Goal: Task Accomplishment & Management: Manage account settings

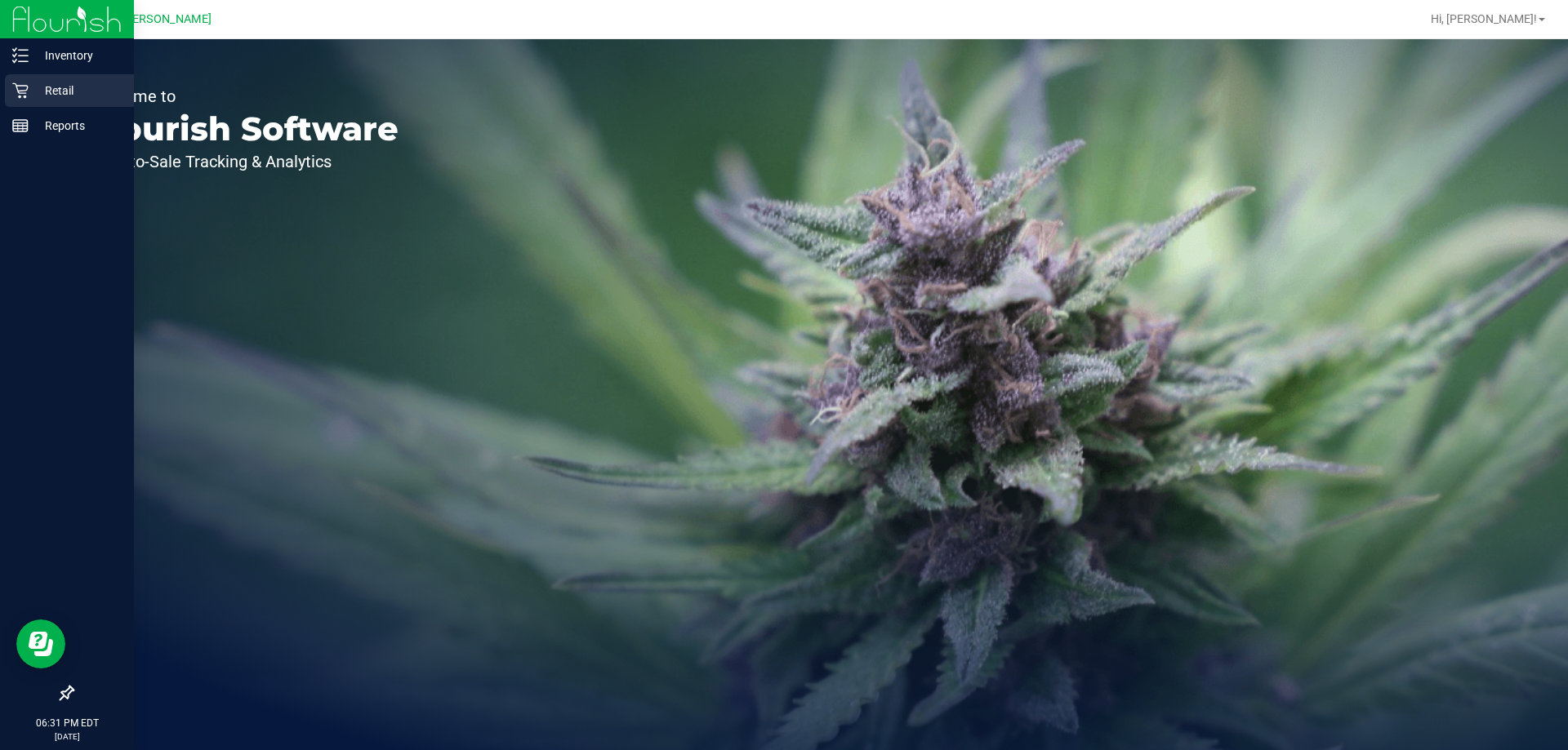
click at [34, 92] on p "Retail" at bounding box center [78, 91] width 98 height 20
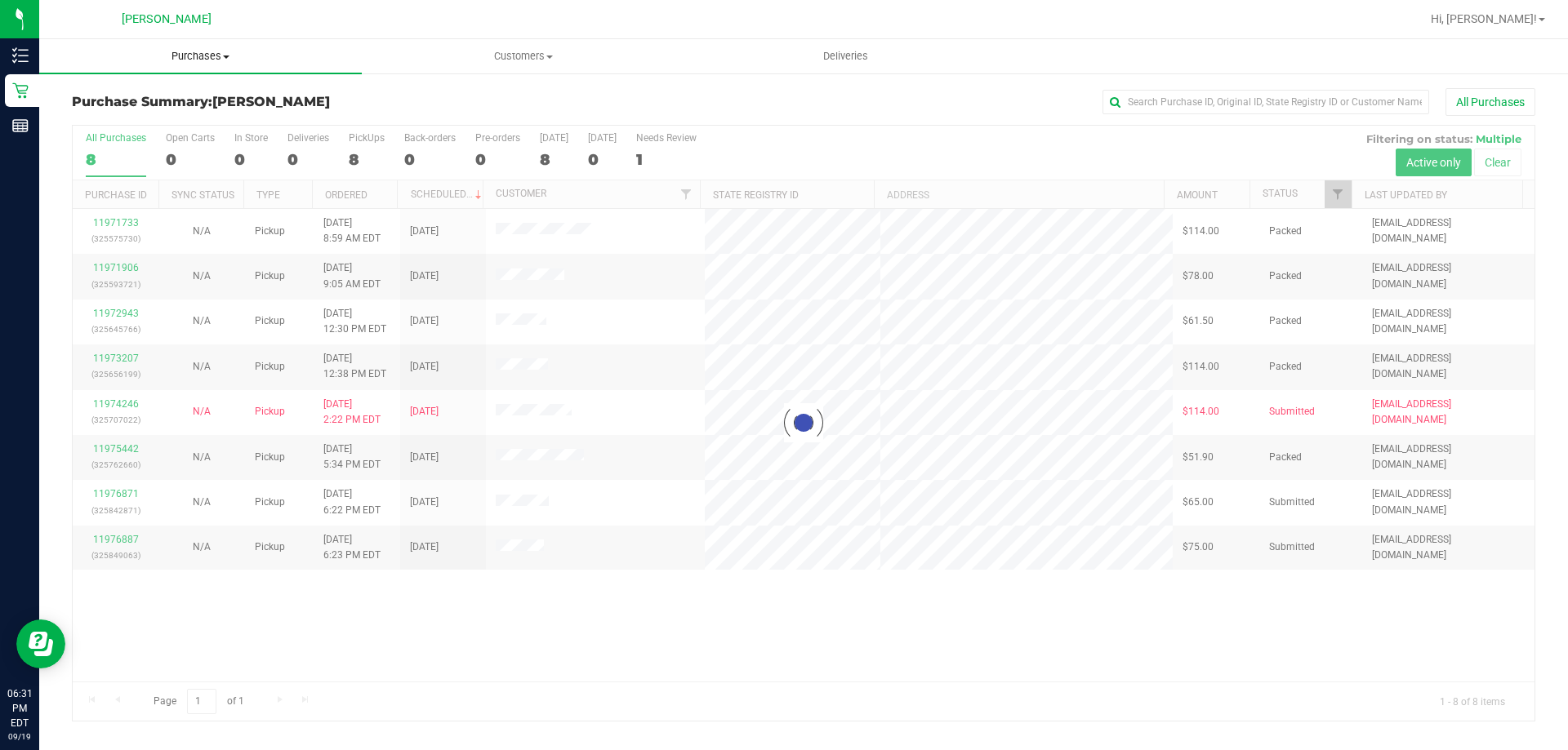
click at [179, 50] on span "Purchases" at bounding box center [200, 57] width 323 height 15
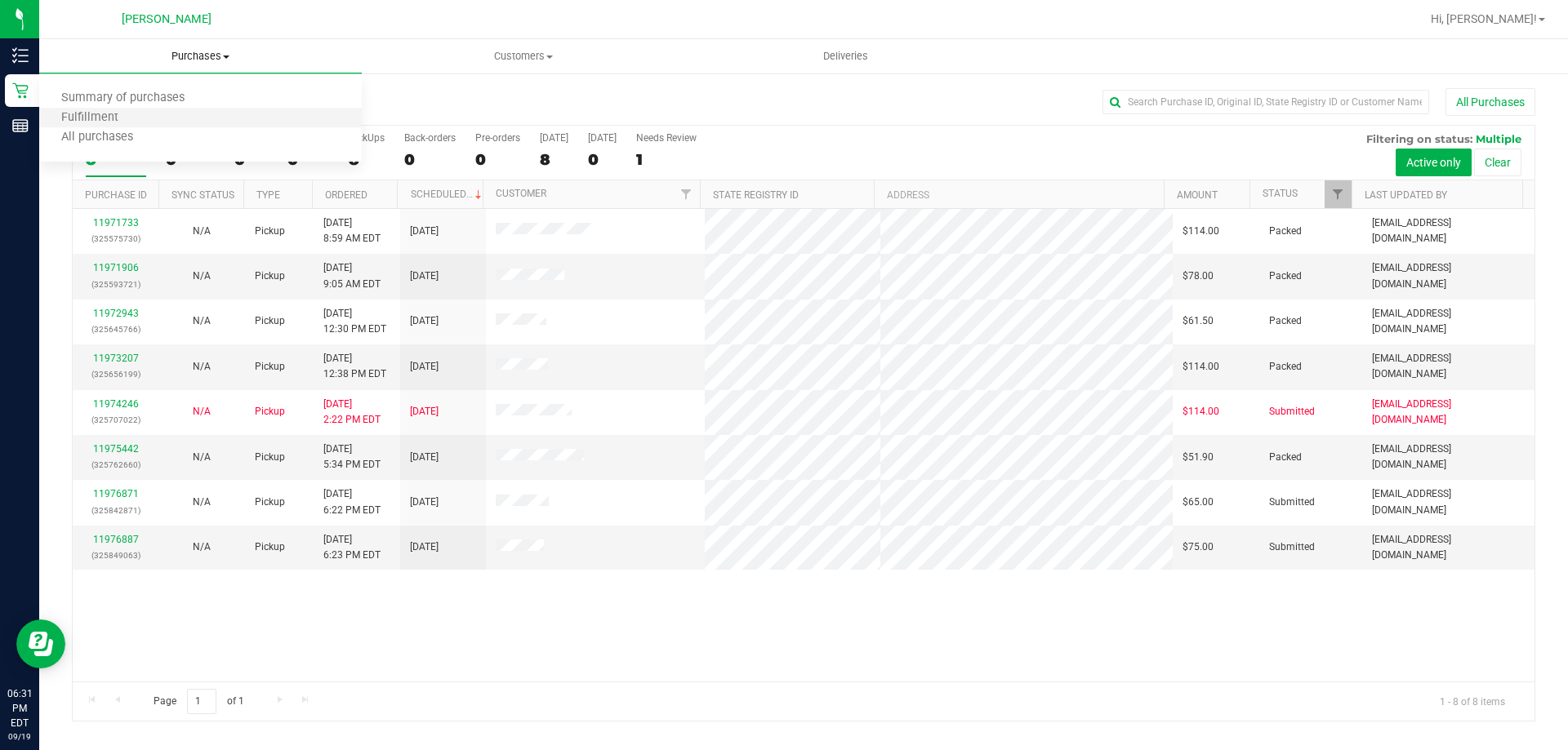
click at [189, 118] on li "Fulfillment" at bounding box center [200, 118] width 323 height 20
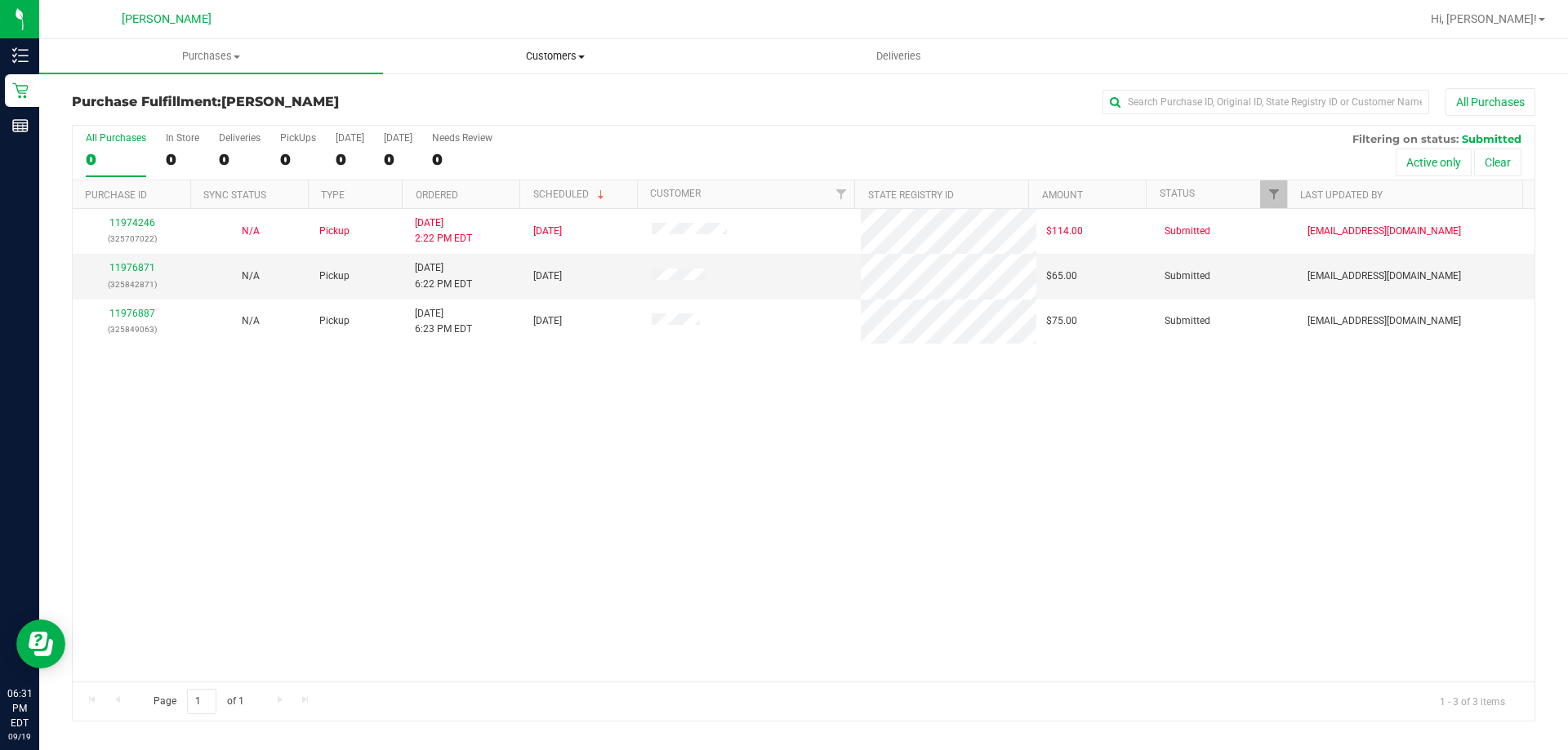
click at [538, 60] on span "Customers" at bounding box center [554, 57] width 342 height 15
click at [442, 90] on li "All customers" at bounding box center [554, 99] width 343 height 20
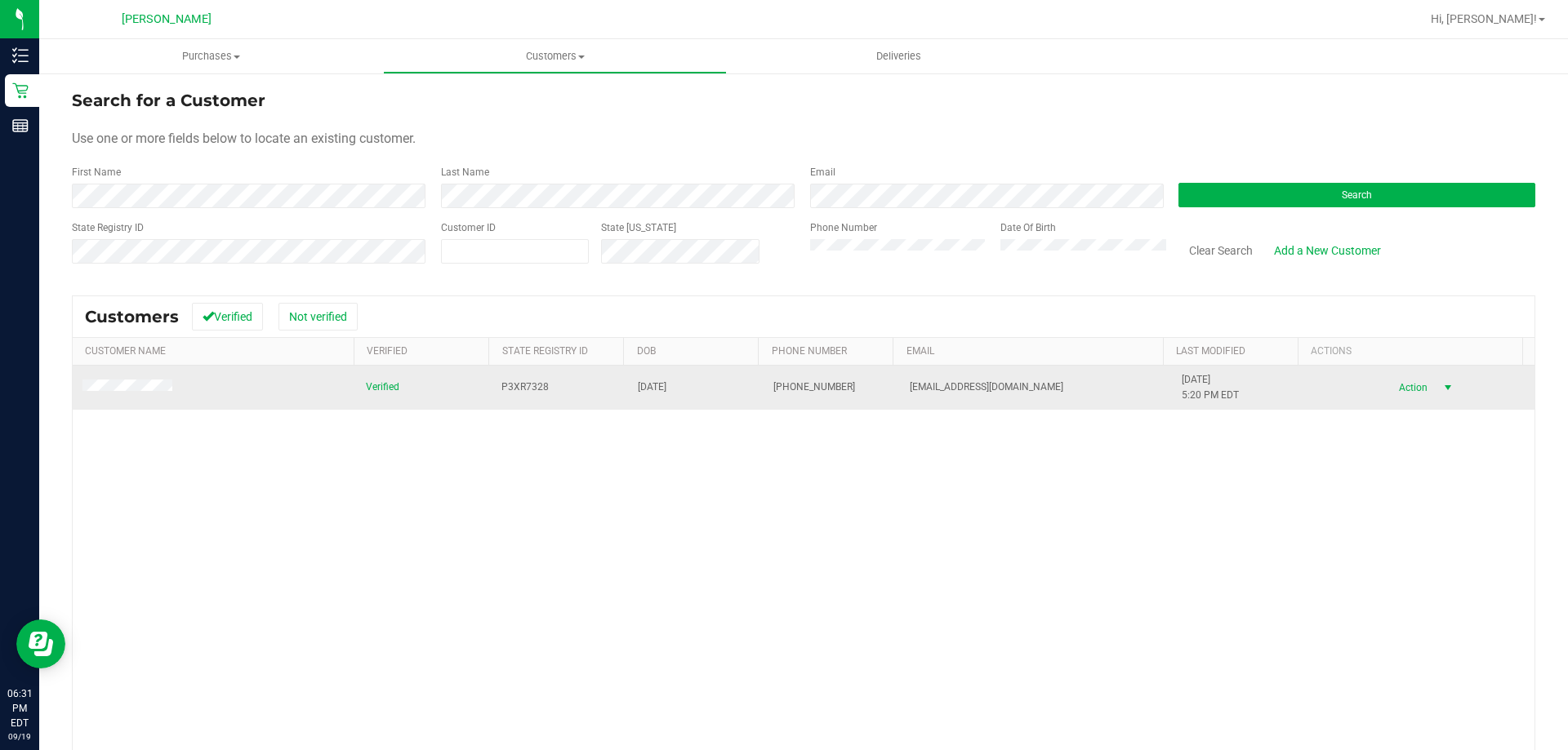
click at [1404, 392] on span "Action" at bounding box center [1410, 388] width 53 height 22
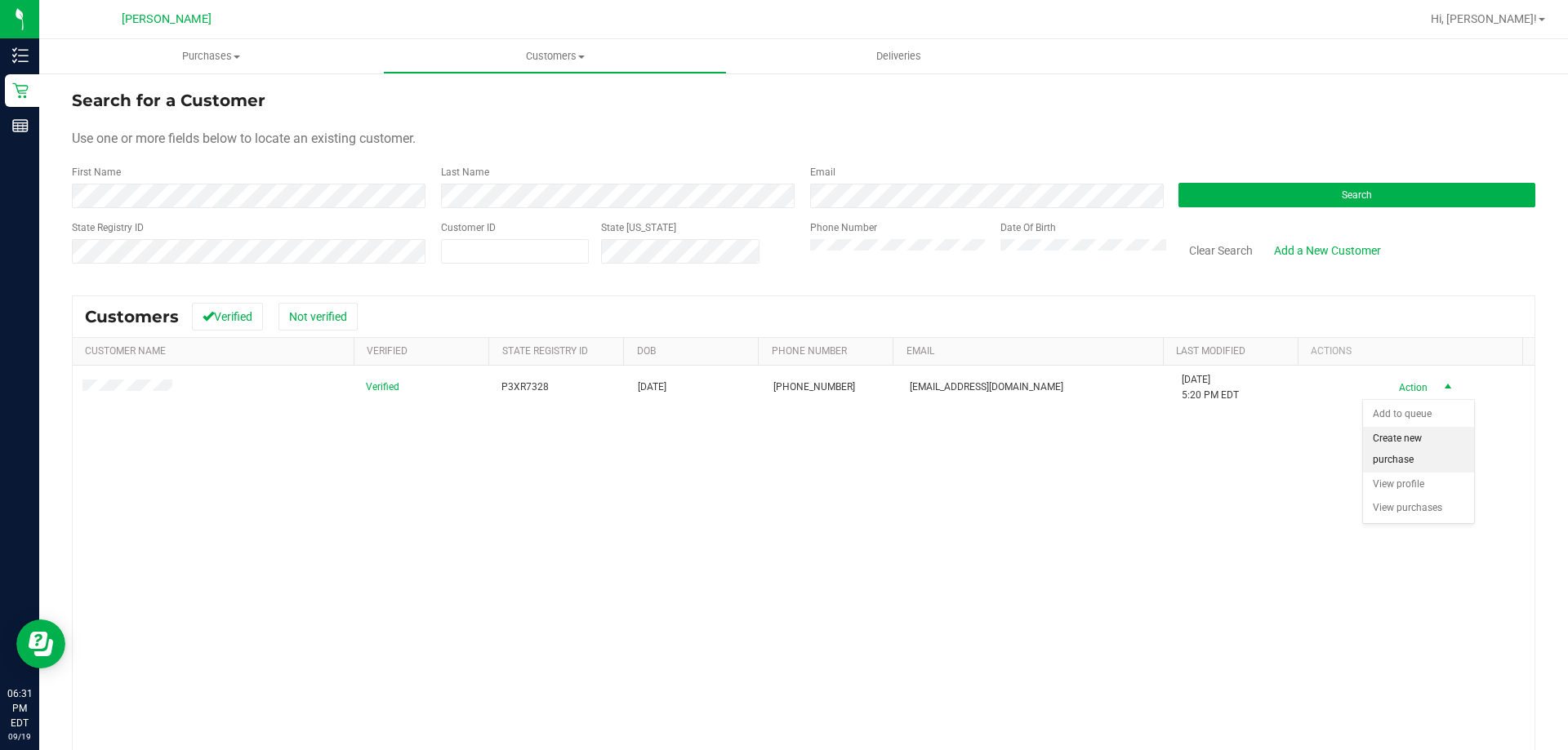
click at [1401, 448] on li "Create new purchase" at bounding box center [1418, 449] width 111 height 45
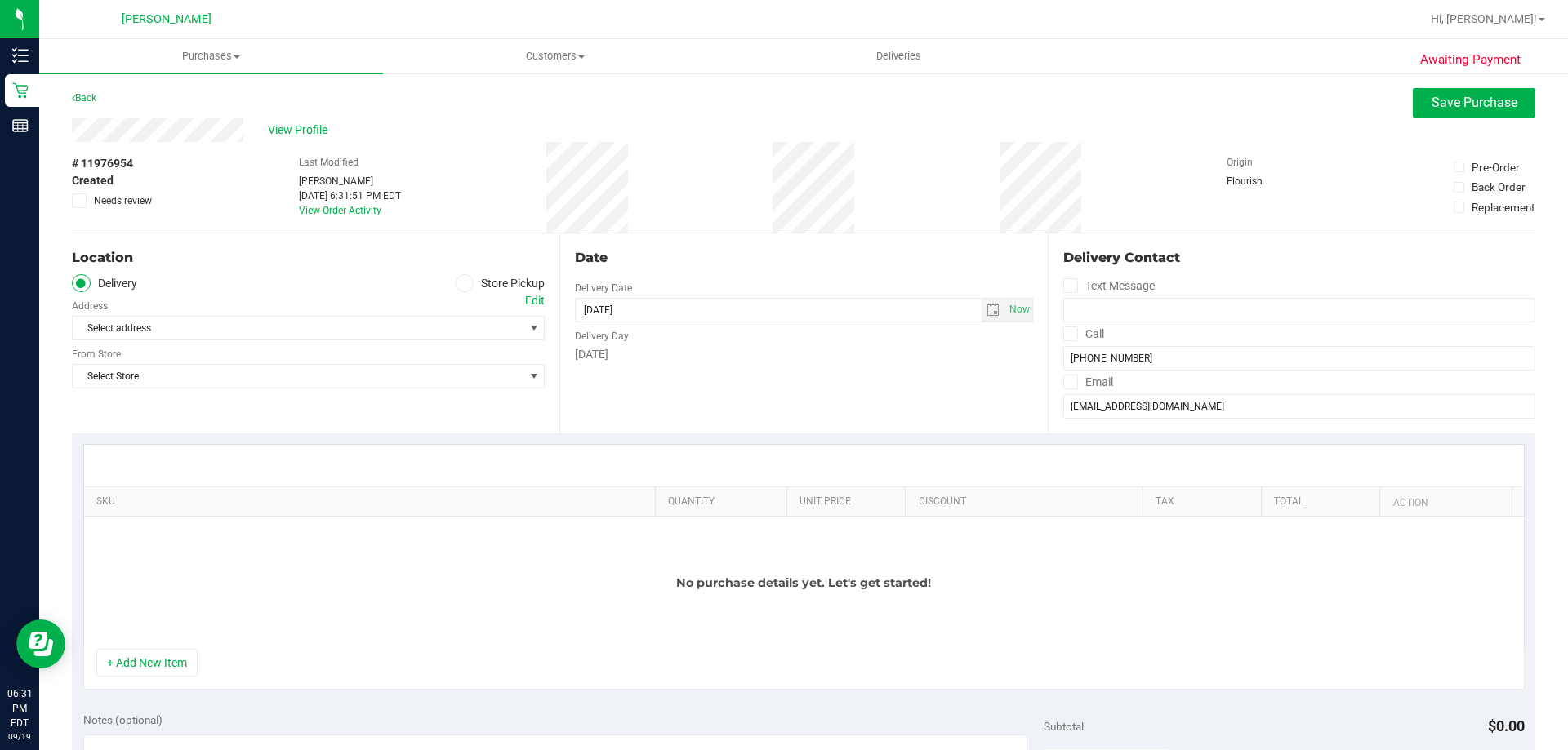
click at [467, 293] on div "Select address Select address" at bounding box center [308, 317] width 473 height 48
click at [459, 283] on icon at bounding box center [464, 283] width 10 height 0
click at [0, 0] on input "Store Pickup" at bounding box center [0, 0] width 0 height 0
click at [280, 318] on span "Select Store" at bounding box center [298, 328] width 451 height 22
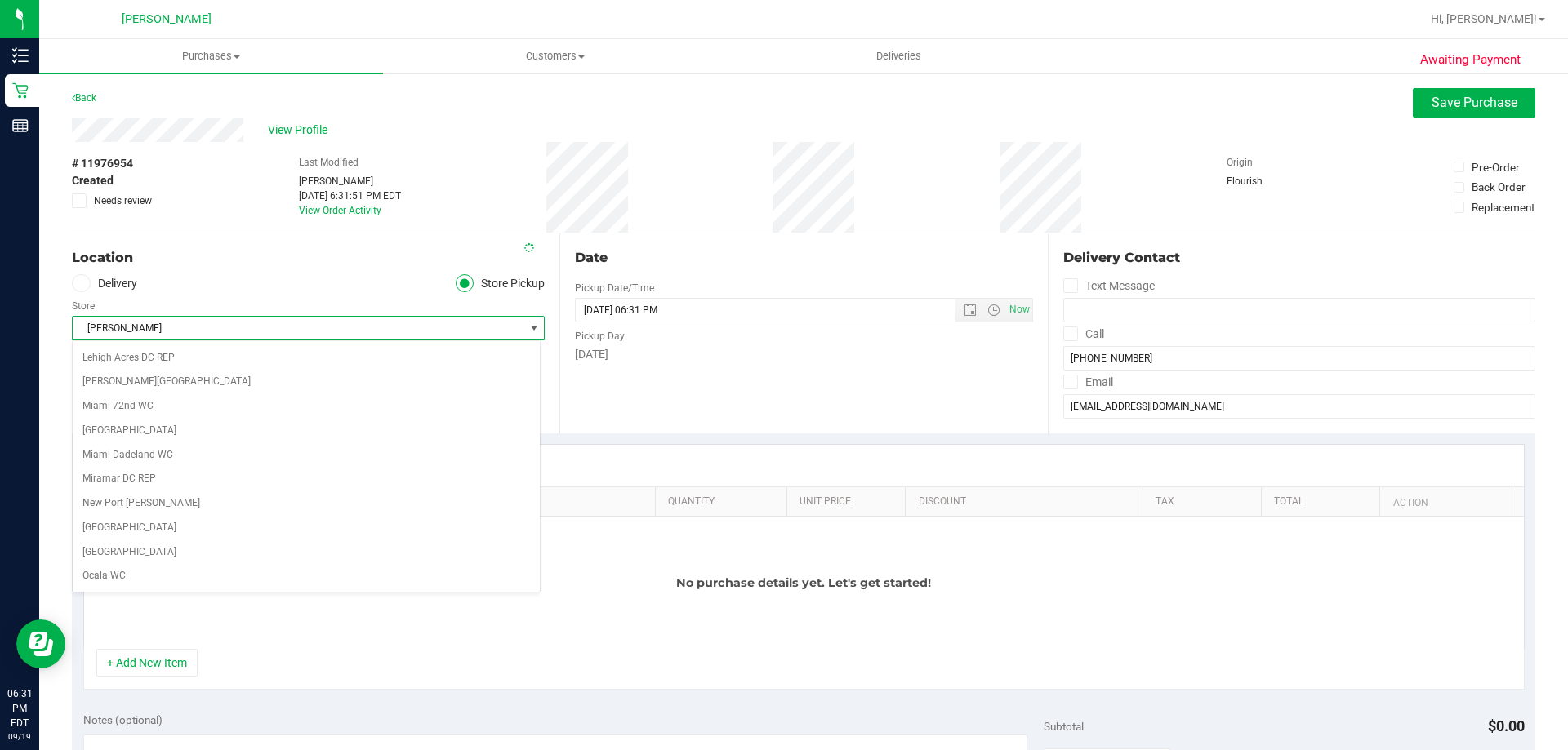
scroll to position [628, 0]
click at [288, 260] on div "Location" at bounding box center [308, 258] width 473 height 20
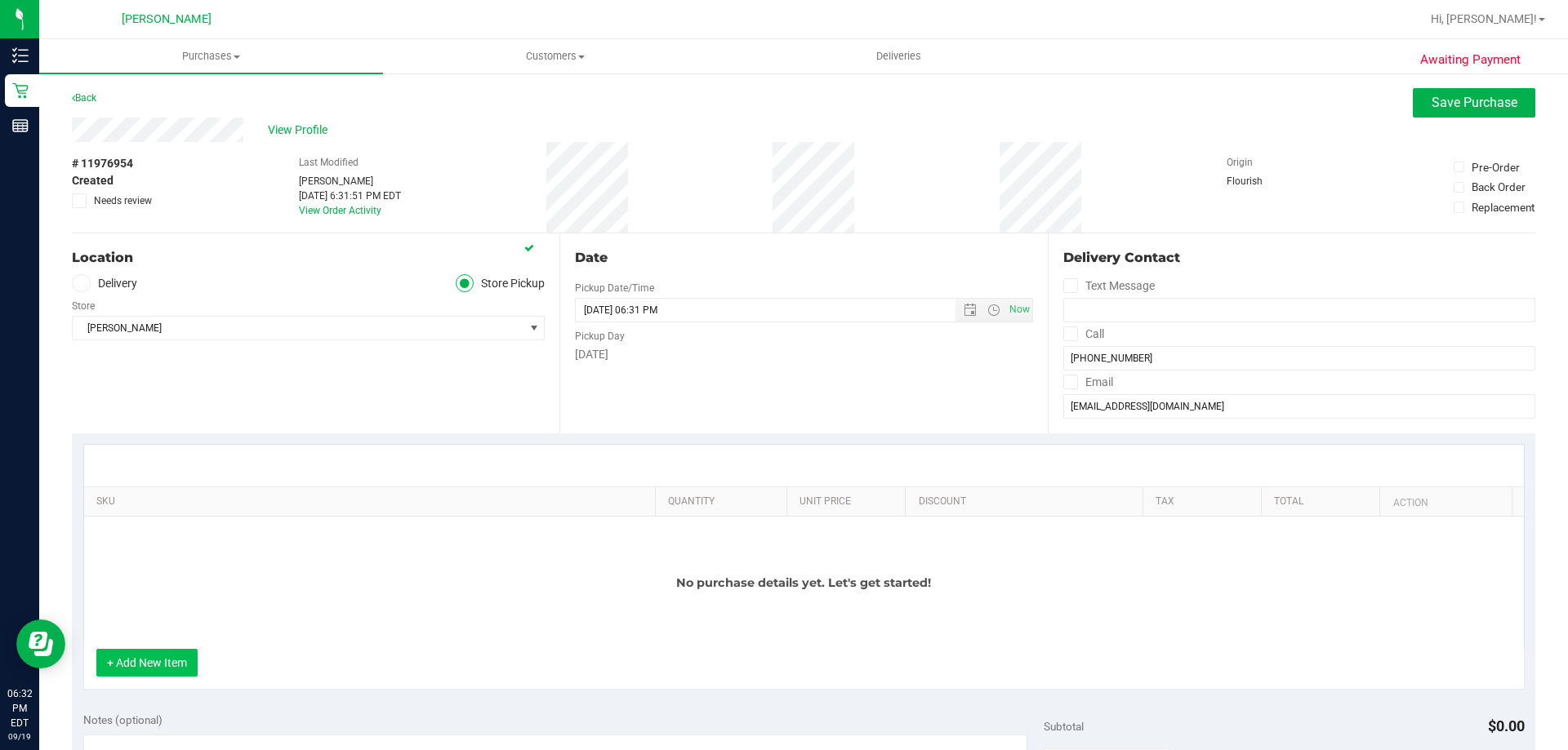
click at [170, 663] on button "+ Add New Item" at bounding box center [147, 662] width 101 height 28
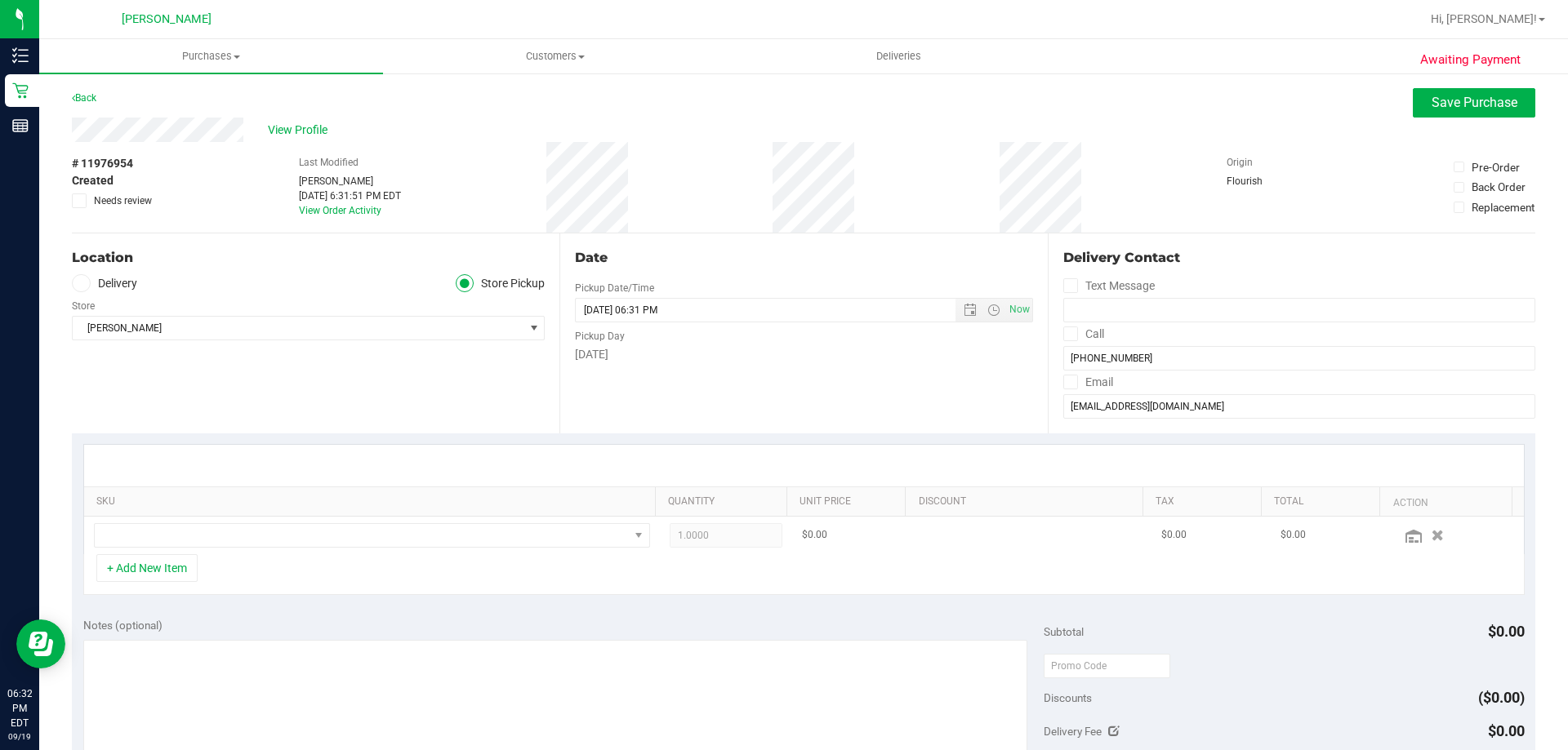
click at [212, 550] on td at bounding box center [372, 535] width 576 height 38
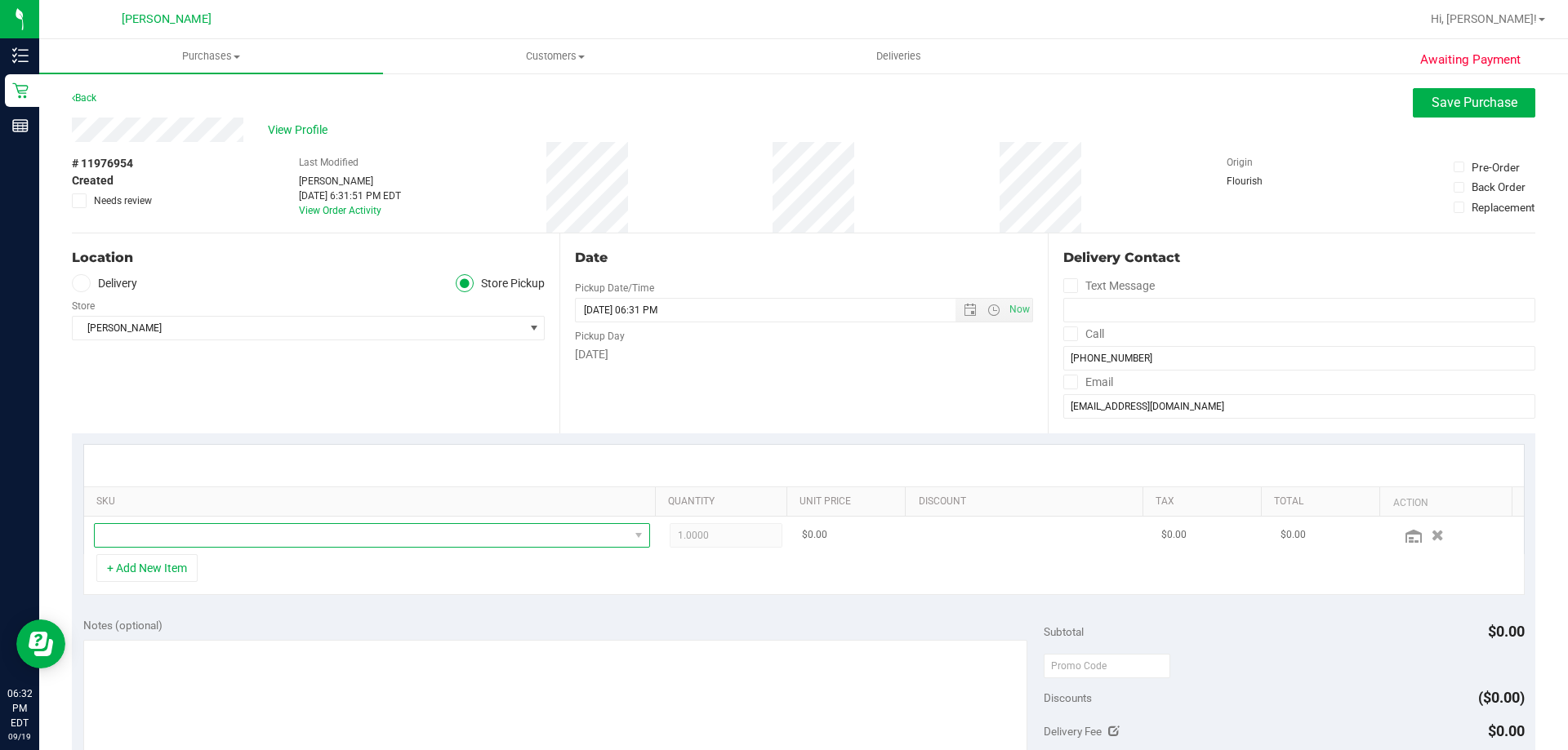
click at [223, 532] on span "NO DATA FOUND" at bounding box center [362, 535] width 534 height 22
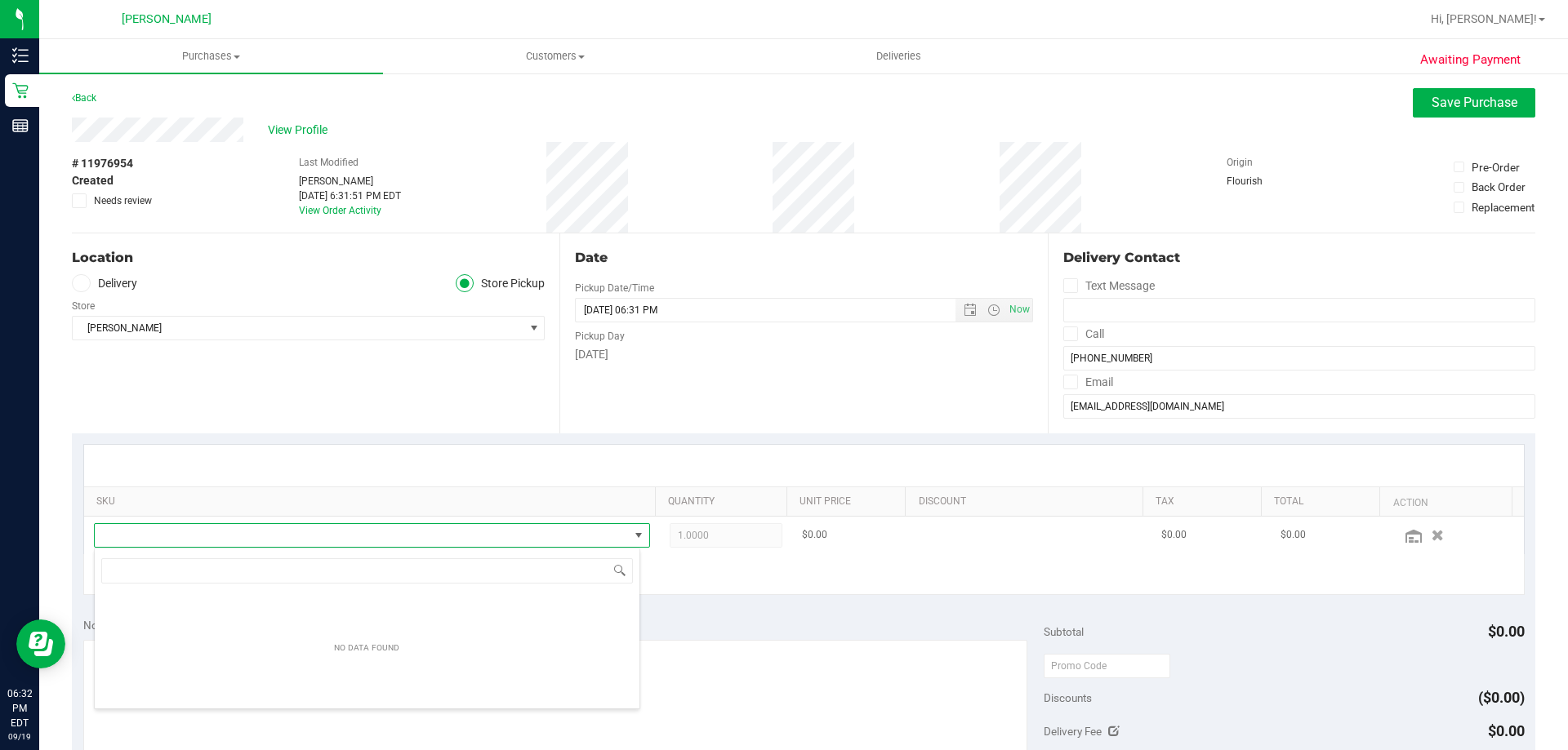
scroll to position [24, 541]
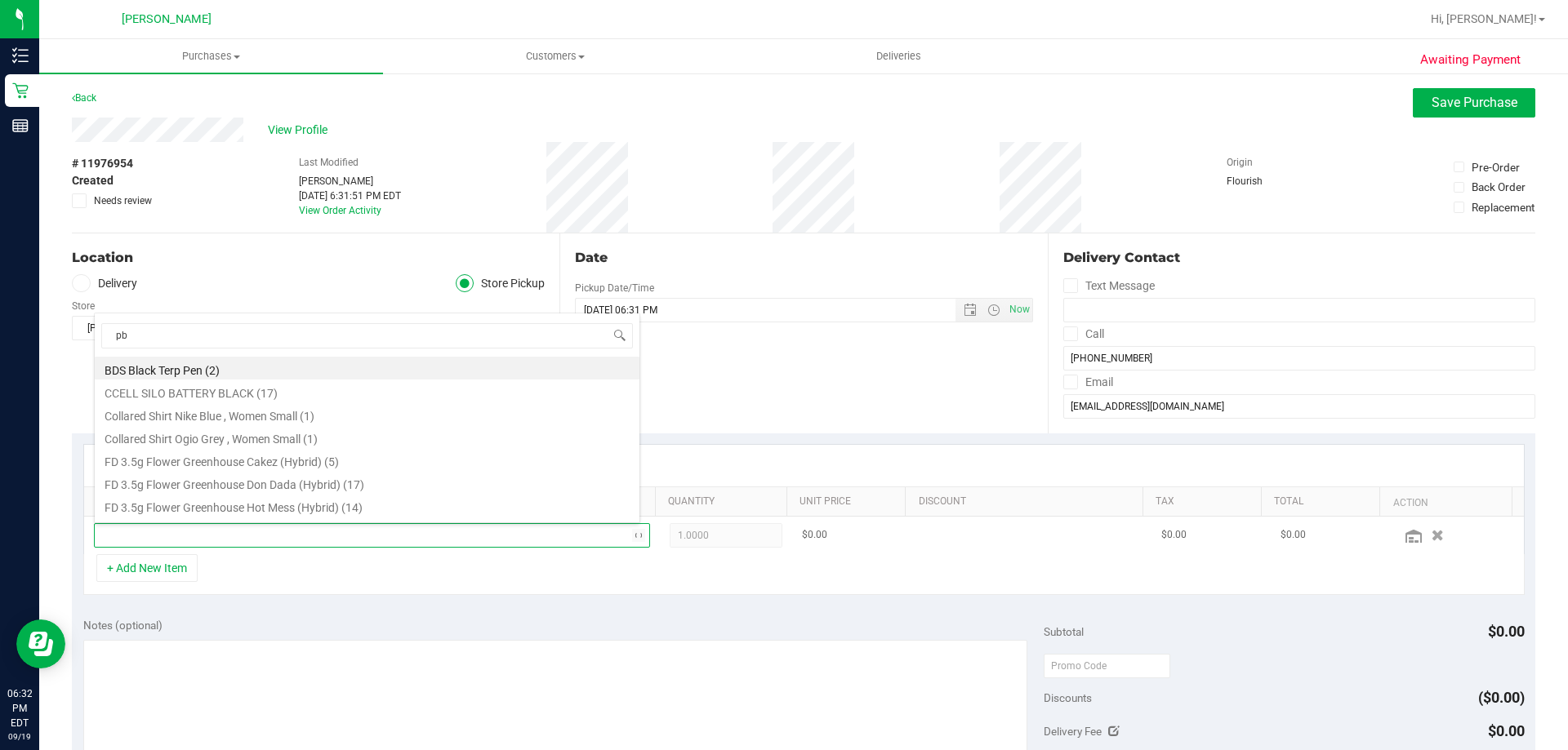
type input "pbs"
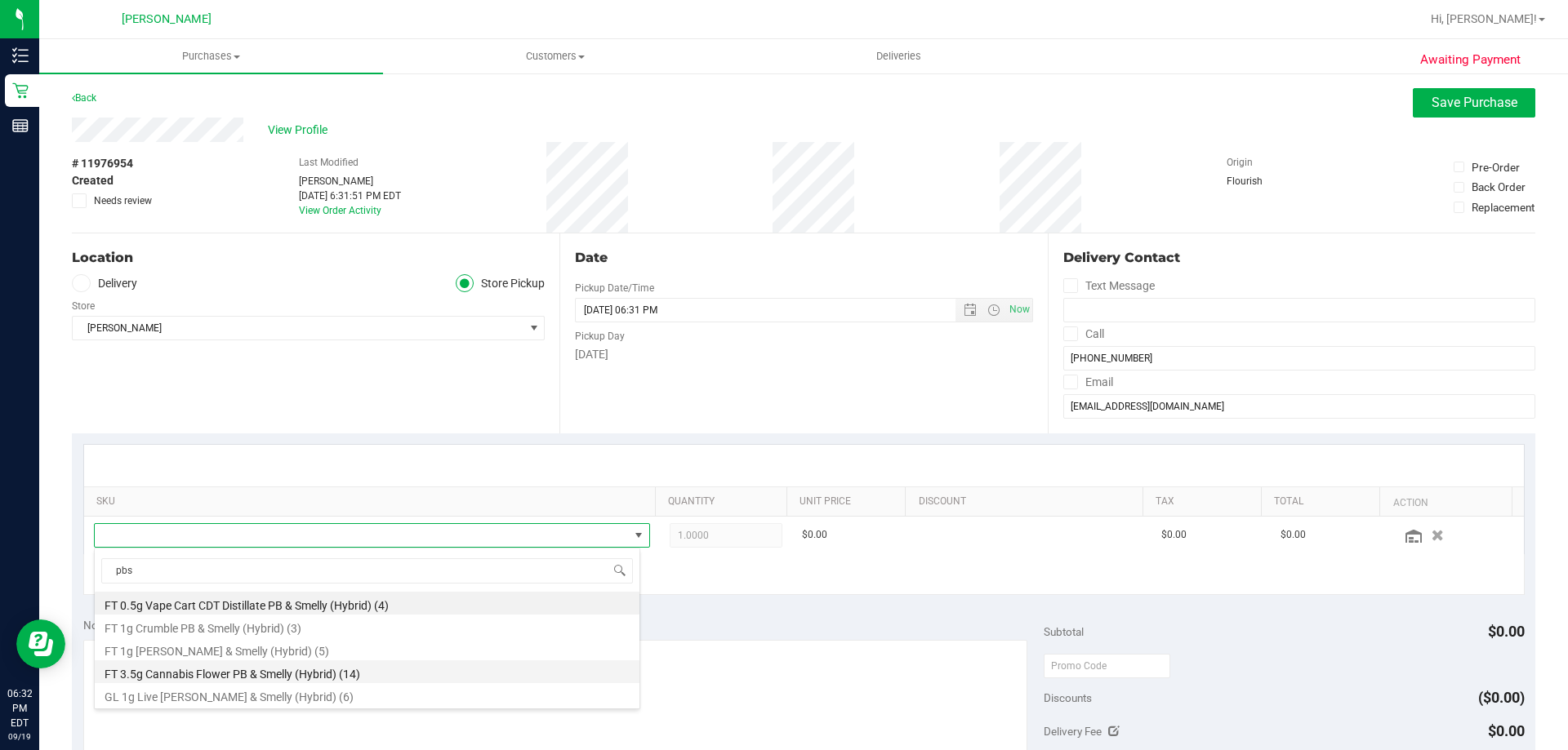
click at [233, 670] on li "FT 3.5g Cannabis Flower PB & Smelly (Hybrid) (14)" at bounding box center [367, 671] width 544 height 22
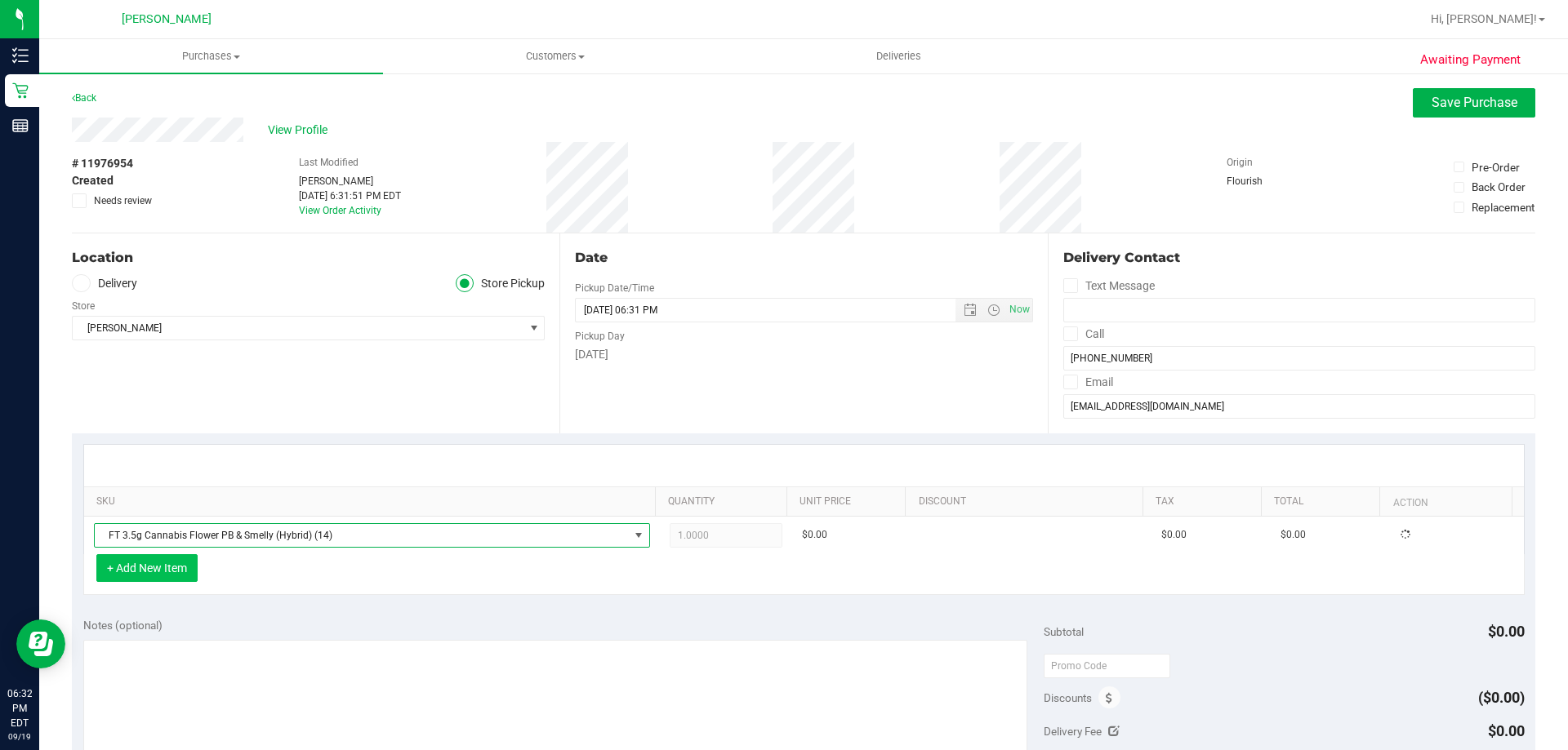
click at [187, 577] on button "+ Add New Item" at bounding box center [147, 568] width 101 height 28
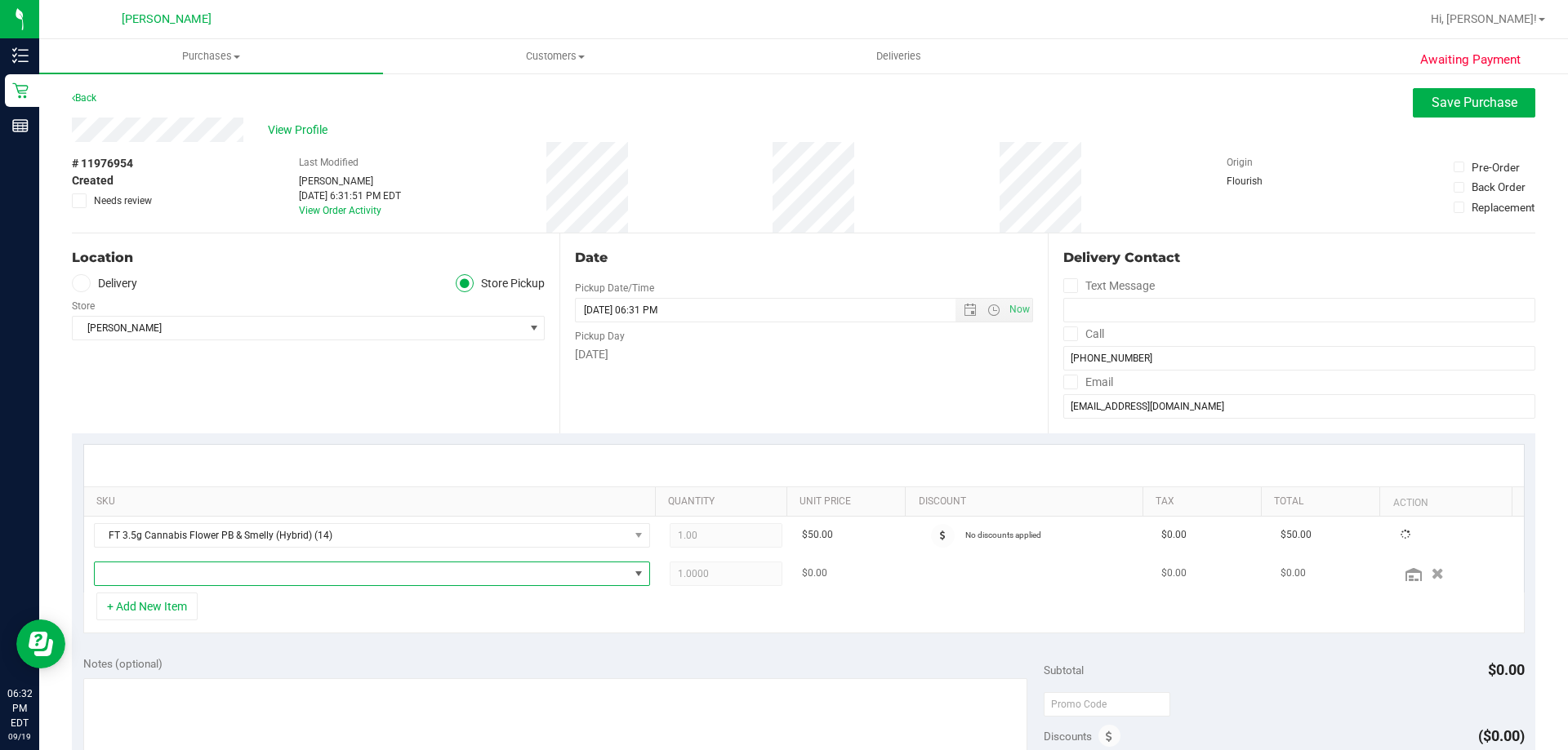
click at [227, 576] on span "NO DATA FOUND" at bounding box center [362, 573] width 534 height 22
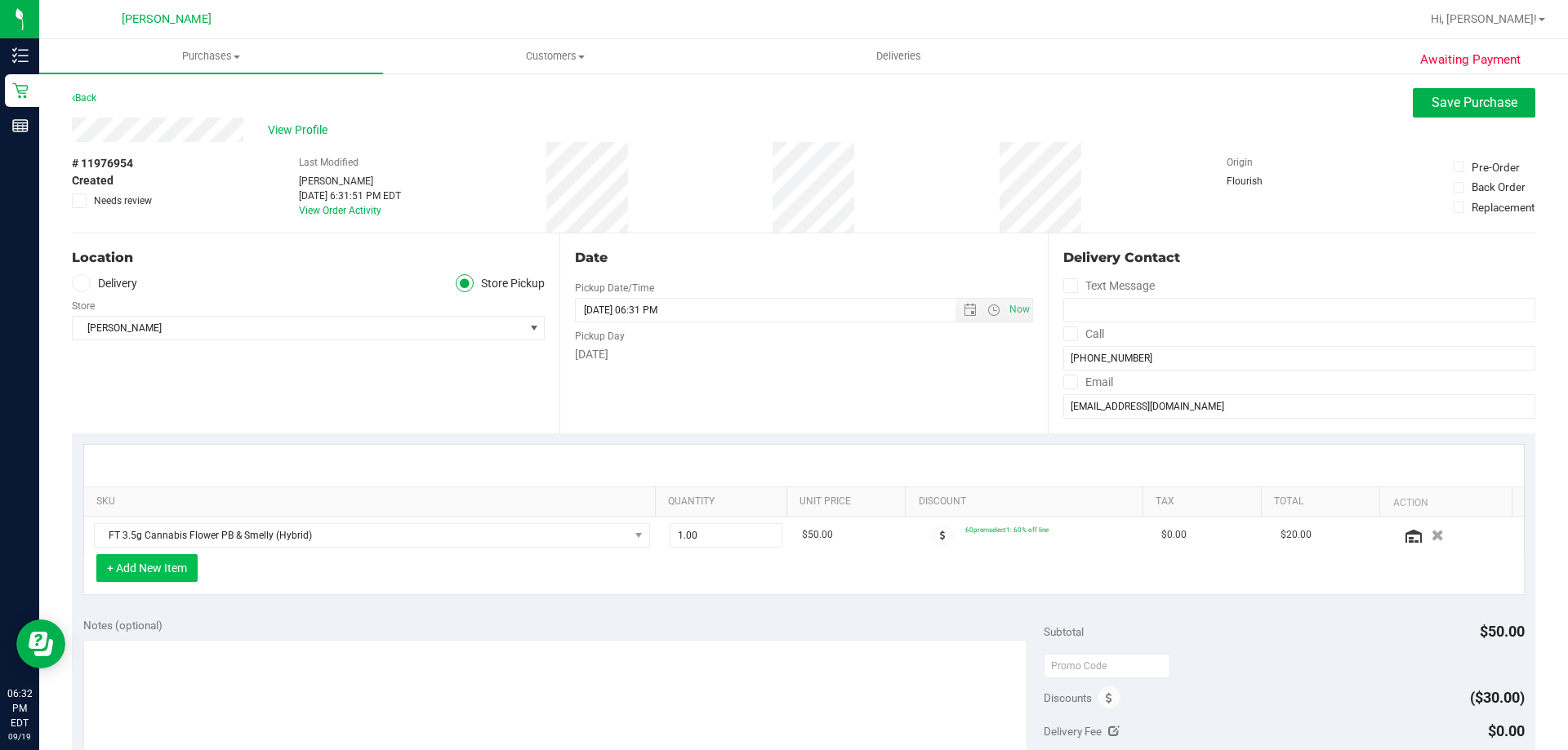
click at [153, 564] on button "+ Add New Item" at bounding box center [147, 568] width 101 height 28
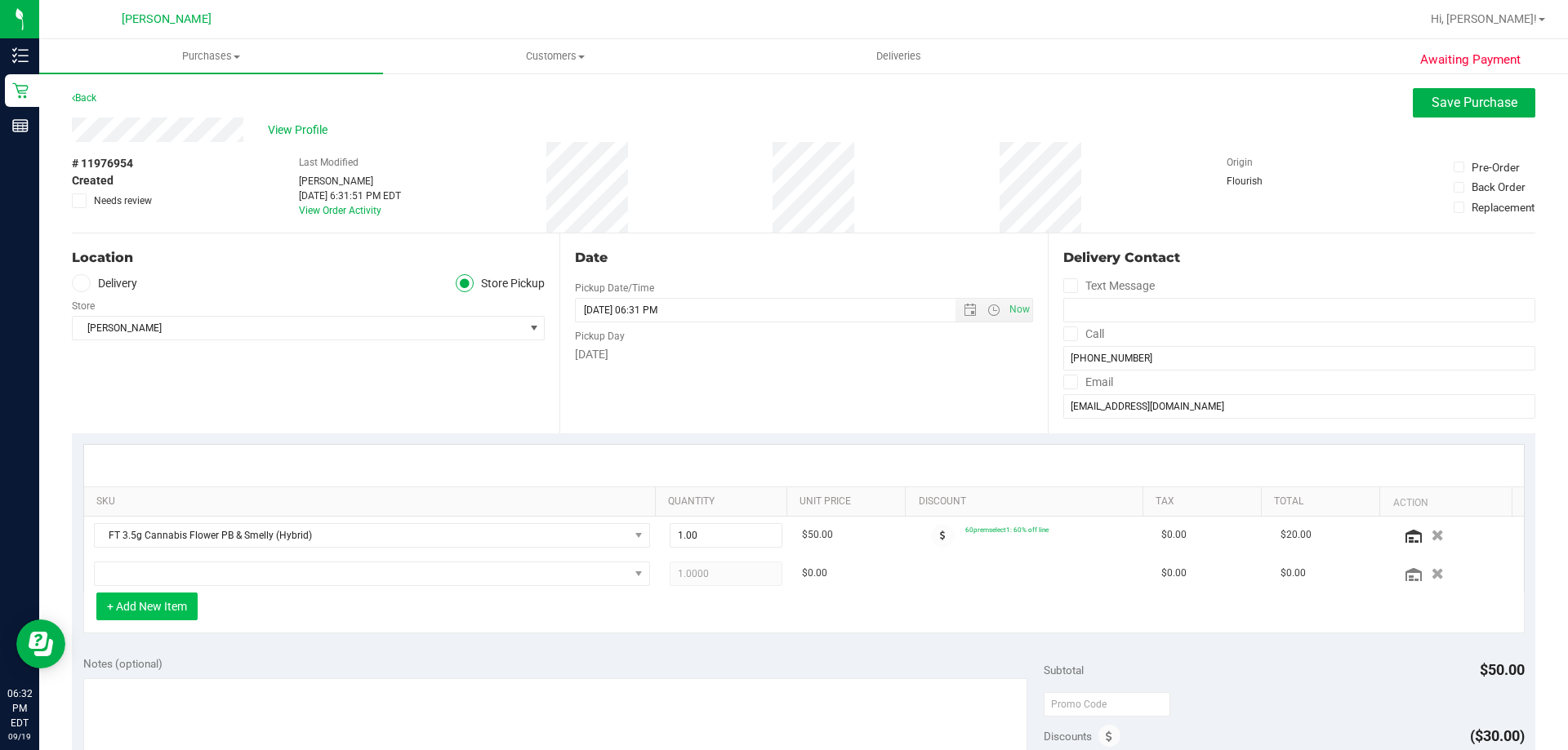
click at [153, 615] on button "+ Add New Item" at bounding box center [147, 606] width 101 height 28
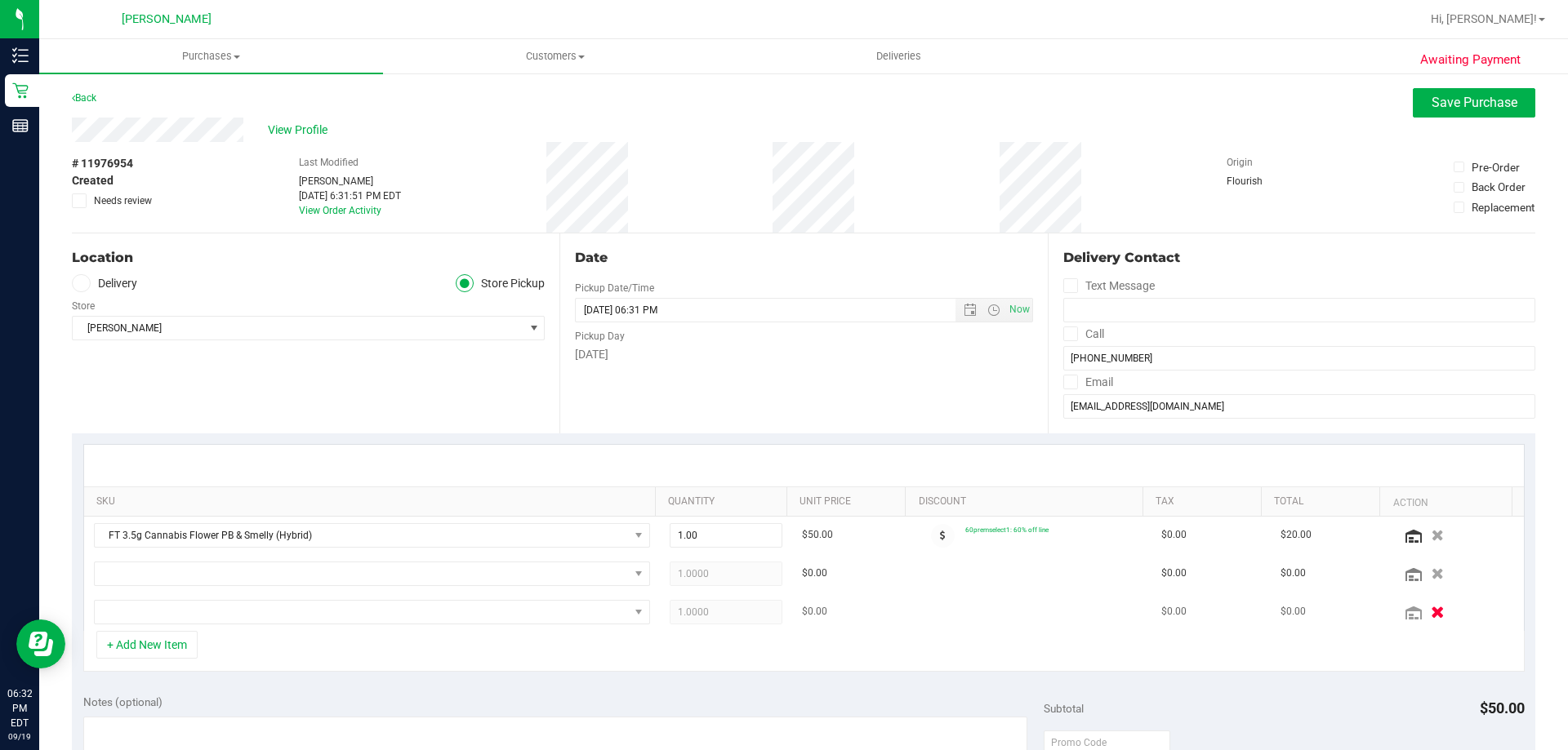
click at [1430, 613] on icon "button" at bounding box center [1437, 612] width 14 height 12
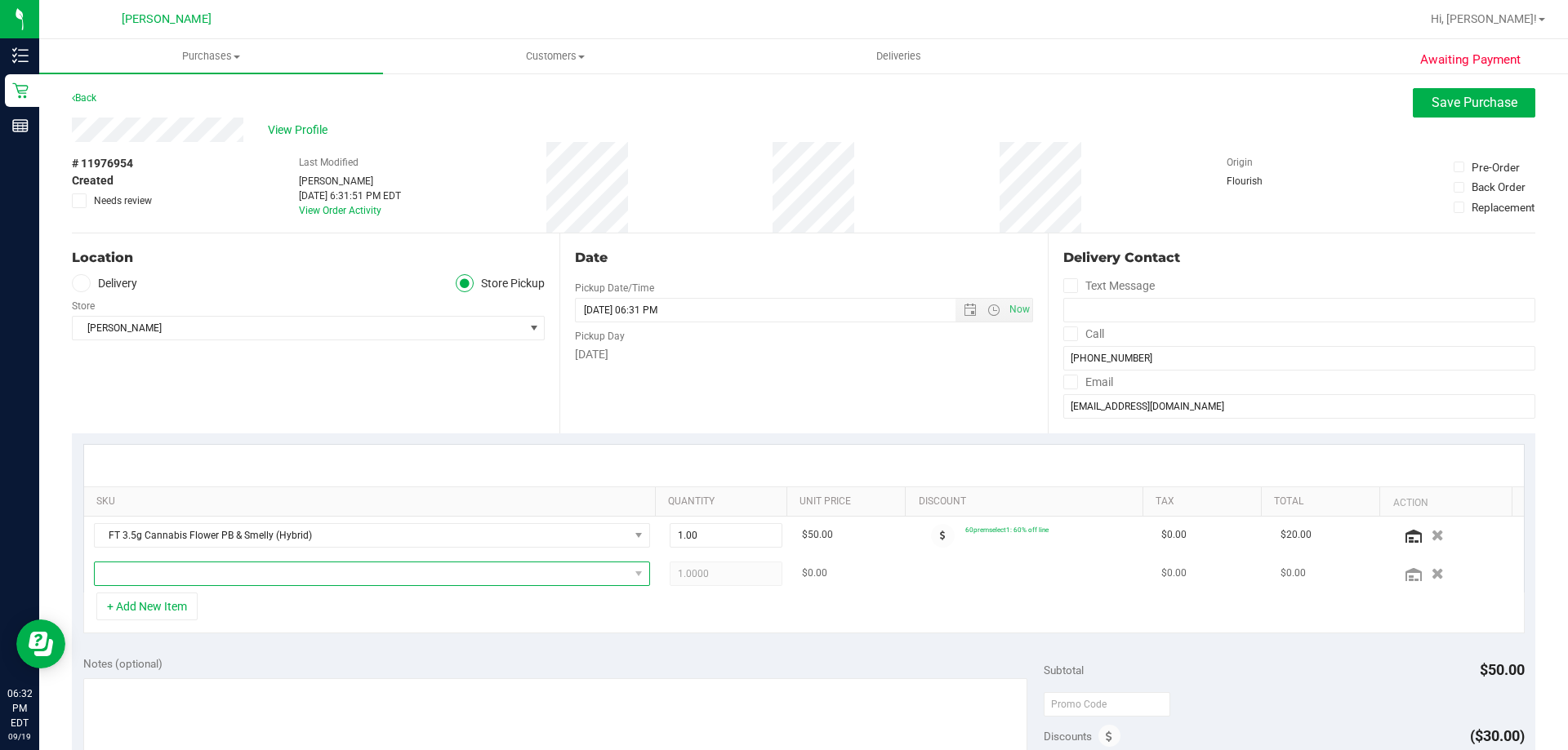
click at [507, 563] on span "NO DATA FOUND" at bounding box center [362, 573] width 534 height 22
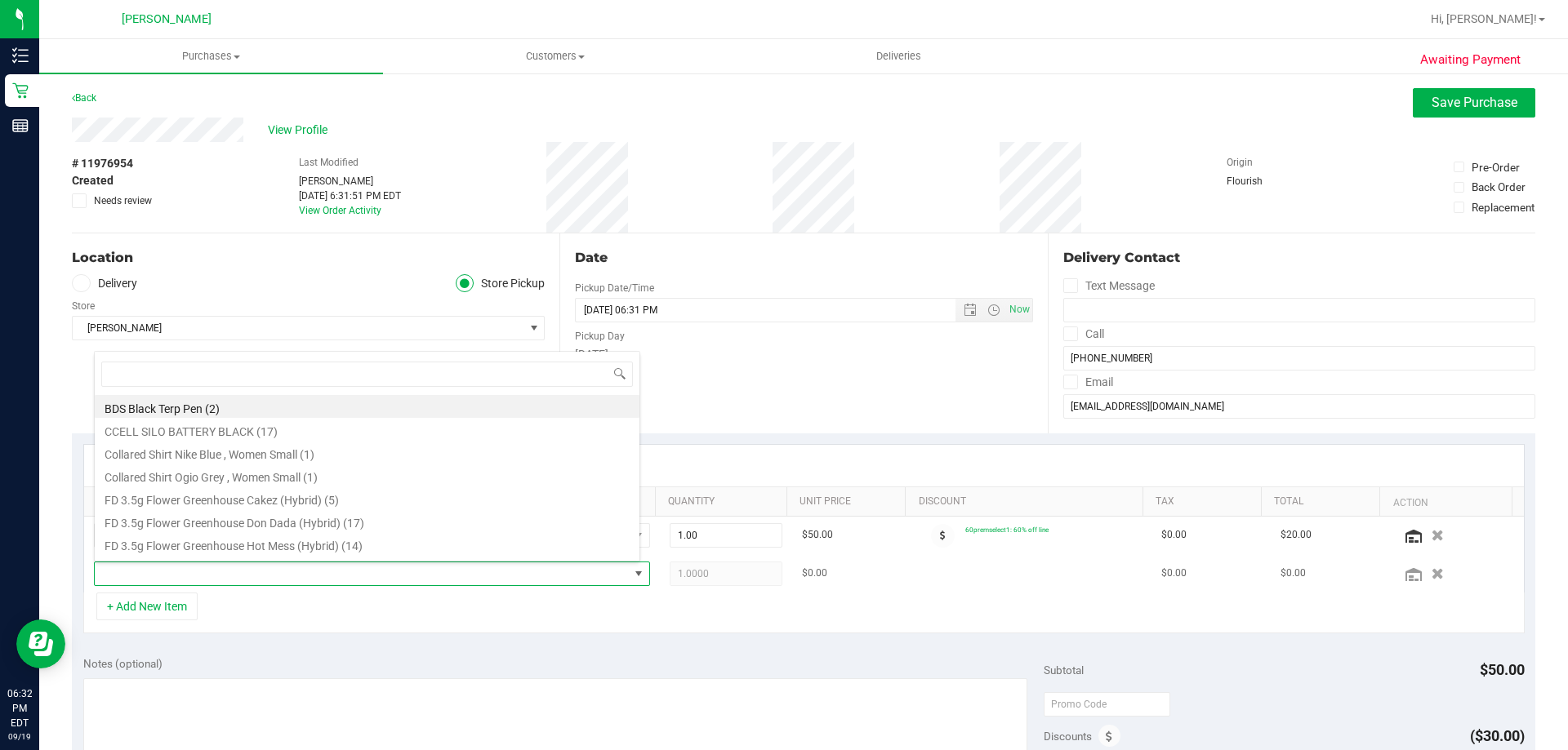
click at [507, 574] on span at bounding box center [362, 573] width 534 height 22
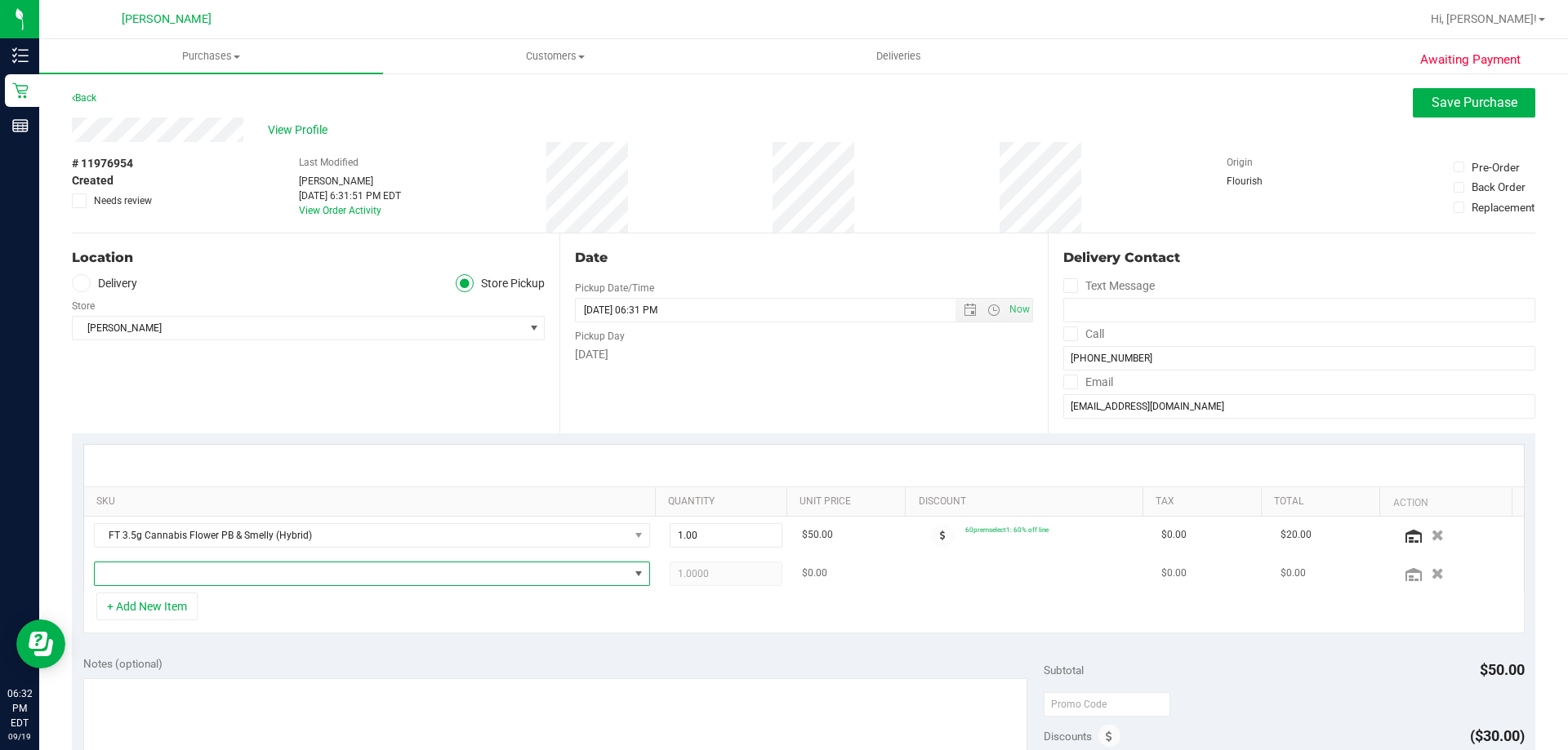
click at [509, 575] on span "NO DATA FOUND" at bounding box center [362, 573] width 534 height 22
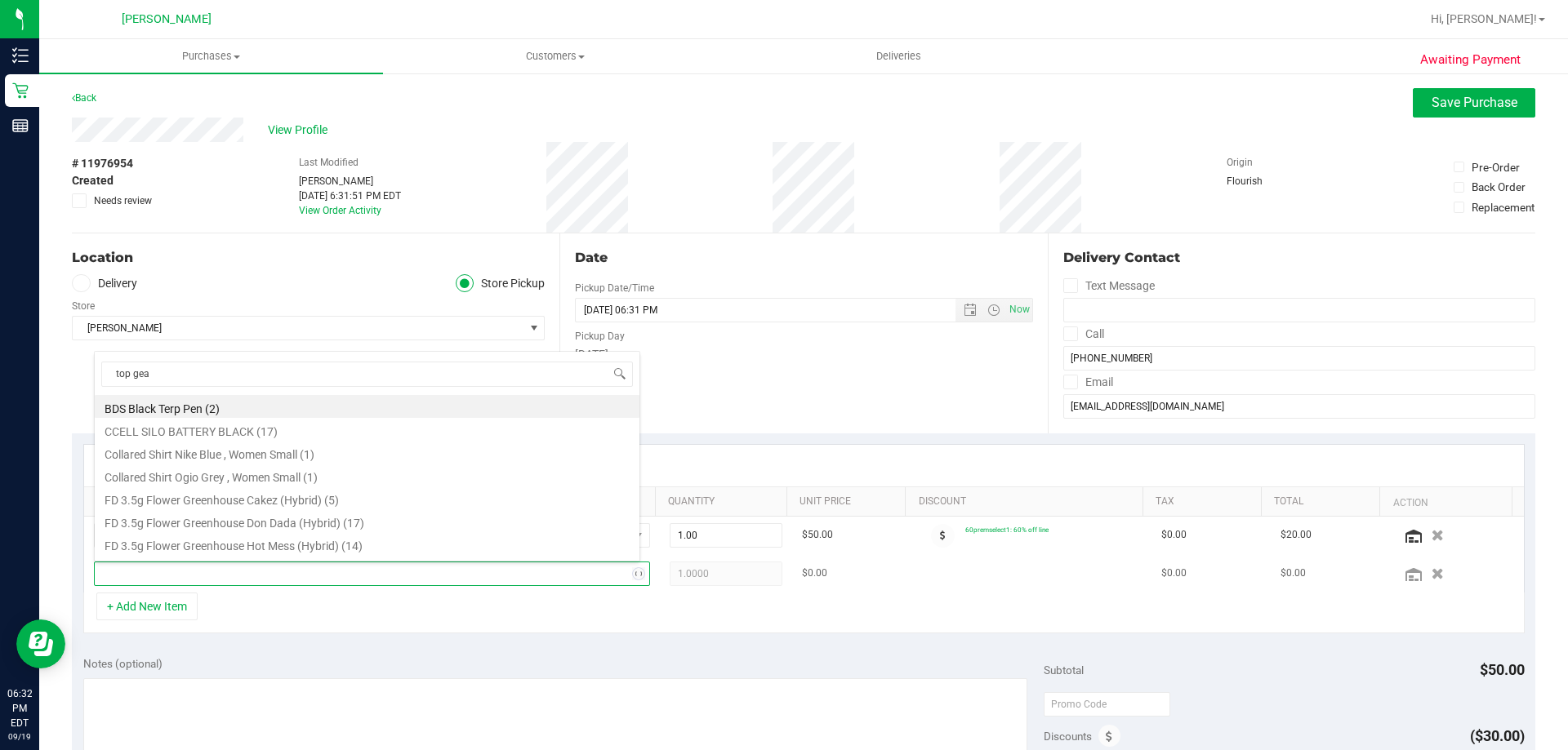
type input "top gear"
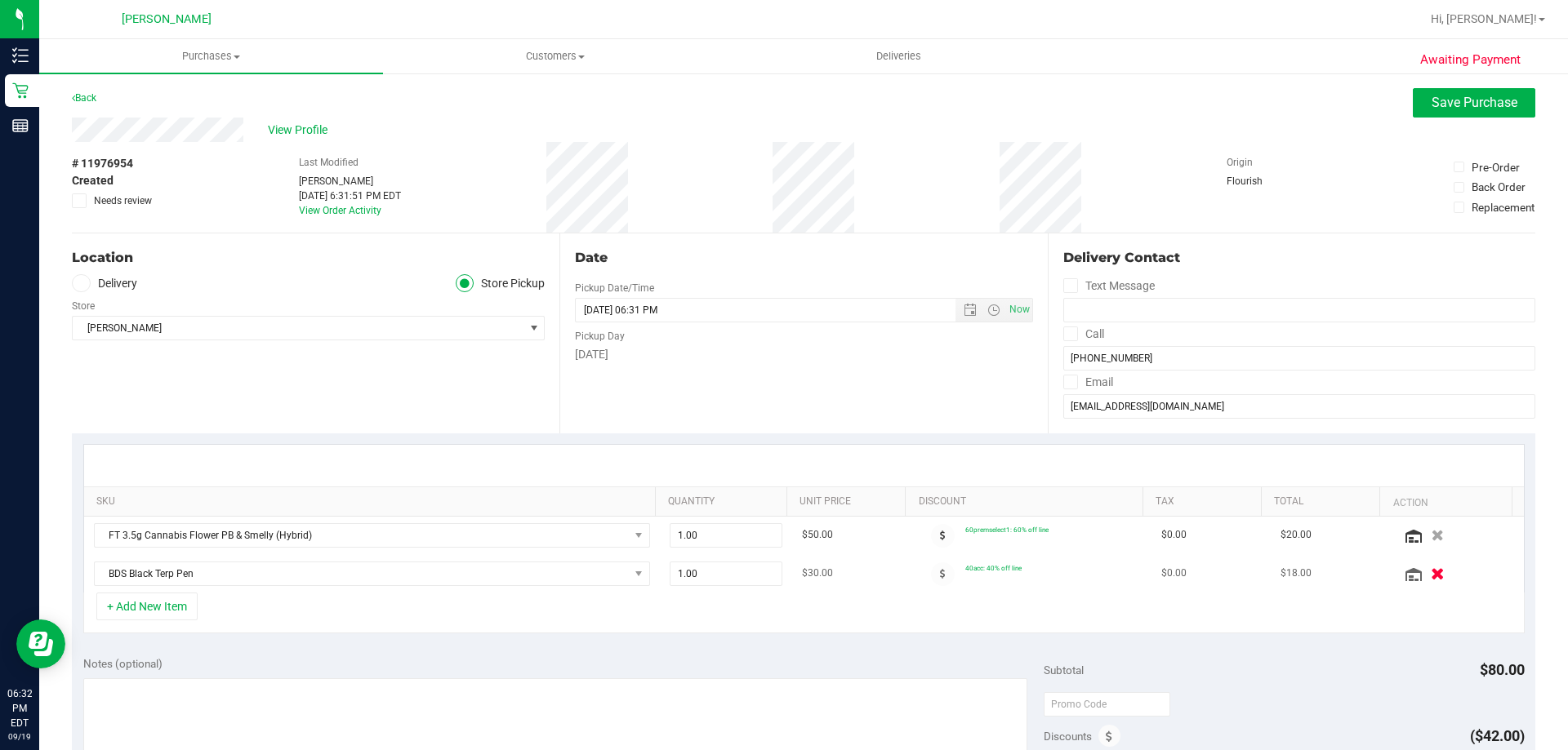
click at [1430, 572] on icon "button" at bounding box center [1437, 573] width 14 height 12
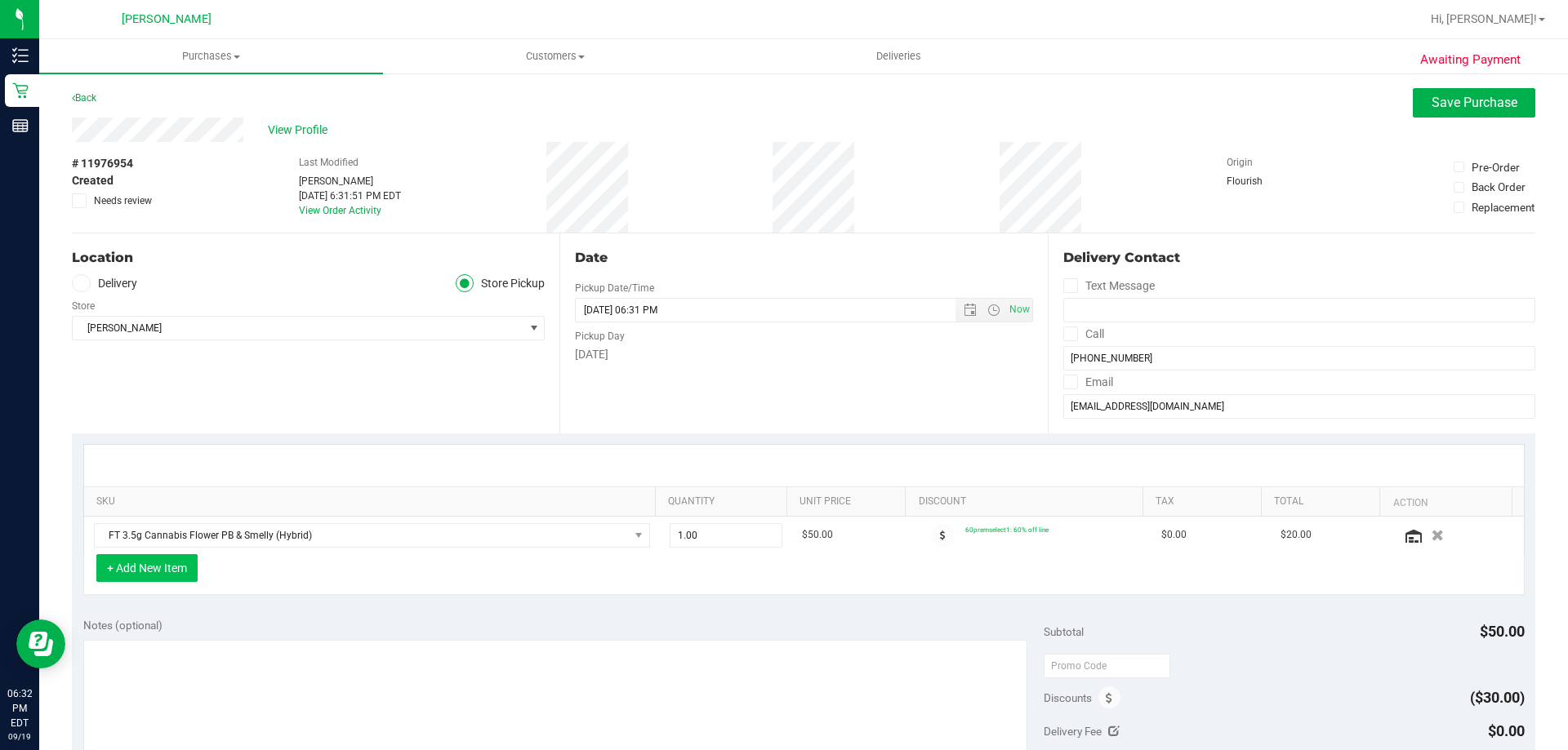
click at [155, 557] on button "+ Add New Item" at bounding box center [147, 568] width 101 height 28
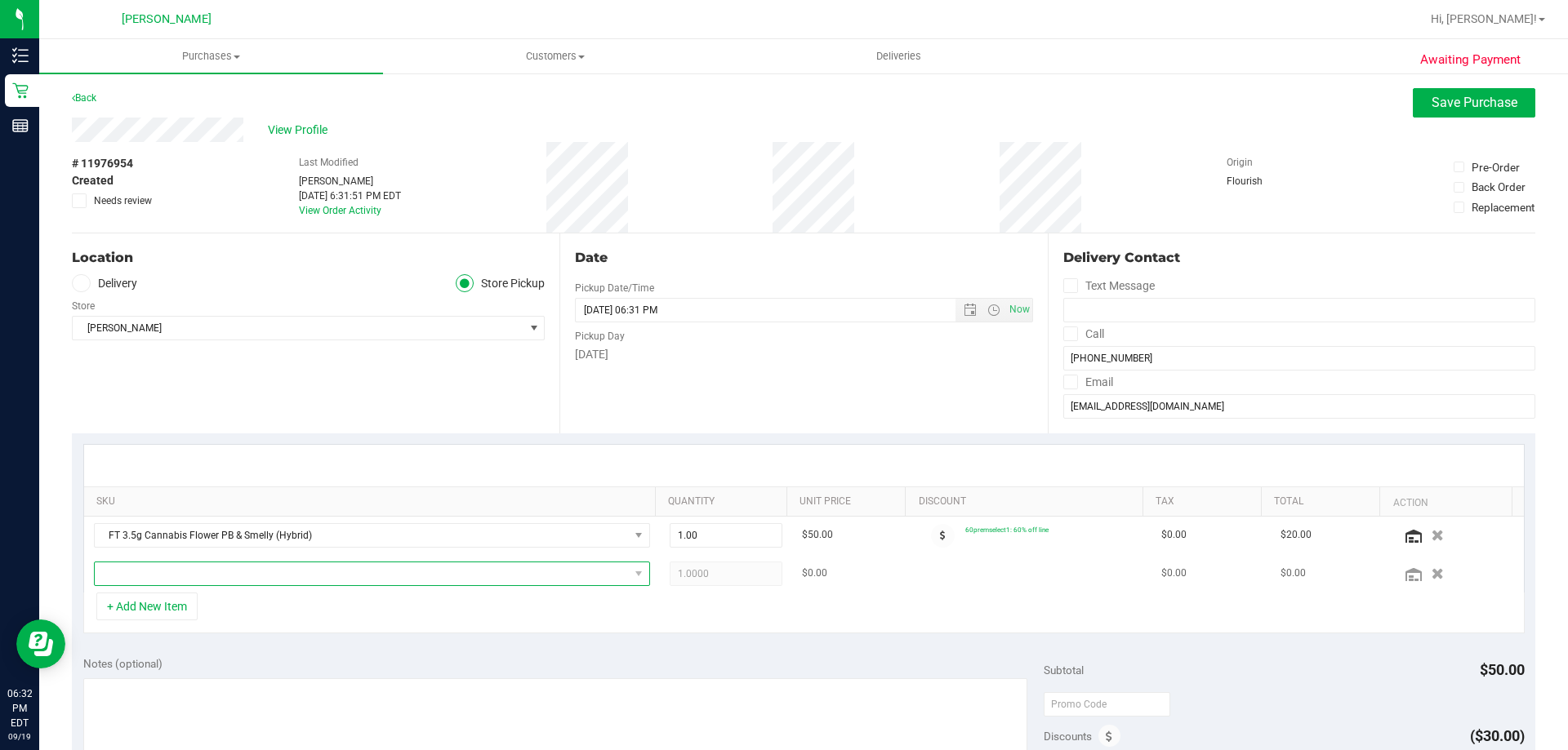
click at [179, 578] on span "NO DATA FOUND" at bounding box center [362, 573] width 534 height 22
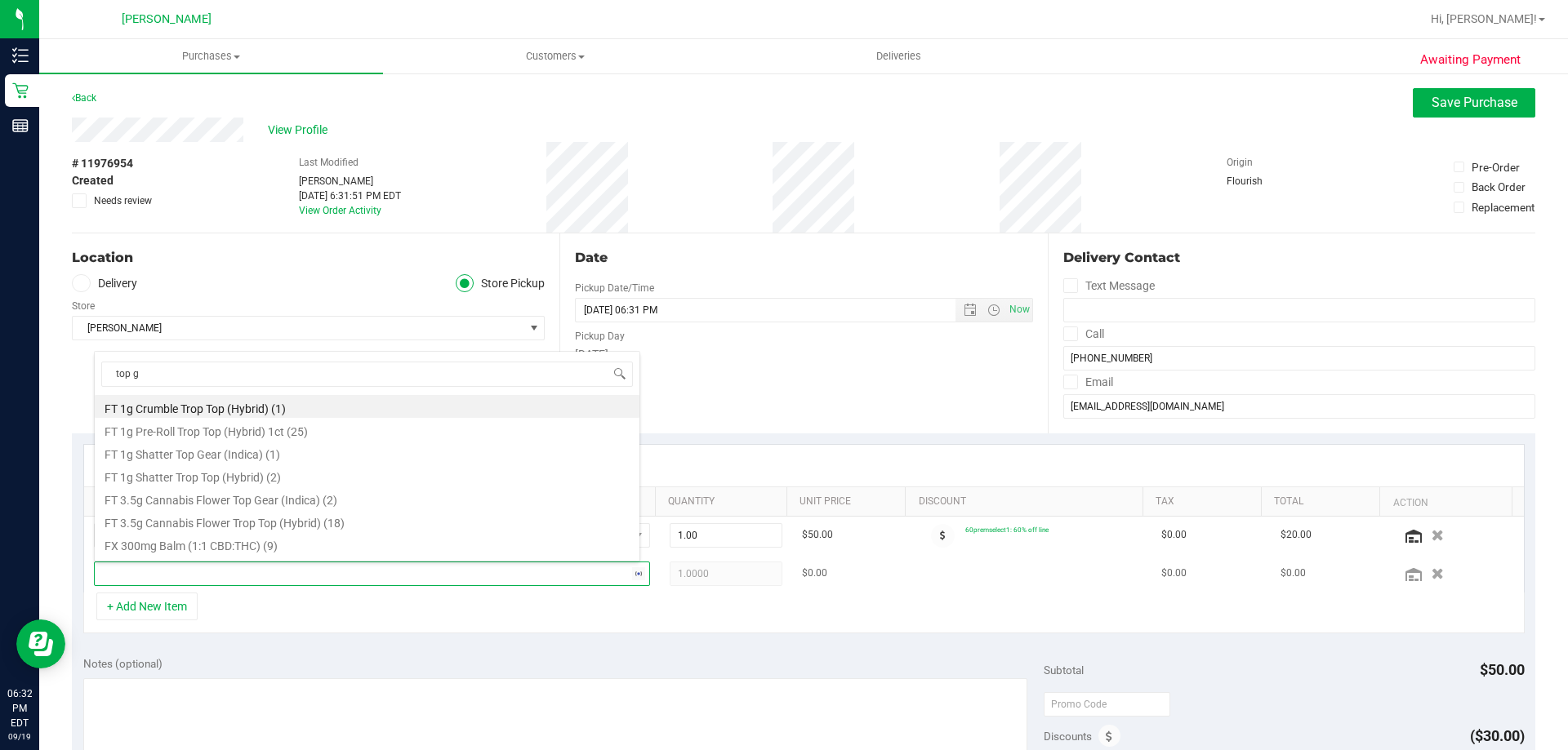
type input "top ge"
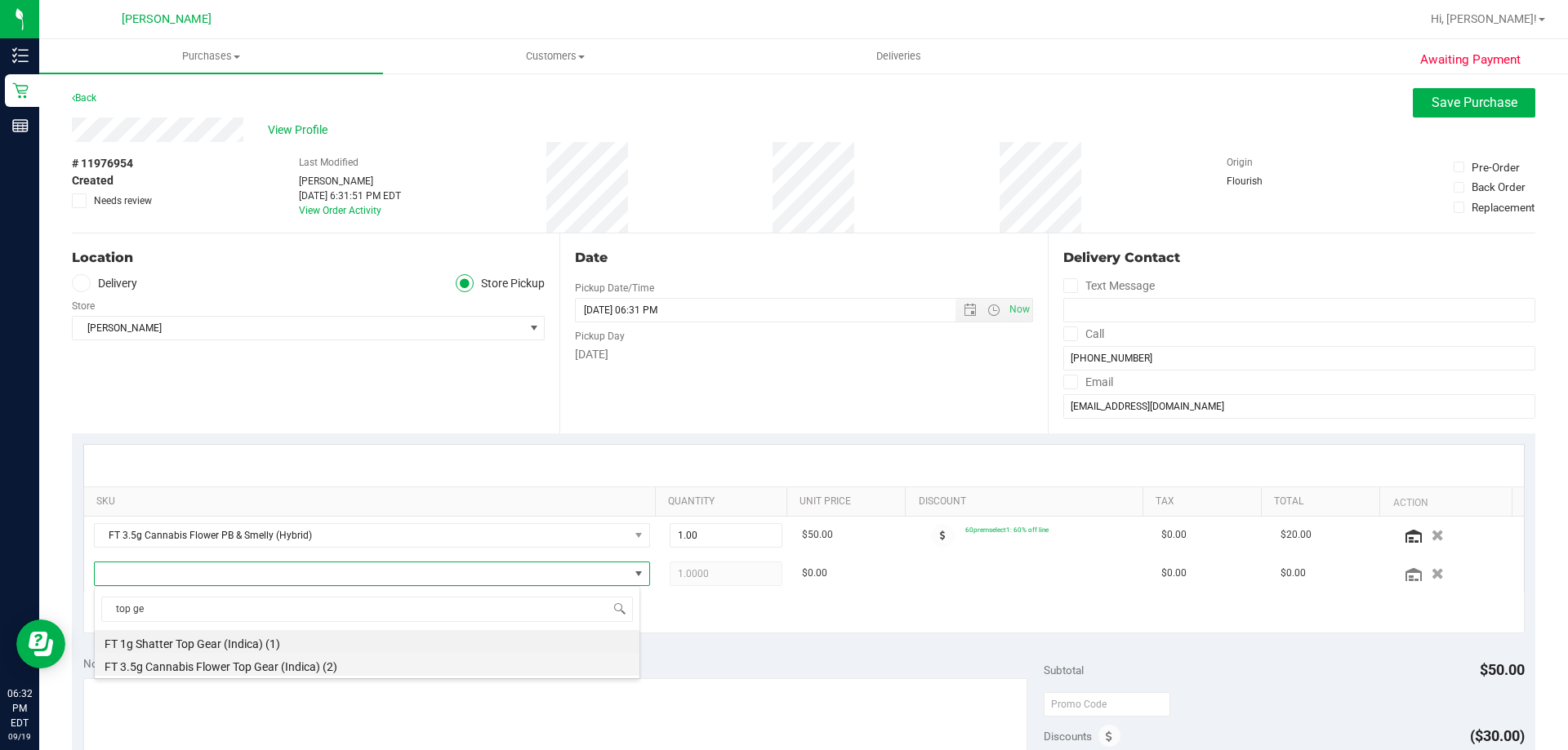
click at [223, 672] on li "FT 3.5g Cannabis Flower Top Gear (Indica) (2)" at bounding box center [367, 664] width 544 height 22
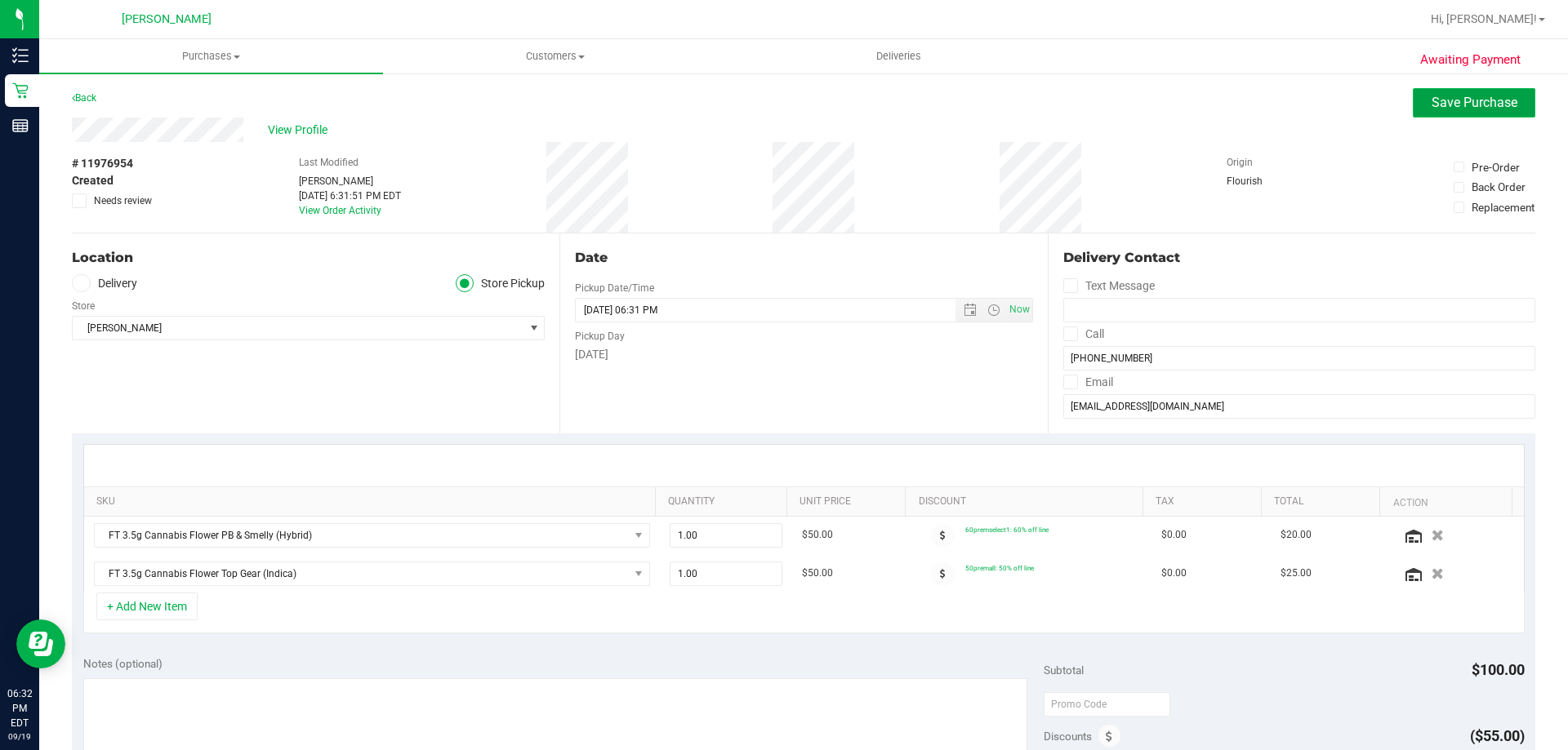
click at [1450, 94] on button "Save Purchase" at bounding box center [1473, 102] width 123 height 29
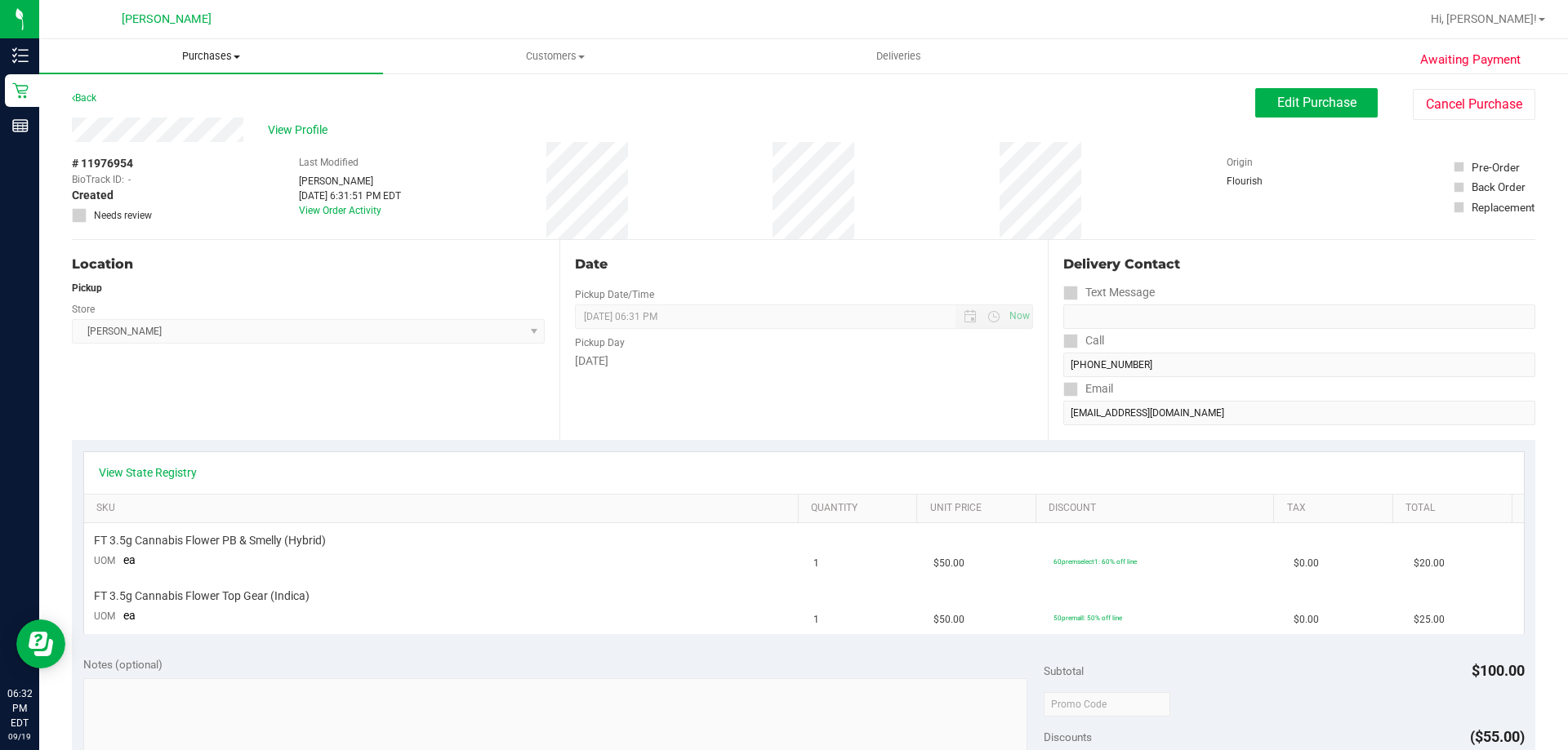
click at [233, 63] on uib-tab-heading "Purchases Summary of purchases Fulfillment All purchases" at bounding box center [211, 56] width 343 height 34
click at [178, 114] on li "Fulfillment" at bounding box center [211, 118] width 343 height 20
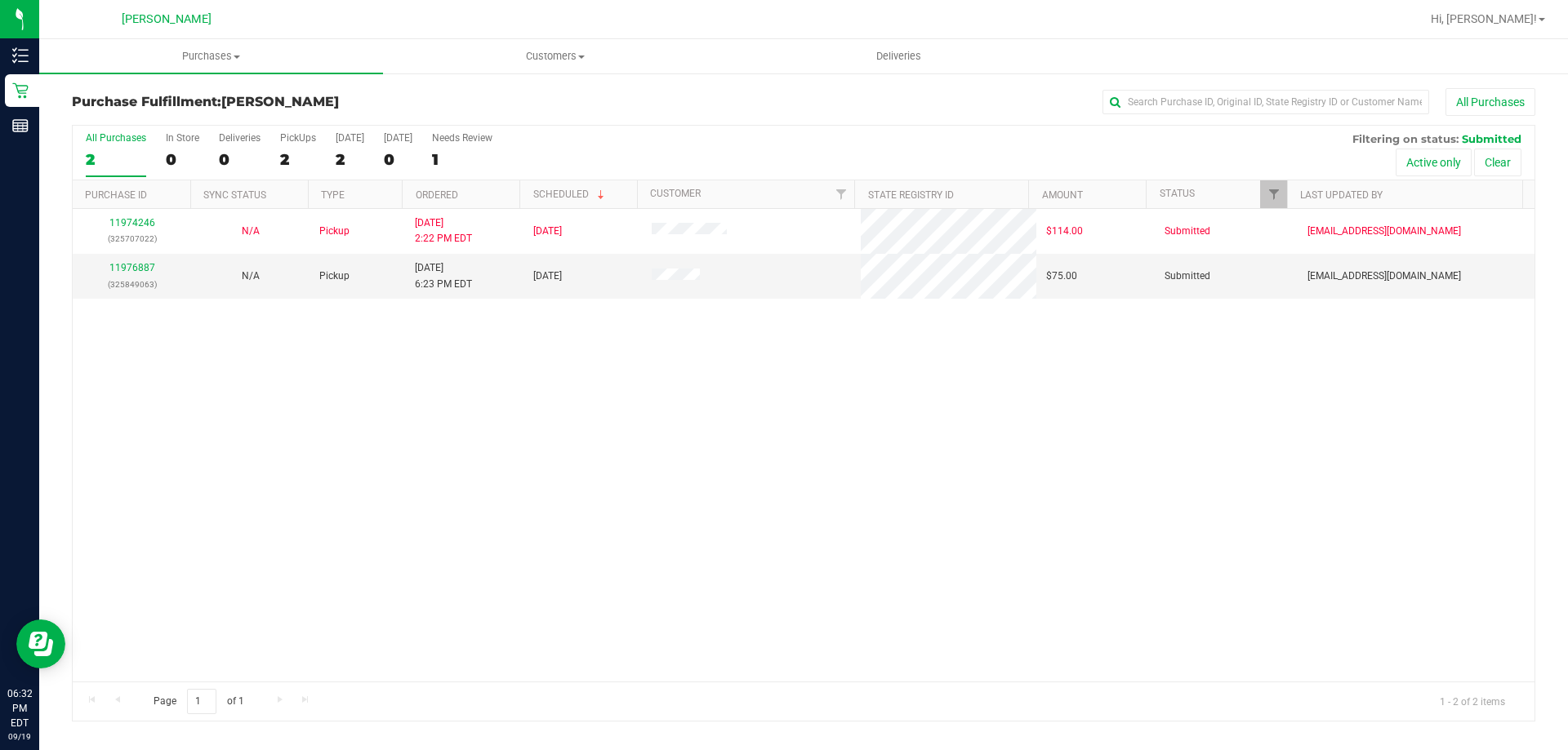
drag, startPoint x: 669, startPoint y: 505, endPoint x: 659, endPoint y: 477, distance: 29.7
click at [669, 502] on div "11974246 (325707022) N/A Pickup 9/19/2025 2:22 PM EDT 9/19/2025 $114.00 Submitt…" at bounding box center [803, 445] width 1461 height 472
click at [654, 422] on div "11974246 (325707022) N/A Pickup 9/19/2025 2:22 PM EDT 9/19/2025 $114.00 Submitt…" at bounding box center [803, 445] width 1461 height 472
click at [559, 54] on span "Customers" at bounding box center [554, 57] width 342 height 15
click at [455, 99] on span "All customers" at bounding box center [441, 98] width 118 height 14
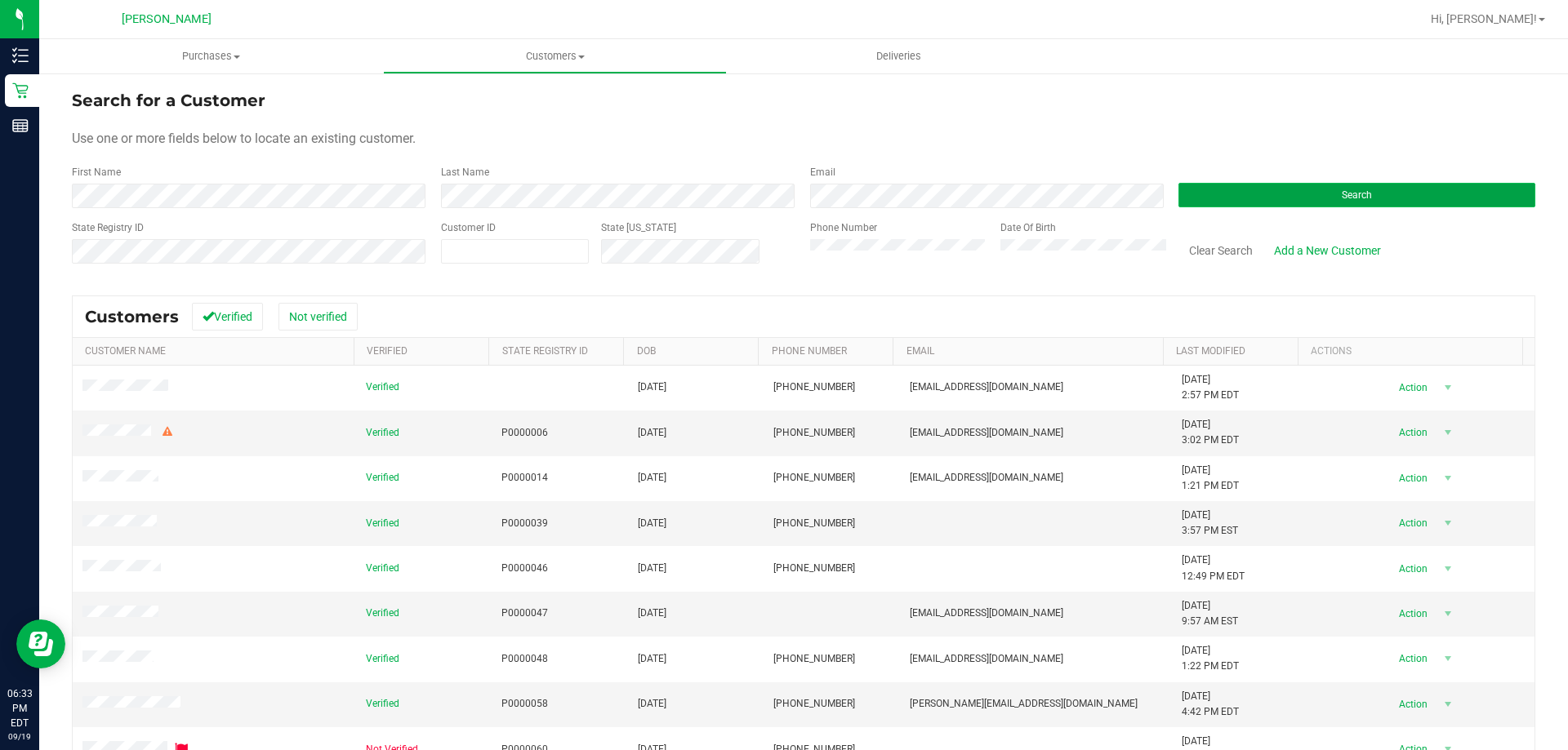
click at [1214, 201] on button "Search" at bounding box center [1356, 194] width 357 height 24
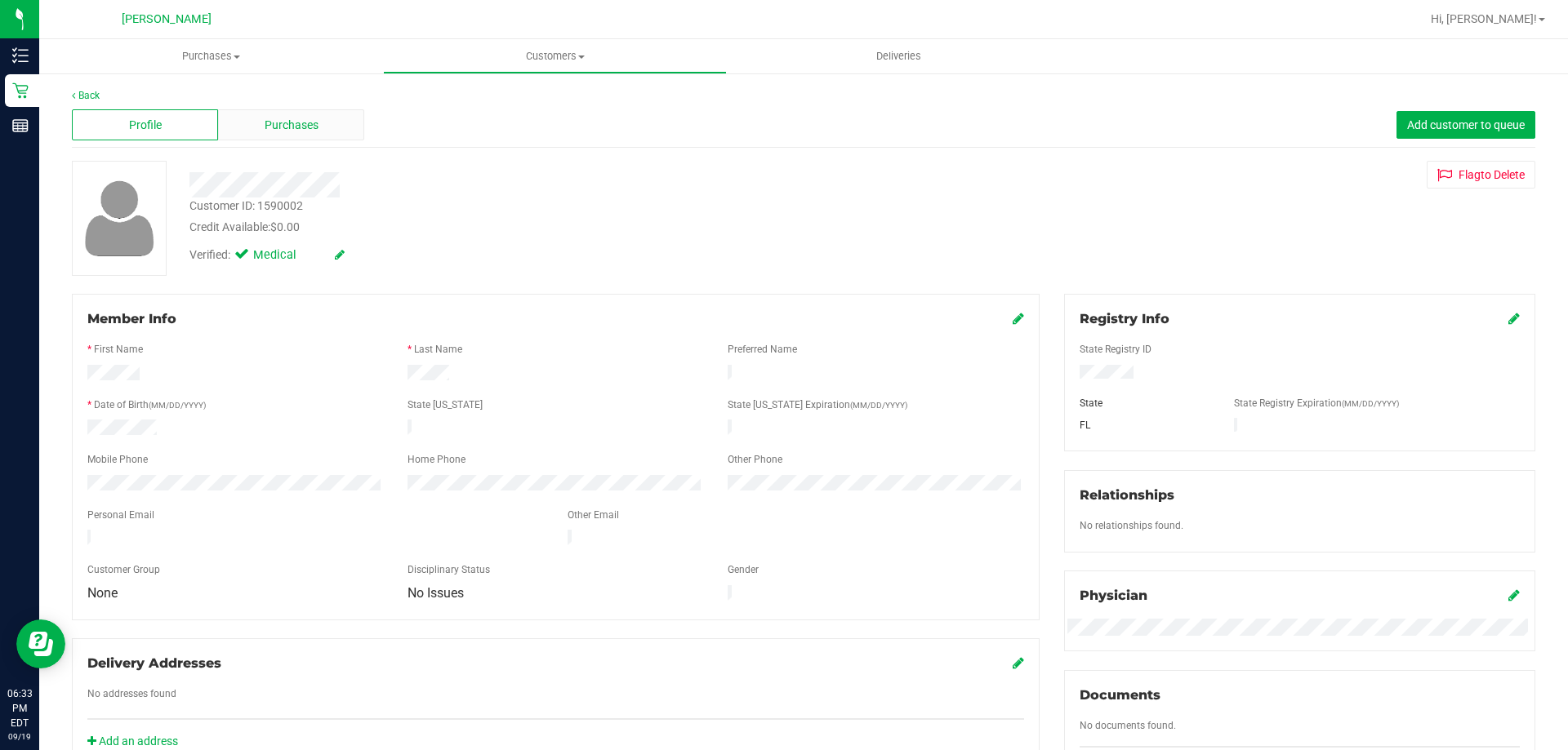
click at [302, 122] on span "Purchases" at bounding box center [291, 125] width 54 height 18
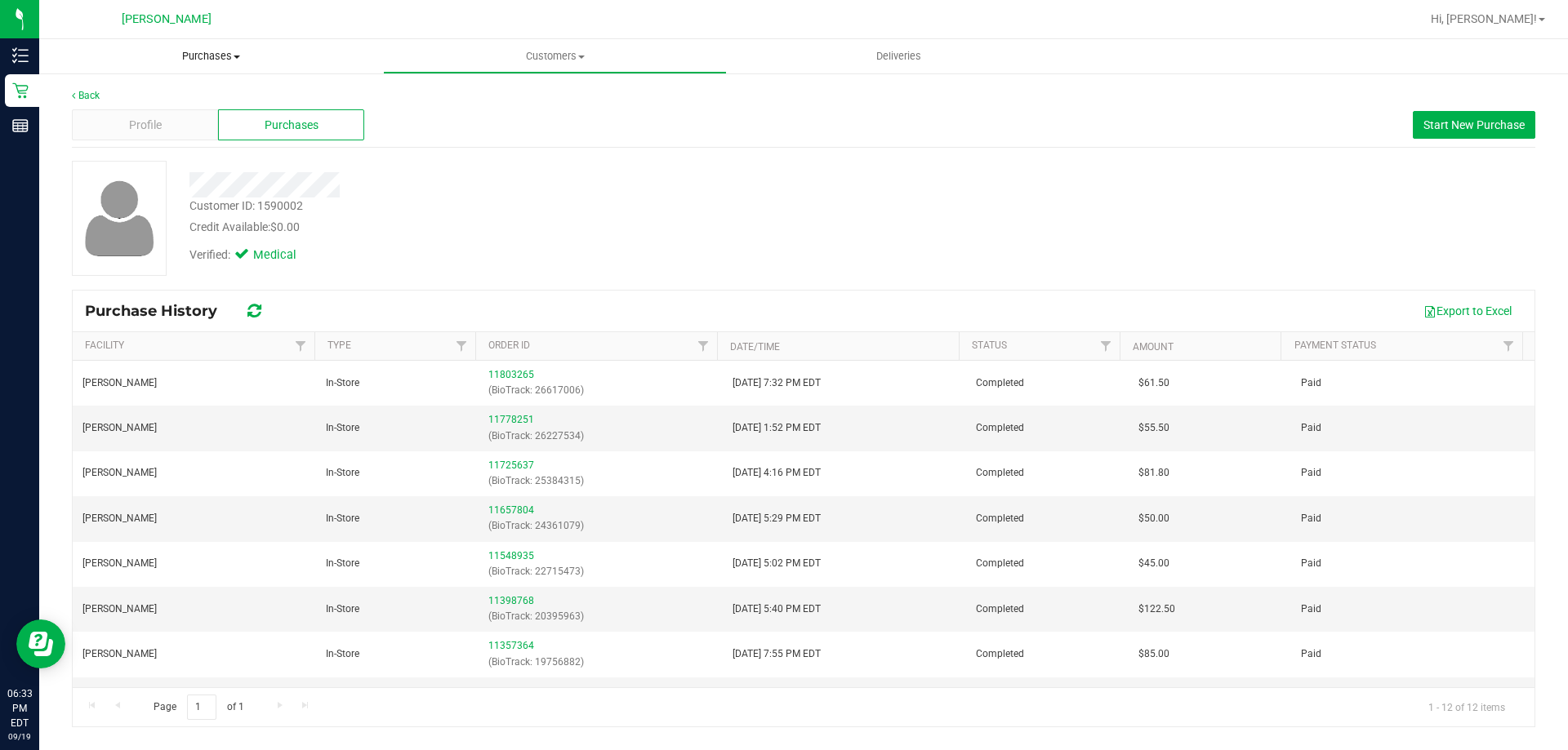
click at [204, 52] on span "Purchases" at bounding box center [211, 57] width 343 height 15
click at [172, 115] on li "Fulfillment" at bounding box center [211, 118] width 343 height 20
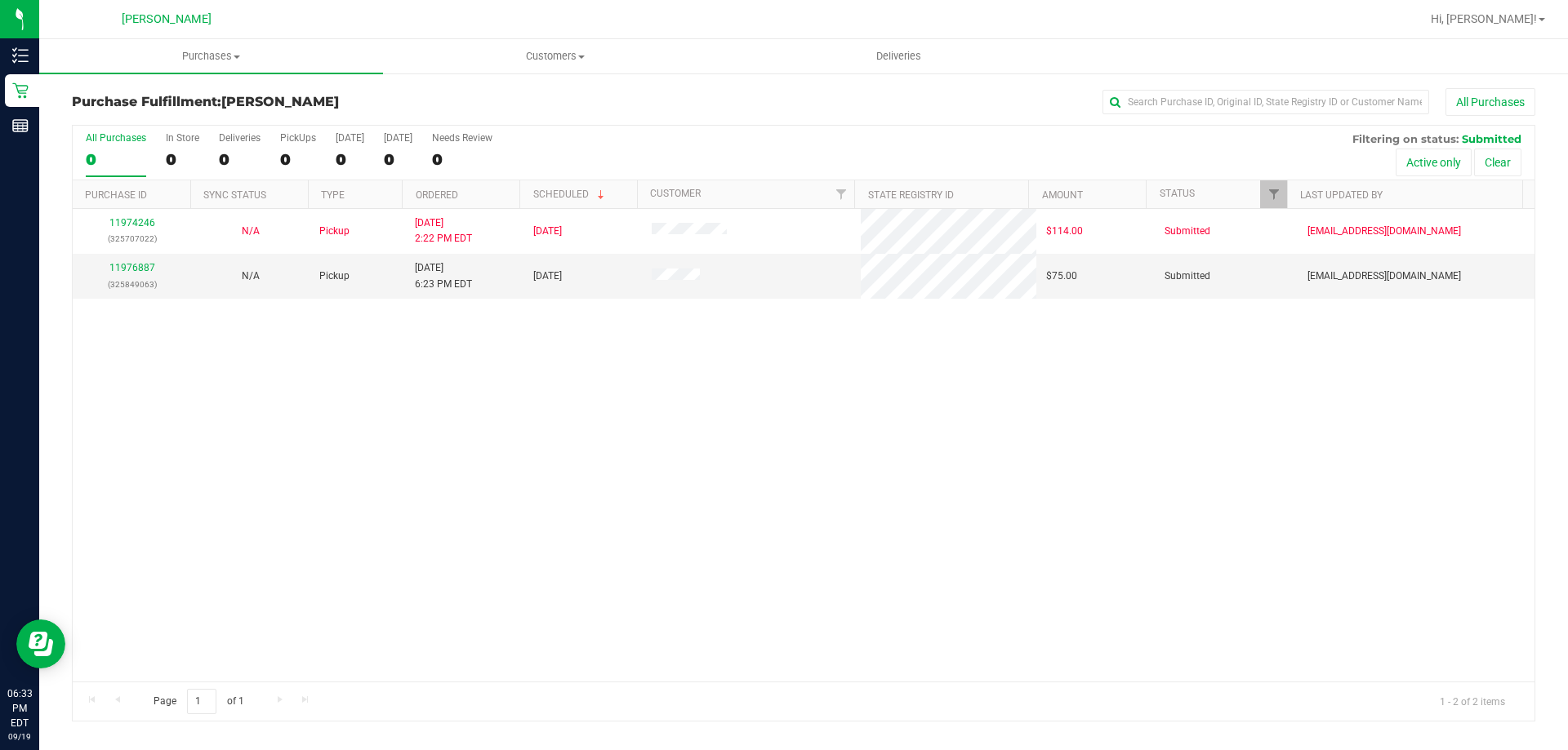
click at [478, 488] on div "11974246 (325707022) N/A Pickup 9/19/2025 2:22 PM EDT 9/19/2025 $114.00 Submitt…" at bounding box center [803, 445] width 1461 height 472
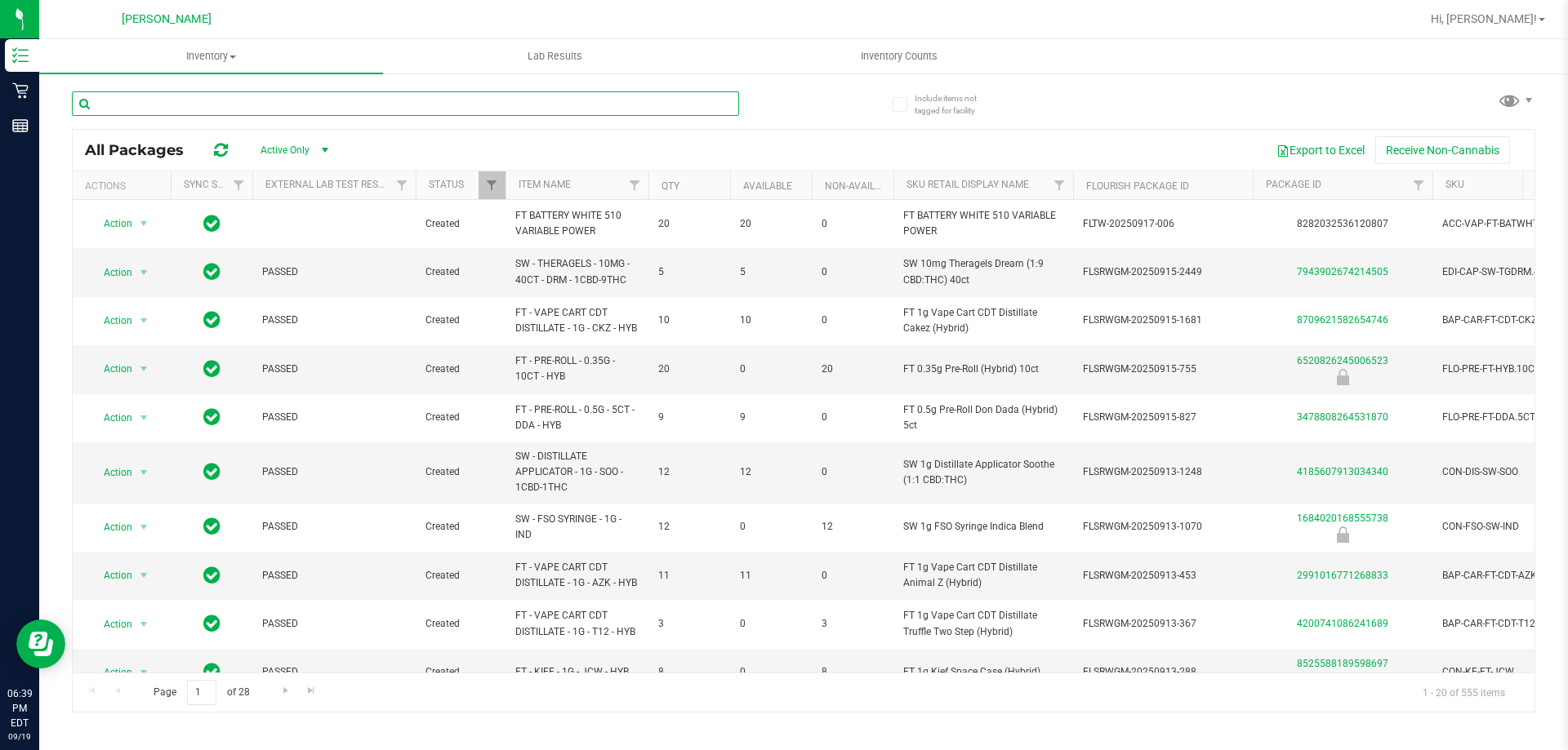
click at [299, 99] on input "text" at bounding box center [405, 103] width 667 height 24
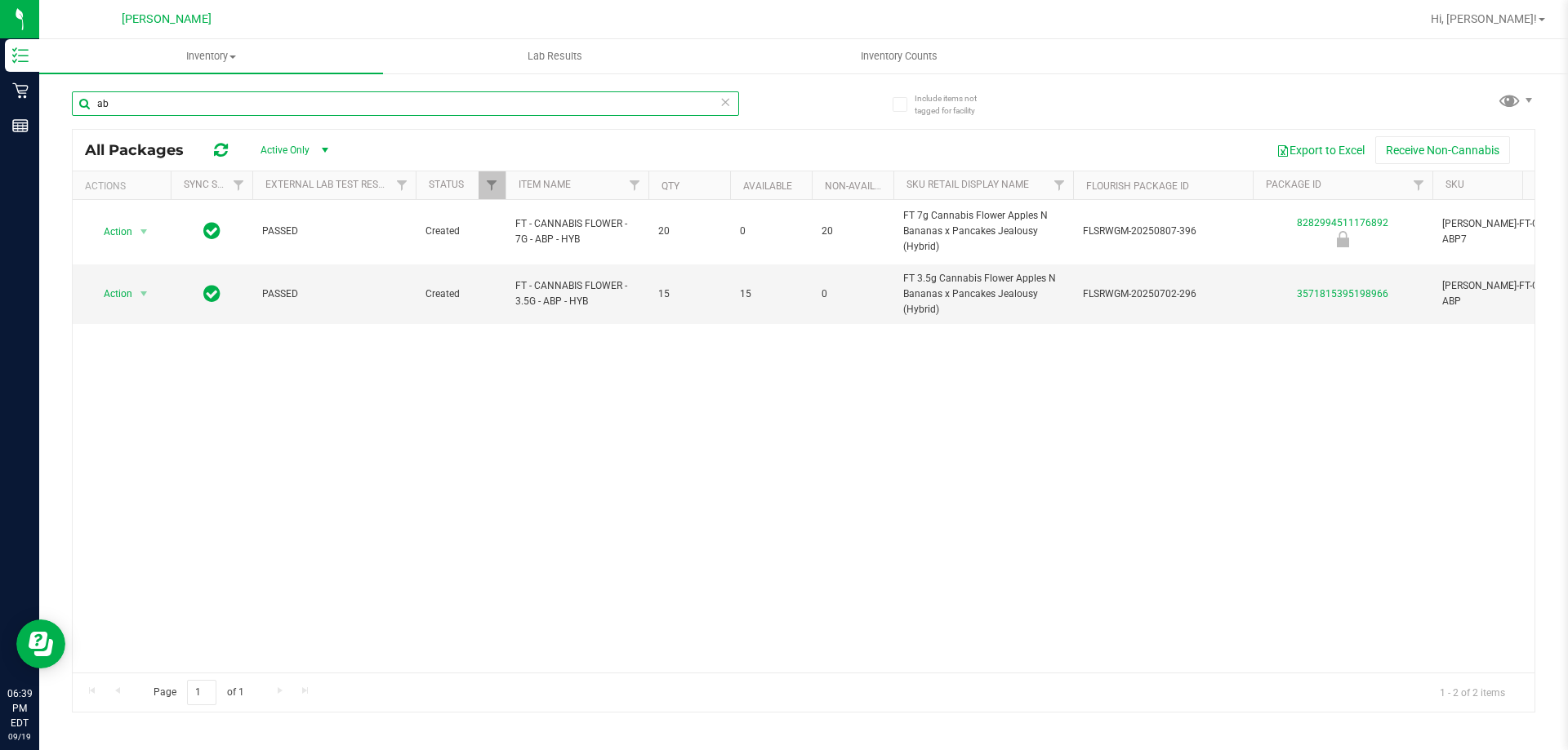
type input "a"
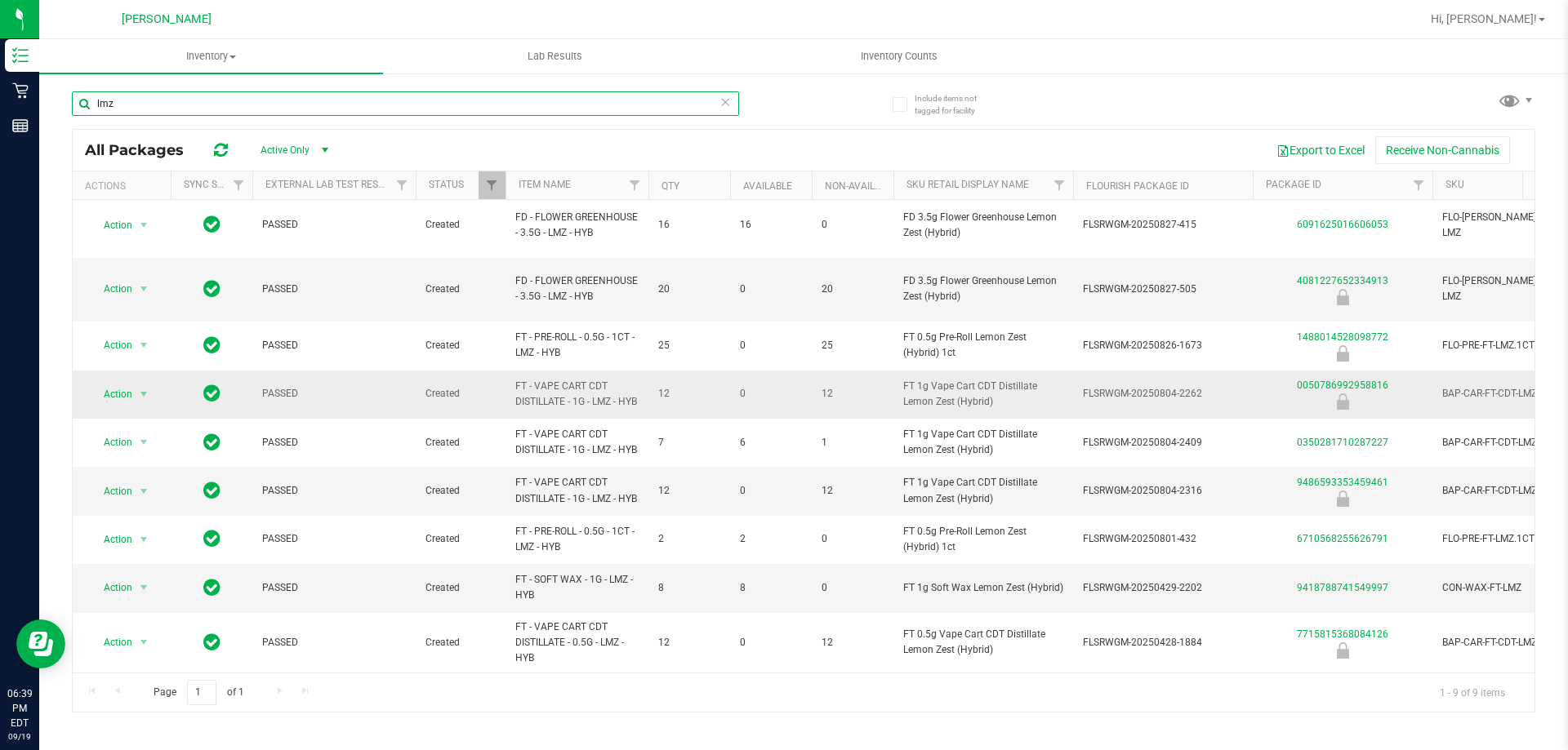
scroll to position [24, 0]
type input "l"
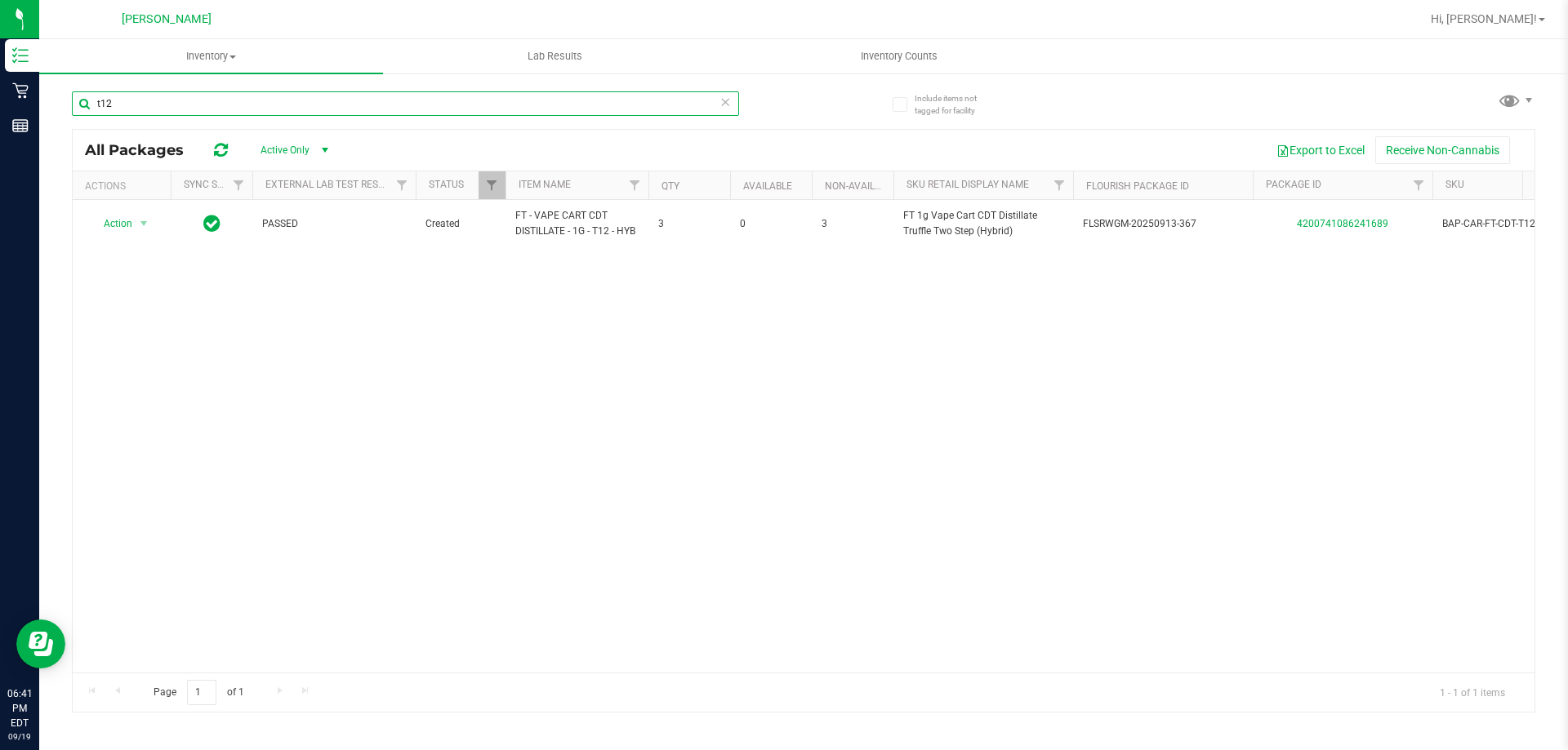
type input "t12"
click at [473, 333] on div "Action Action Global inventory Package audit log Print package label Print prod…" at bounding box center [803, 436] width 1461 height 472
click at [726, 104] on icon at bounding box center [725, 102] width 12 height 20
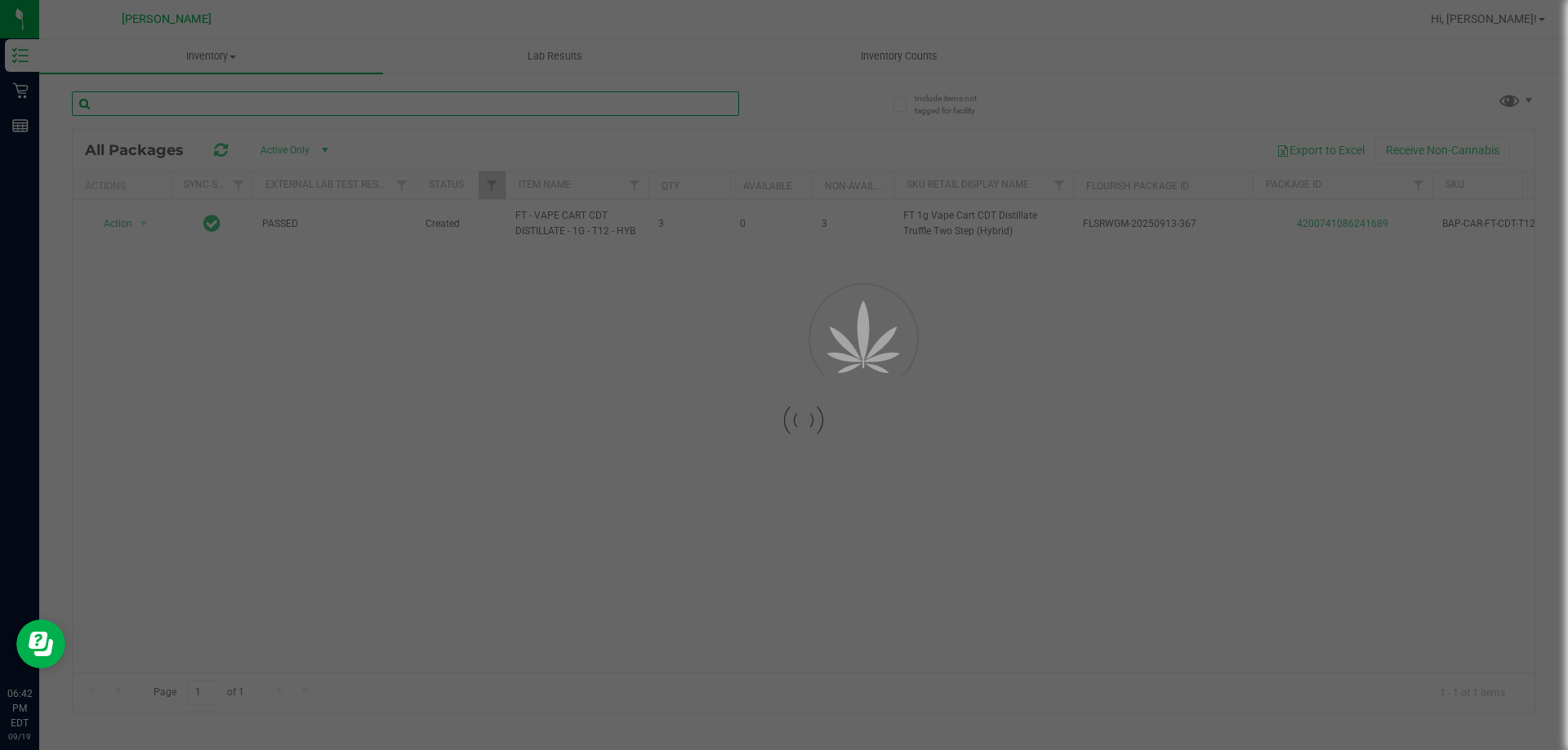
click at [633, 104] on input "text" at bounding box center [405, 103] width 667 height 24
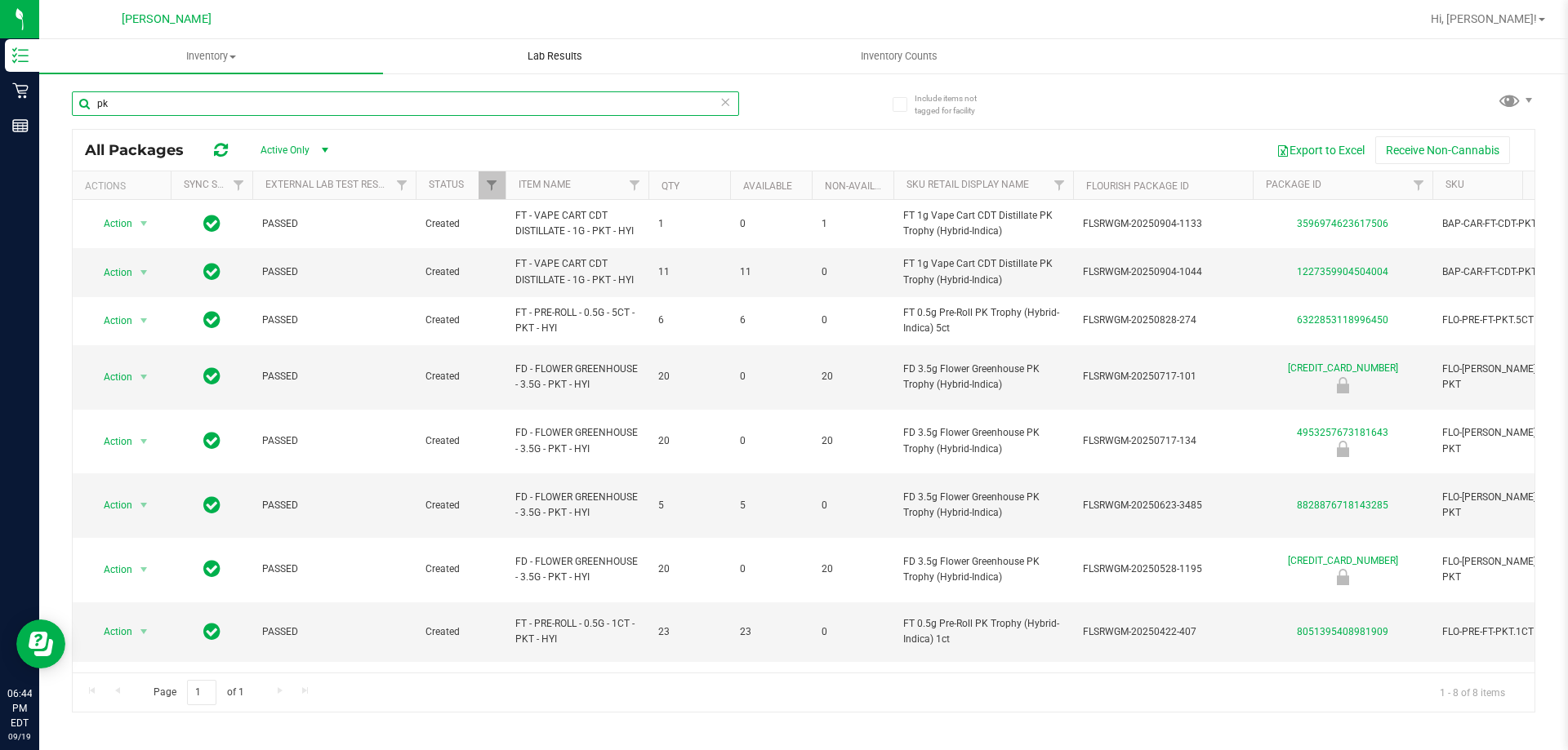
type input "p"
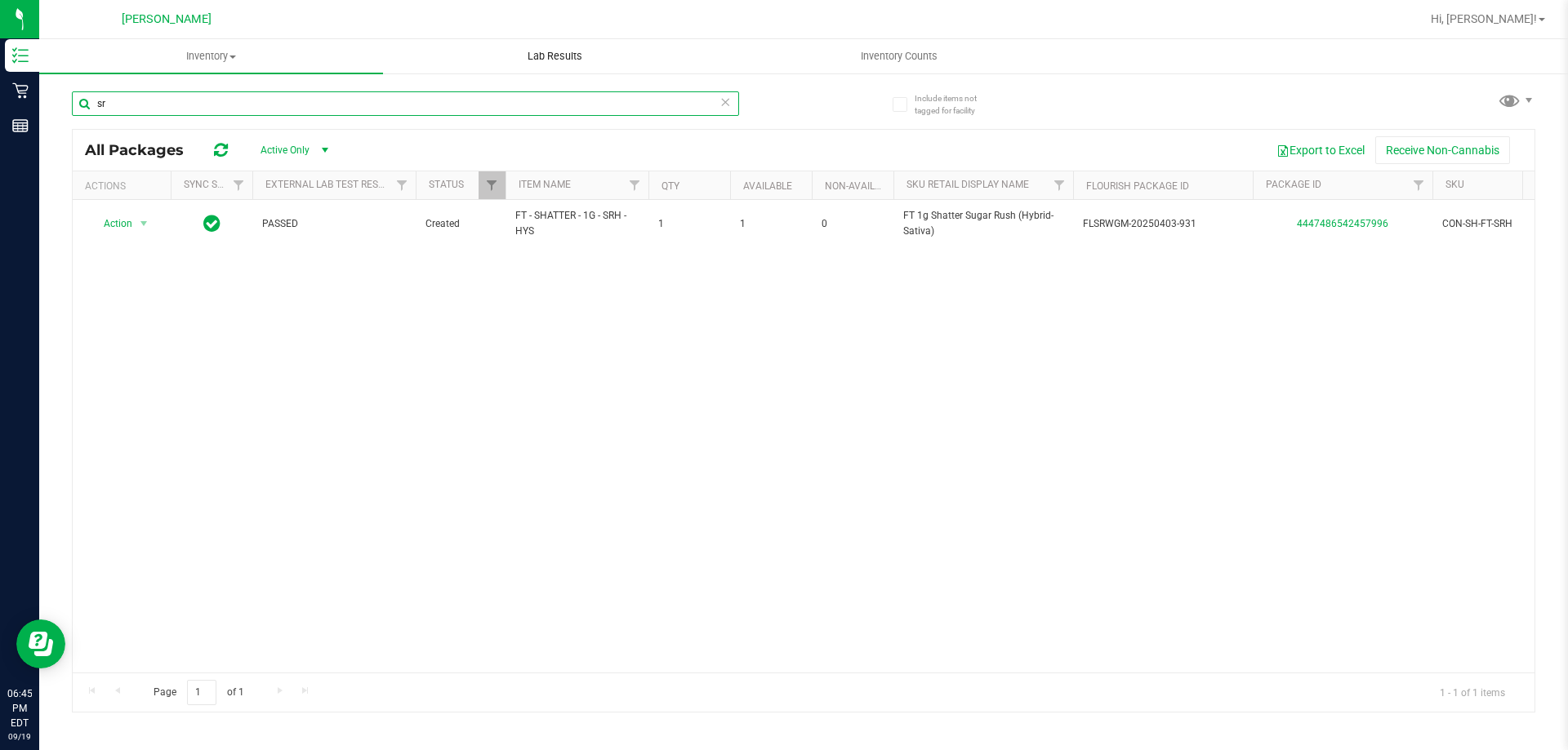
type input "s"
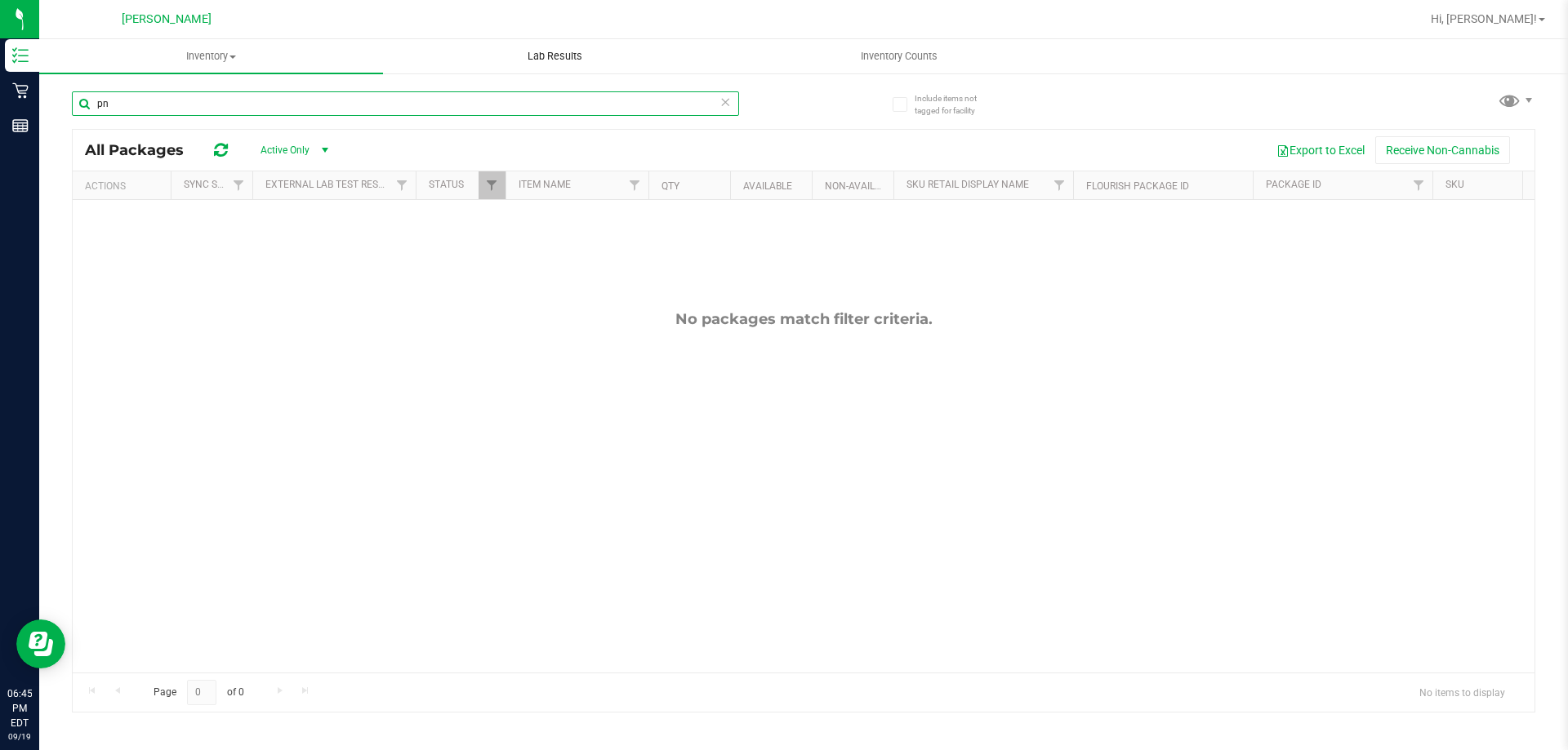
type input "p"
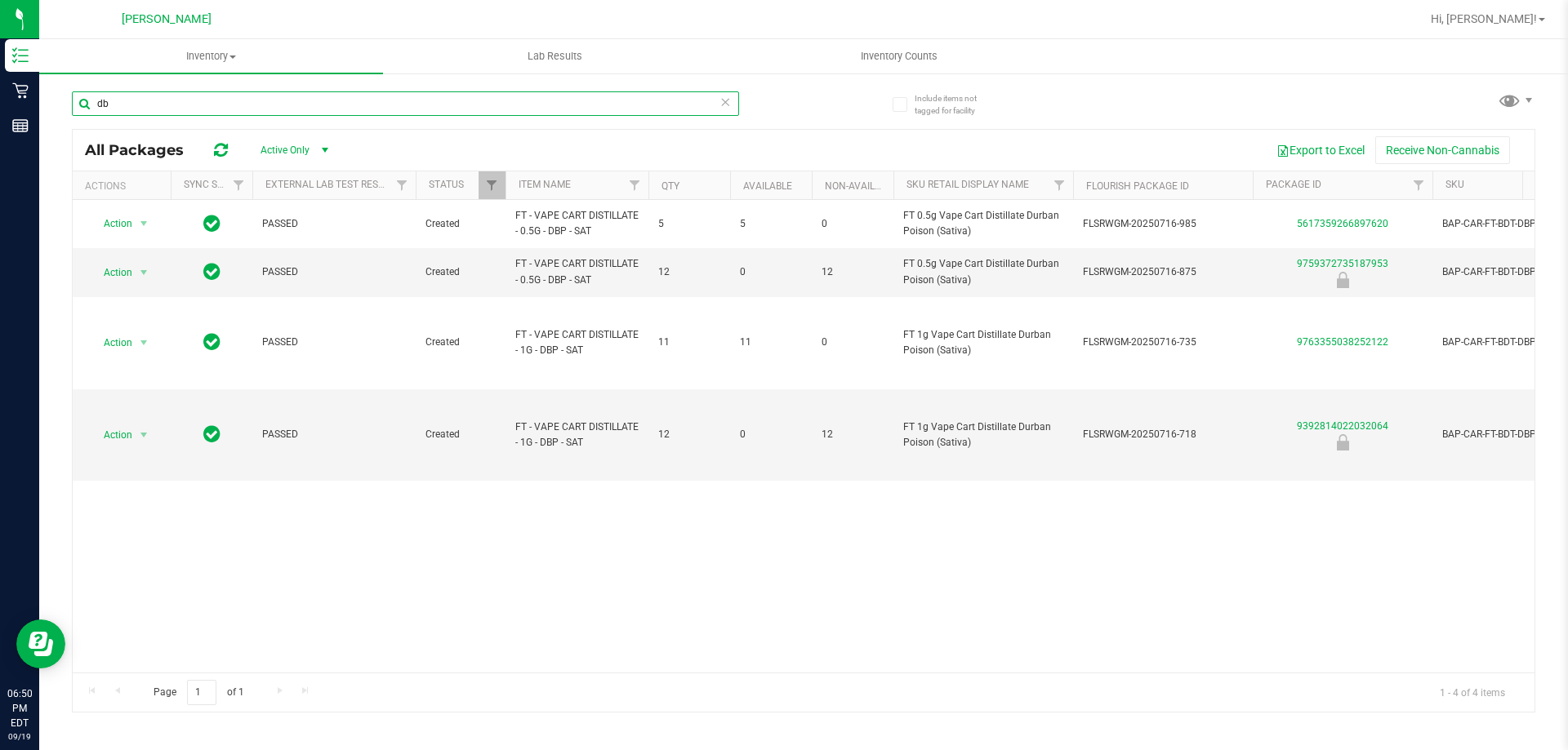
type input "d"
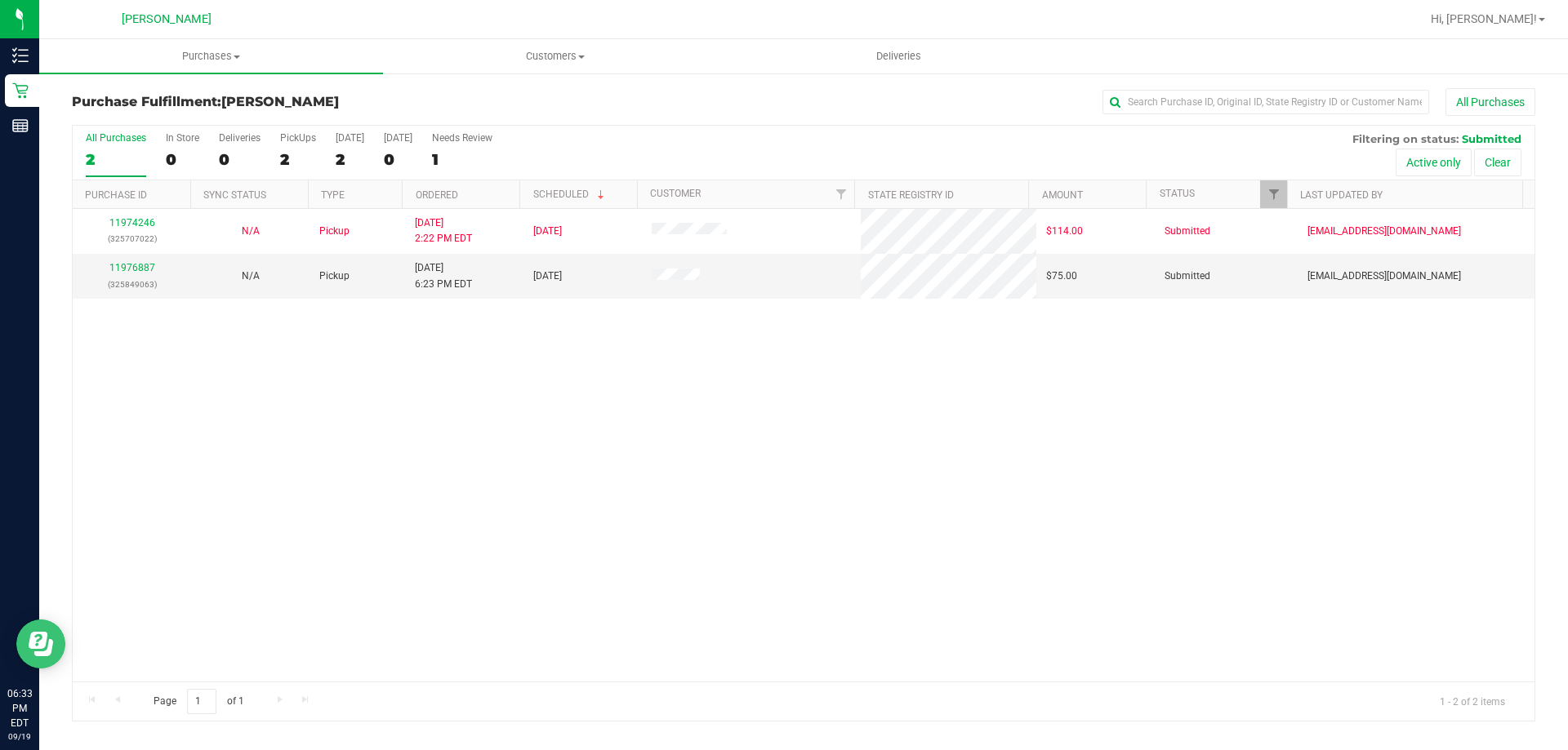
click at [60, 648] on button "Open Resource Center" at bounding box center [41, 643] width 49 height 49
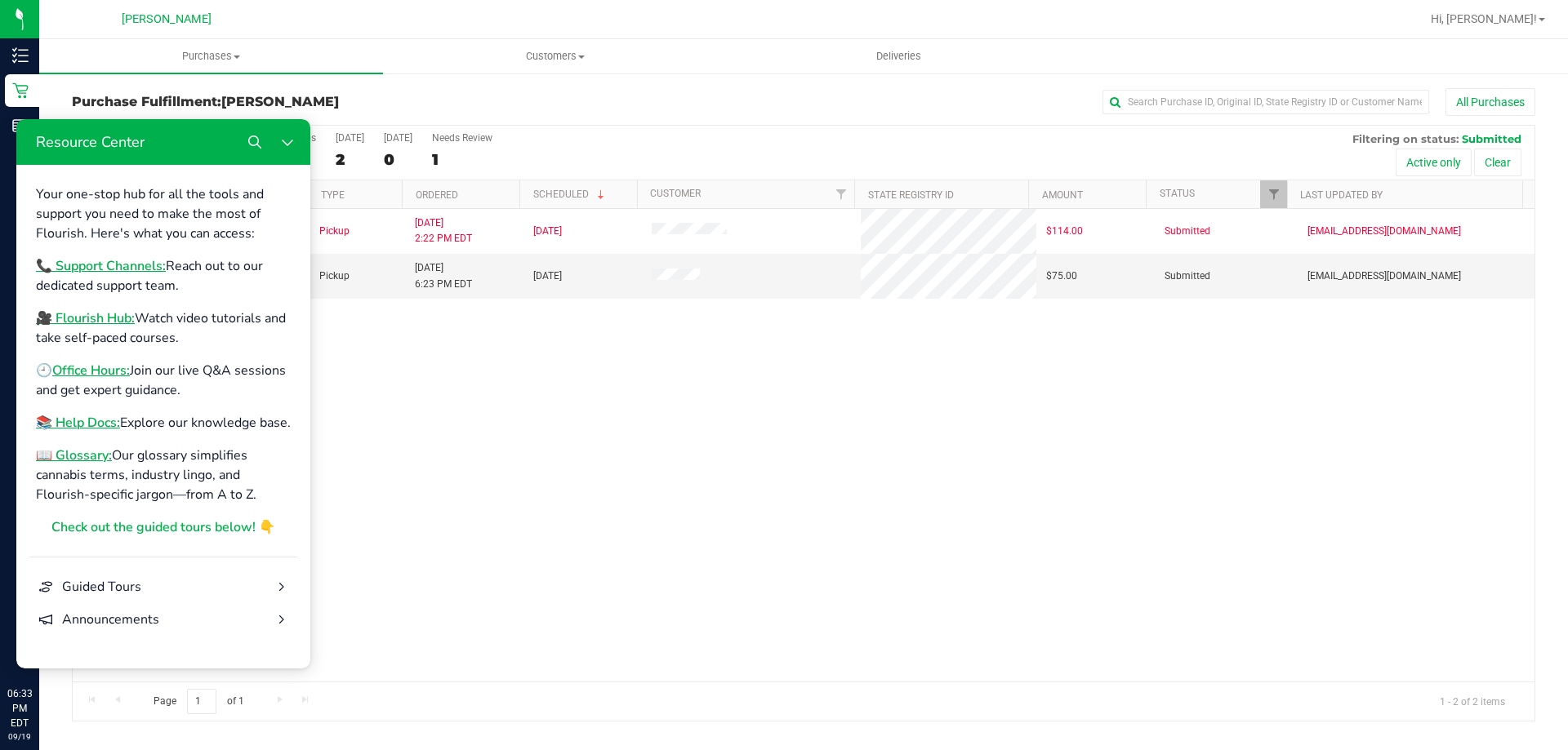
click at [597, 567] on div "11974246 (325707022) N/A Pickup [DATE] 2:22 PM EDT 9/19/2025 $114.00 Submitted …" at bounding box center [803, 445] width 1461 height 472
drag, startPoint x: 294, startPoint y: 146, endPoint x: 351, endPoint y: 262, distance: 129.2
click at [294, 146] on button "Close Resource Center" at bounding box center [287, 142] width 33 height 32
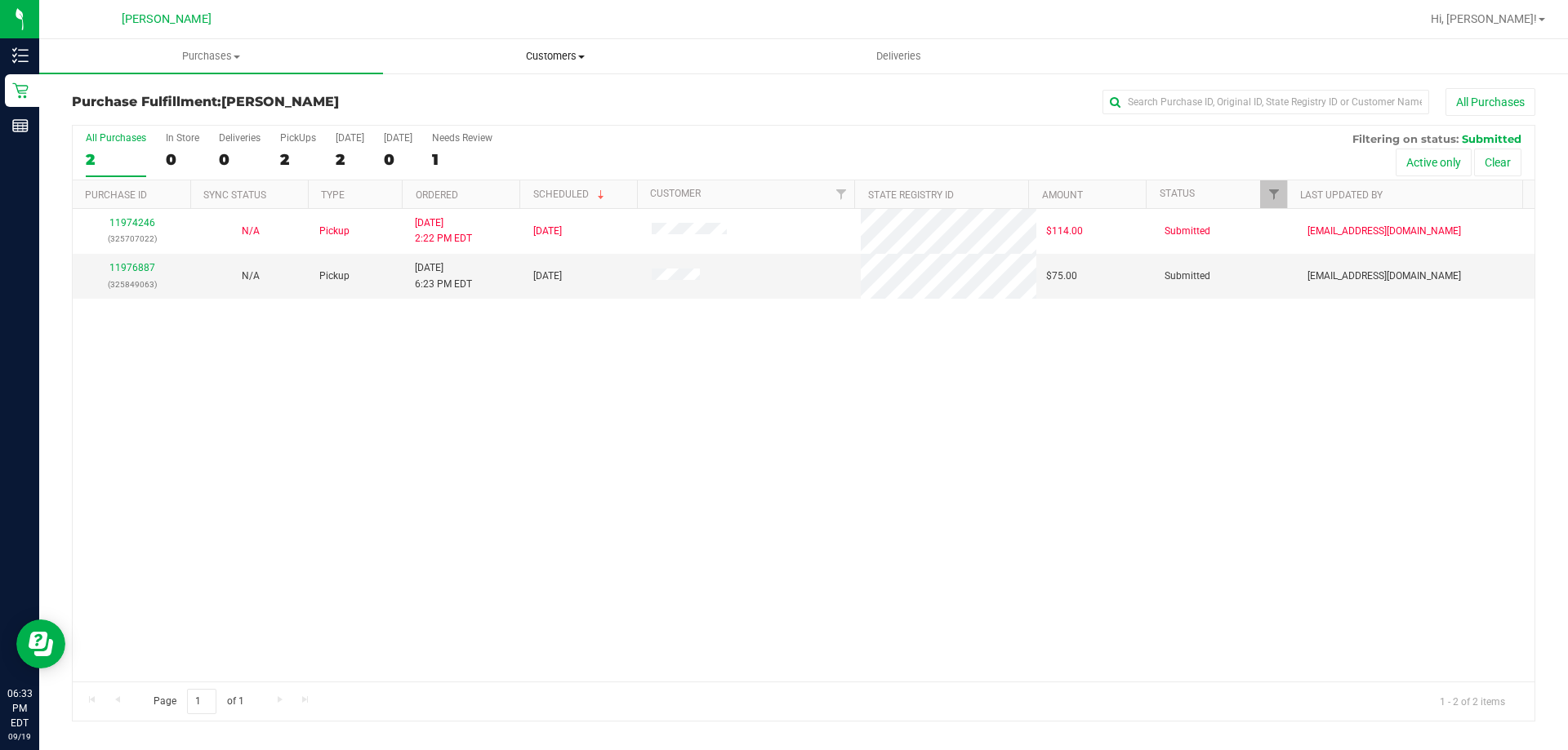
click at [573, 60] on span "Customers" at bounding box center [554, 57] width 342 height 15
click at [557, 99] on li "All customers" at bounding box center [554, 99] width 343 height 20
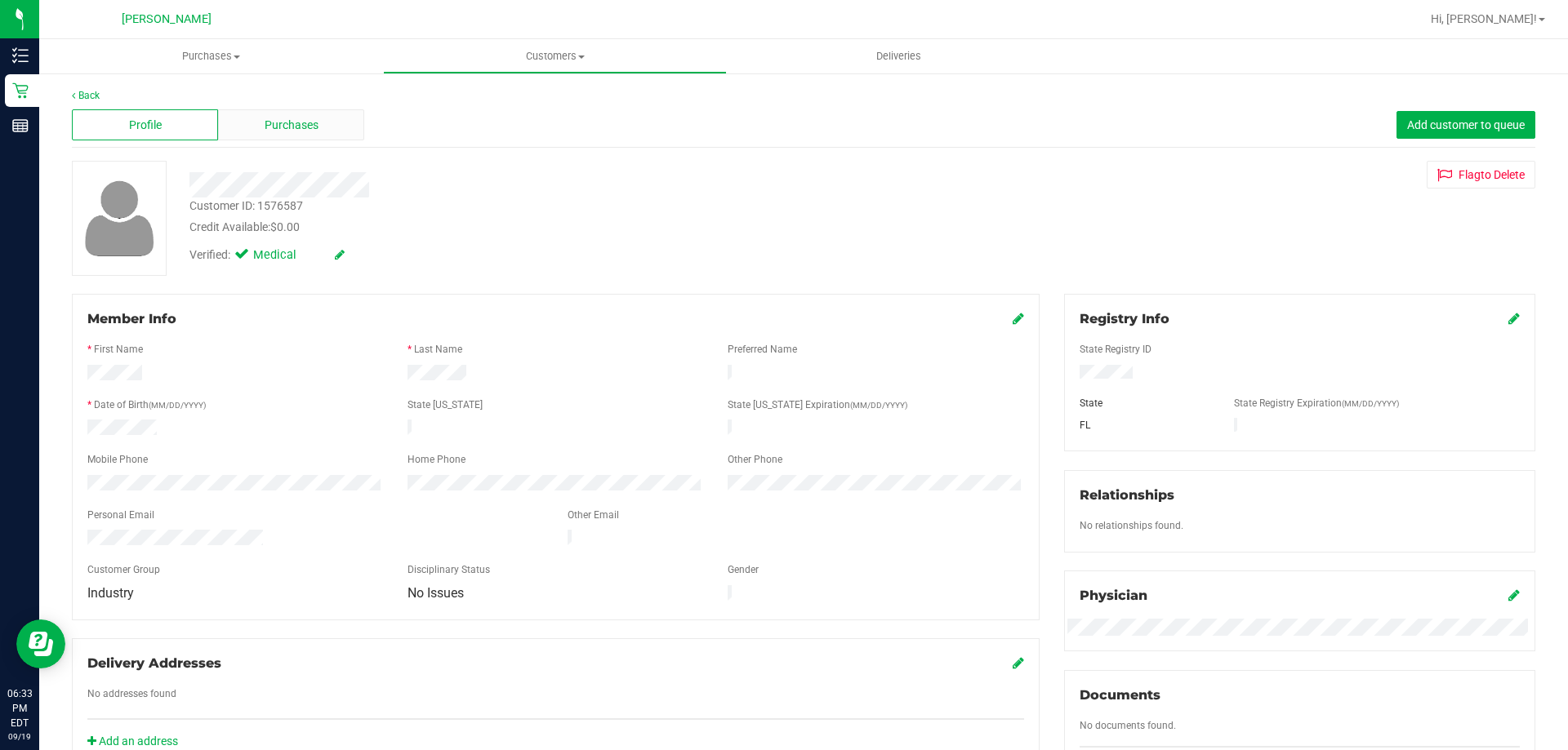
click at [249, 131] on div "Purchases" at bounding box center [291, 124] width 146 height 31
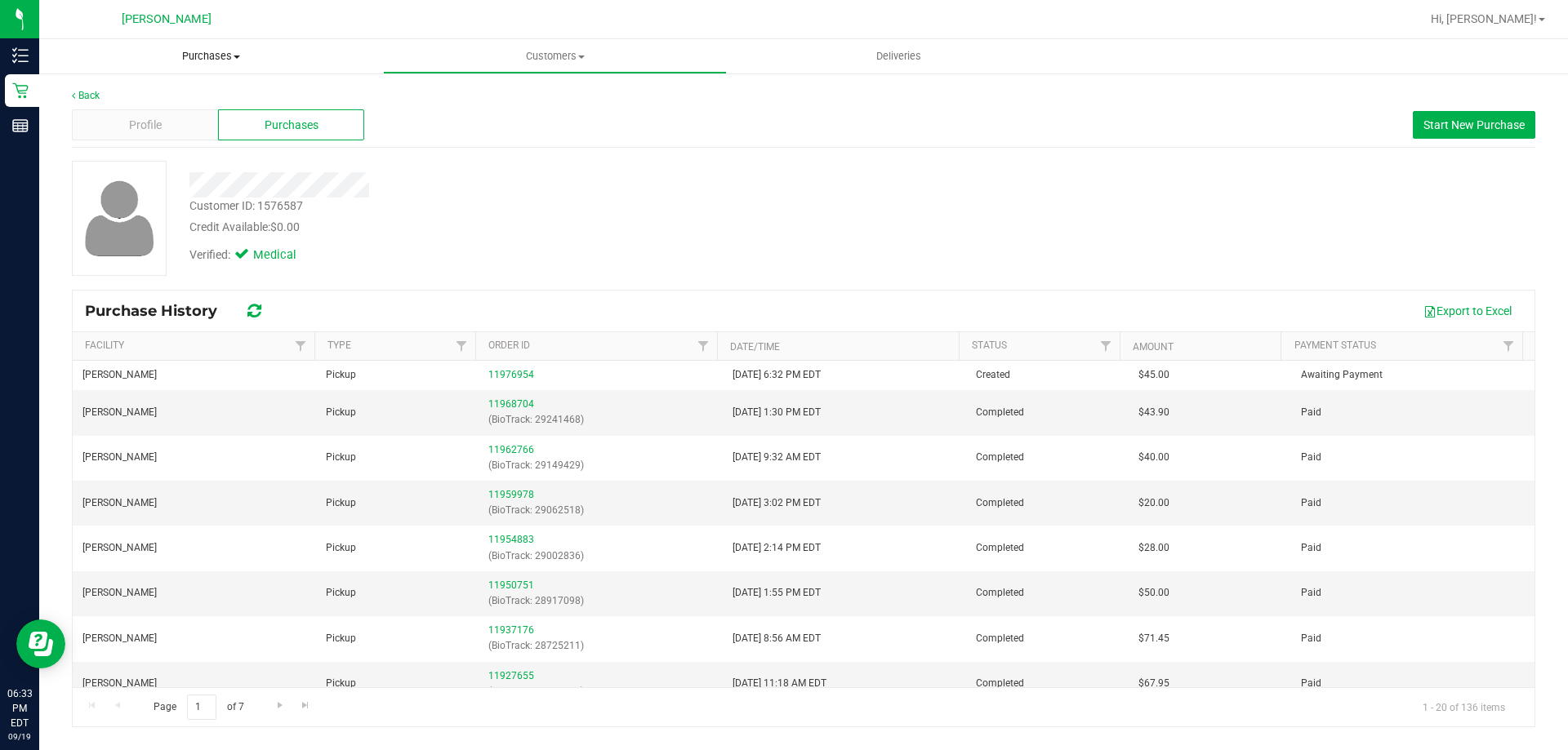
click at [227, 61] on span "Purchases" at bounding box center [211, 57] width 343 height 15
click at [220, 108] on li "Fulfillment" at bounding box center [211, 118] width 343 height 20
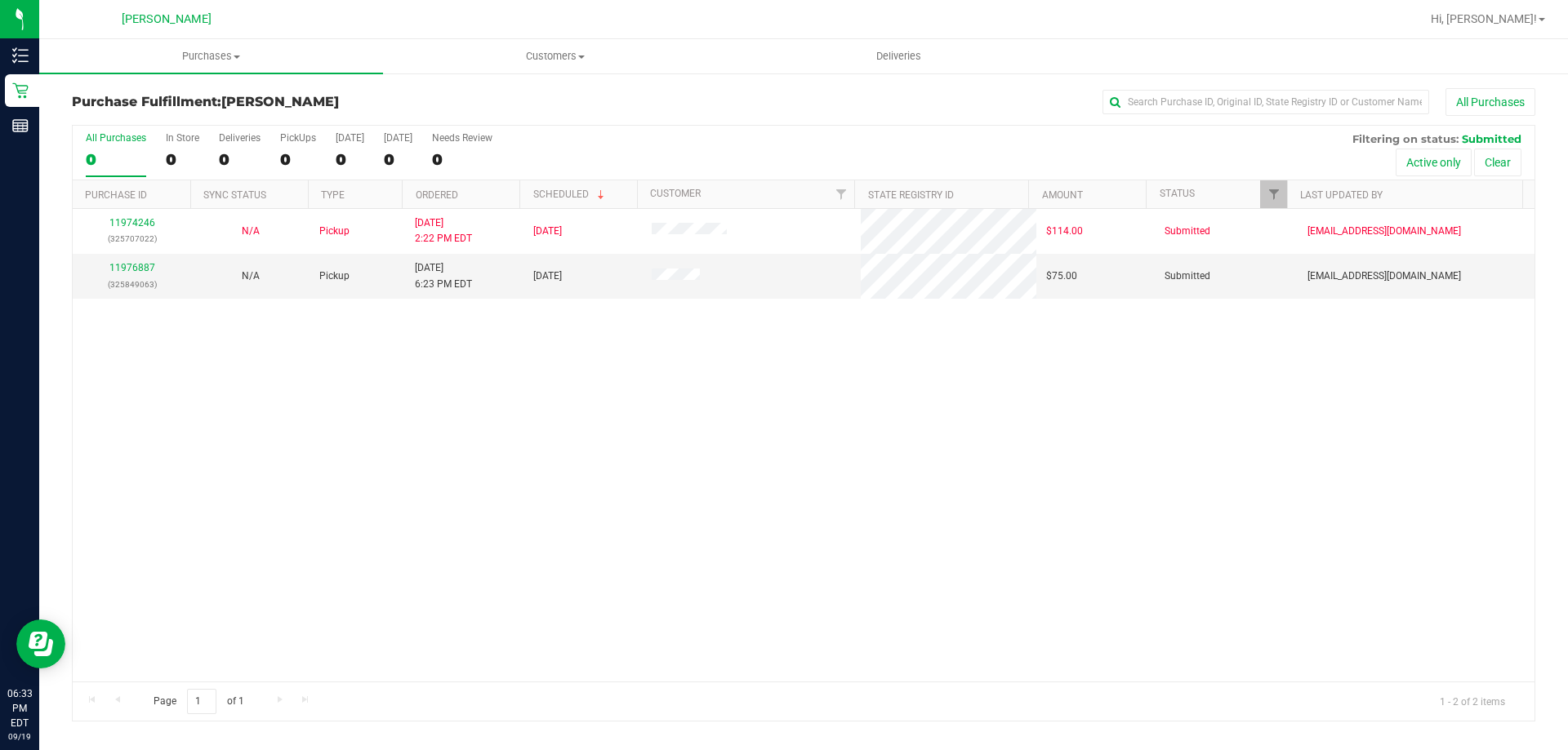
drag, startPoint x: 731, startPoint y: 615, endPoint x: 725, endPoint y: 446, distance: 169.1
click at [730, 615] on div "11974246 (325707022) N/A Pickup [DATE] 2:22 PM EDT 9/19/2025 $114.00 Submitted …" at bounding box center [803, 445] width 1461 height 472
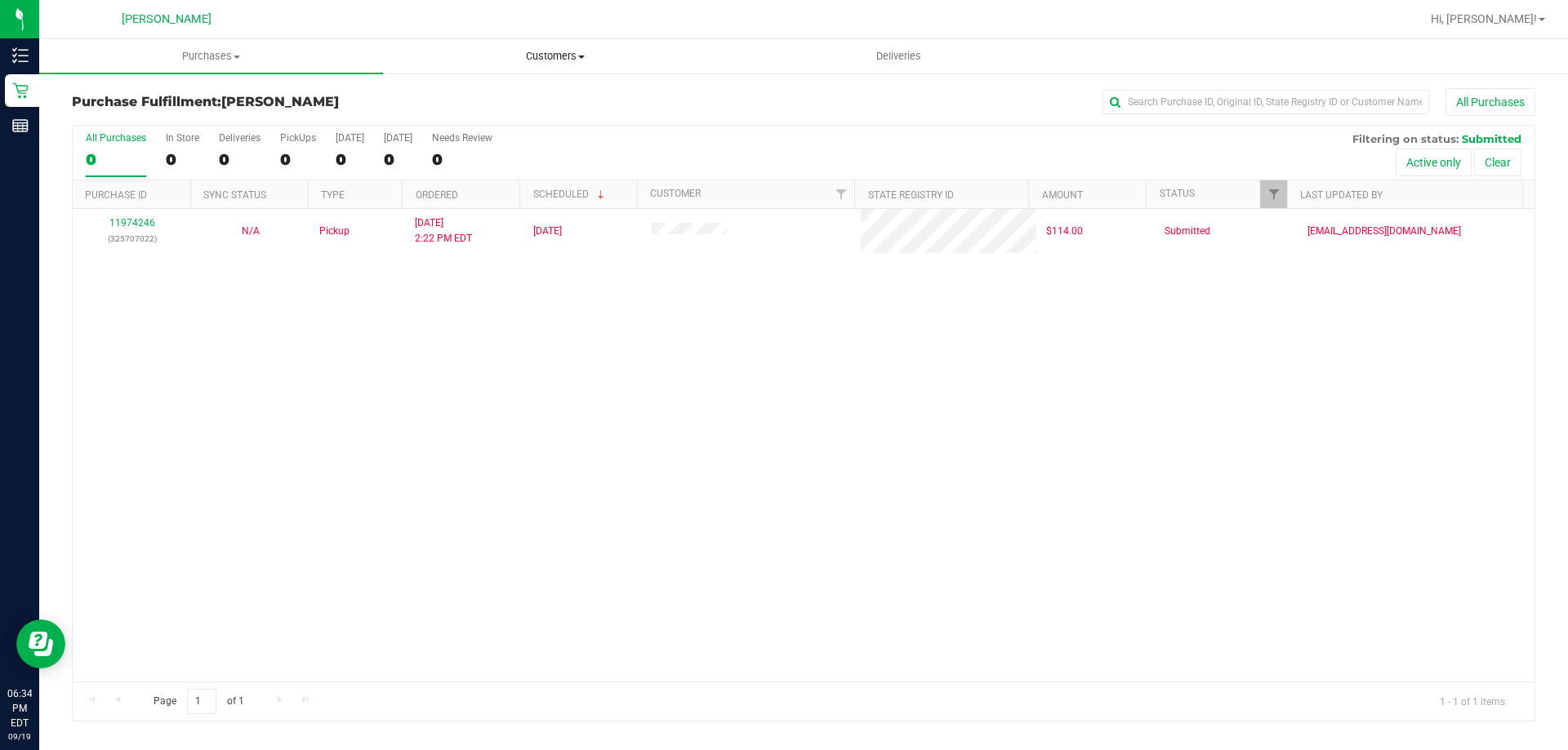
click at [573, 60] on span "Customers" at bounding box center [554, 57] width 342 height 15
click at [566, 92] on li "All customers" at bounding box center [554, 99] width 343 height 20
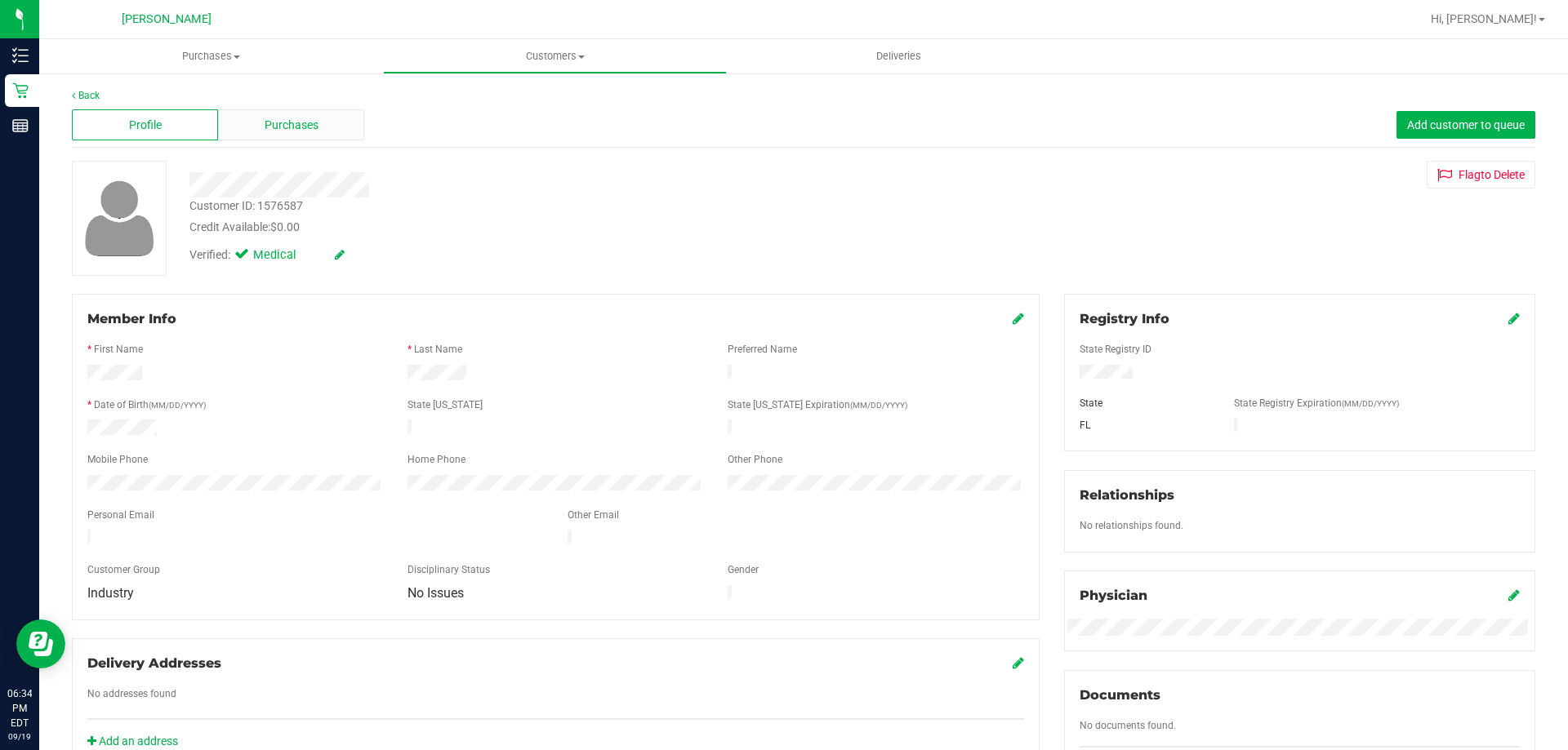
click at [314, 129] on span "Purchases" at bounding box center [291, 125] width 54 height 18
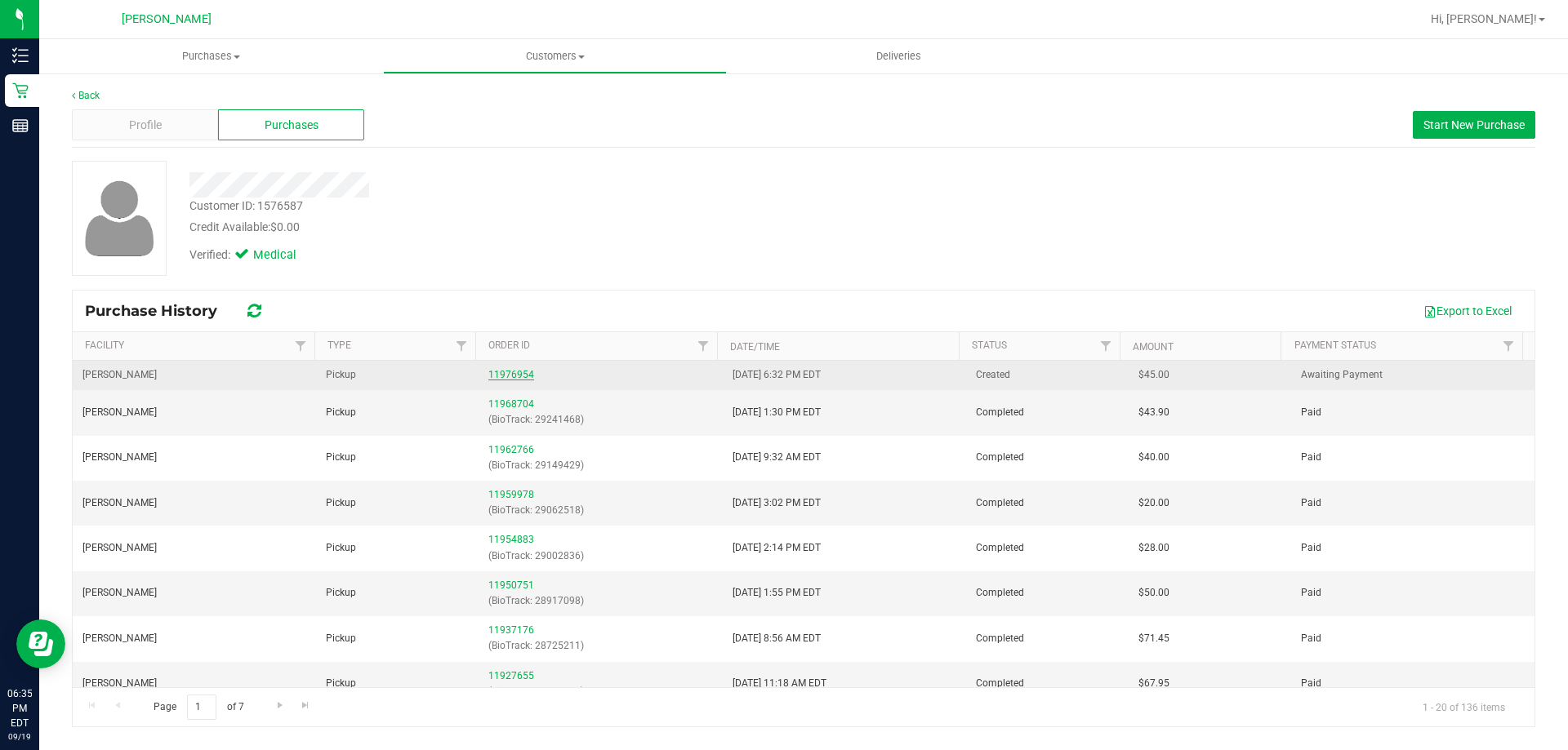
click at [506, 372] on link "11976954" at bounding box center [511, 375] width 46 height 12
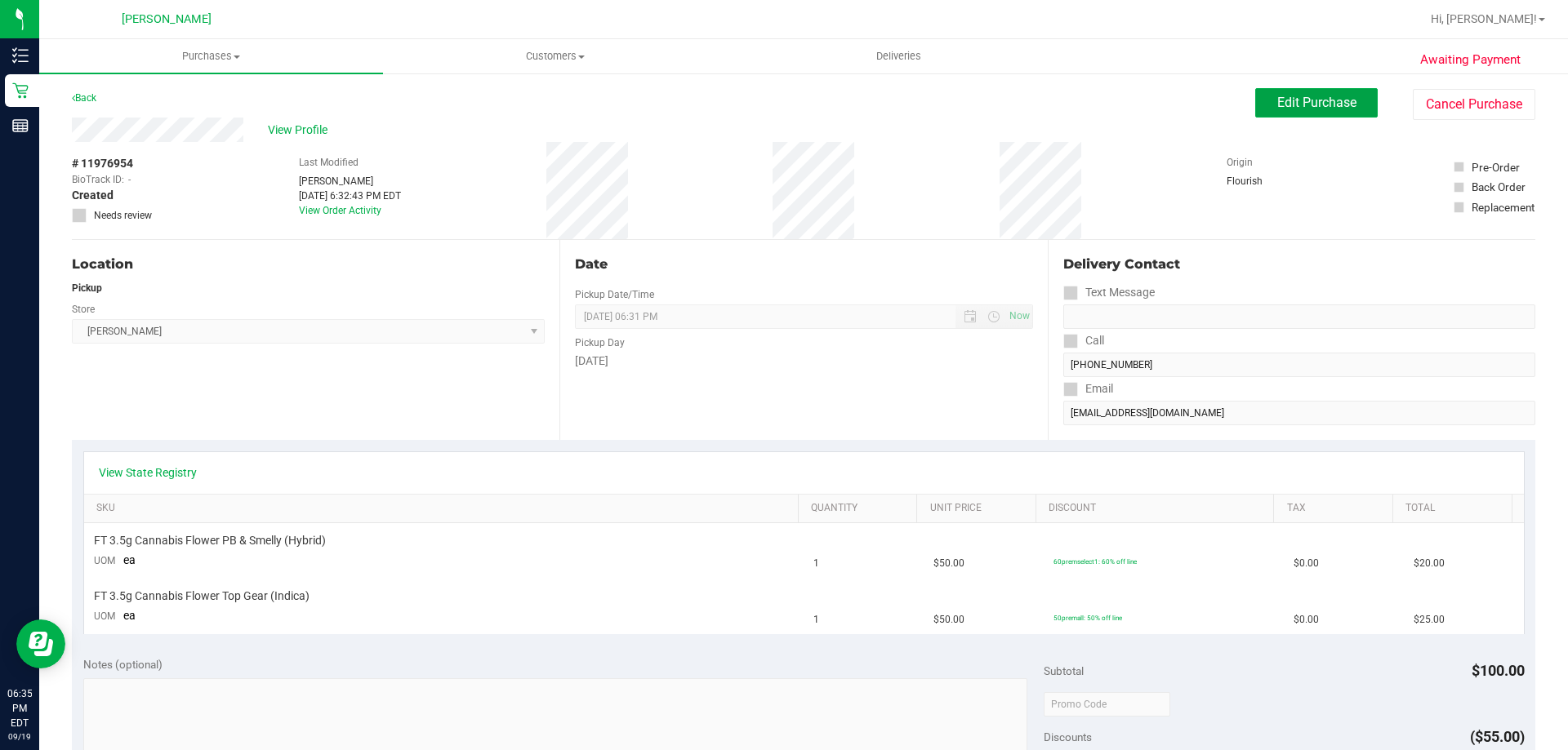
drag, startPoint x: 1329, startPoint y: 98, endPoint x: 1200, endPoint y: 211, distance: 171.5
click at [1329, 97] on span "Edit Purchase" at bounding box center [1316, 102] width 79 height 16
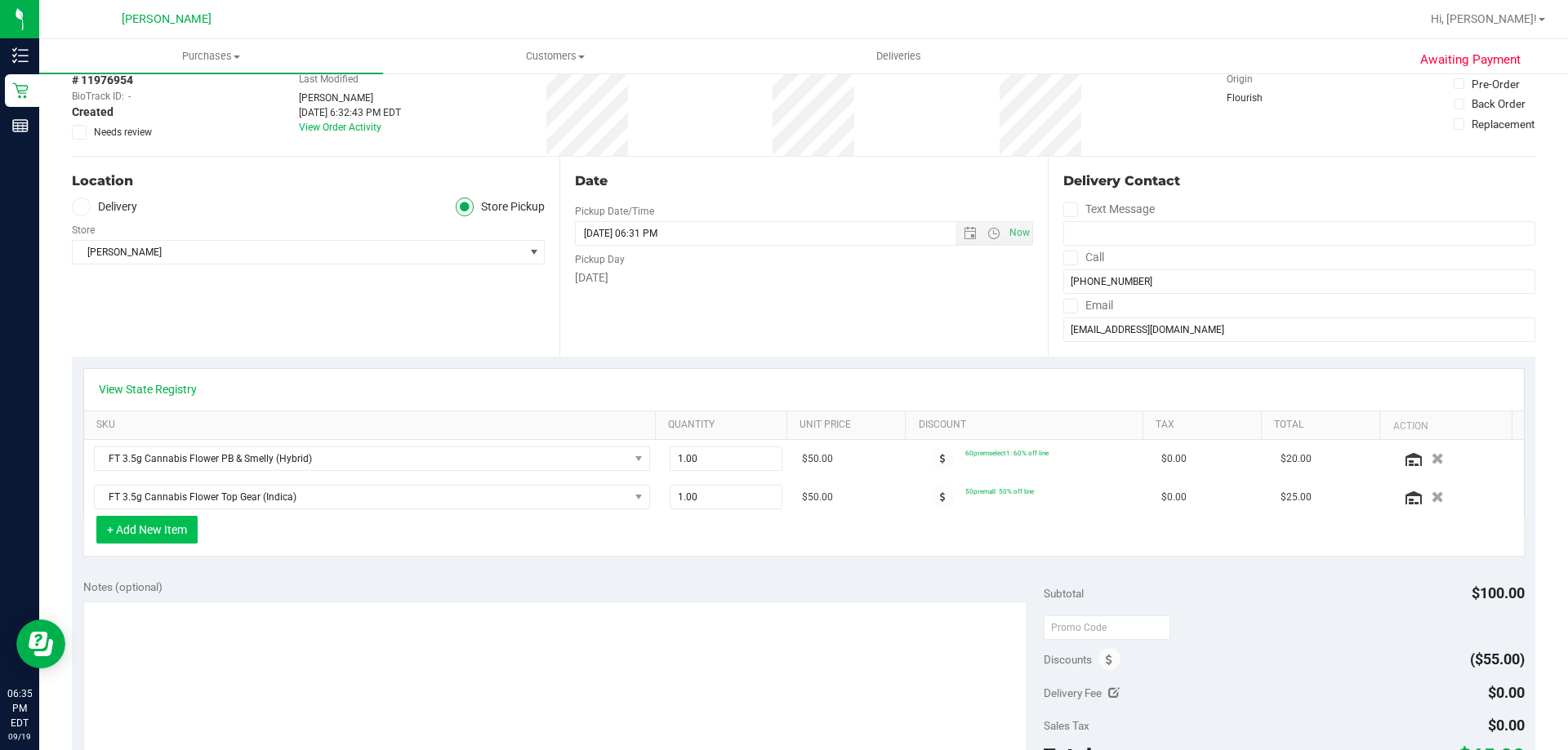
scroll to position [163, 0]
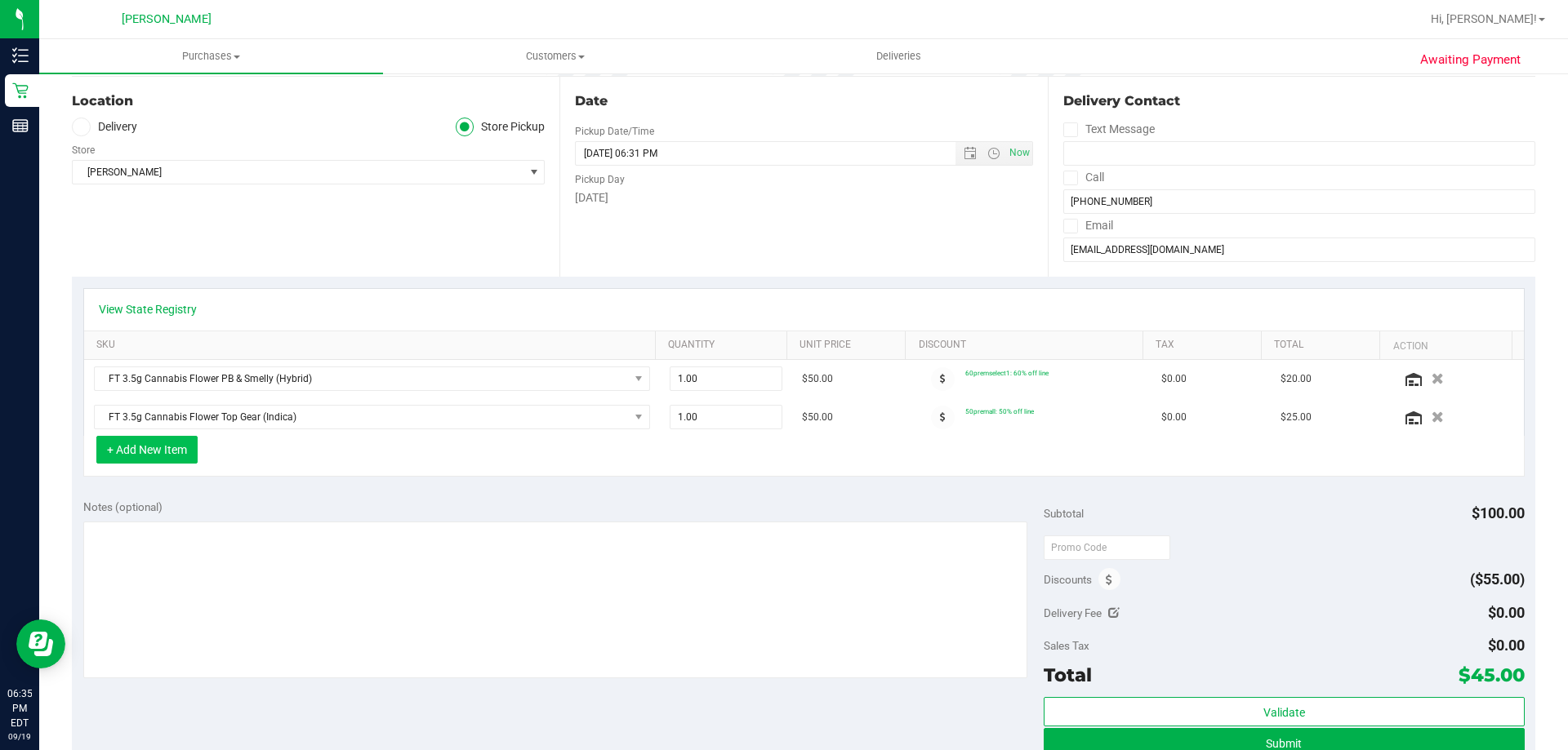
click at [153, 445] on button "+ Add New Item" at bounding box center [147, 449] width 101 height 28
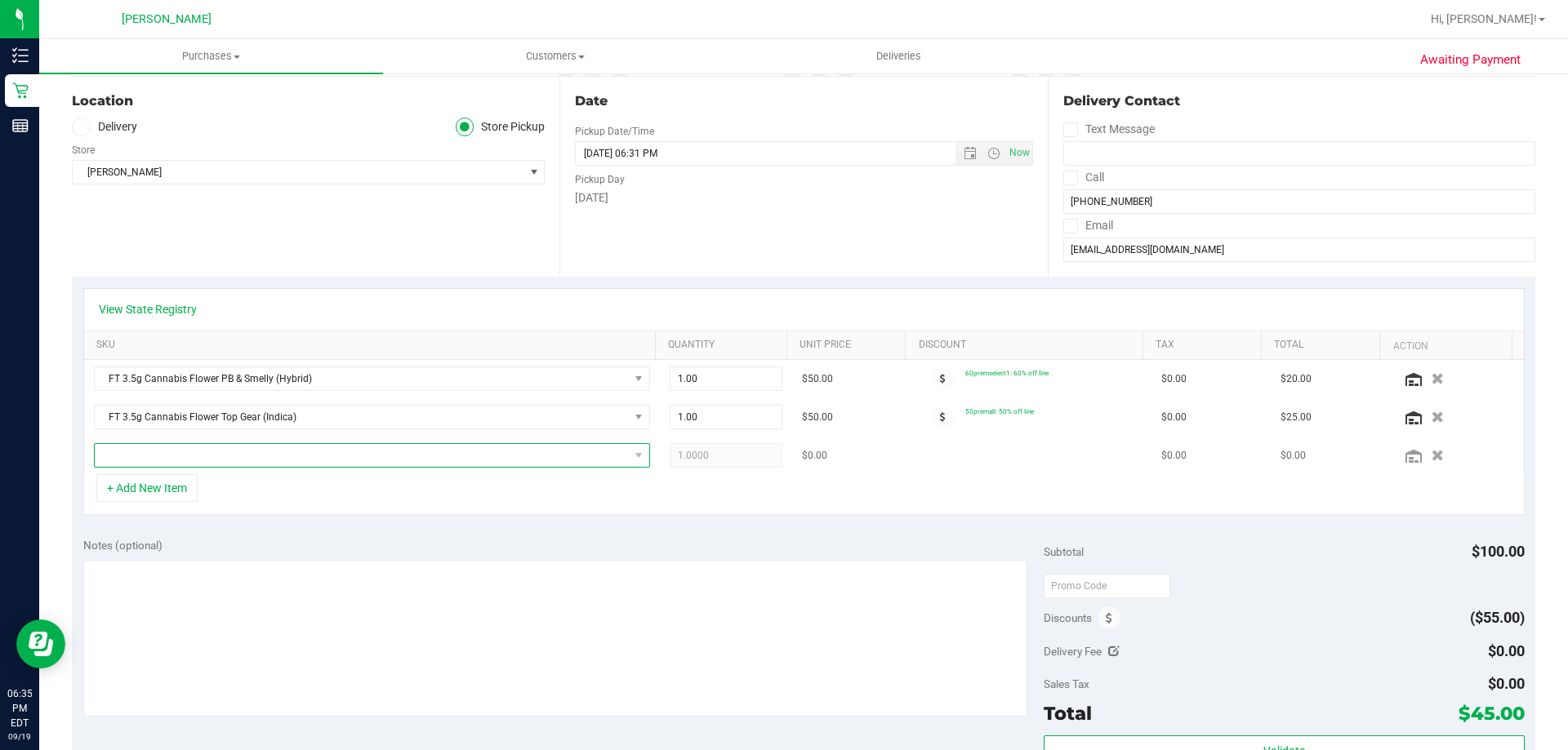
click at [196, 448] on span "NO DATA FOUND" at bounding box center [362, 455] width 534 height 22
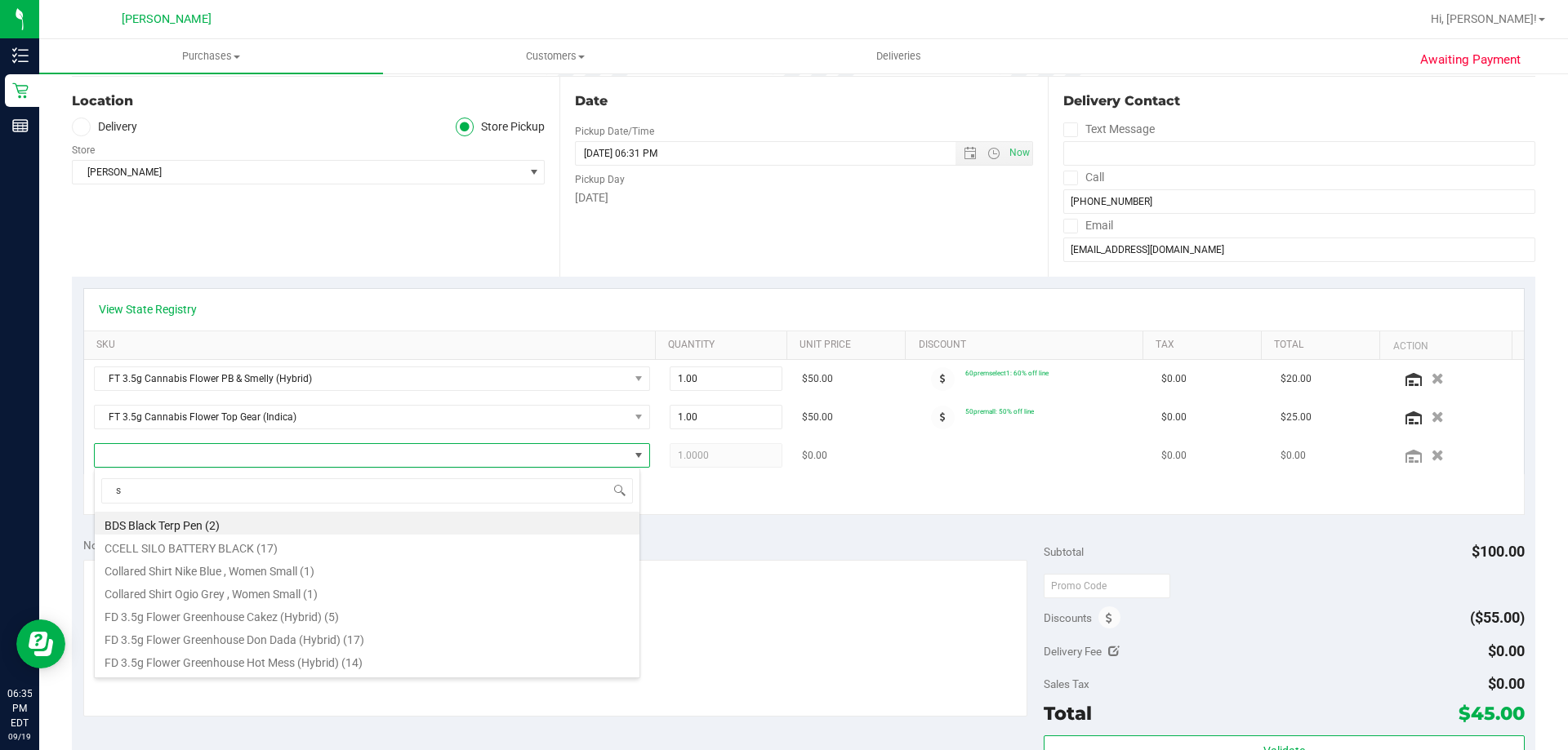
scroll to position [24, 541]
type input "straw"
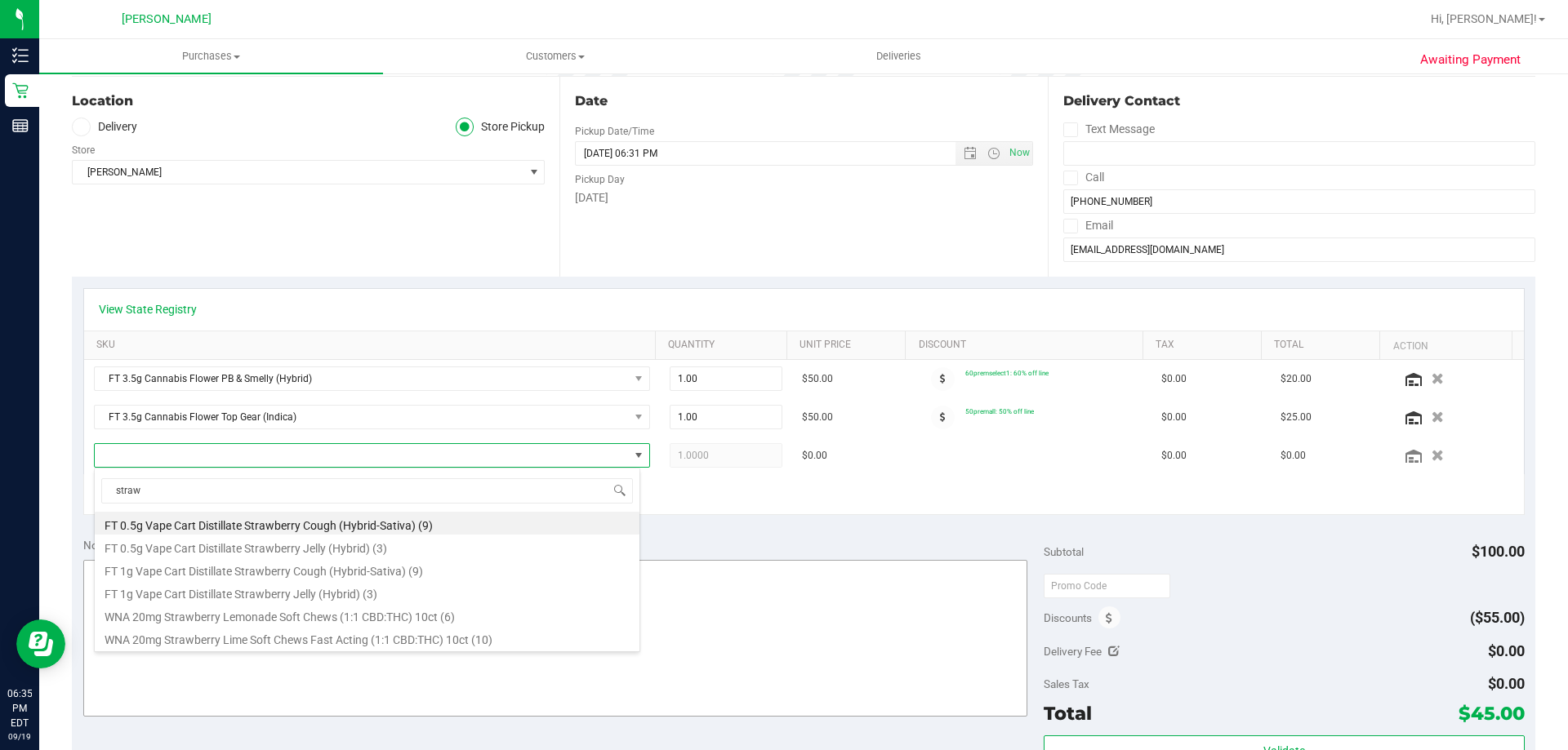
click at [255, 641] on li "WNA 20mg Strawberry Lime Soft Chews Fast Acting (1:1 CBD:THC) 10ct (10)" at bounding box center [367, 637] width 544 height 22
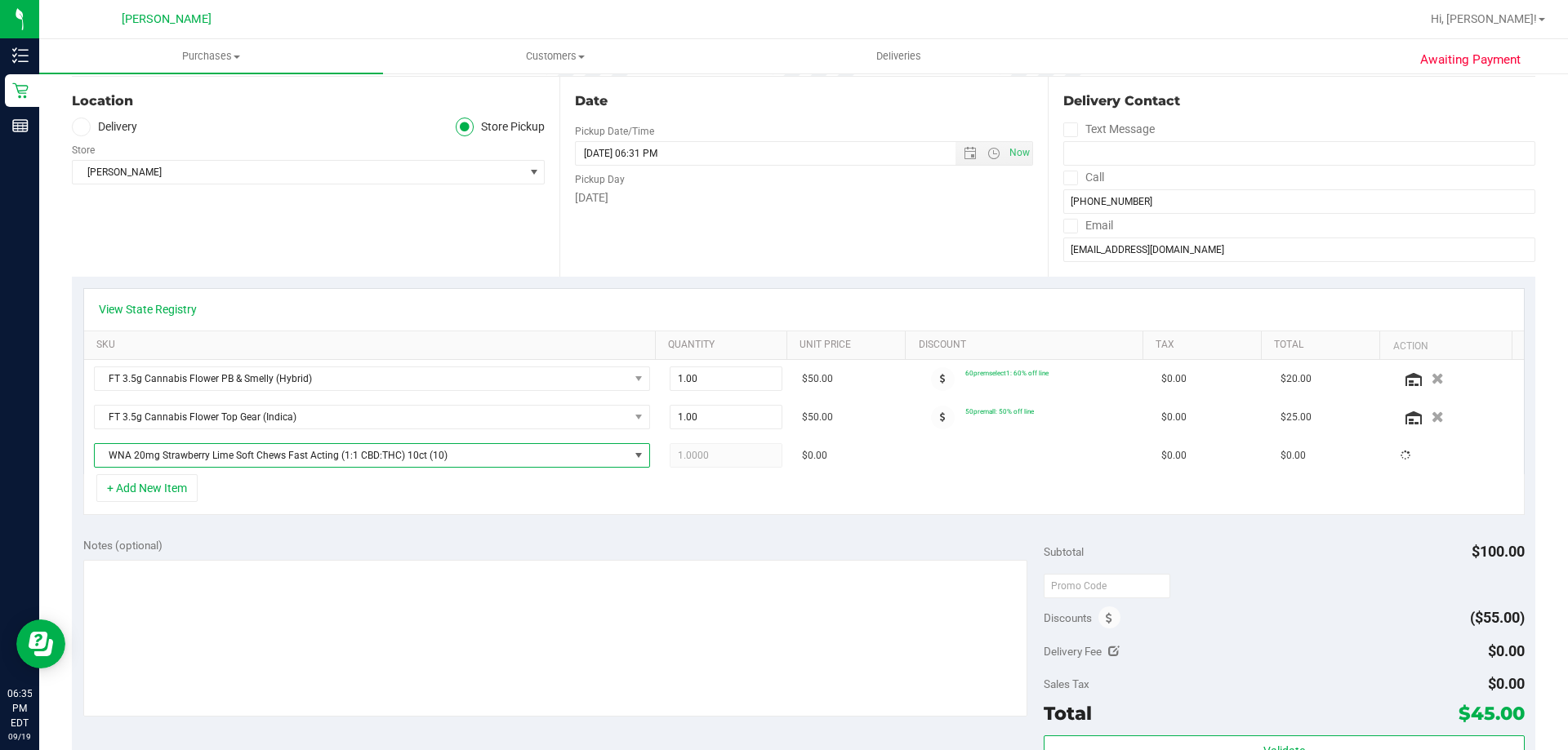
click at [865, 533] on div "Notes (optional) Subtotal $100.00 Discounts ($55.00) Delivery Fee $0.00 Sales T…" at bounding box center [803, 673] width 1463 height 294
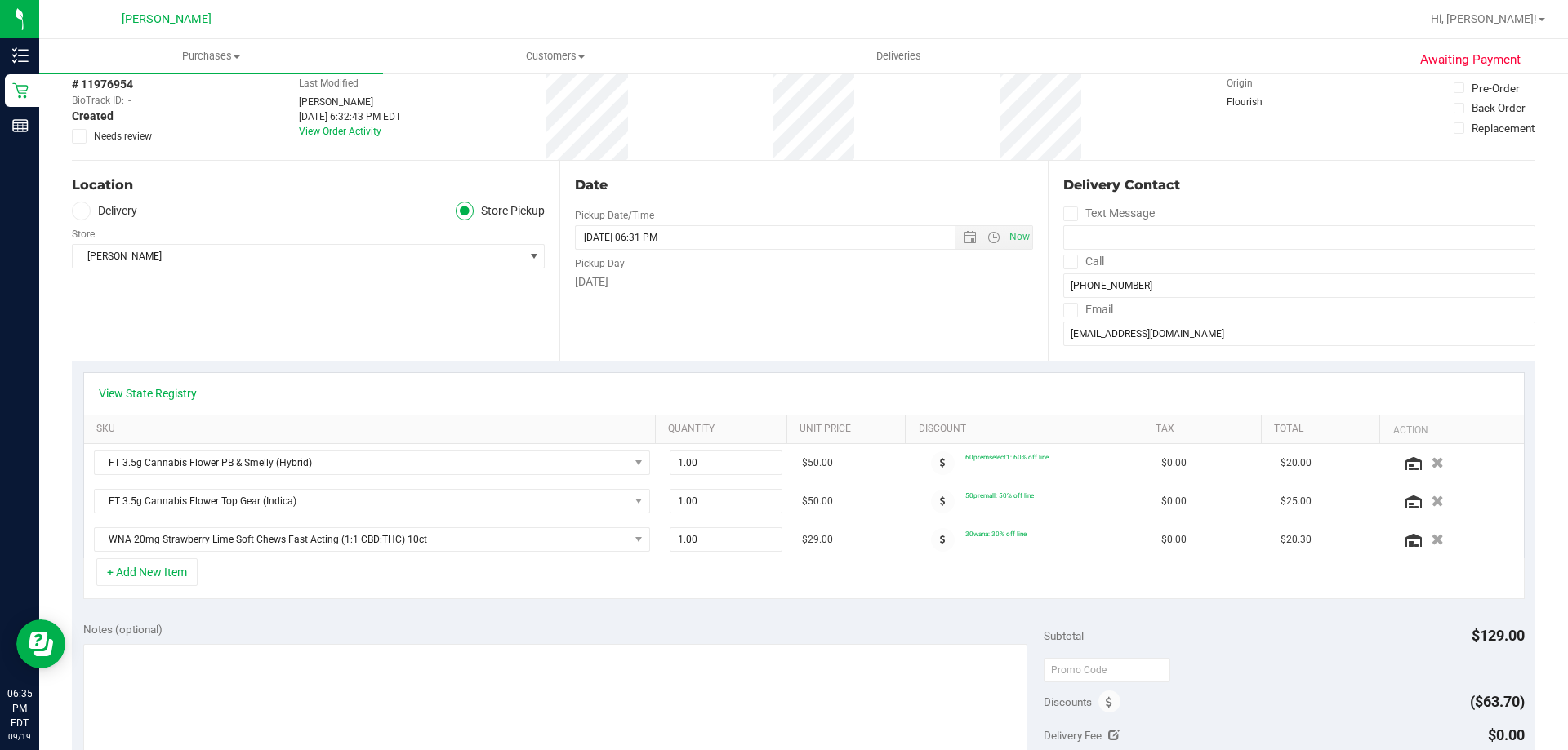
scroll to position [0, 0]
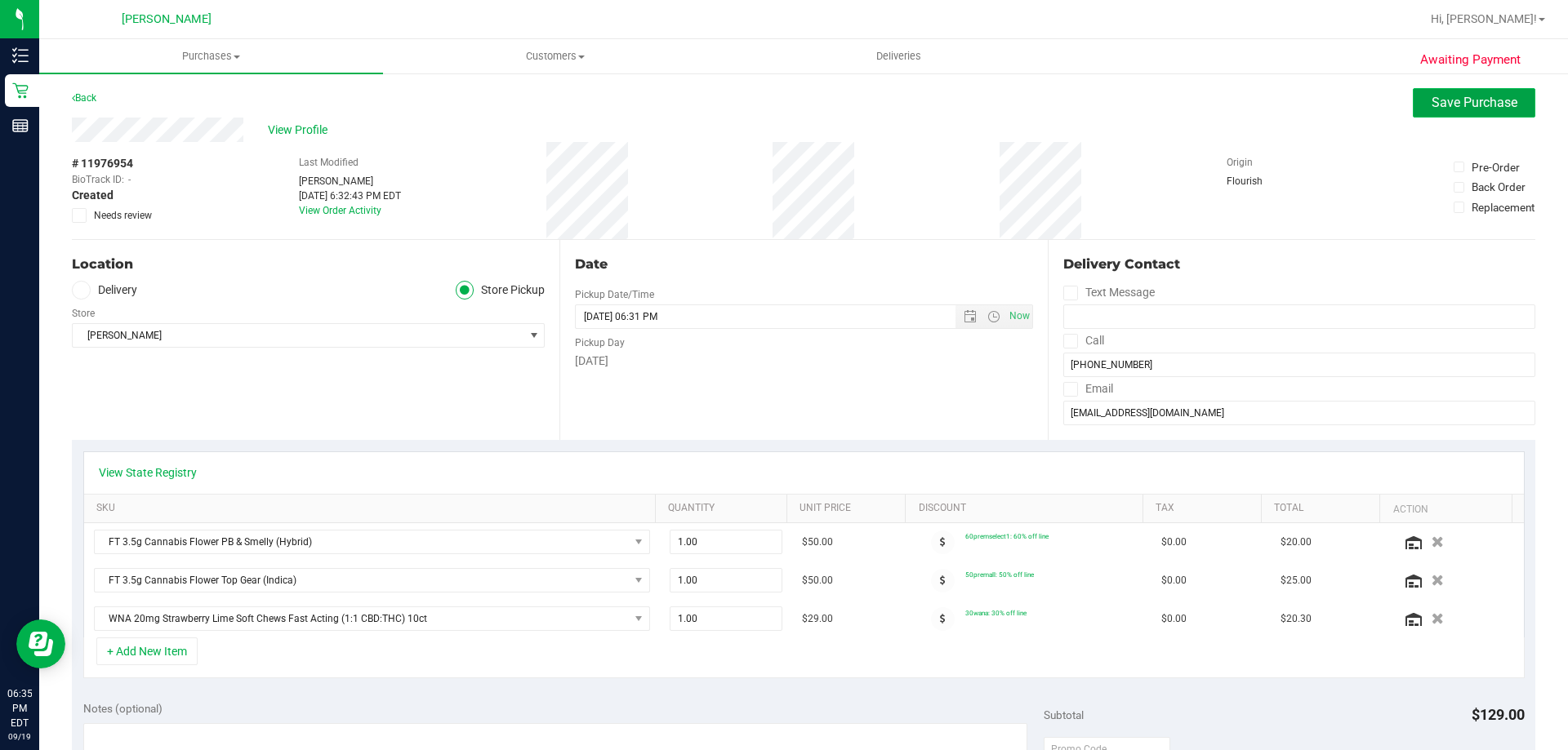
click at [1438, 105] on span "Save Purchase" at bounding box center [1474, 102] width 86 height 16
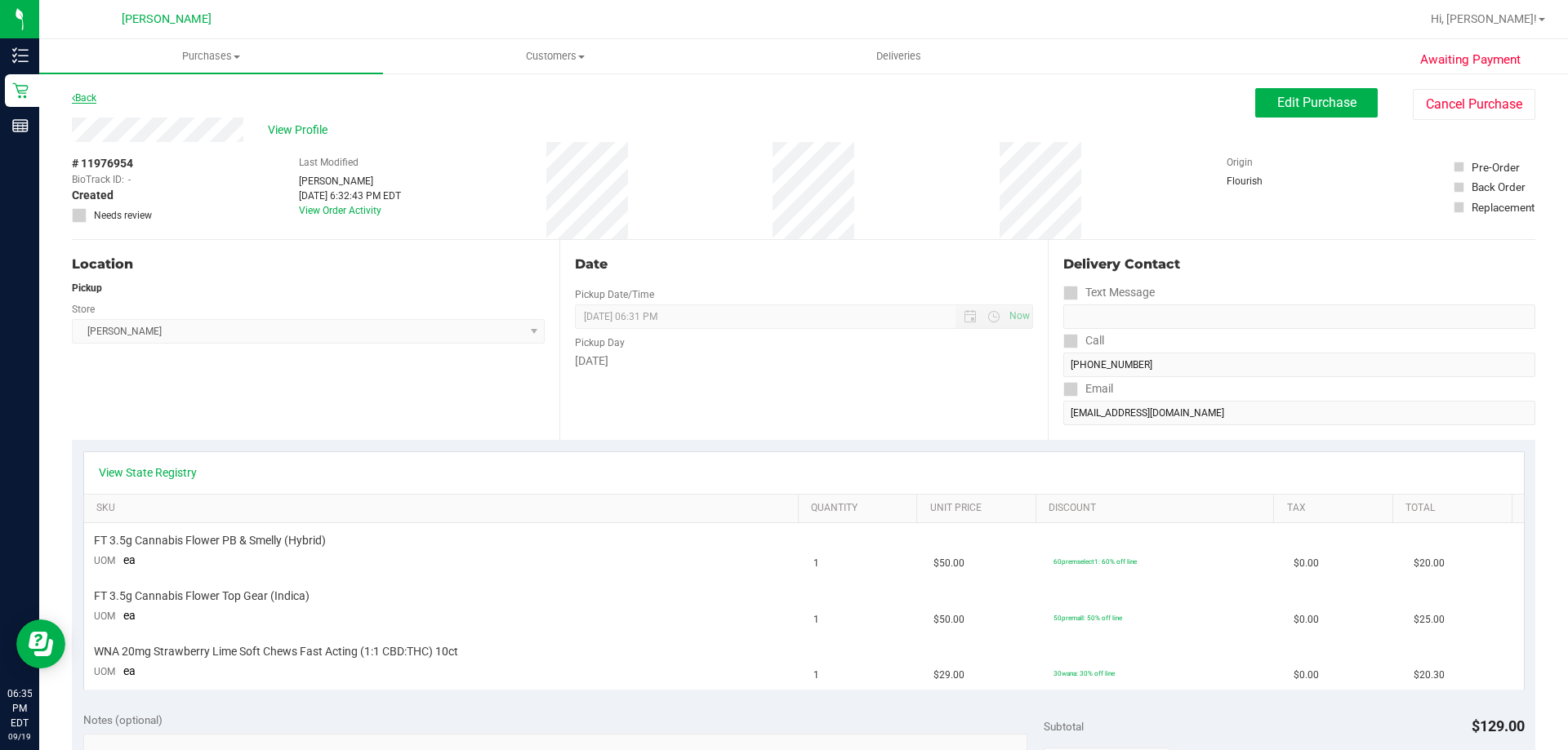
click at [93, 96] on link "Back" at bounding box center [83, 98] width 24 height 12
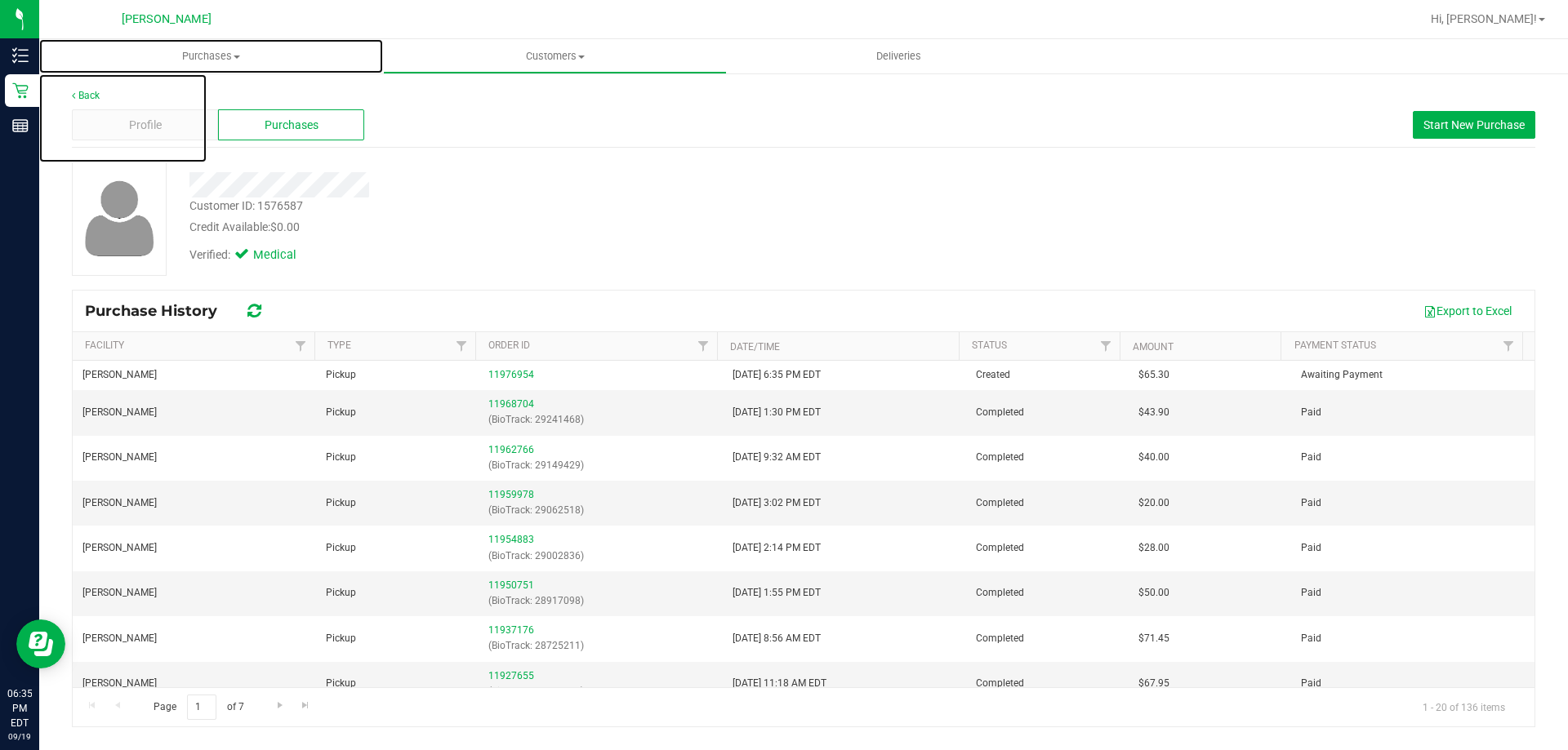
click at [203, 58] on span "Purchases" at bounding box center [211, 57] width 343 height 15
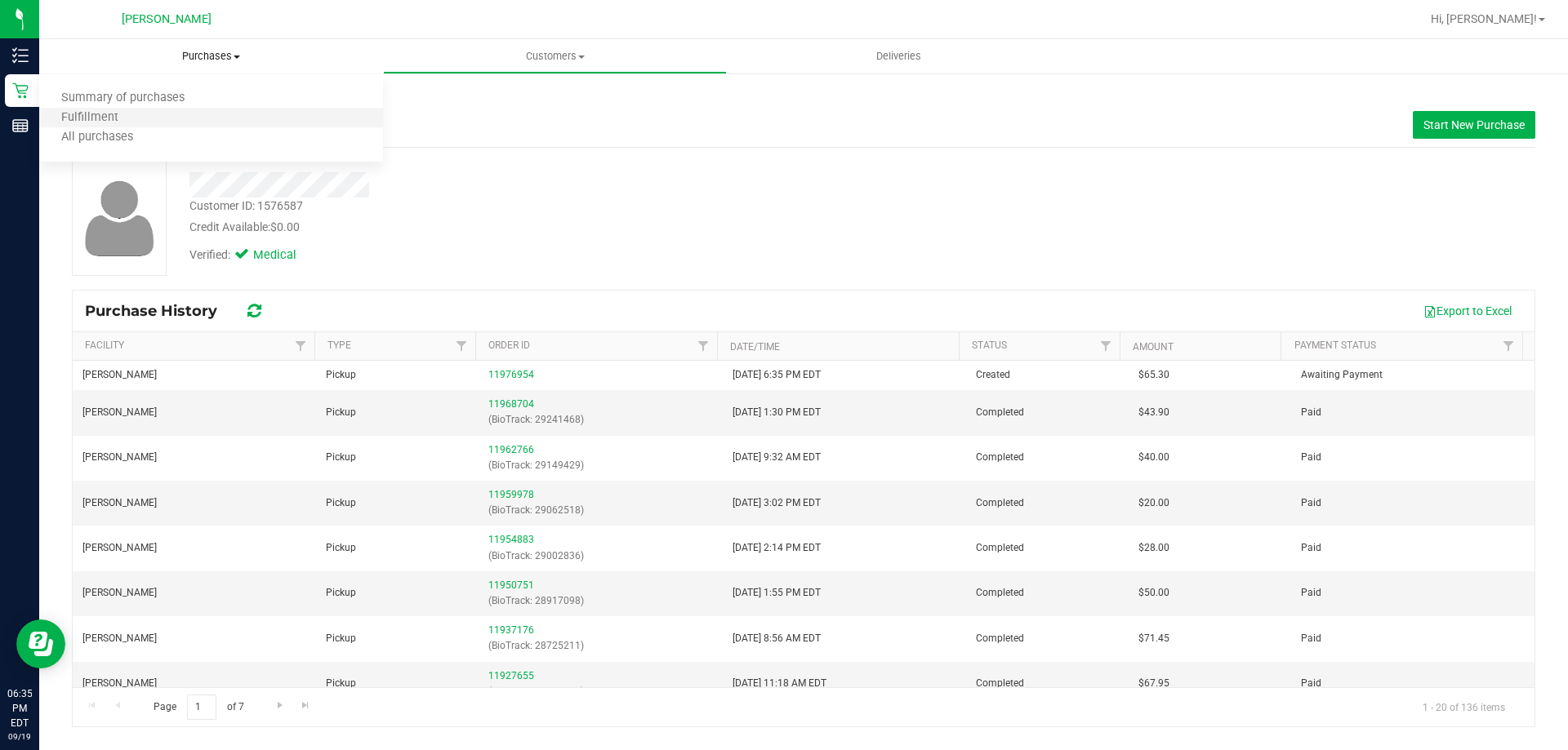
click at [199, 112] on li "Fulfillment" at bounding box center [211, 118] width 343 height 20
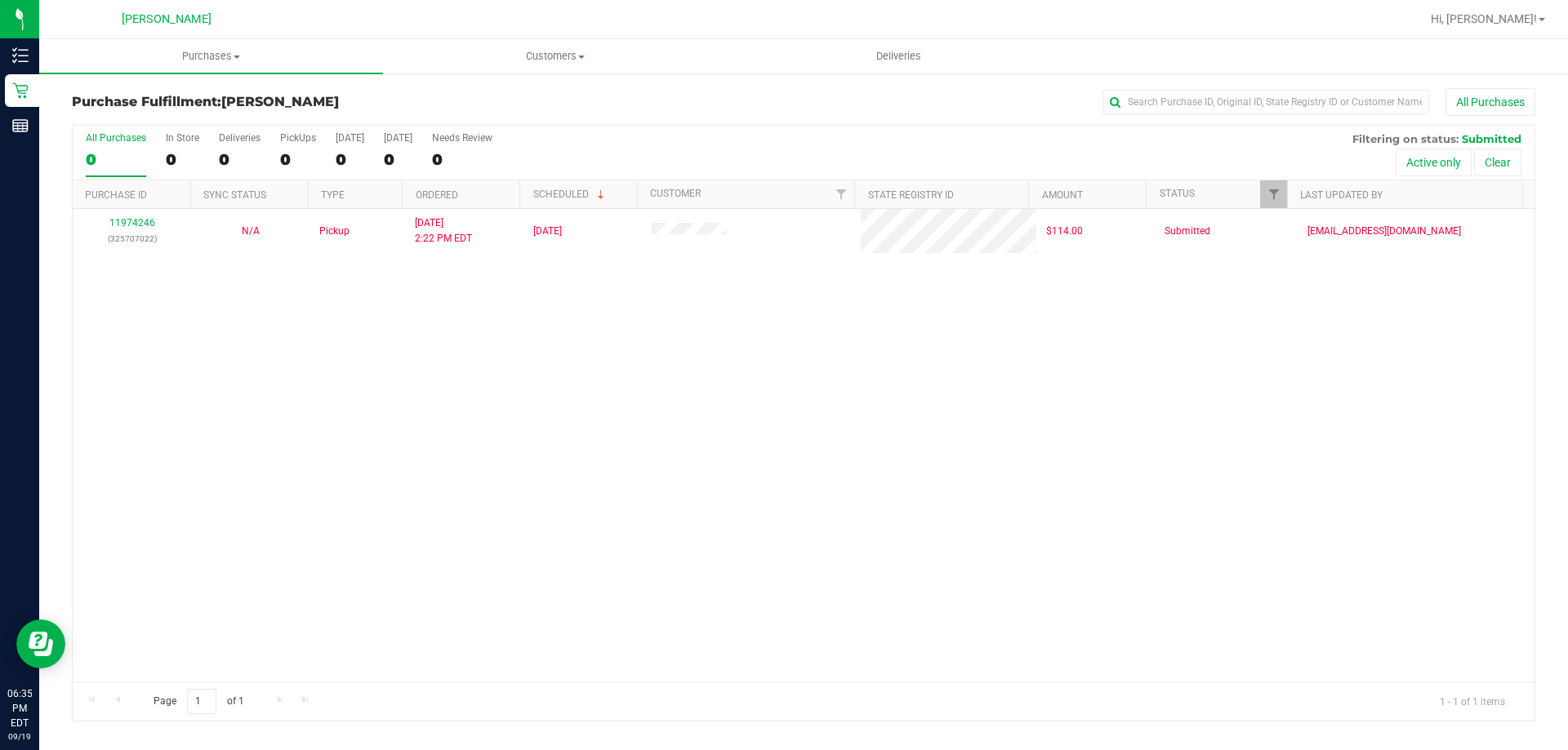
click at [599, 357] on div "11974246 (325707022) N/A Pickup [DATE] 2:22 PM EDT 9/19/2025 $114.00 Submitted …" at bounding box center [803, 445] width 1461 height 472
click at [129, 460] on div "11974246 (325707022) N/A Pickup [DATE] 2:22 PM EDT 9/19/2025 $114.00 Submitted …" at bounding box center [803, 445] width 1461 height 472
click at [553, 402] on div "11974246 (325707022) N/A Pickup 9/19/2025 2:22 PM EDT 9/19/2025 $114.00 Submitt…" at bounding box center [803, 445] width 1461 height 472
click at [712, 474] on div "11974246 (325707022) N/A Pickup [DATE] 2:22 PM EDT 9/19/2025 $114.00 Submitted …" at bounding box center [803, 445] width 1461 height 472
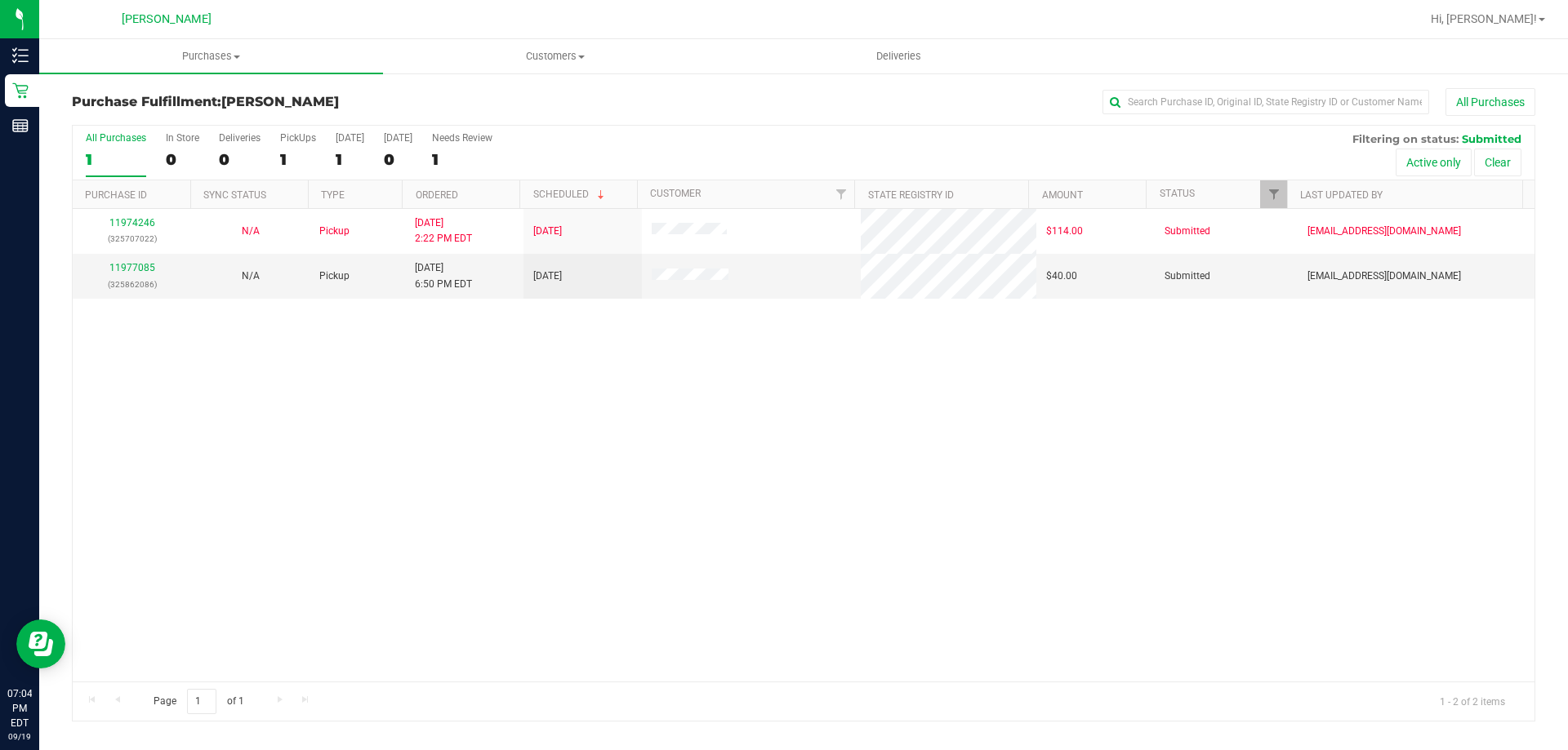
click at [658, 547] on div "11974246 (325707022) N/A Pickup [DATE] 2:22 PM EDT 9/19/2025 $114.00 Submitted …" at bounding box center [803, 445] width 1461 height 472
drag, startPoint x: 143, startPoint y: 261, endPoint x: 139, endPoint y: 272, distance: 11.7
click at [141, 266] on div "11977085 (325862086)" at bounding box center [132, 275] width 99 height 31
click at [139, 273] on div "11977085 (325862086)" at bounding box center [132, 275] width 99 height 31
click at [139, 270] on link "11977085" at bounding box center [132, 268] width 46 height 12
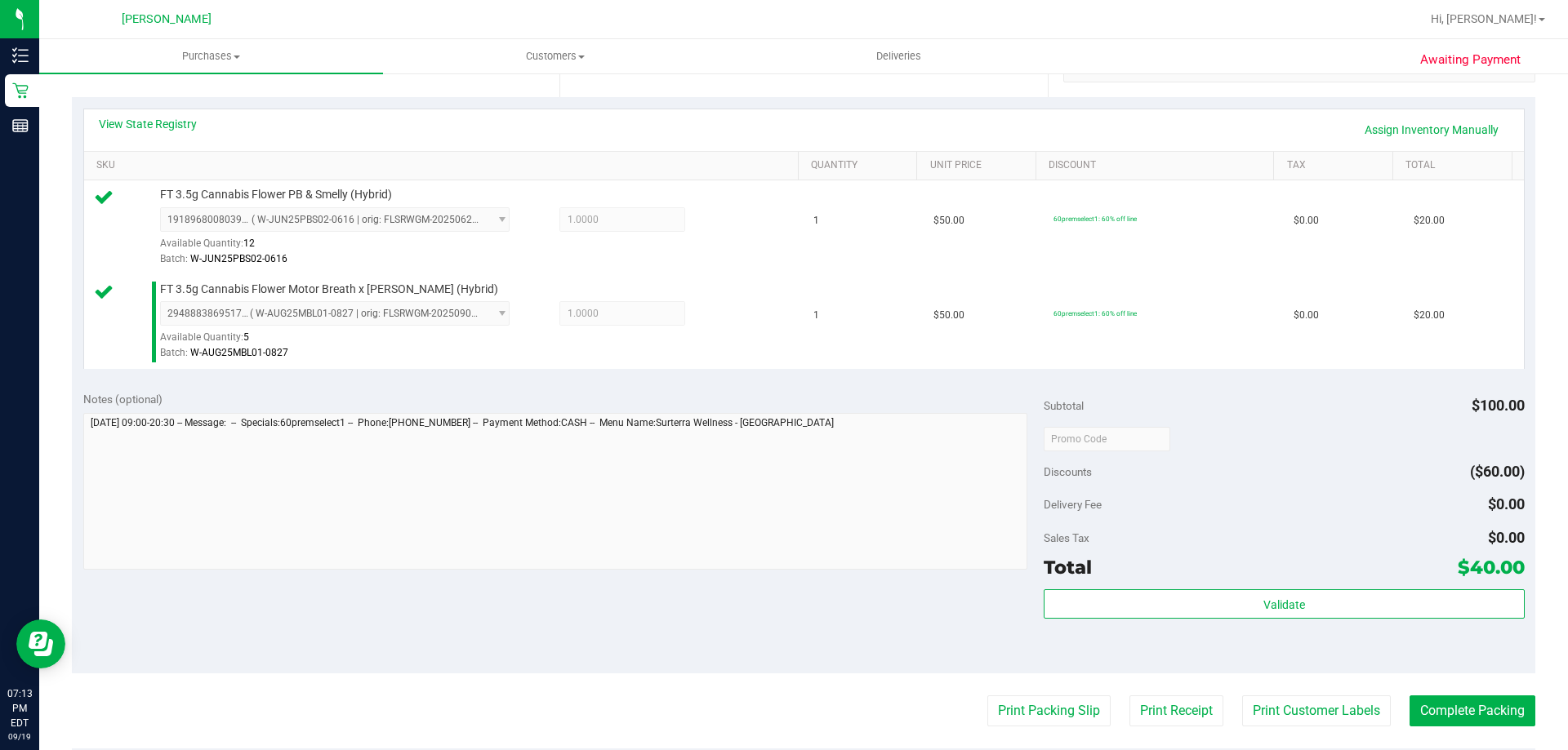
scroll to position [408, 0]
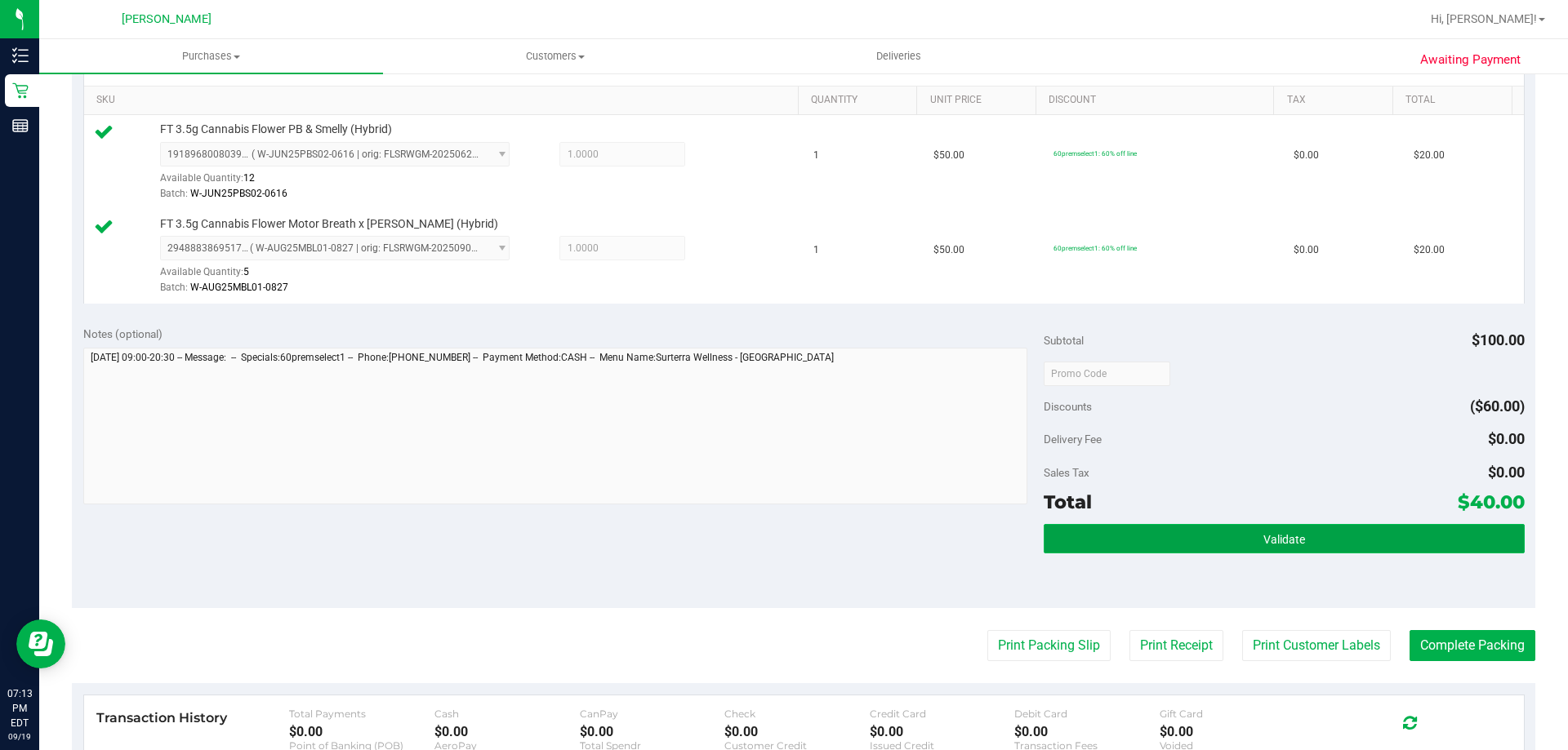
click at [1355, 545] on button "Validate" at bounding box center [1284, 538] width 480 height 29
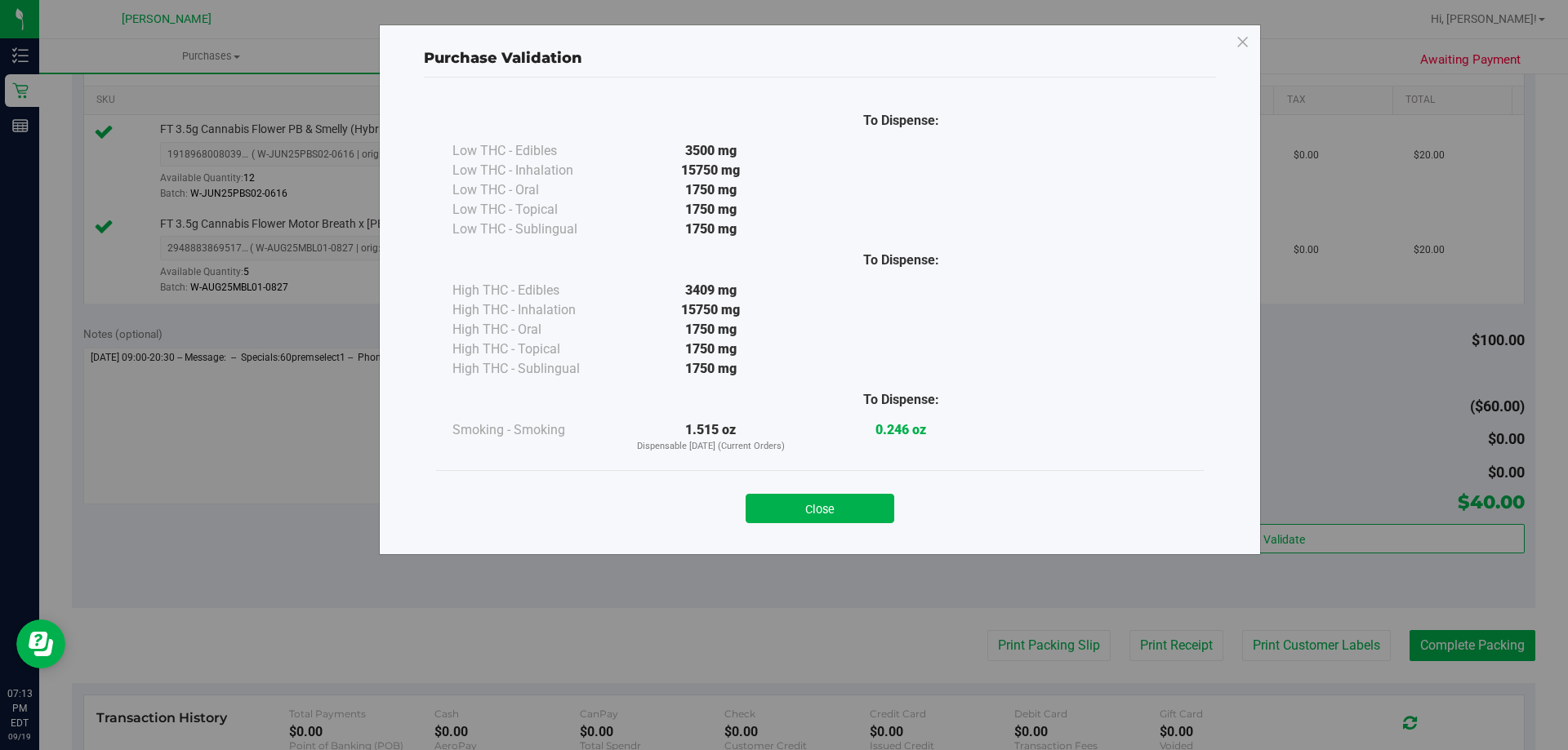
drag, startPoint x: 824, startPoint y: 502, endPoint x: 839, endPoint y: 504, distance: 15.1
click at [824, 503] on button "Close" at bounding box center [819, 508] width 148 height 29
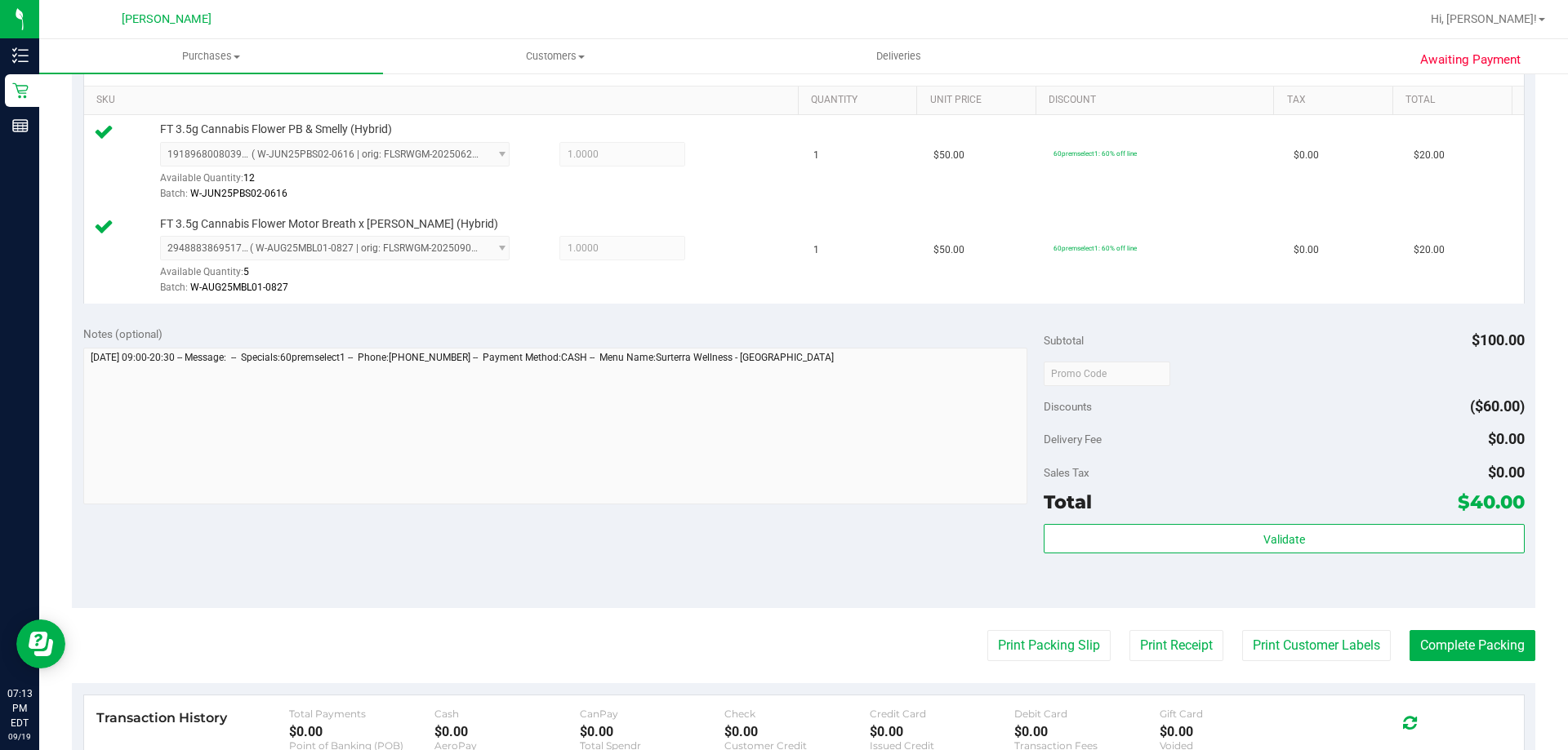
click at [1276, 629] on purchase-details "Back Edit Purchase Cancel Purchase View Profile # 11977085 BioTrack ID: - Submi…" at bounding box center [803, 334] width 1463 height 1308
click at [1287, 643] on button "Print Customer Labels" at bounding box center [1316, 645] width 148 height 31
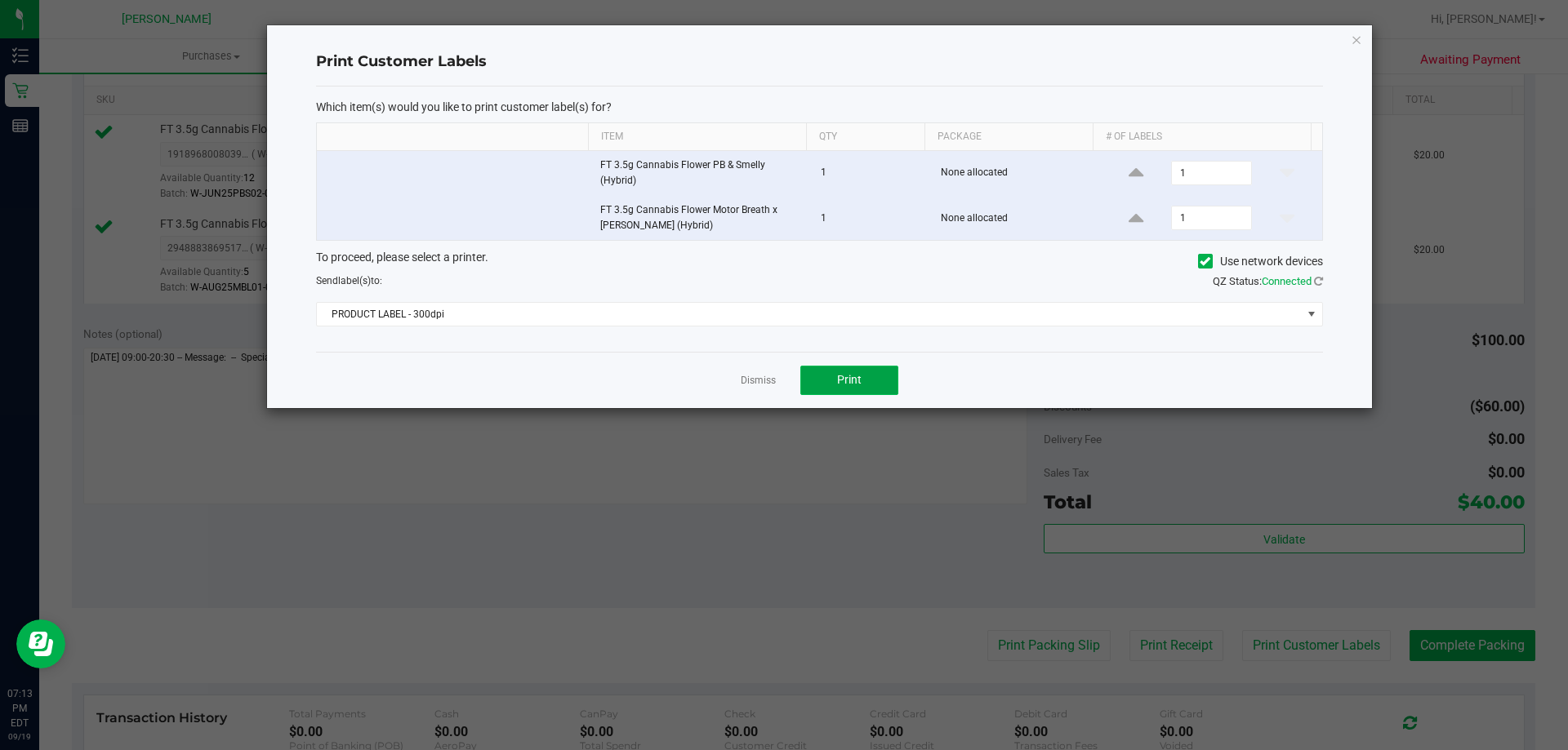
click at [853, 378] on span "Print" at bounding box center [849, 380] width 24 height 13
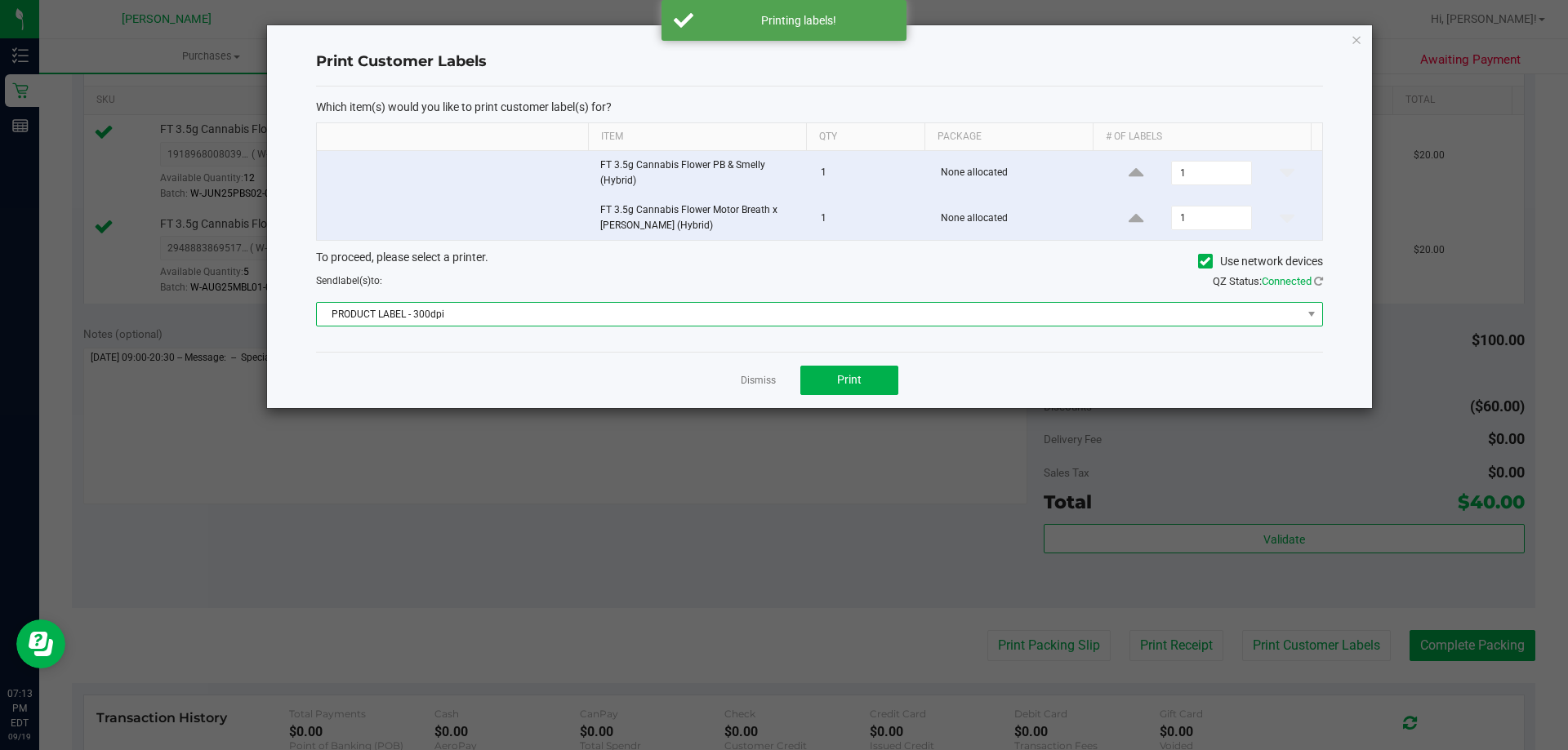
click at [759, 317] on span "PRODUCT LABEL - 300dpi" at bounding box center [809, 313] width 984 height 22
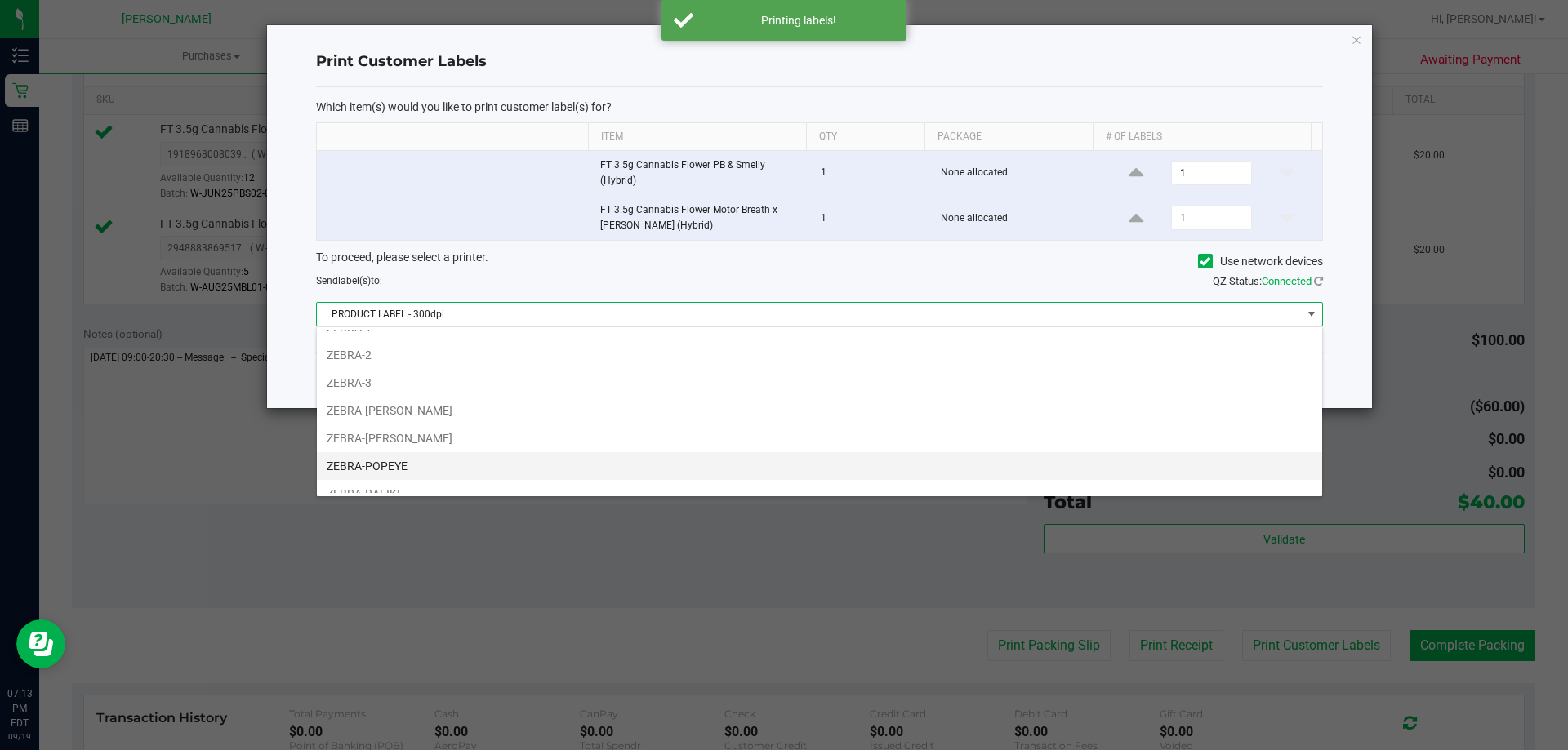
scroll to position [87, 0]
click at [423, 442] on li "ZEBRA-RAFIKI" at bounding box center [819, 451] width 1005 height 28
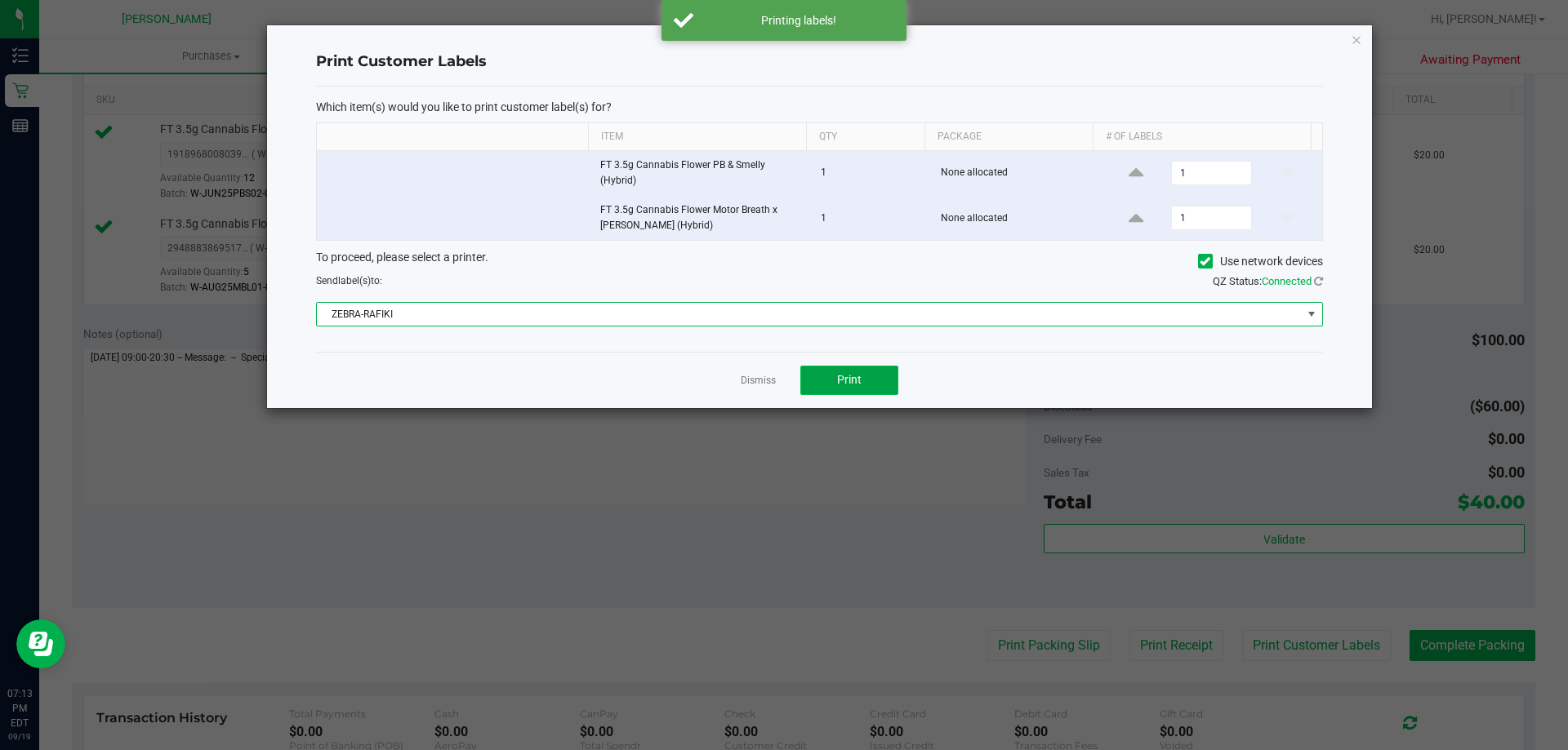
click at [894, 374] on button "Print" at bounding box center [849, 380] width 98 height 29
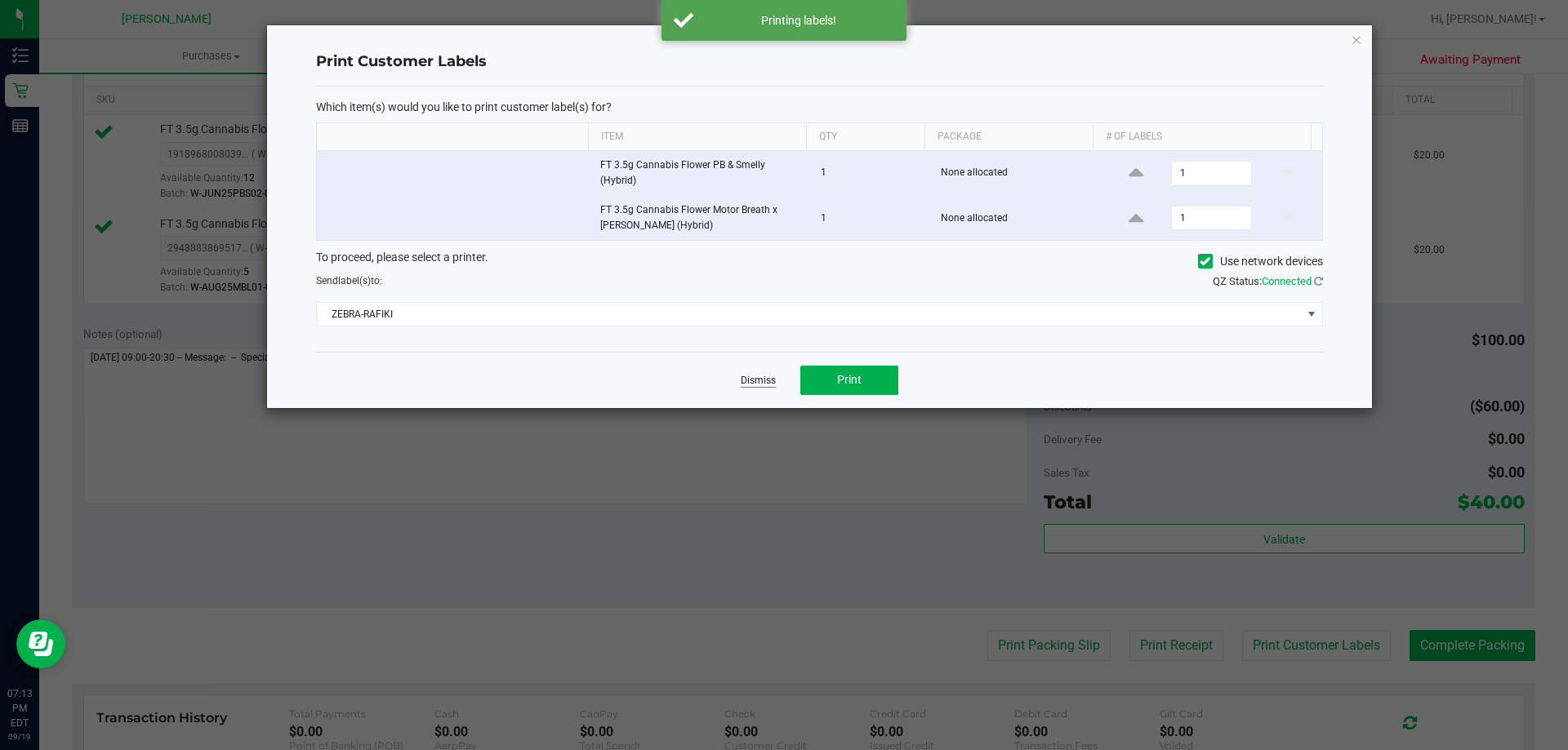
click at [769, 377] on link "Dismiss" at bounding box center [758, 381] width 35 height 14
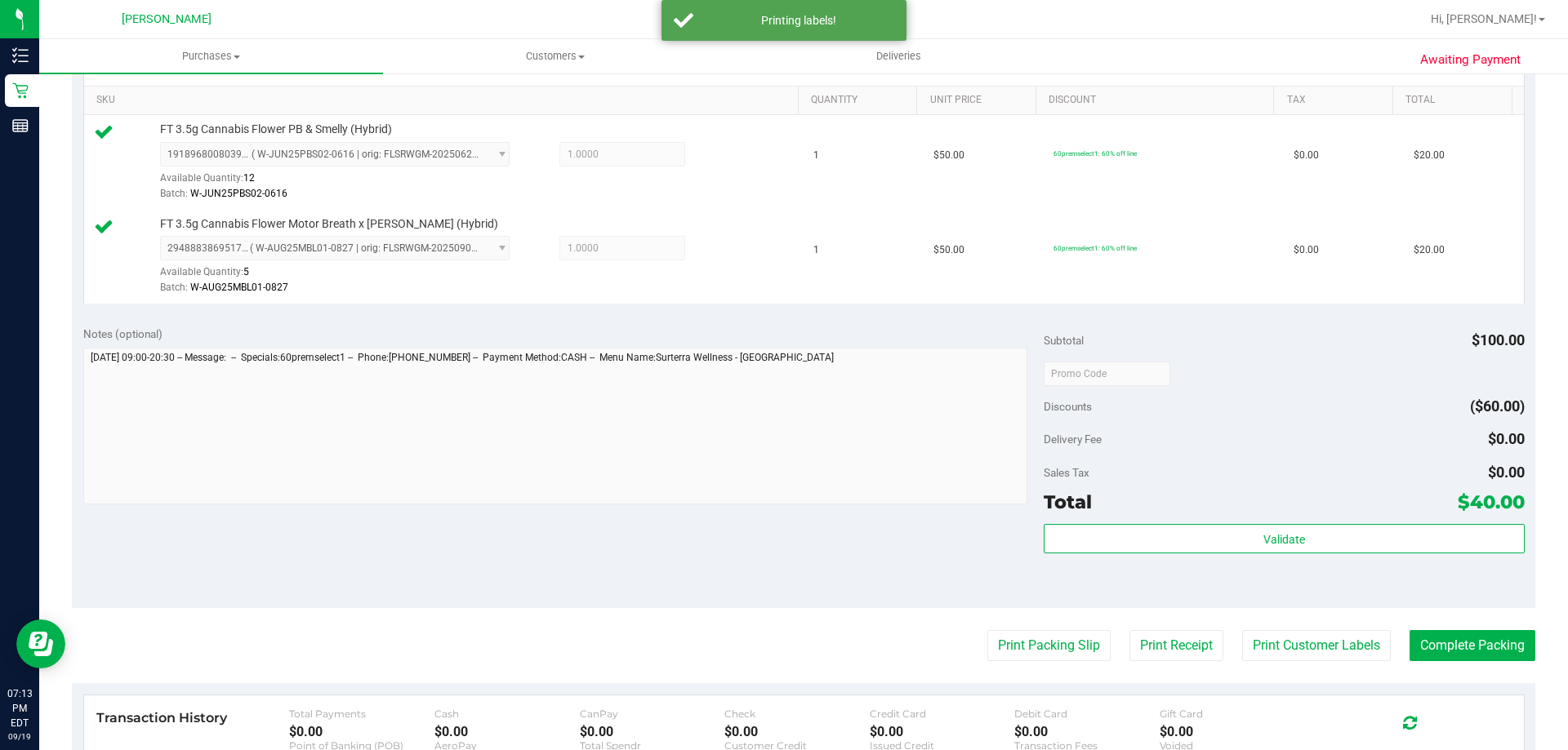
click at [1038, 680] on purchase-details "Back Edit Purchase Cancel Purchase View Profile # 11977085 BioTrack ID: - Submi…" at bounding box center [803, 334] width 1463 height 1308
click at [1032, 658] on button "Print Packing Slip" at bounding box center [1049, 645] width 123 height 31
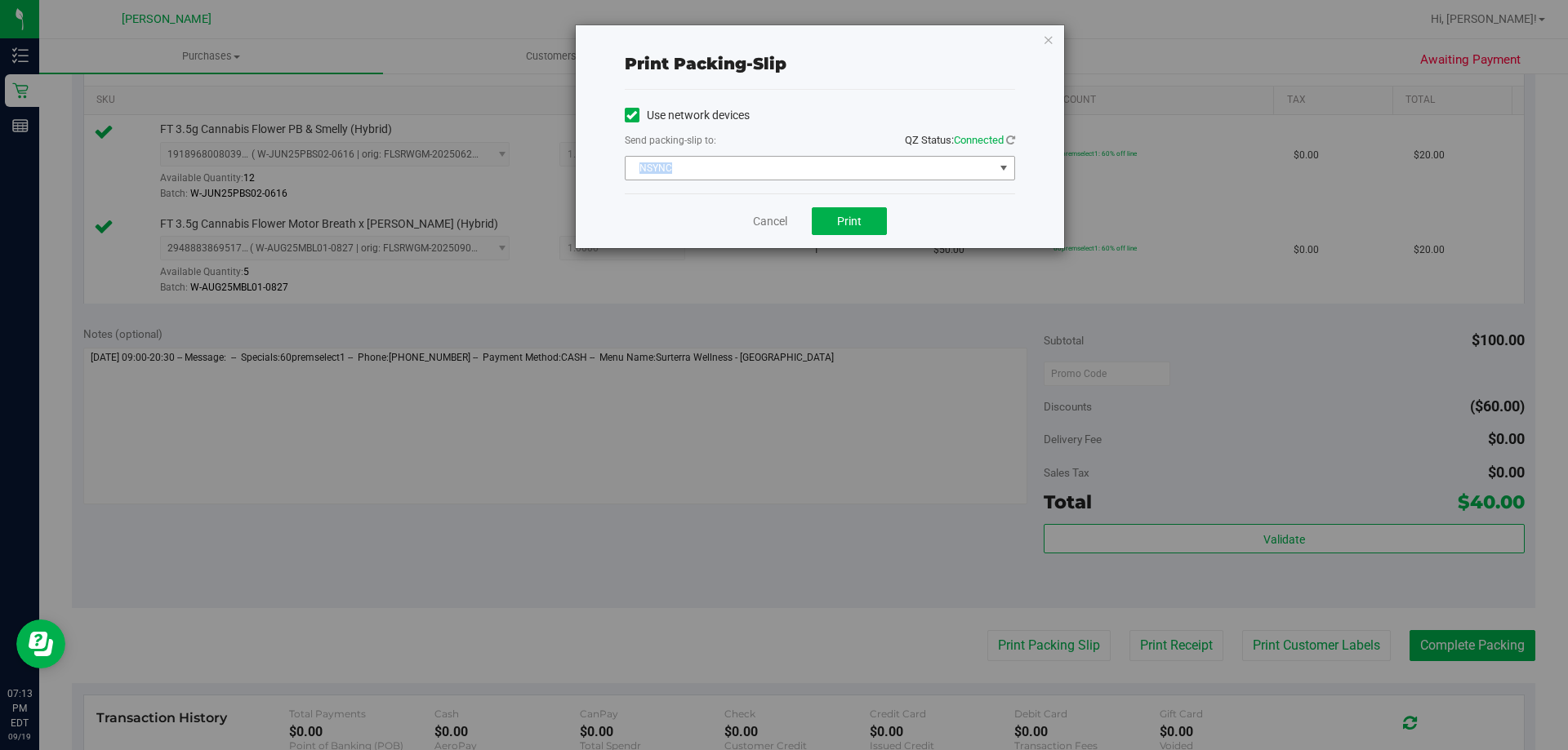
click at [778, 156] on div "Use network devices Send packing-slip to: QZ Status: Connected NSYNC Choose pri…" at bounding box center [819, 141] width 390 height 78
click at [778, 173] on span "NSYNC" at bounding box center [809, 168] width 368 height 22
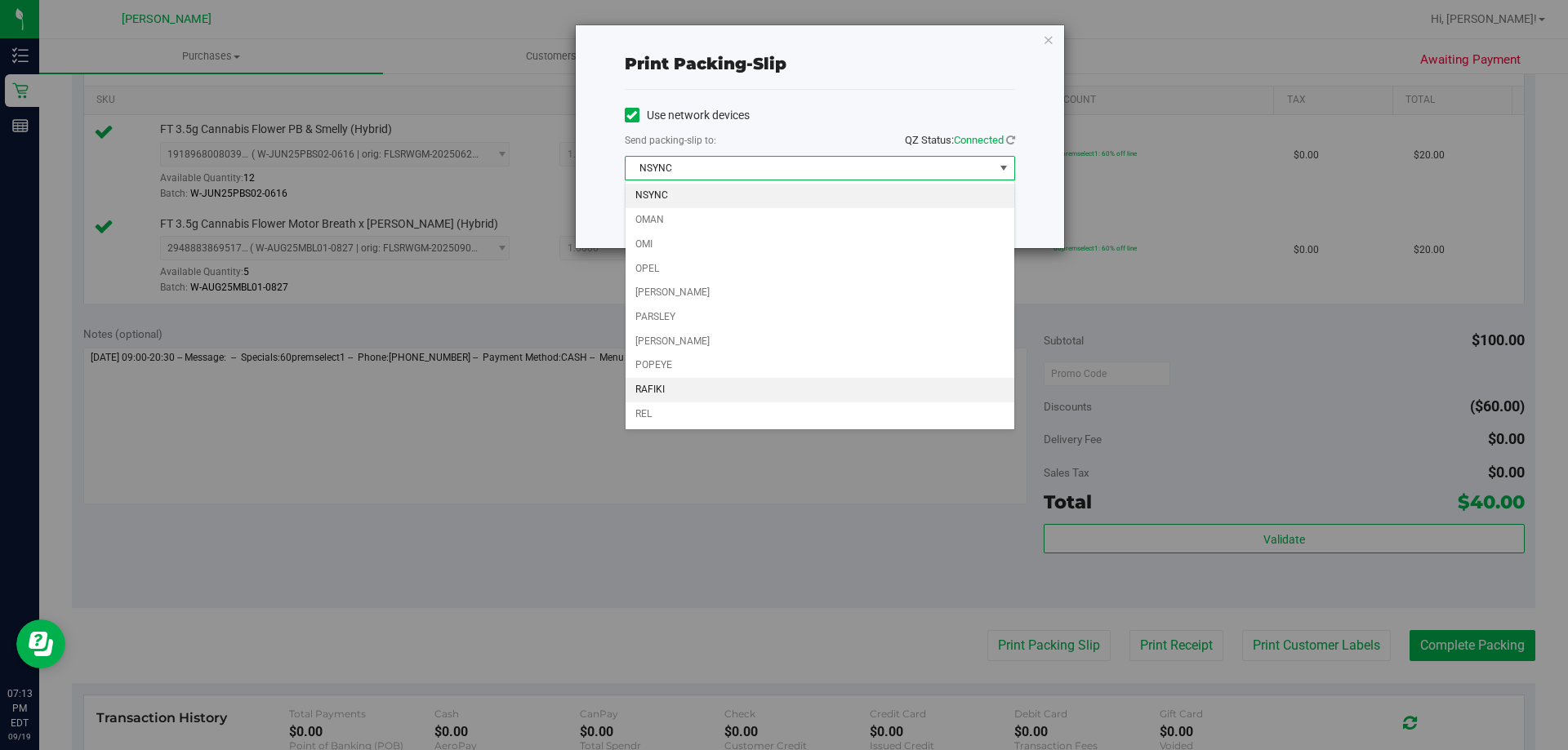
click at [674, 398] on li "RAFIKI" at bounding box center [819, 389] width 388 height 24
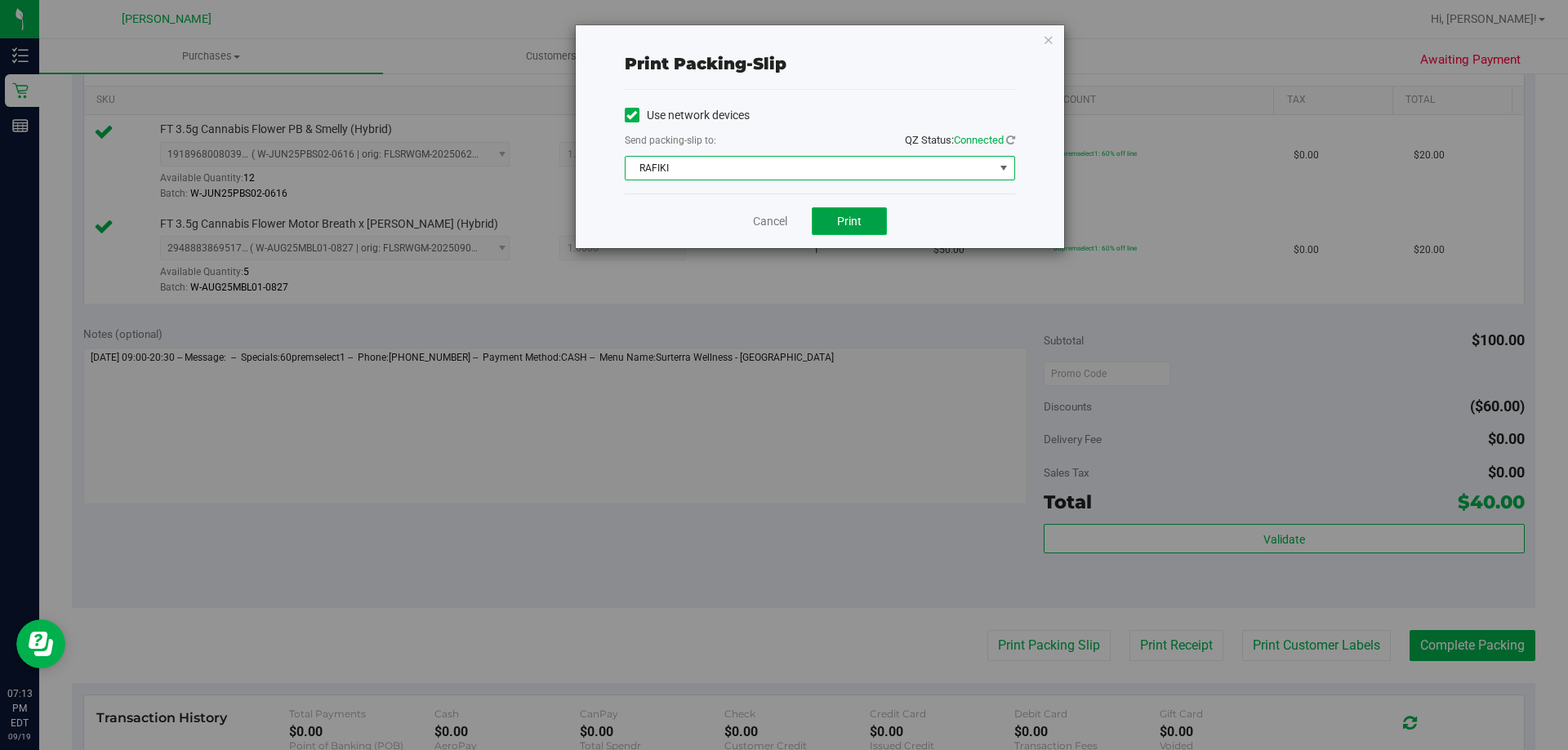
click at [836, 222] on button "Print" at bounding box center [849, 221] width 75 height 28
click at [771, 217] on link "Cancel" at bounding box center [769, 222] width 34 height 18
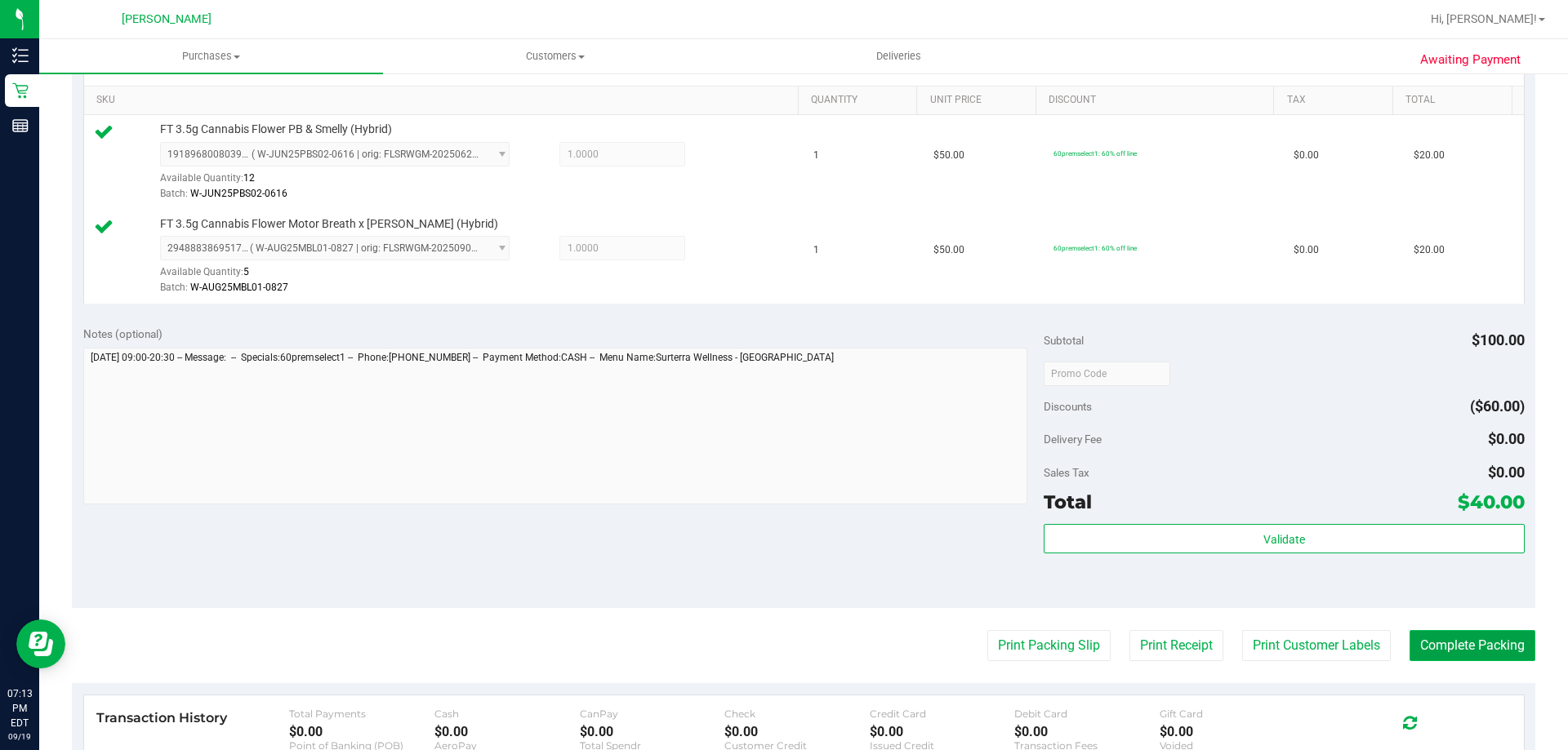
click at [1490, 639] on button "Complete Packing" at bounding box center [1472, 645] width 126 height 31
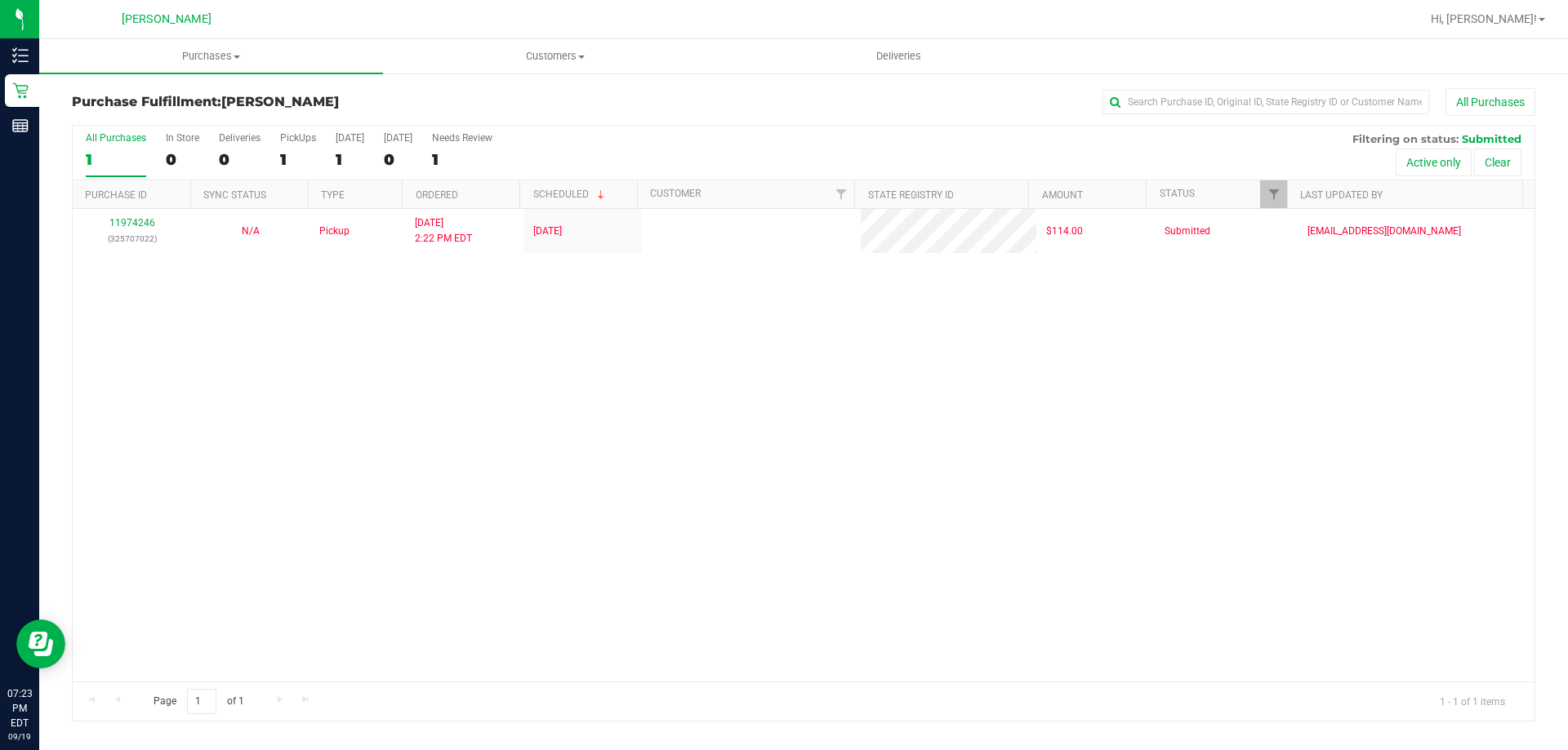
click at [377, 399] on div "11974246 (325707022) N/A Pickup 9/19/2025 2:22 PM EDT 9/19/2025 $114.00 Submitt…" at bounding box center [803, 445] width 1461 height 472
click at [383, 302] on div "11974246 (325707022) N/A Pickup 9/19/2025 2:22 PM EDT 9/19/2025 $114.00 Submitt…" at bounding box center [803, 445] width 1461 height 472
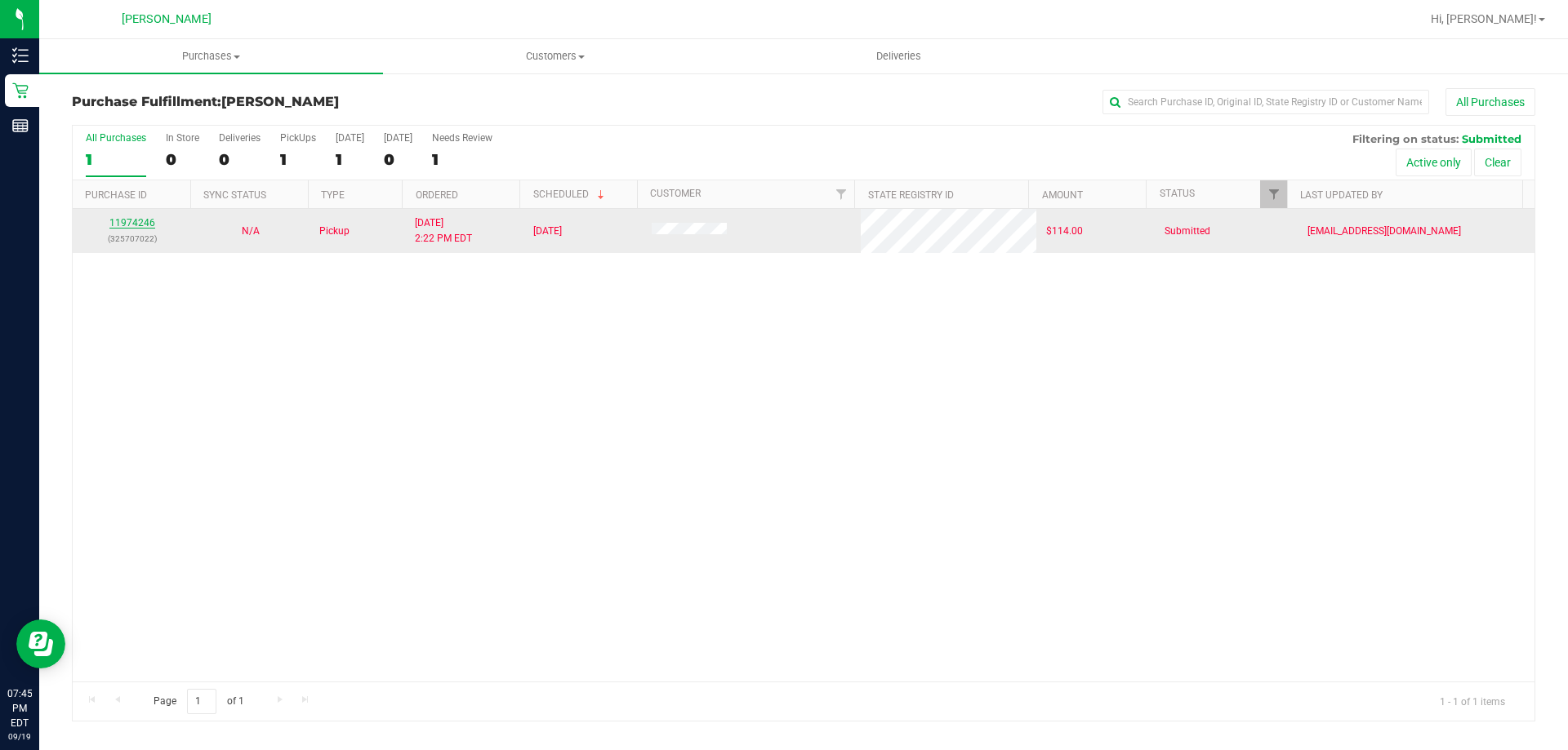
click at [145, 226] on link "11974246" at bounding box center [132, 223] width 46 height 12
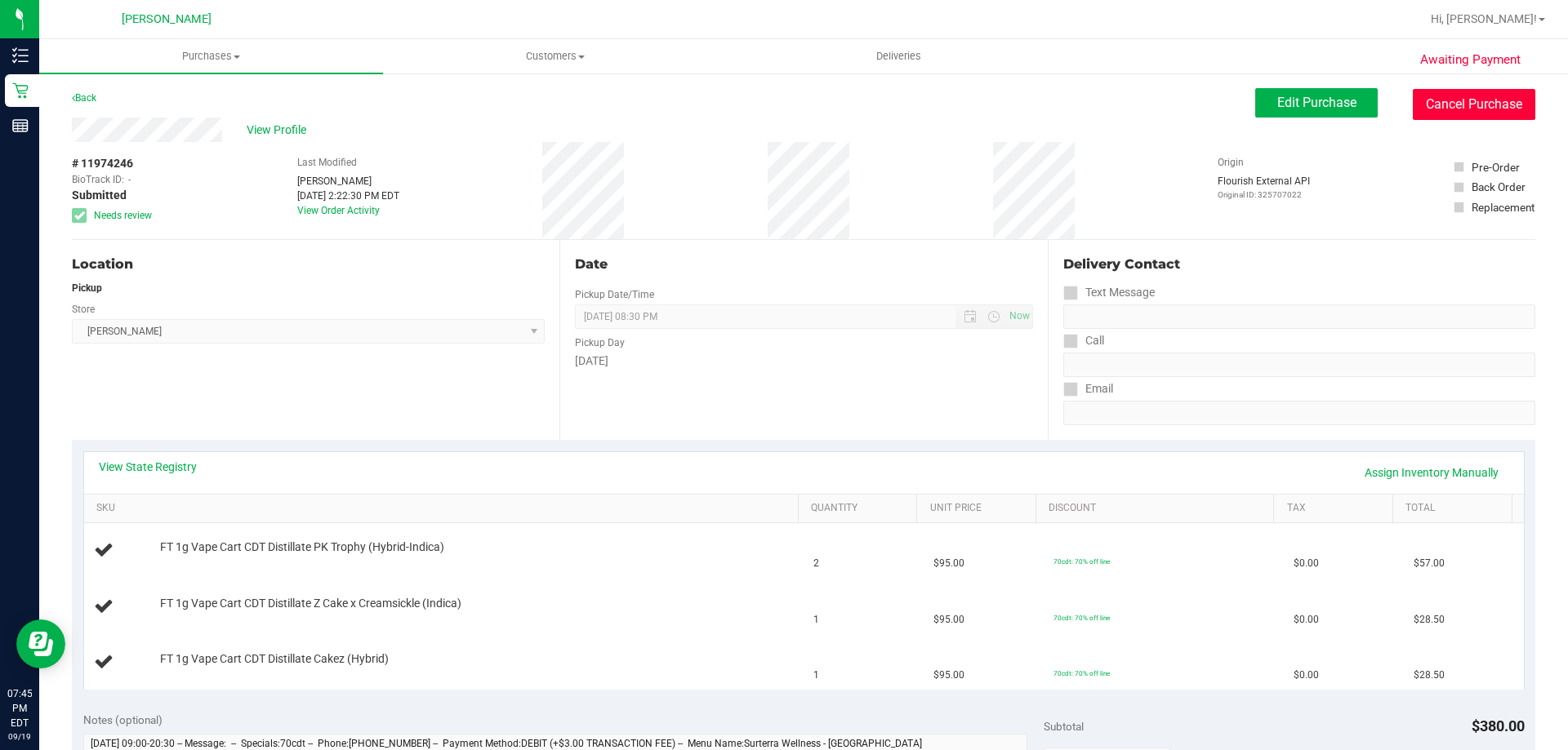
click at [1439, 114] on button "Cancel Purchase" at bounding box center [1473, 104] width 123 height 31
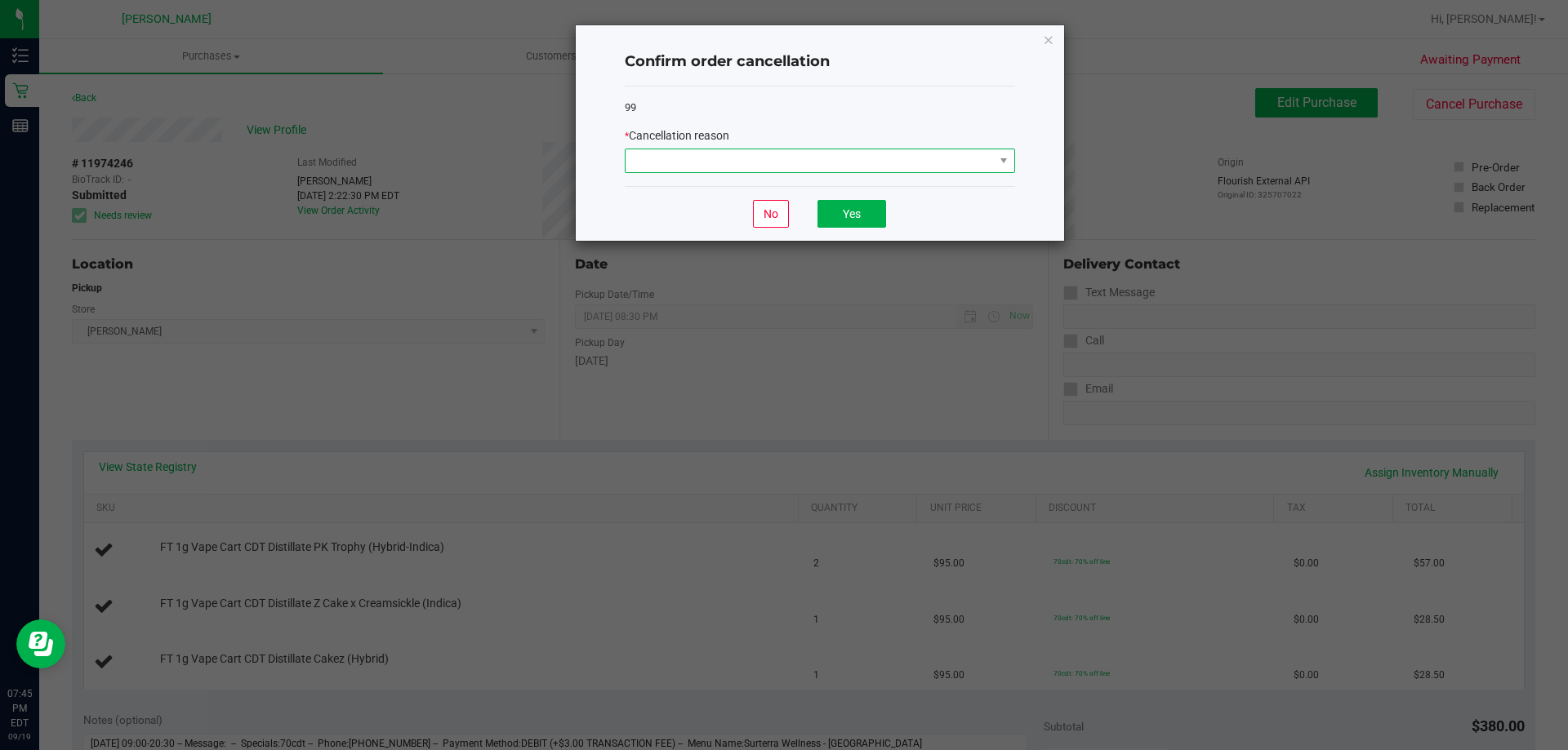
click at [882, 160] on span at bounding box center [809, 160] width 368 height 22
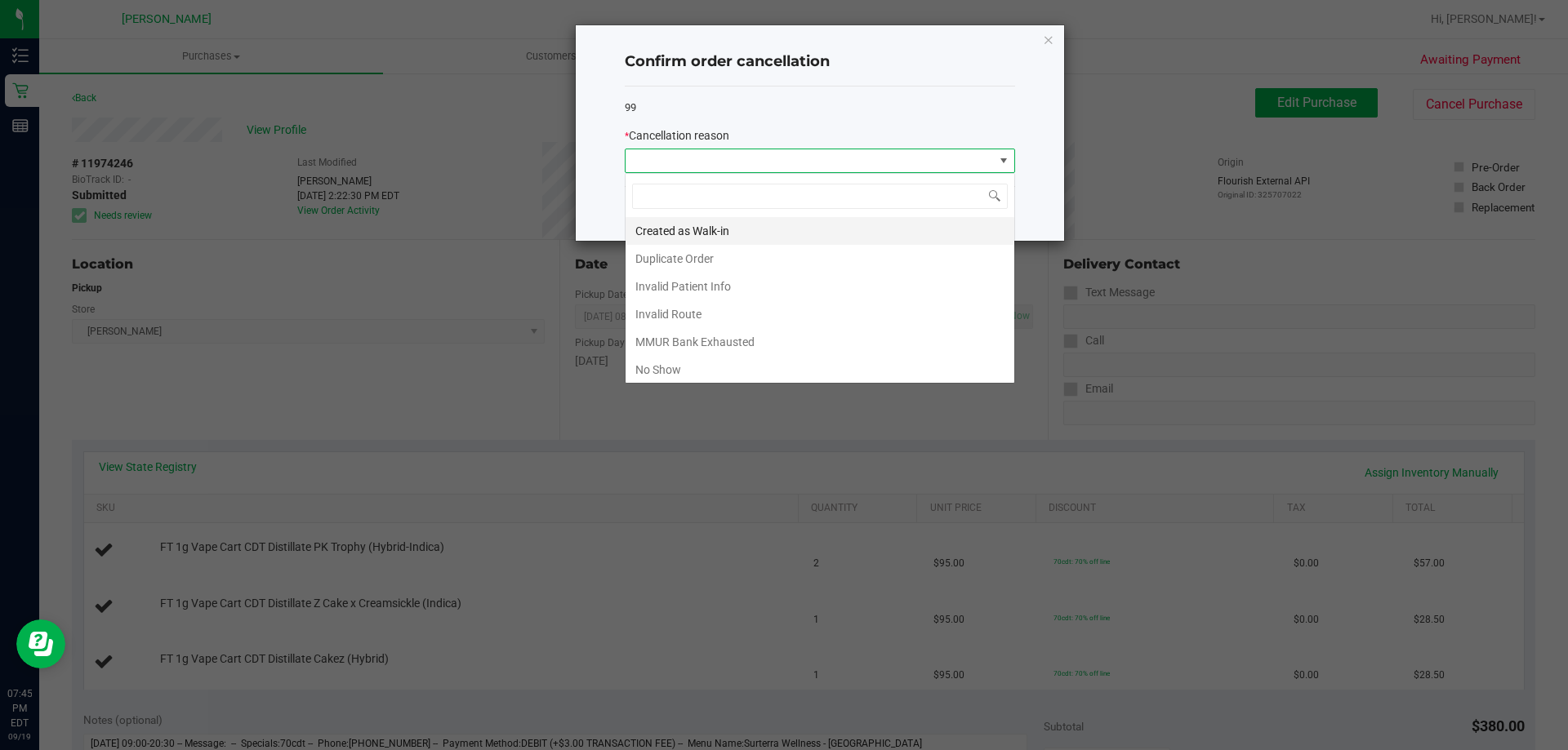
scroll to position [24, 390]
drag, startPoint x: 724, startPoint y: 345, endPoint x: 784, endPoint y: 254, distance: 109.0
click at [724, 343] on li "MMUR Bank Exhausted" at bounding box center [819, 342] width 388 height 28
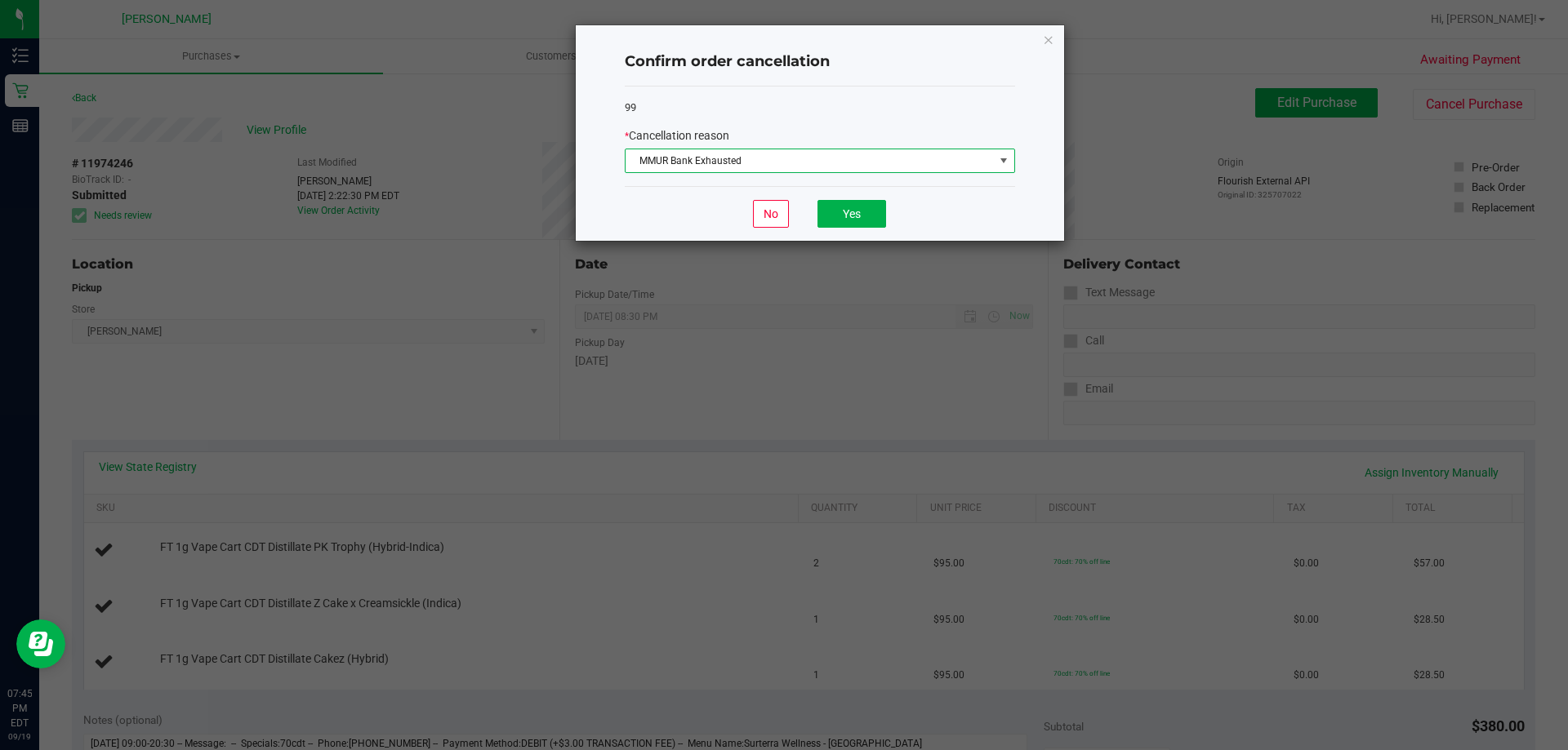
click at [898, 222] on div "No Yes" at bounding box center [819, 213] width 390 height 55
click at [842, 214] on button "Yes" at bounding box center [851, 213] width 68 height 28
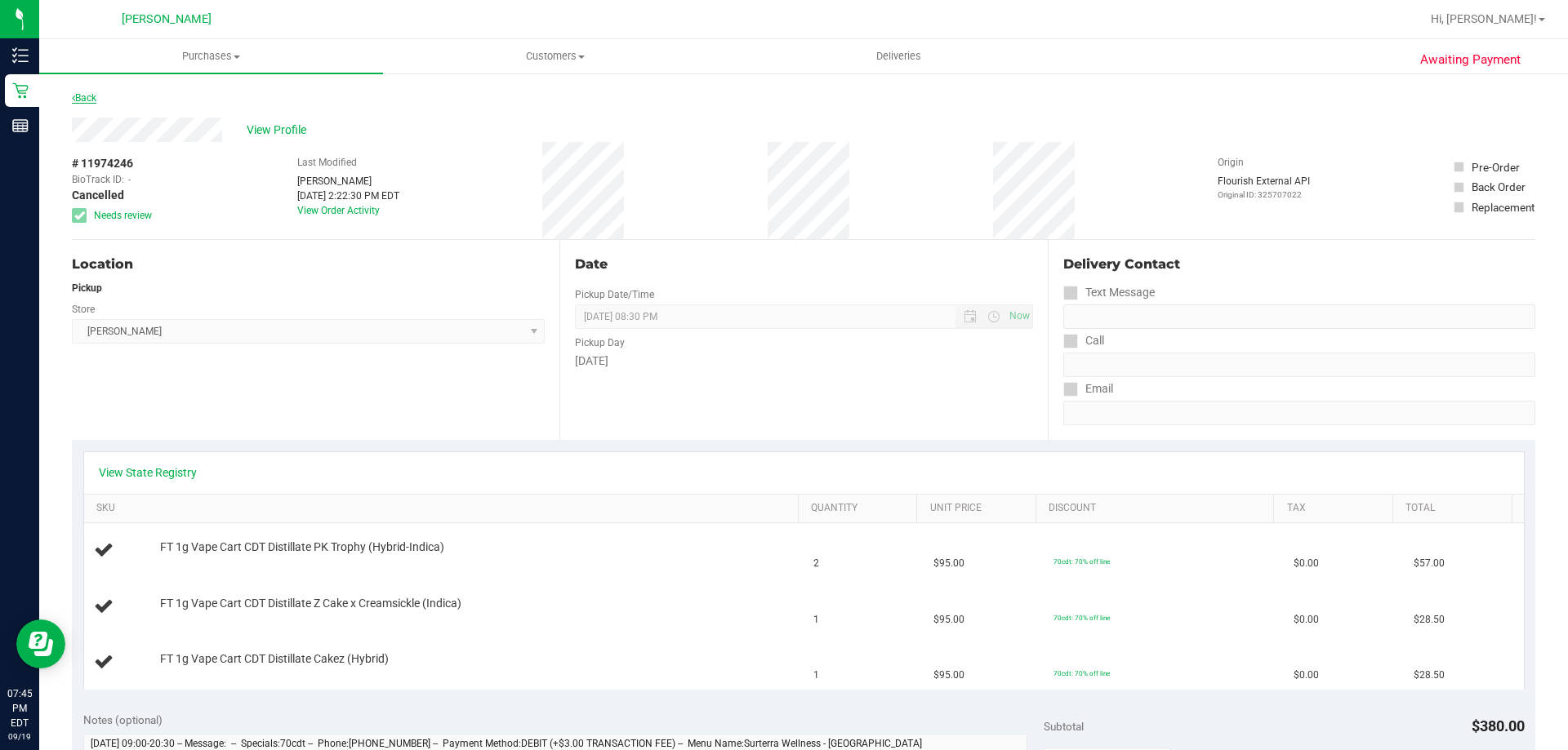
click at [93, 100] on link "Back" at bounding box center [83, 98] width 24 height 12
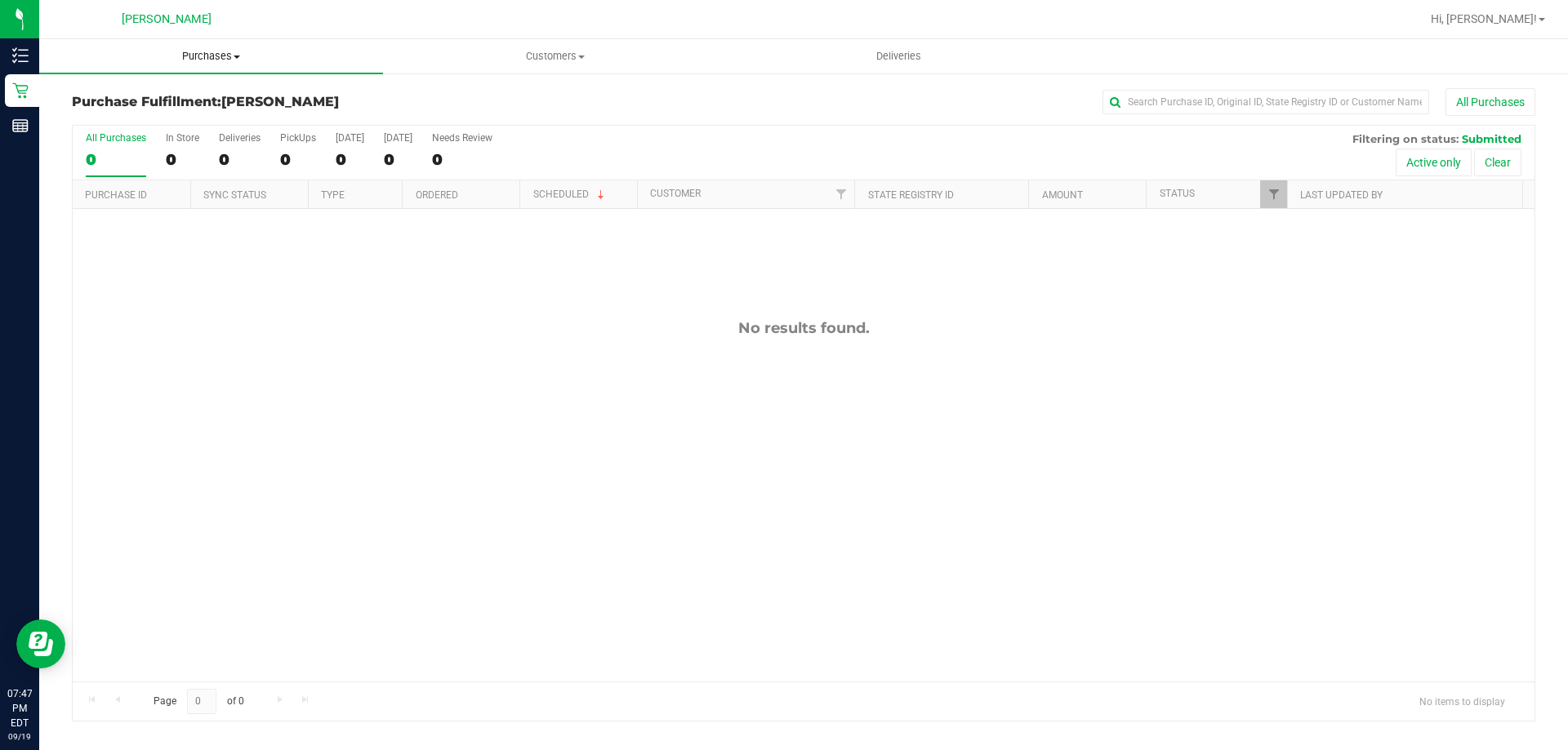
click at [220, 49] on span "Purchases" at bounding box center [211, 57] width 343 height 15
click at [203, 102] on span "Summary of purchases" at bounding box center [123, 98] width 168 height 14
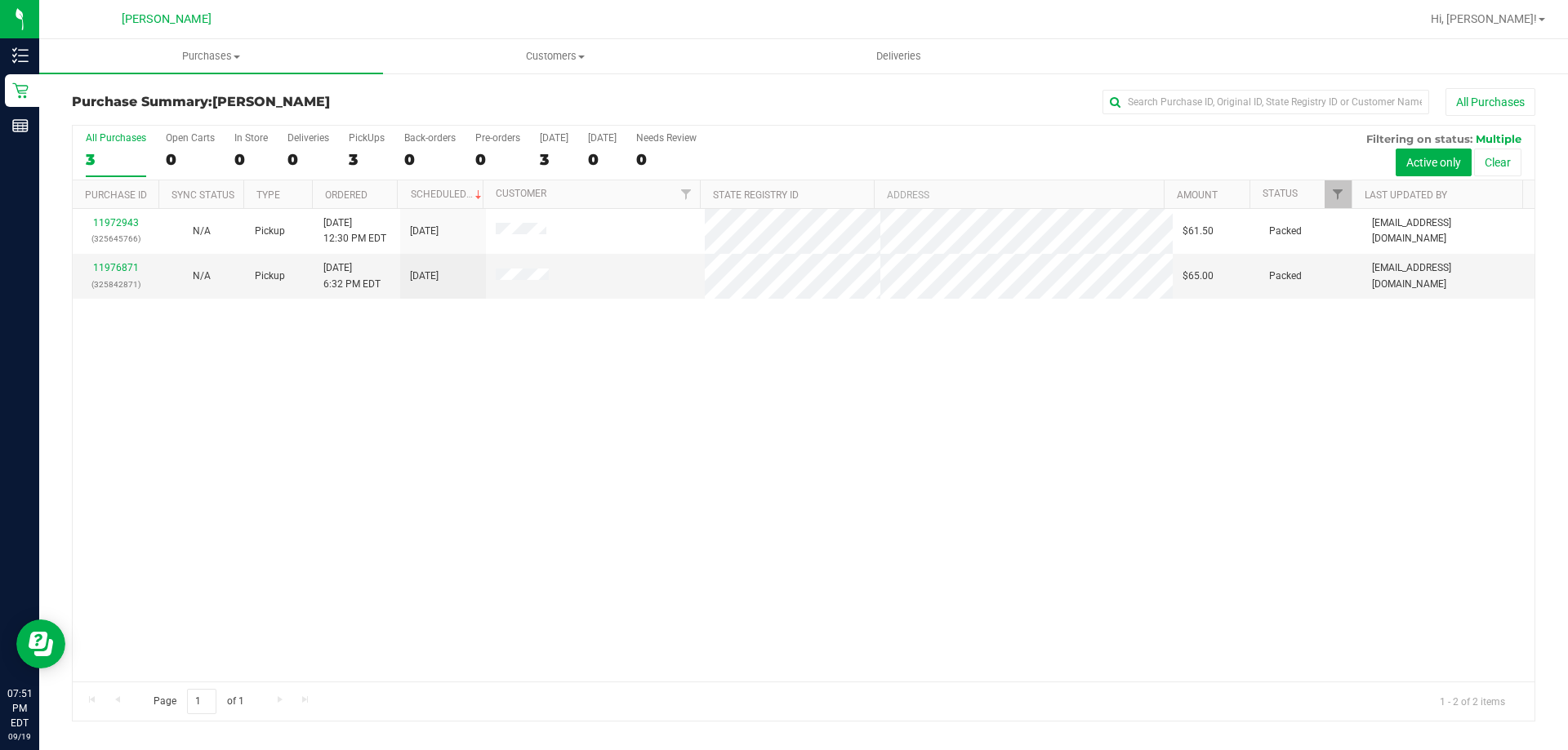
click at [468, 509] on div "11972943 (325645766) N/A Pickup 9/19/2025 12:30 PM EDT 9/19/2025 $61.50 Packed …" at bounding box center [803, 445] width 1461 height 472
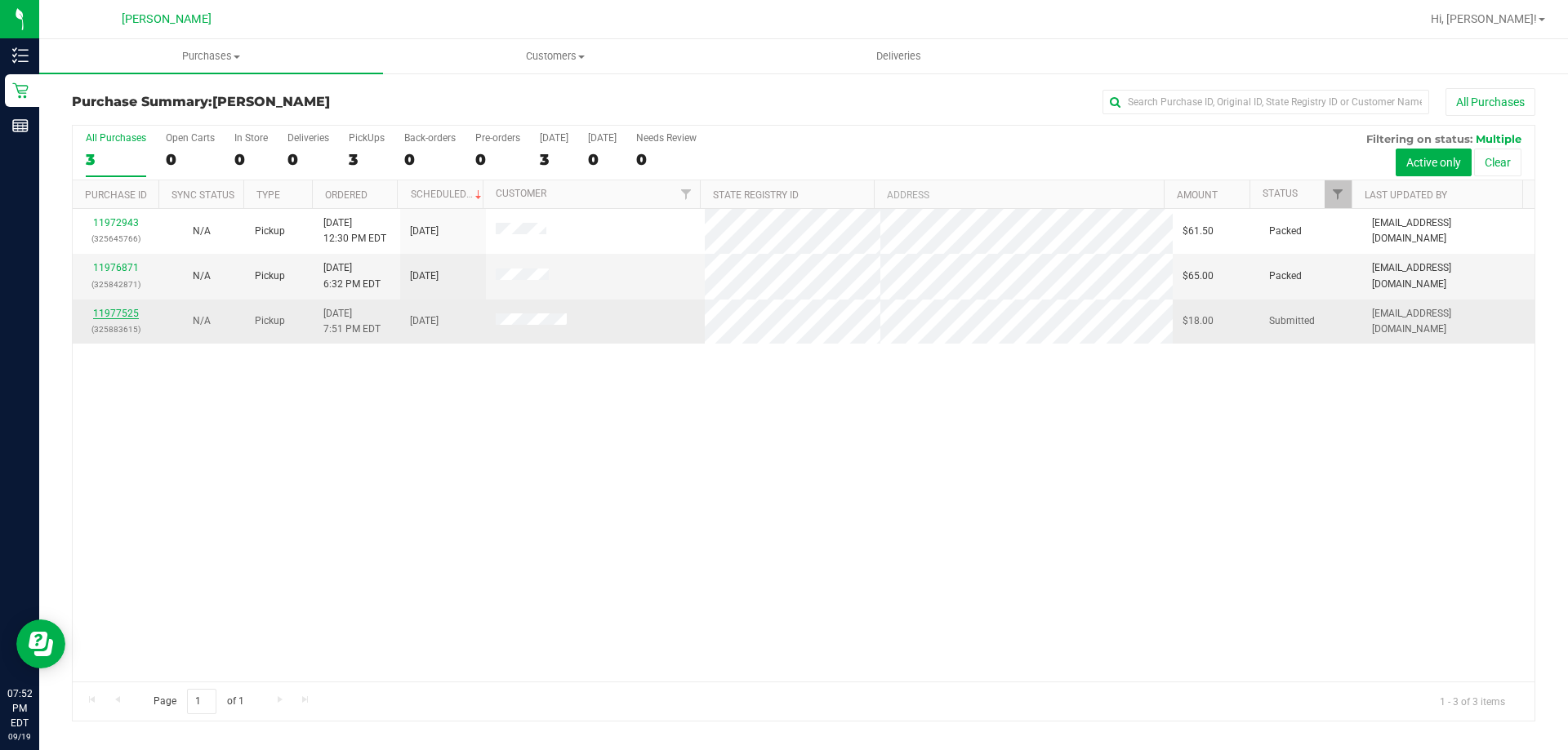
click at [129, 315] on link "11977525" at bounding box center [116, 313] width 46 height 12
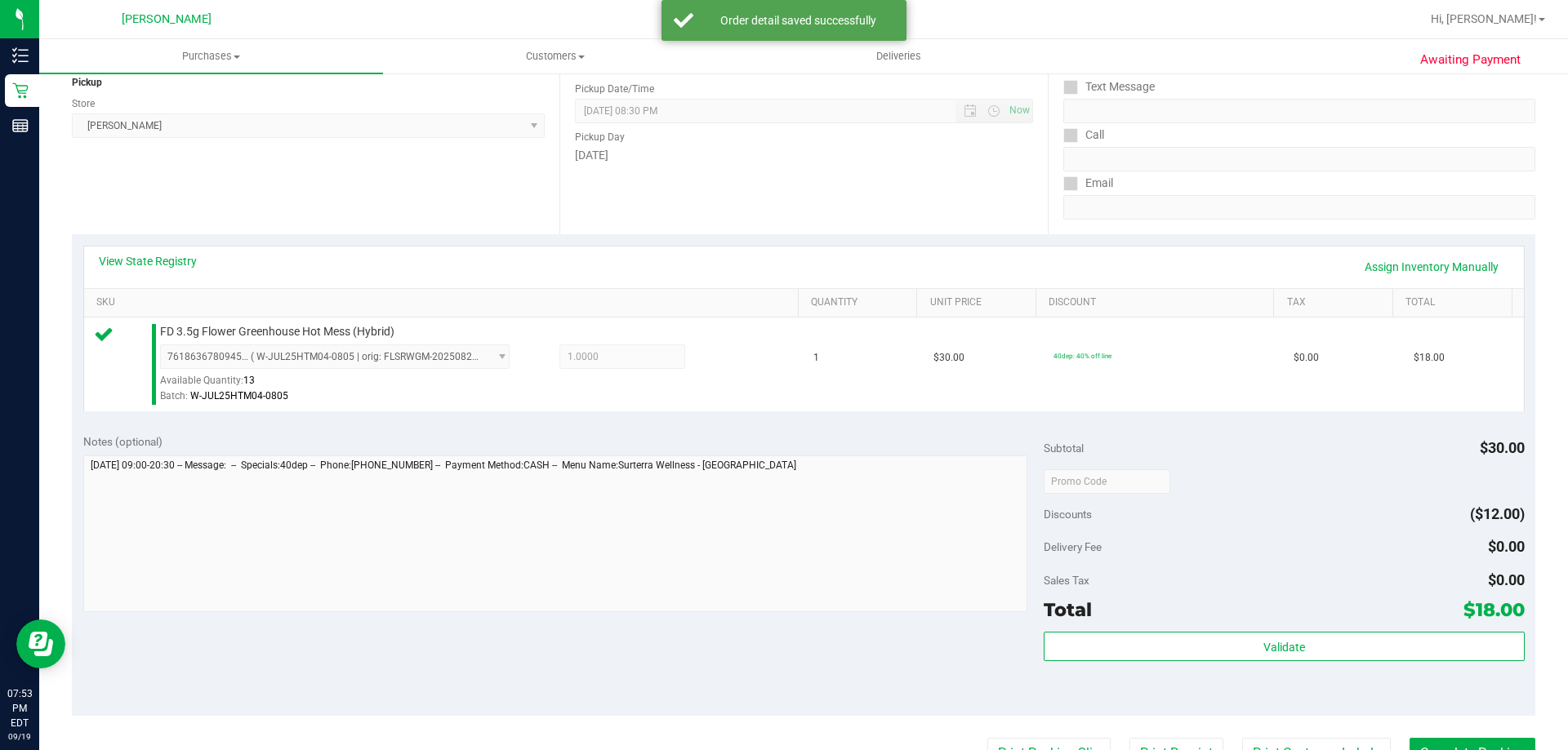
scroll to position [327, 0]
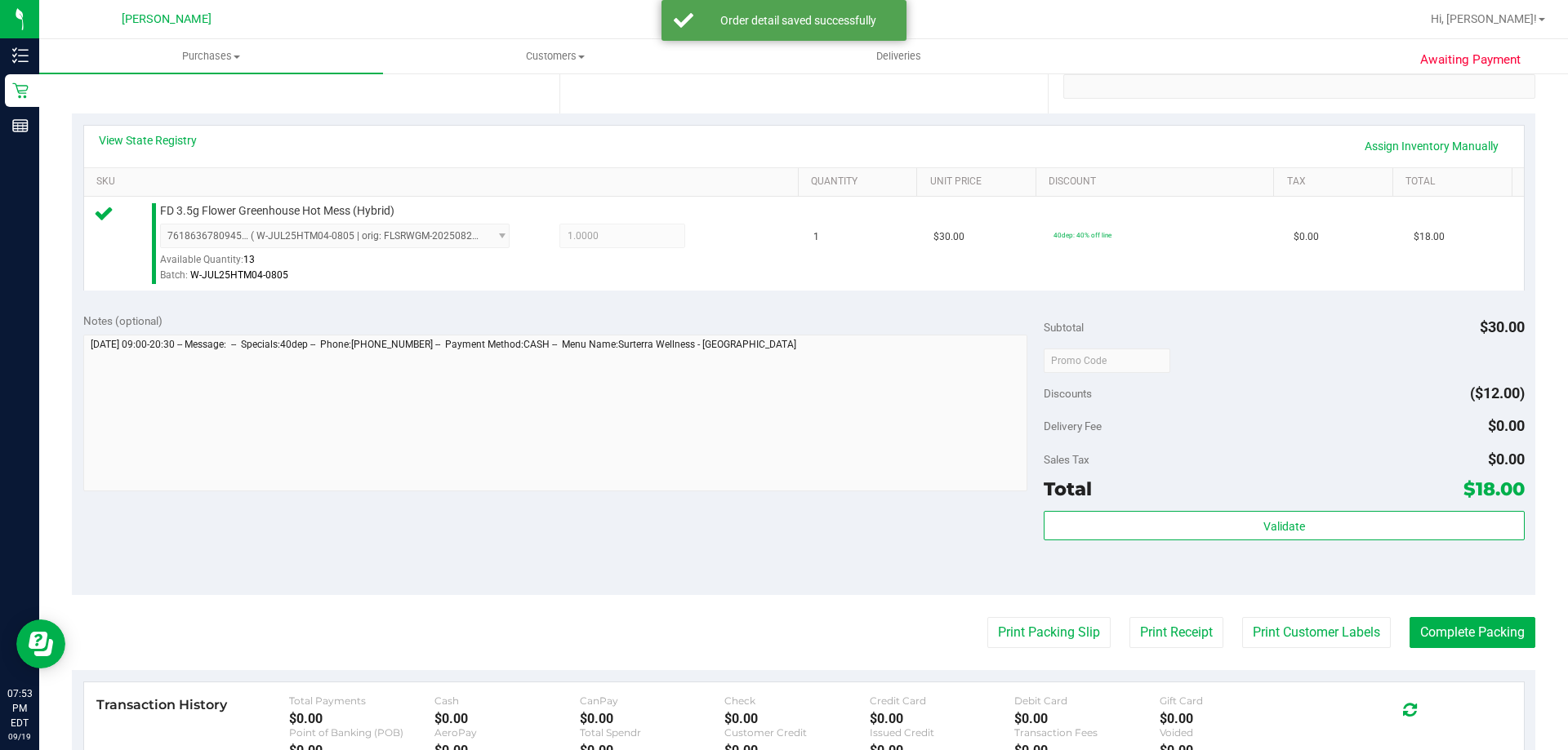
click at [1235, 551] on div "Validate" at bounding box center [1284, 548] width 480 height 73
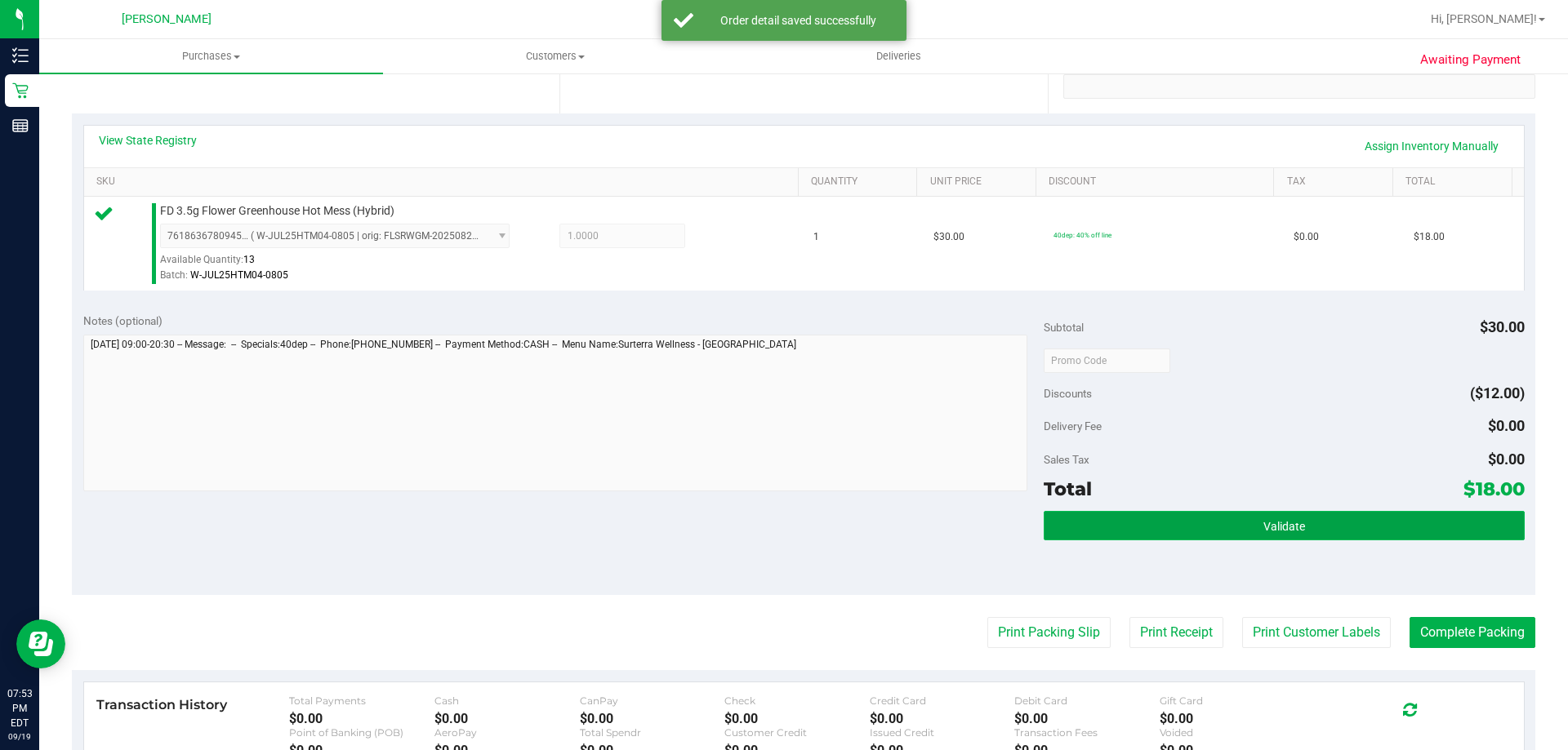
click at [1221, 530] on button "Validate" at bounding box center [1284, 525] width 480 height 29
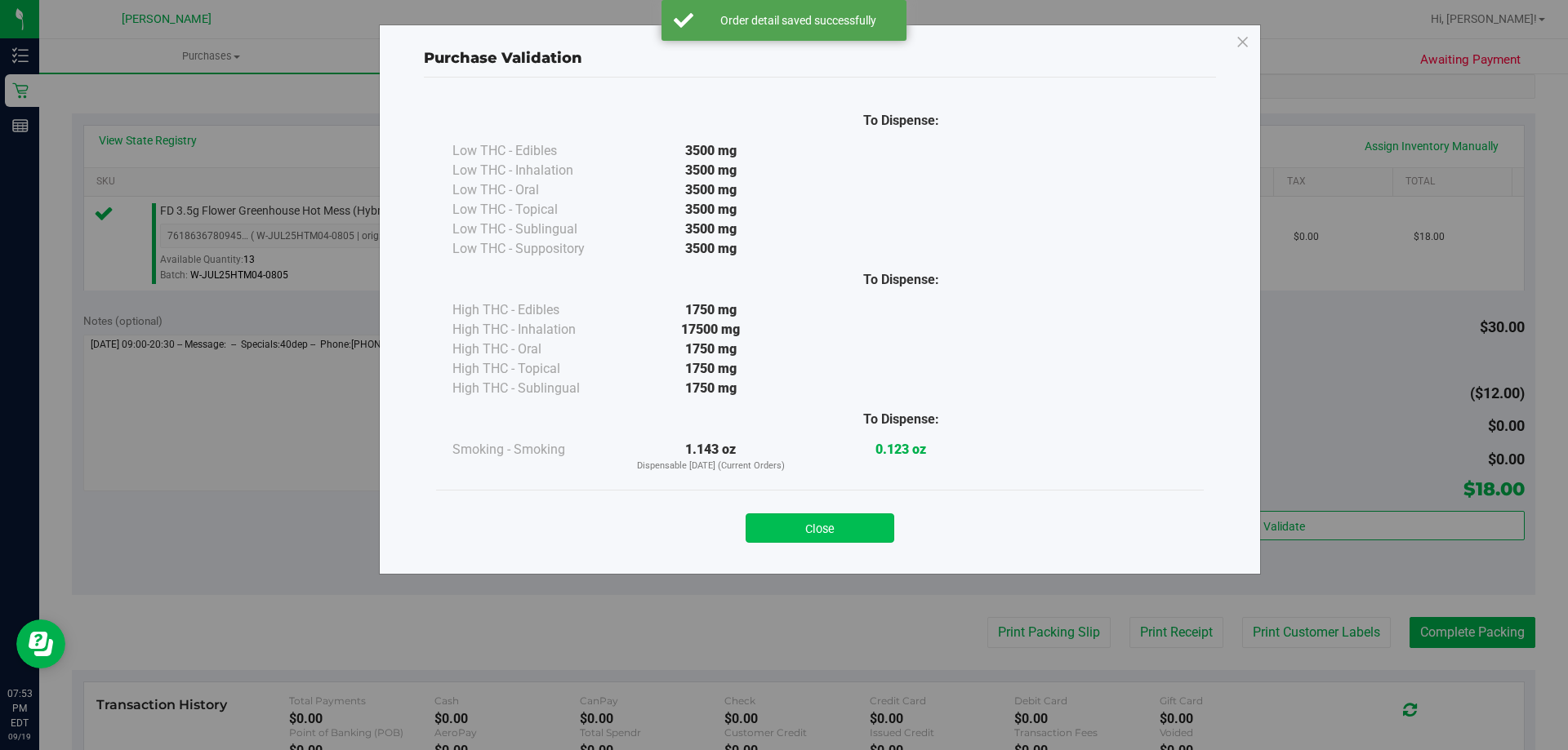
click at [845, 514] on button "Close" at bounding box center [819, 528] width 148 height 29
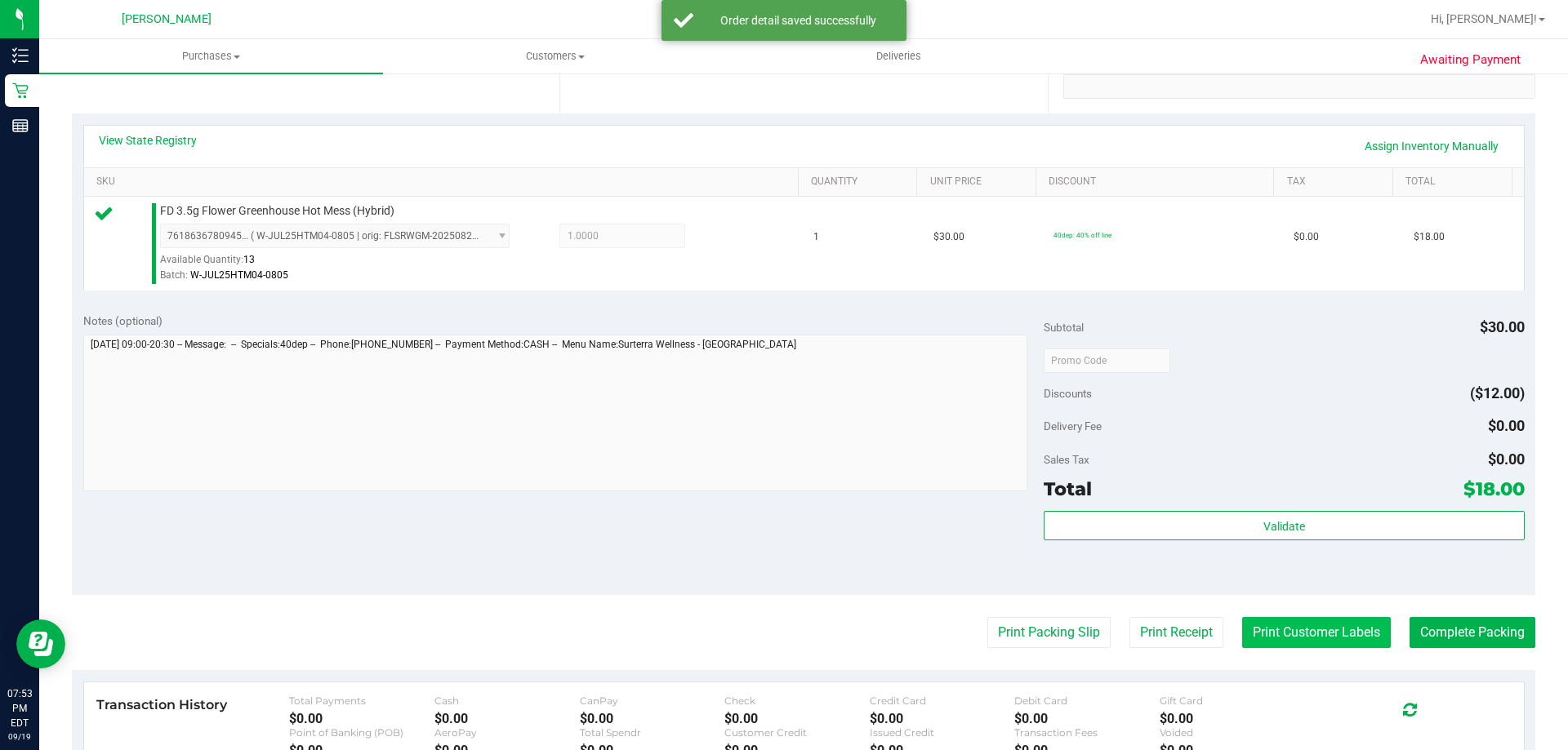
click at [1286, 622] on button "Print Customer Labels" at bounding box center [1316, 632] width 148 height 31
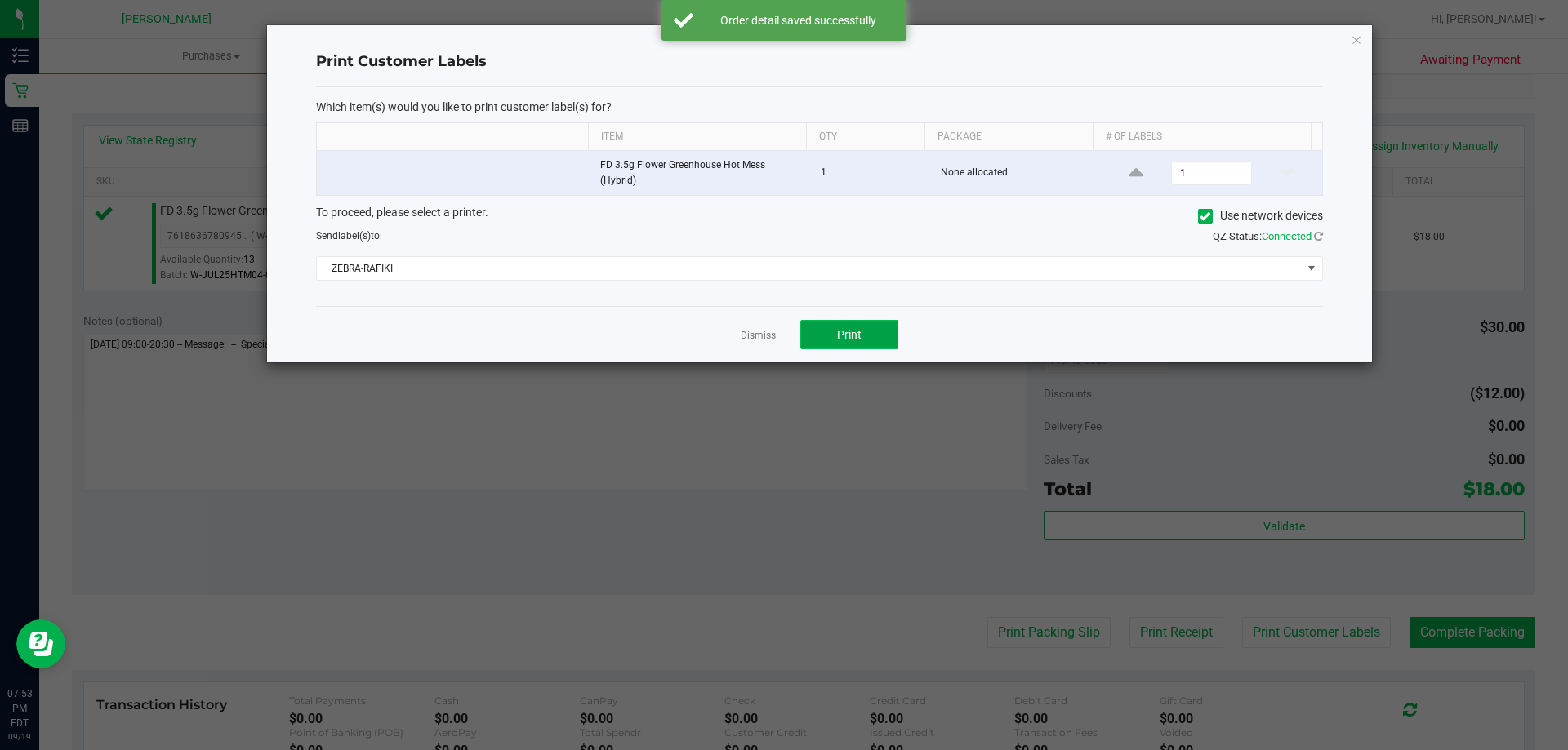
click at [805, 333] on button "Print" at bounding box center [849, 334] width 98 height 29
click at [770, 336] on link "Dismiss" at bounding box center [758, 336] width 35 height 14
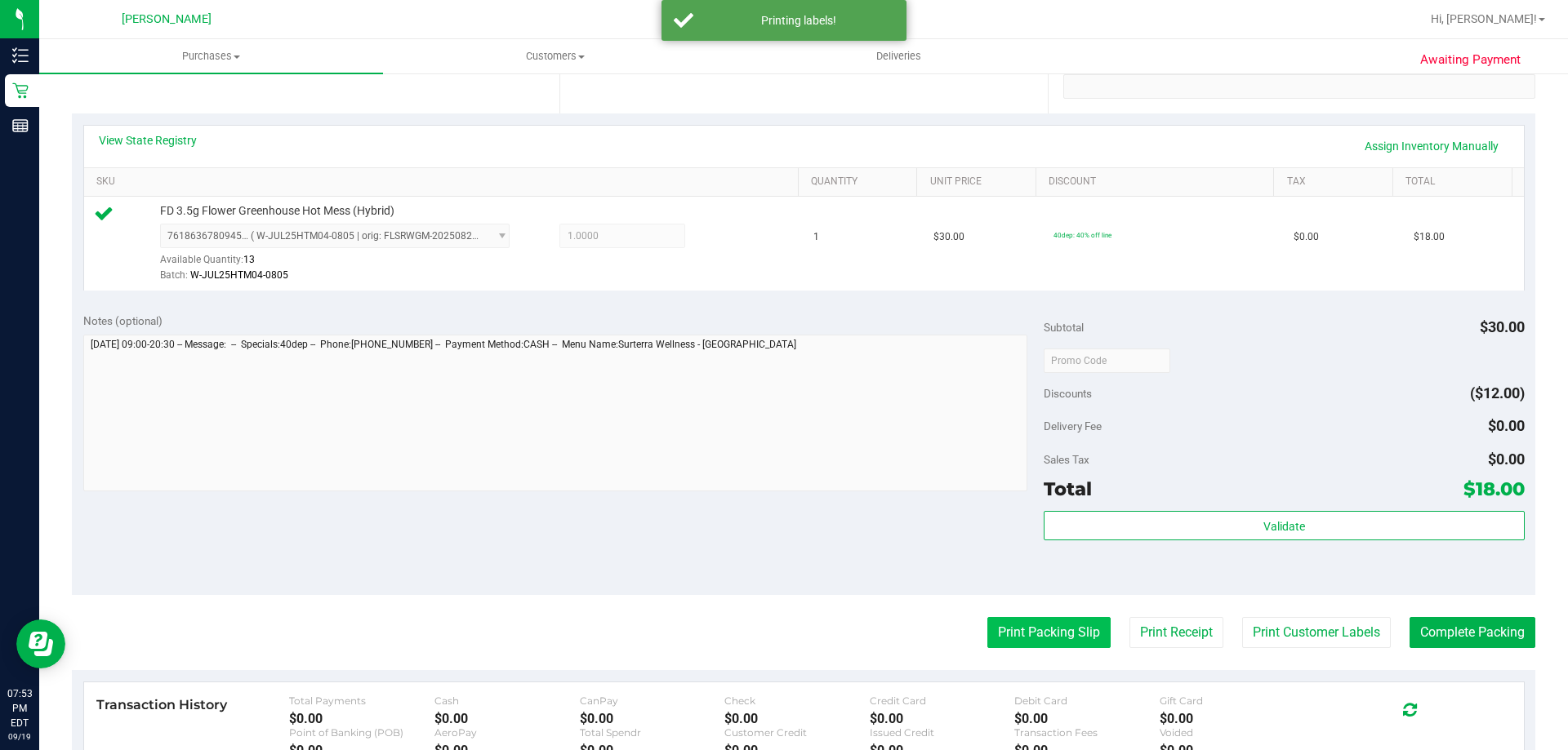
click at [1045, 626] on button "Print Packing Slip" at bounding box center [1049, 632] width 123 height 31
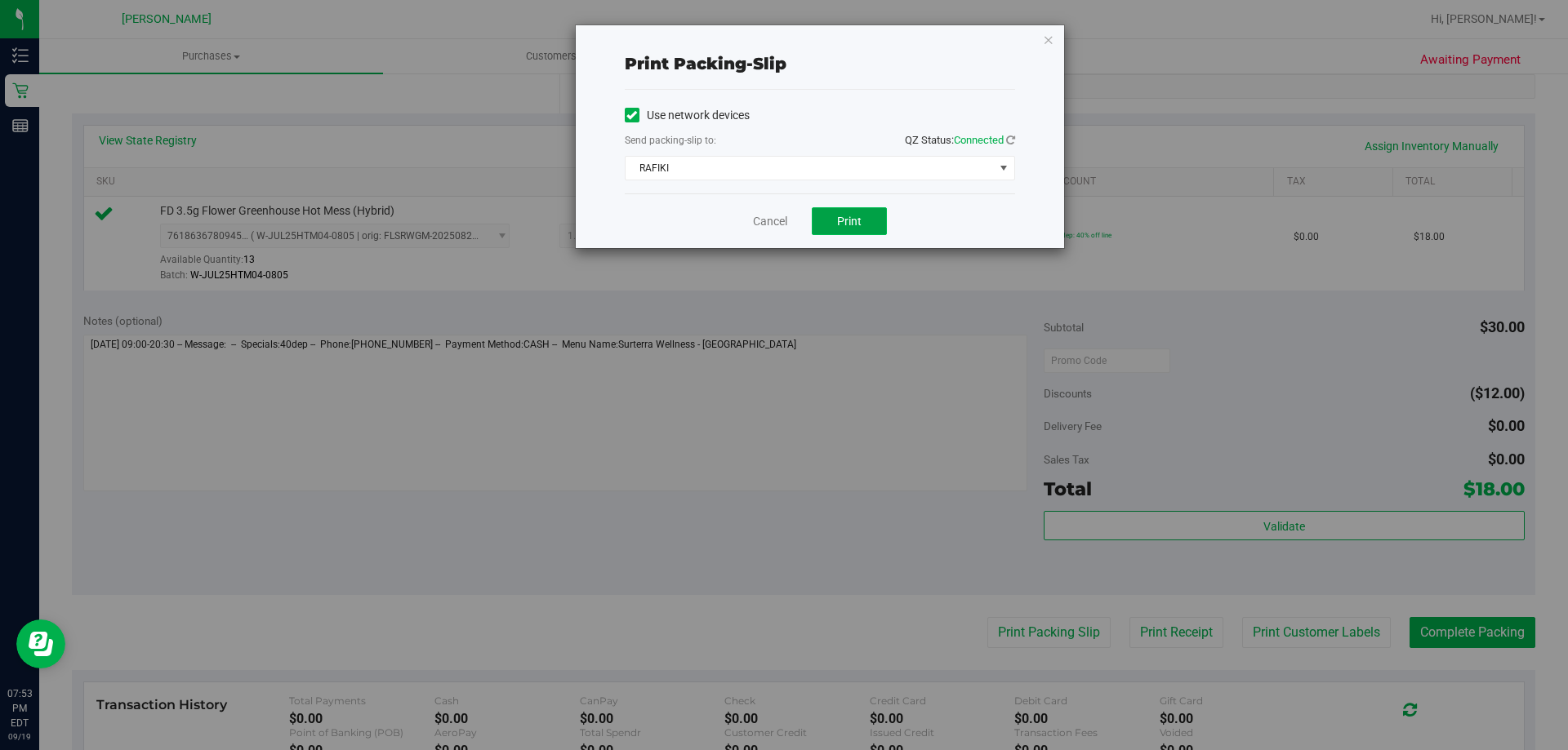
click at [854, 219] on span "Print" at bounding box center [849, 222] width 24 height 13
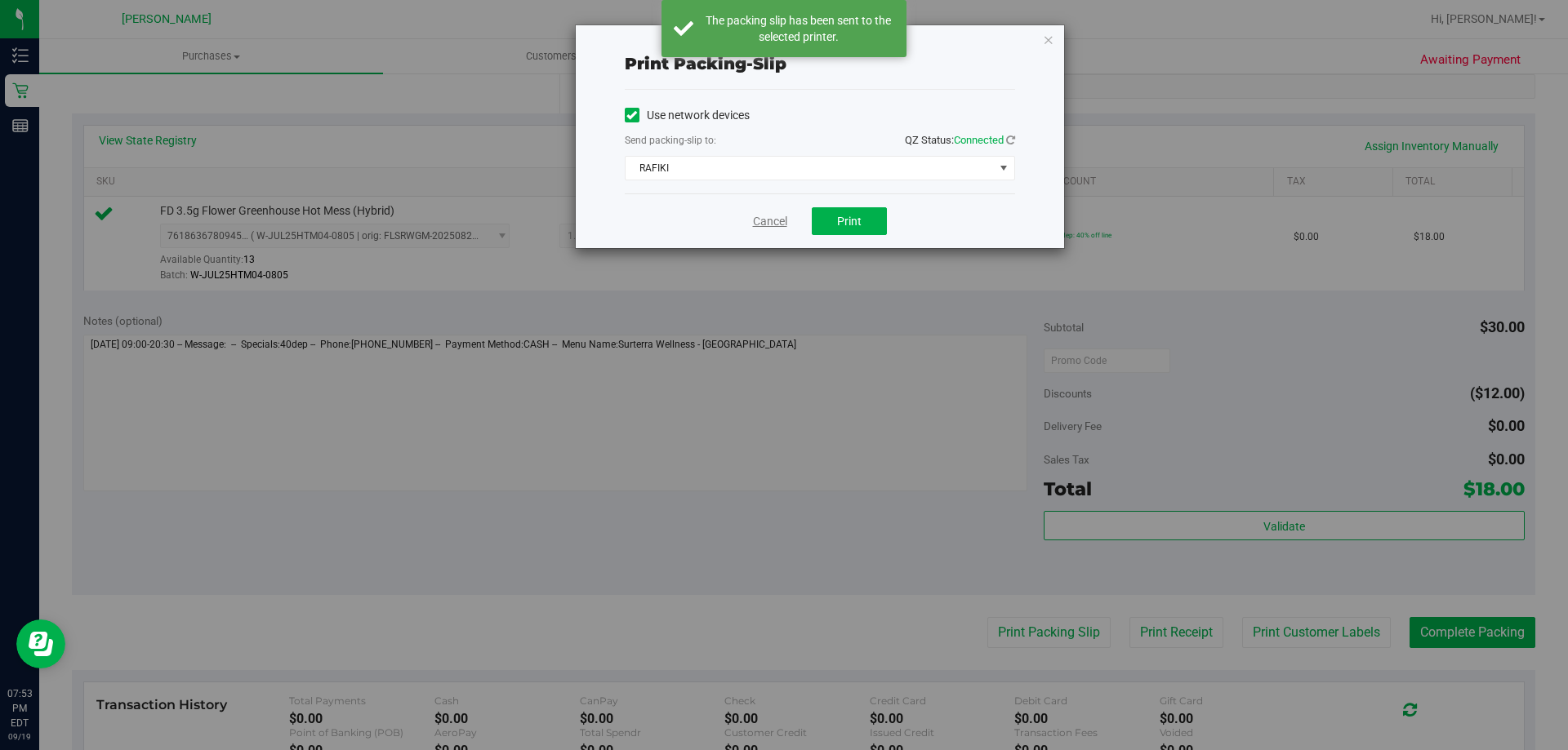
click at [773, 228] on link "Cancel" at bounding box center [769, 222] width 34 height 18
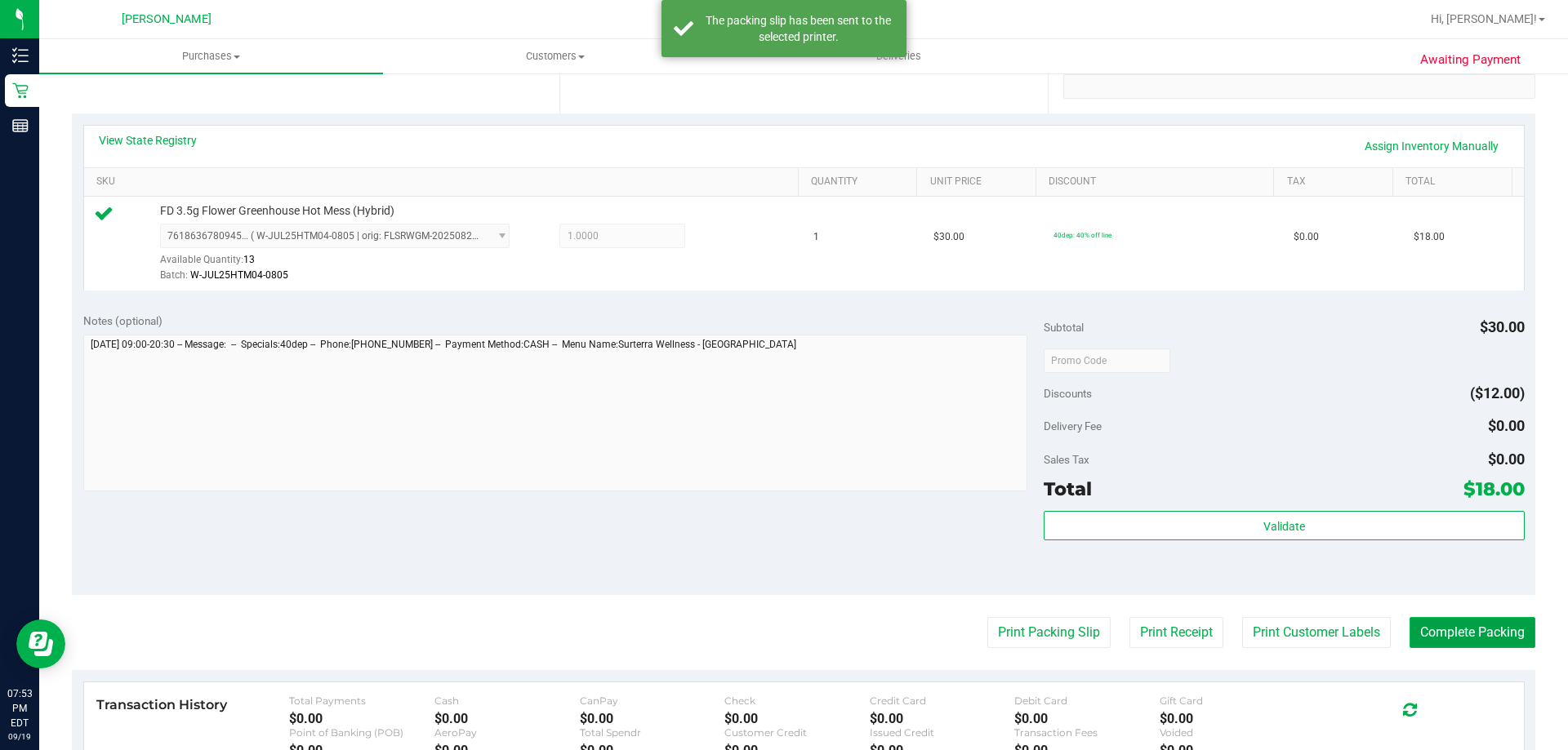
click at [1485, 628] on button "Complete Packing" at bounding box center [1472, 632] width 126 height 31
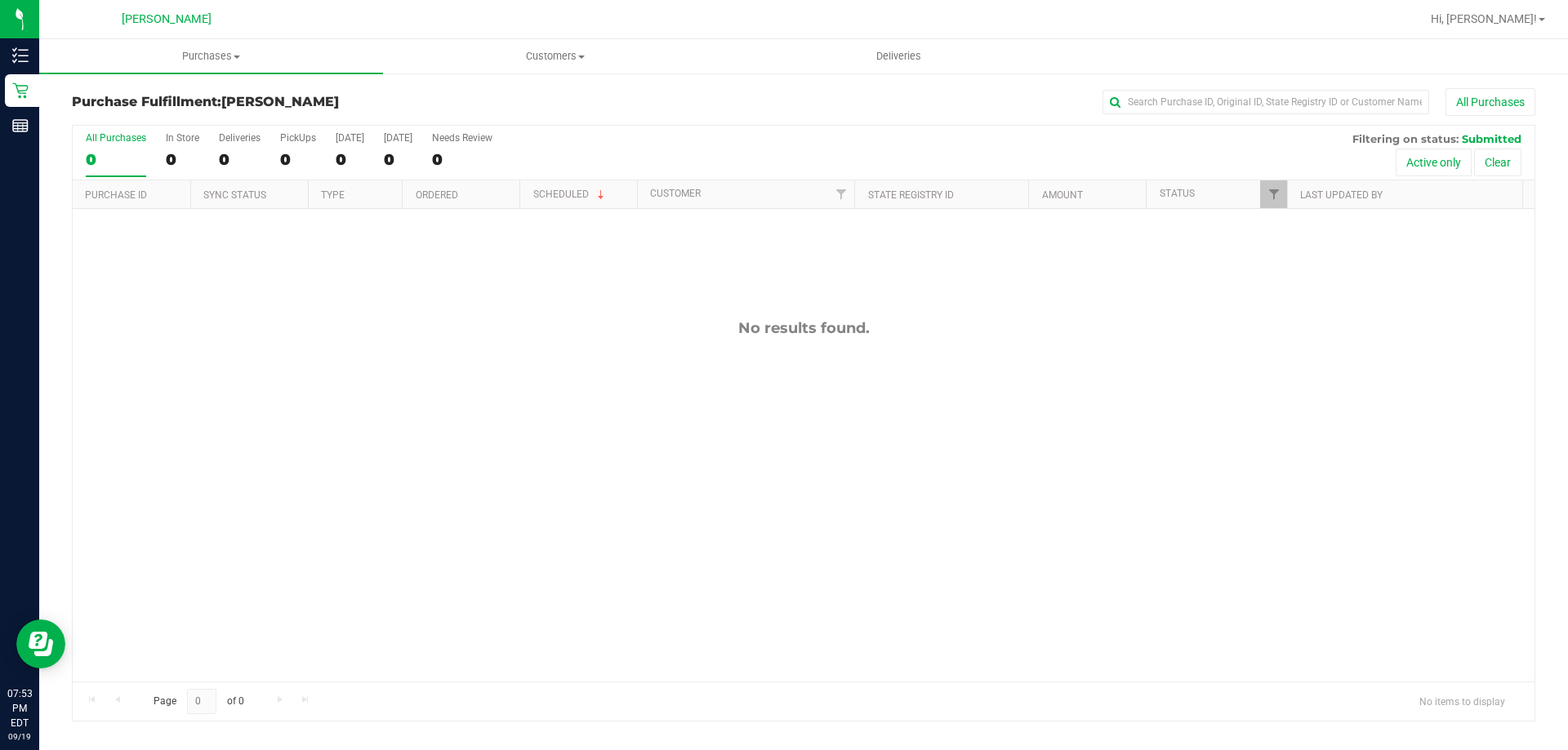
click at [19, 98] on icon at bounding box center [20, 91] width 16 height 16
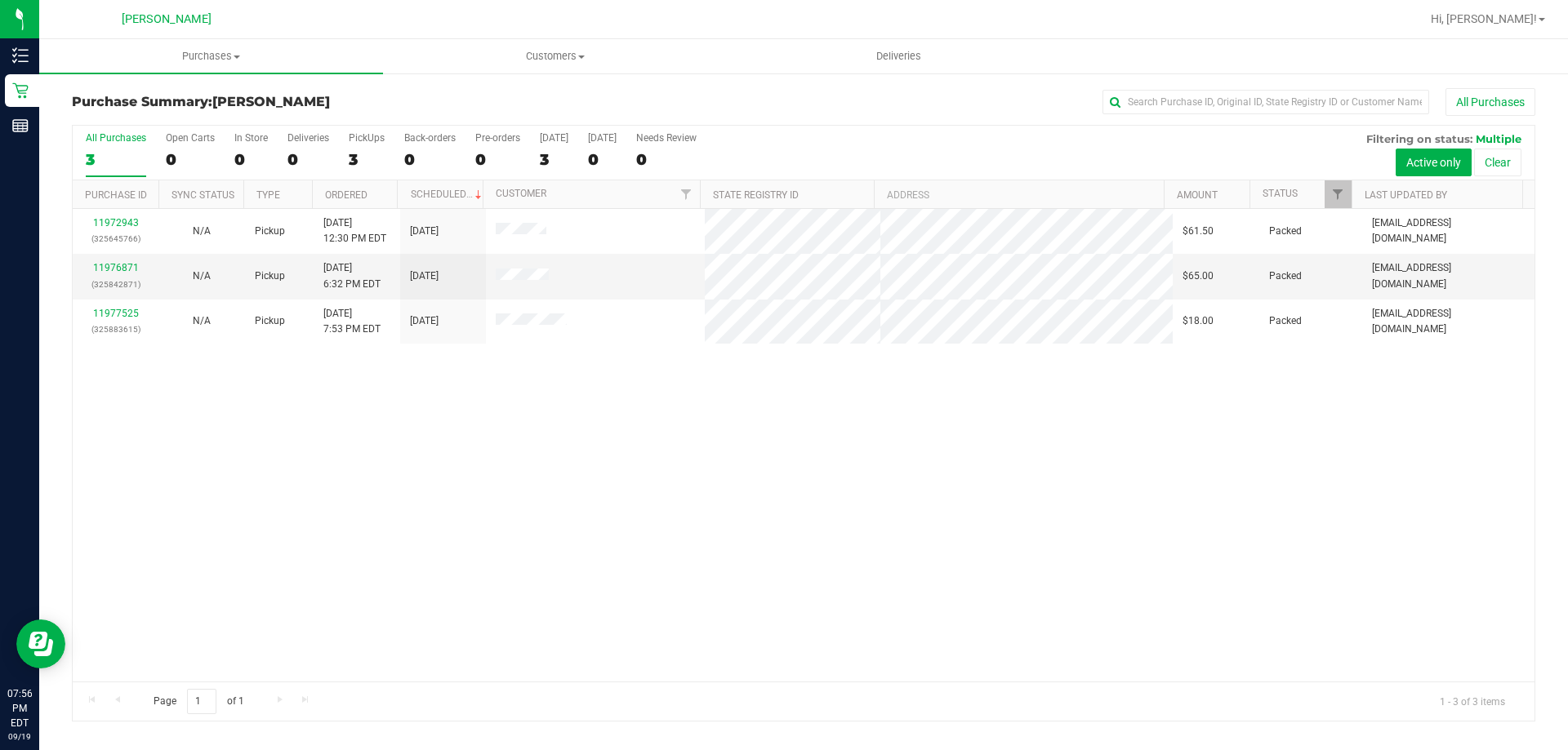
drag, startPoint x: 863, startPoint y: 542, endPoint x: 452, endPoint y: 356, distance: 451.1
click at [848, 538] on div "11972943 (325645766) N/A Pickup 9/19/2025 12:30 PM EDT 9/19/2025 $61.50 Packed …" at bounding box center [803, 445] width 1461 height 472
click at [419, 398] on div "11972943 (325645766) N/A Pickup 9/19/2025 12:30 PM EDT 9/19/2025 $61.50 Packed …" at bounding box center [803, 445] width 1461 height 472
click at [483, 440] on div "11972943 (325645766) N/A Pickup 9/19/2025 12:30 PM EDT 9/19/2025 $61.50 Packed …" at bounding box center [803, 445] width 1461 height 472
click at [775, 538] on div "11972943 (325645766) N/A Pickup 9/19/2025 12:30 PM EDT 9/19/2025 $61.50 Packed …" at bounding box center [803, 445] width 1461 height 472
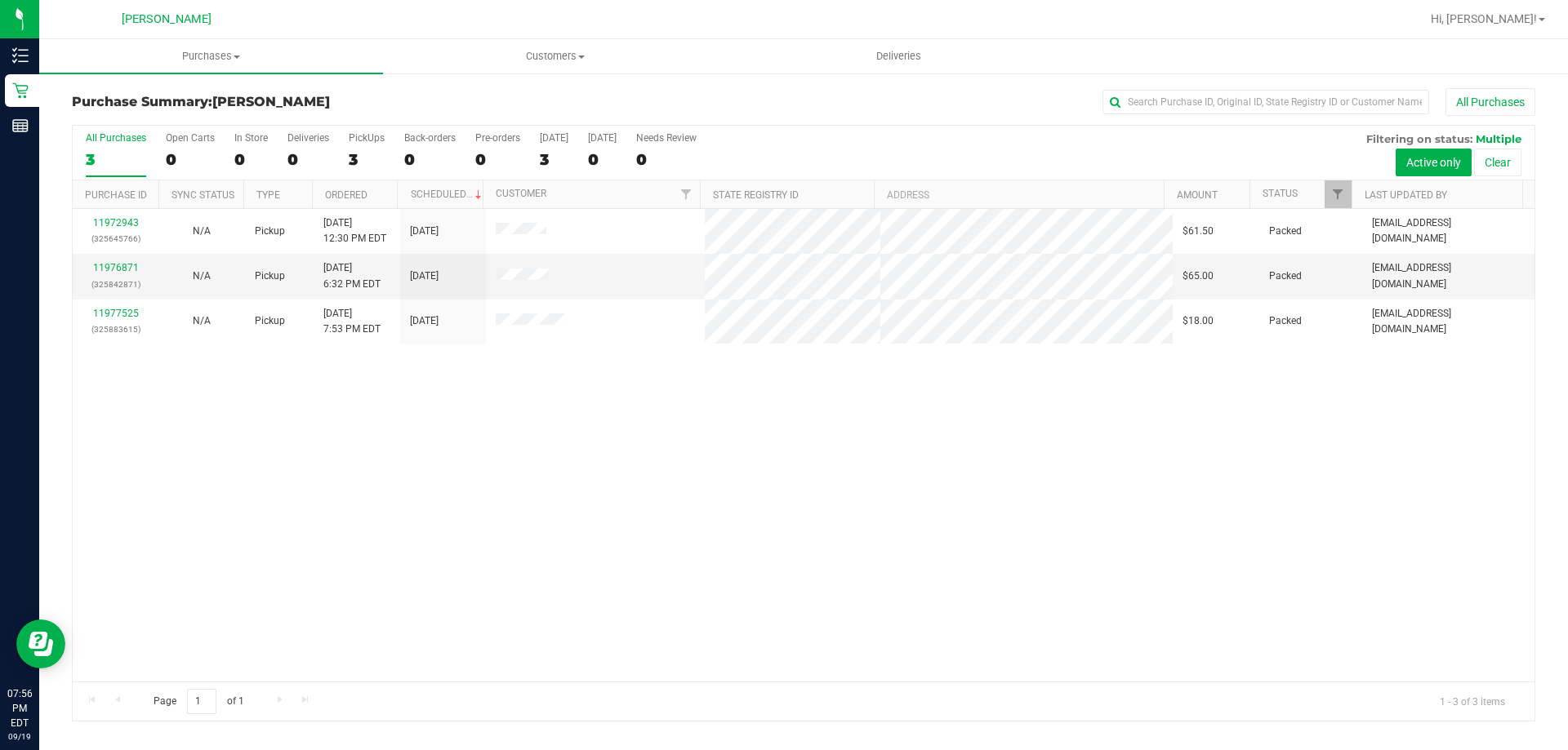
click at [755, 588] on div "11972943 (325645766) N/A Pickup 9/19/2025 12:30 PM EDT 9/19/2025 $61.50 Packed …" at bounding box center [803, 445] width 1461 height 472
click at [505, 408] on div "11977579 (325888461) N/A Pickup 9/19/2025 7:58 PM EDT 9/20/2025 $203.50 Submitt…" at bounding box center [803, 445] width 1461 height 472
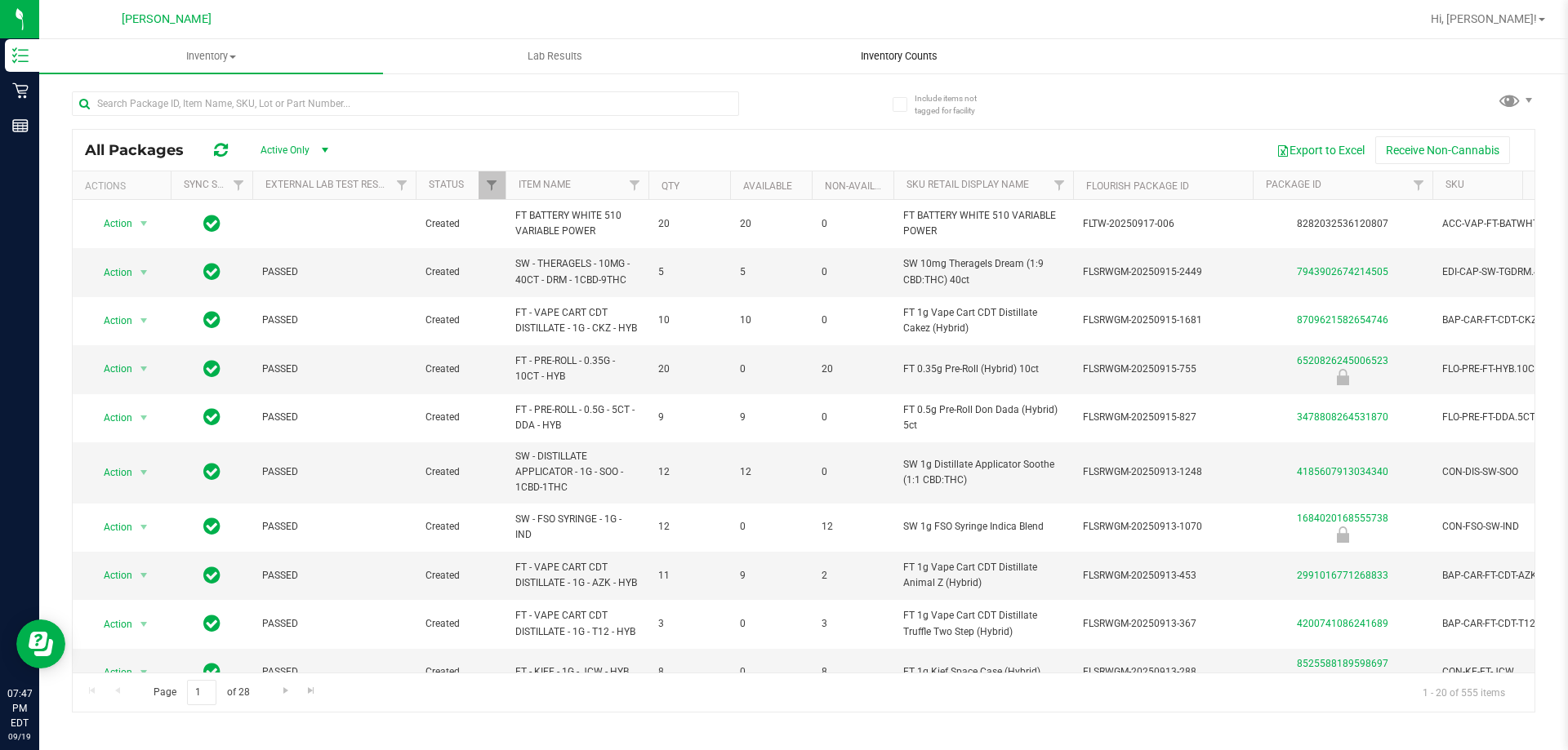
click at [915, 48] on uib-tab-heading "Inventory Counts" at bounding box center [899, 56] width 342 height 32
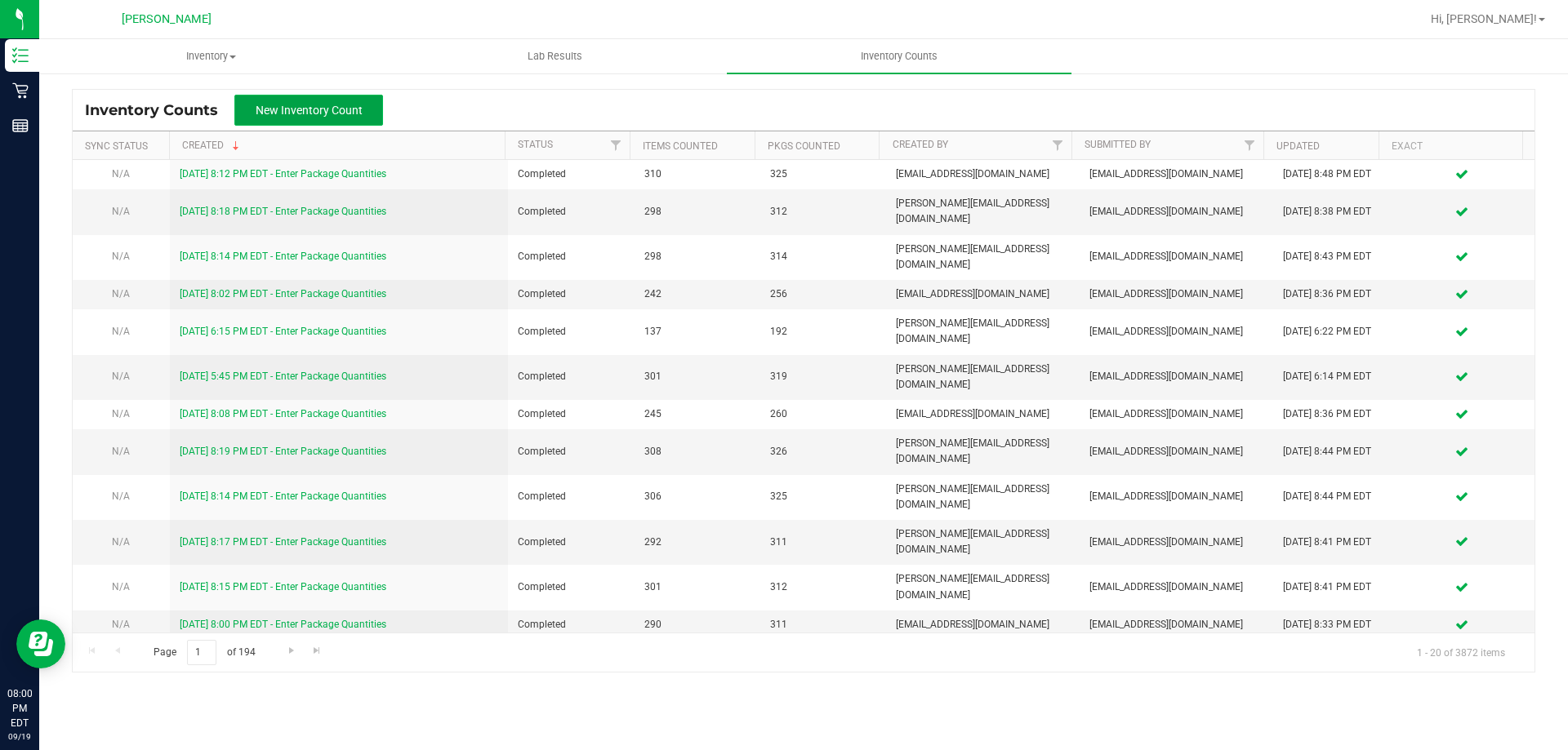
click at [338, 100] on button "New Inventory Count" at bounding box center [308, 110] width 148 height 31
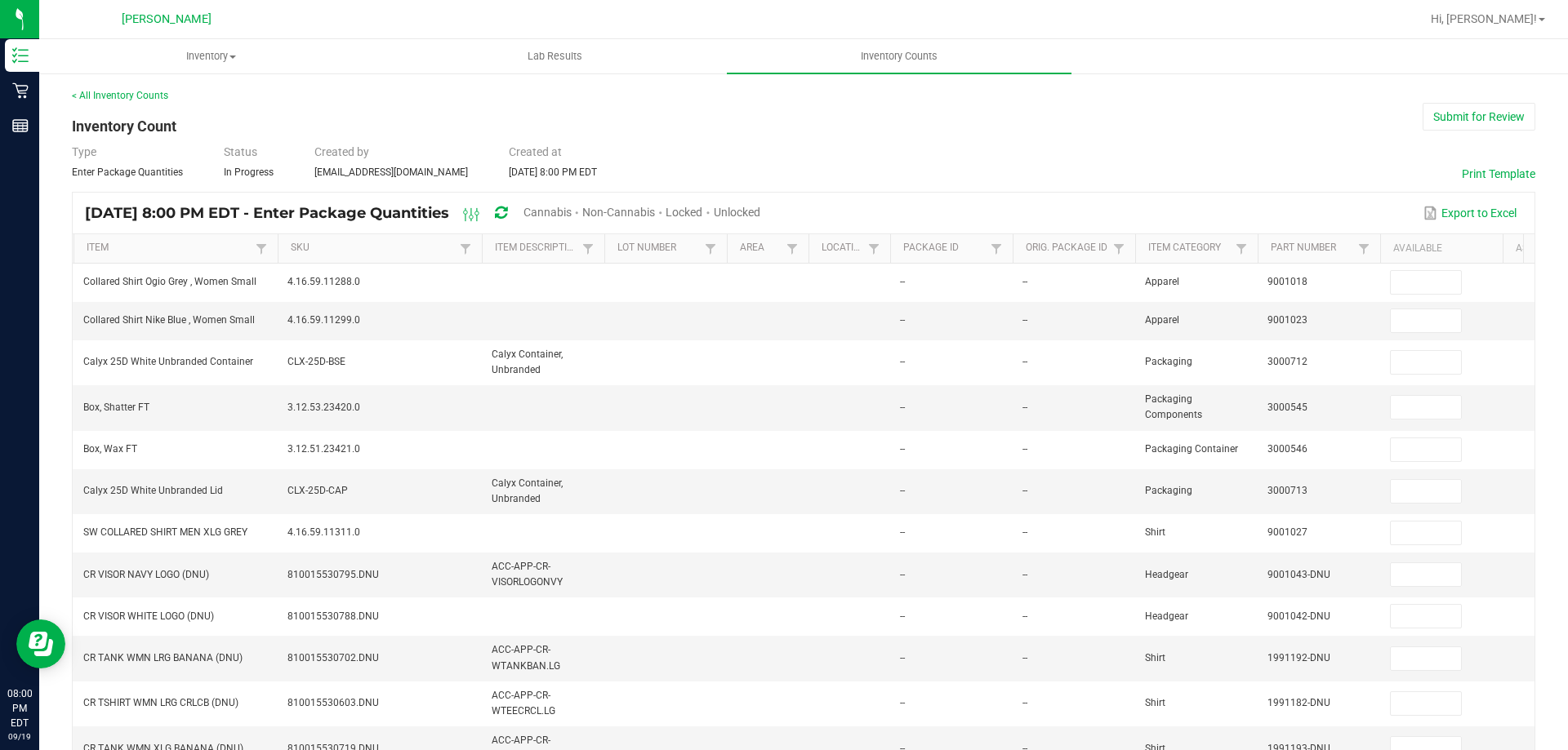
drag, startPoint x: 605, startPoint y: 204, endPoint x: 598, endPoint y: 212, distance: 10.6
click at [572, 211] on span "Cannabis" at bounding box center [548, 212] width 48 height 13
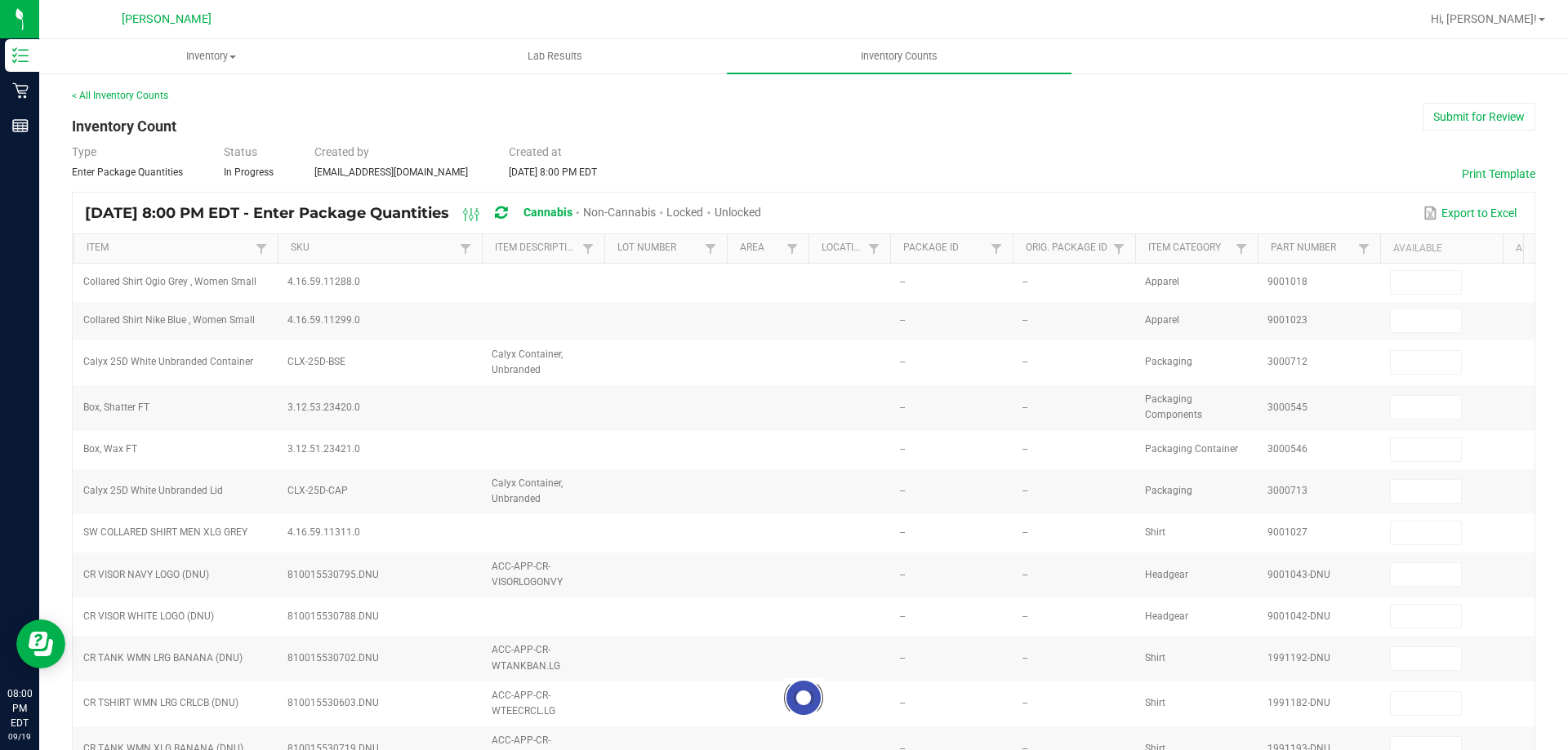
click at [573, 212] on span "Cannabis" at bounding box center [548, 212] width 49 height 13
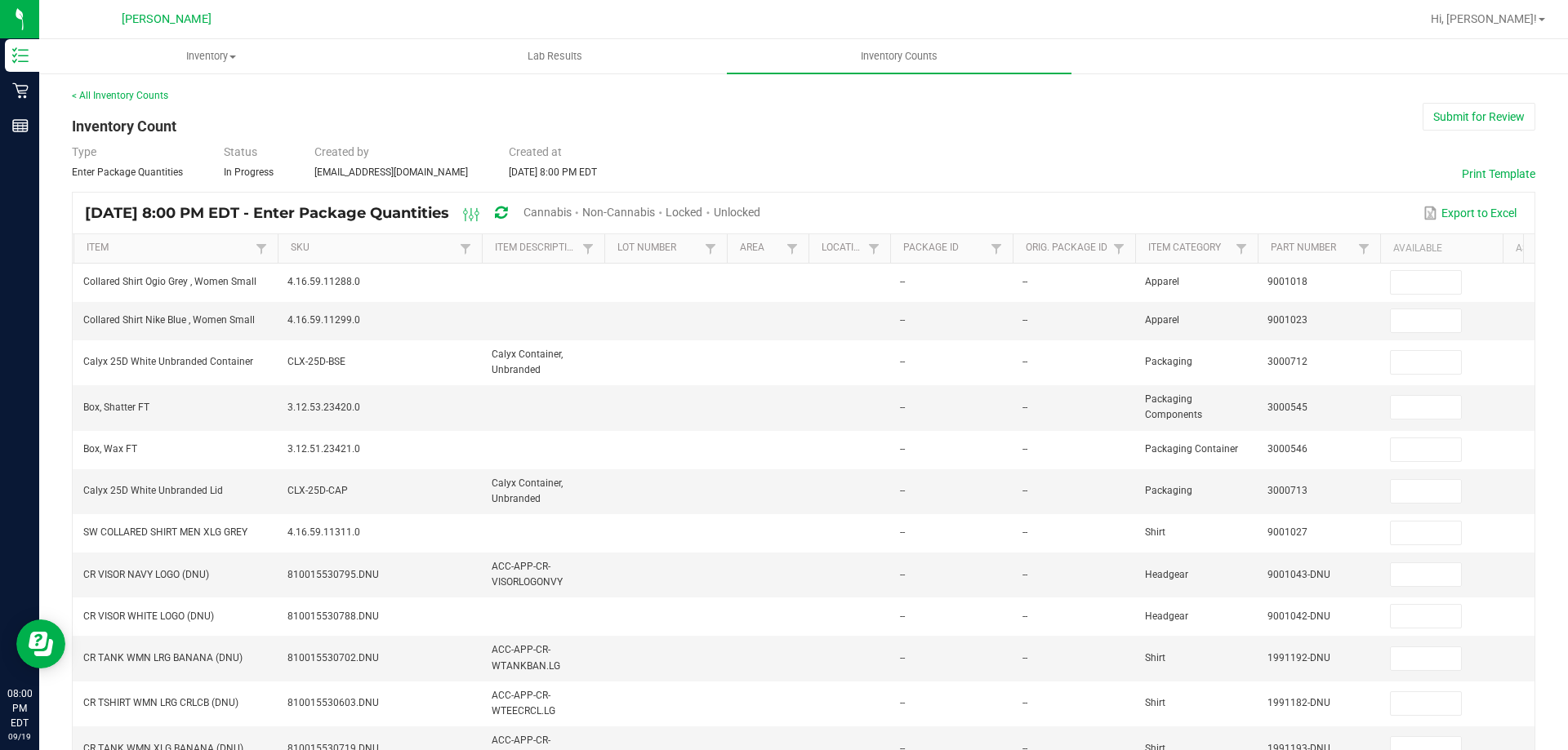
drag, startPoint x: 584, startPoint y: 214, endPoint x: 594, endPoint y: 214, distance: 10.0
click at [572, 214] on span "Cannabis" at bounding box center [548, 212] width 48 height 13
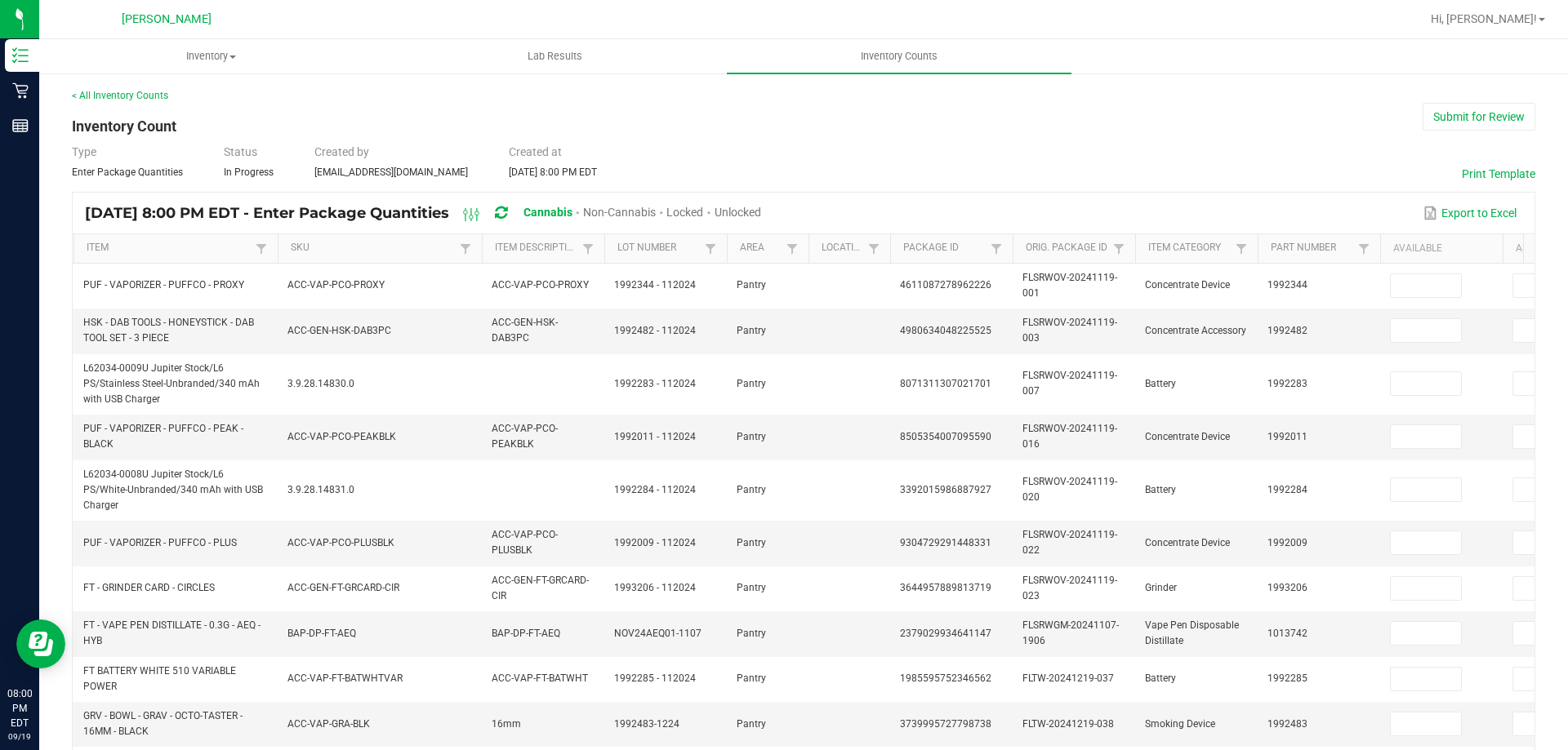
click at [761, 217] on span "Unlocked" at bounding box center [738, 212] width 47 height 13
click at [314, 248] on link "SKU" at bounding box center [373, 248] width 164 height 13
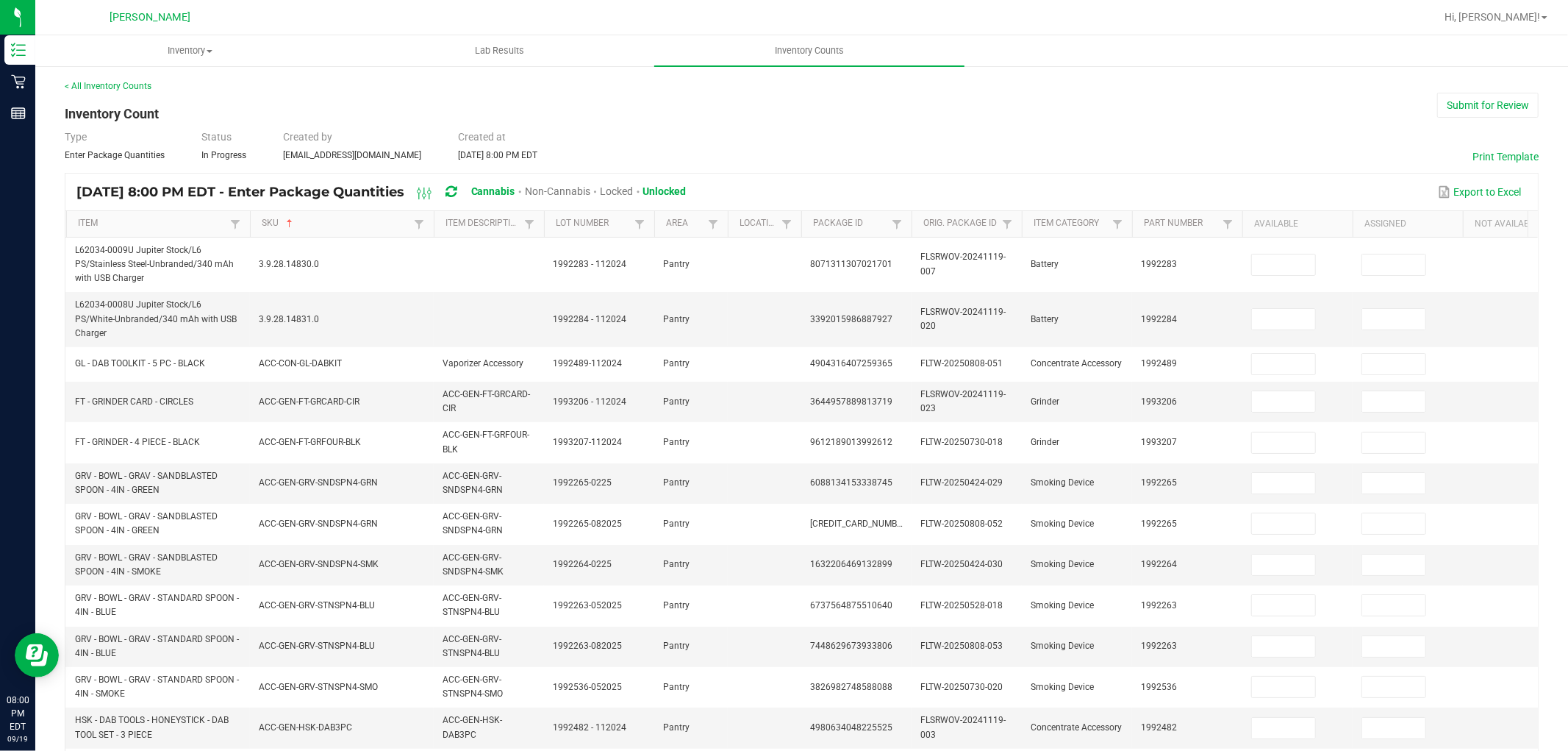
drag, startPoint x: 1409, startPoint y: 0, endPoint x: 1222, endPoint y: 169, distance: 252.1
click at [1222, 169] on div "< All Inventory Counts Inventory Count Submit for Review Type Enter Package Qua…" at bounding box center [802, 596] width 1474 height 1033
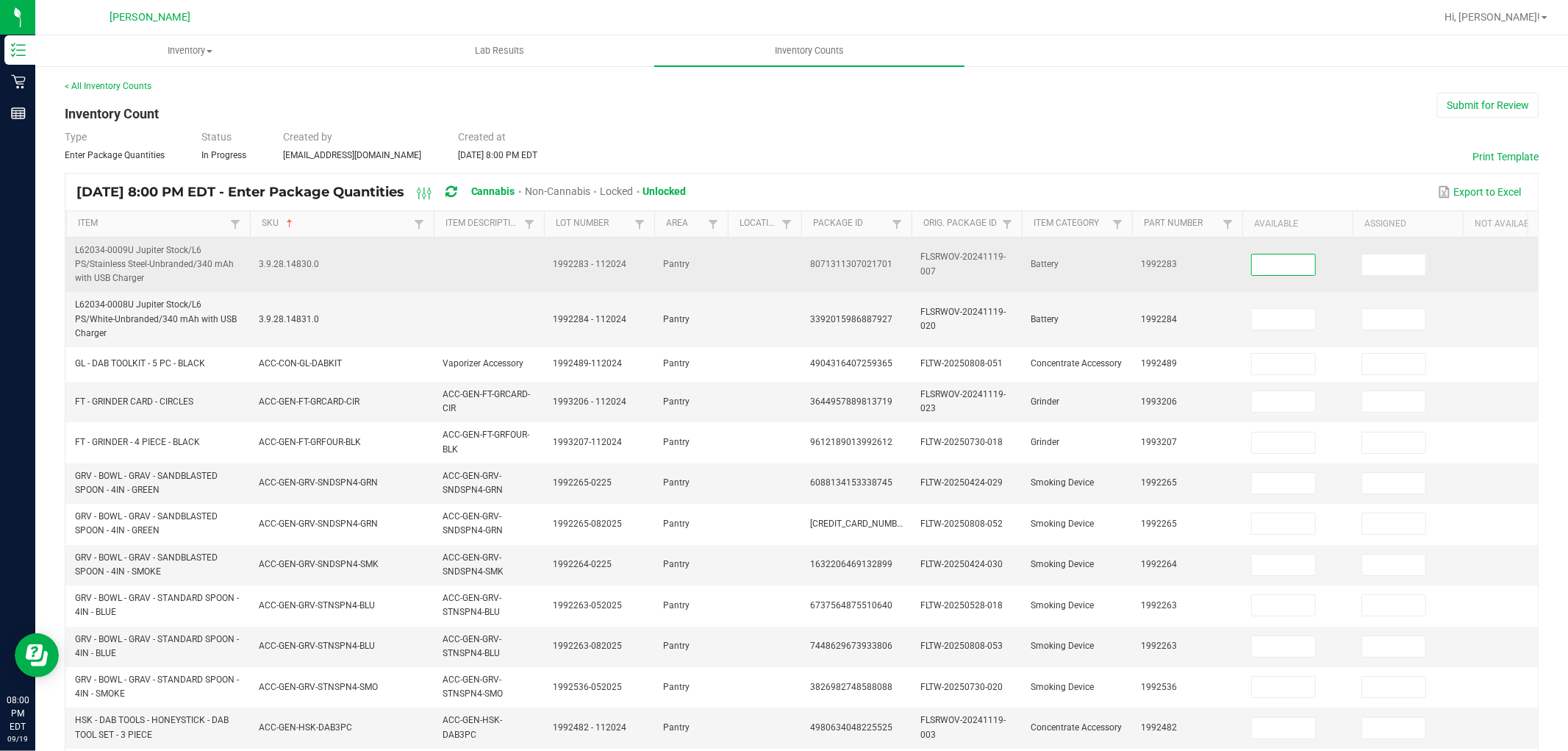
click at [1274, 270] on input at bounding box center [1284, 264] width 63 height 20
type input "0"
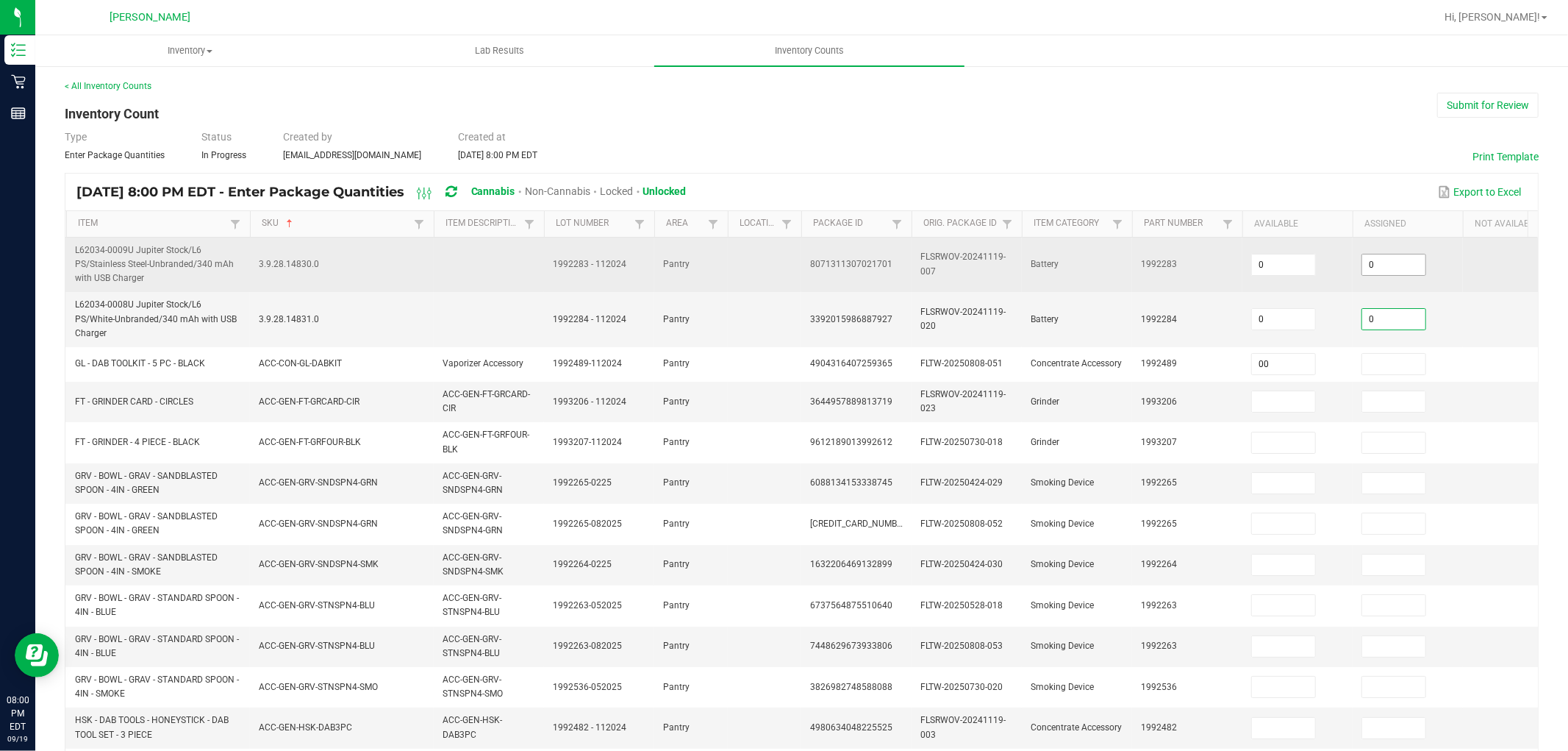
type input "0"
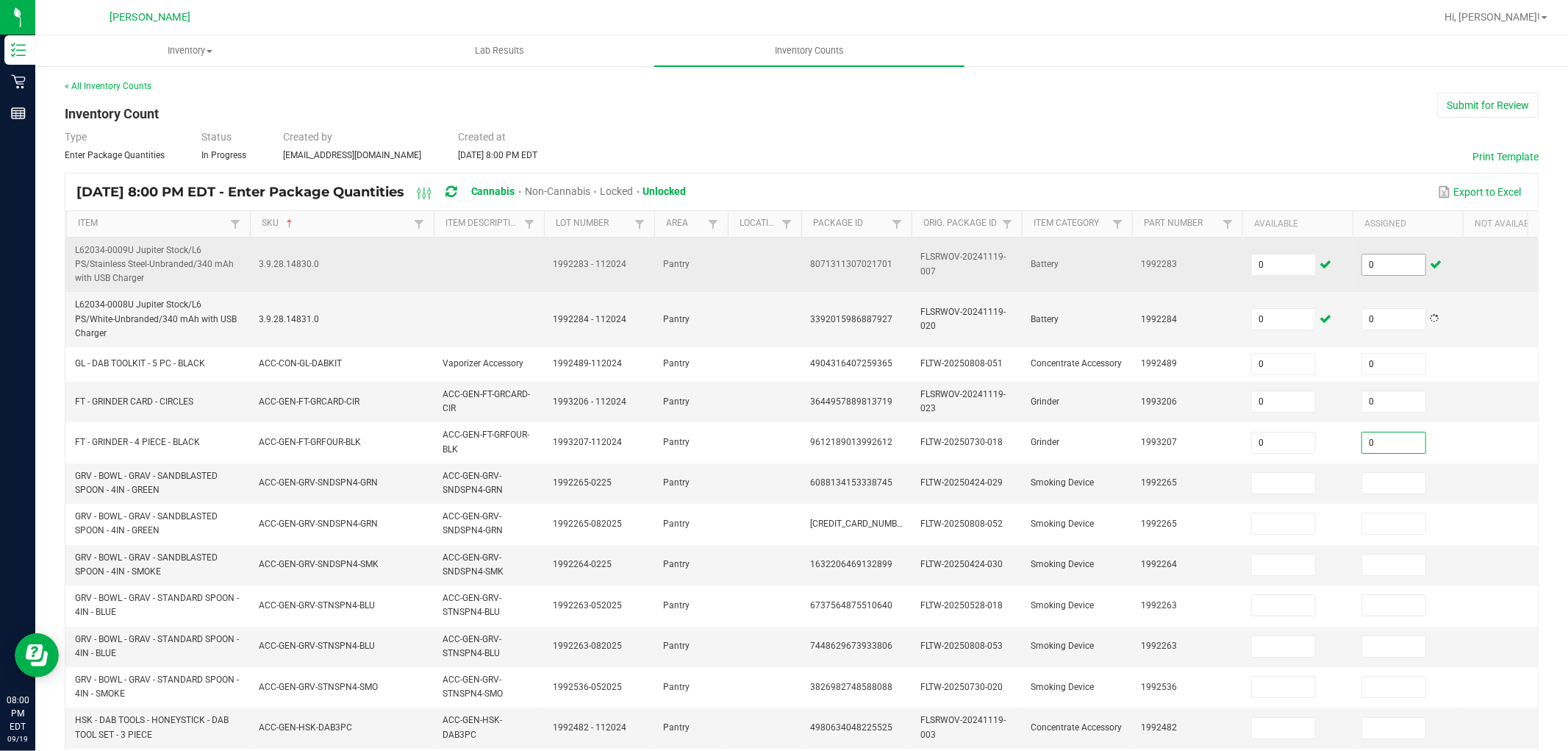
type input "0"
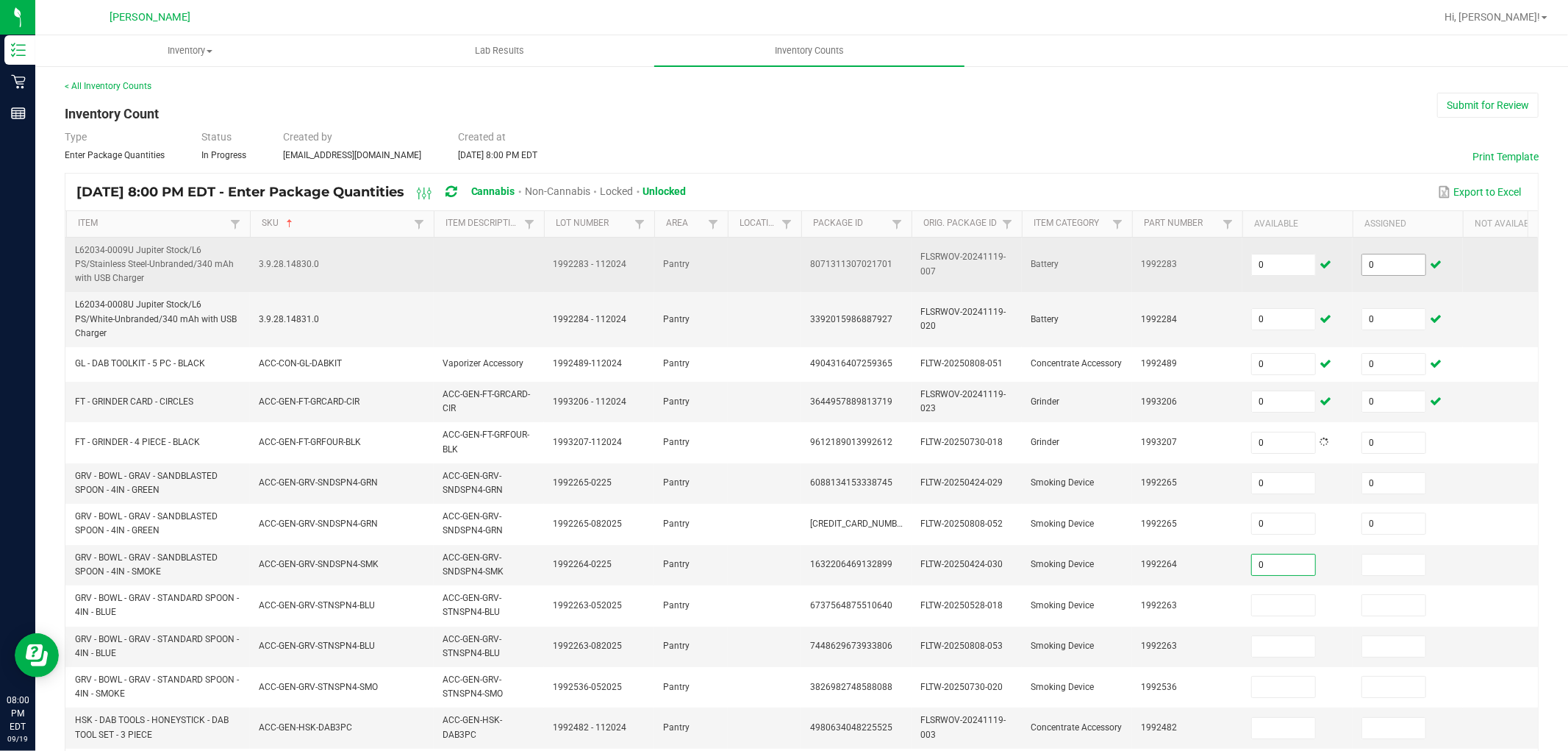
type input "0"
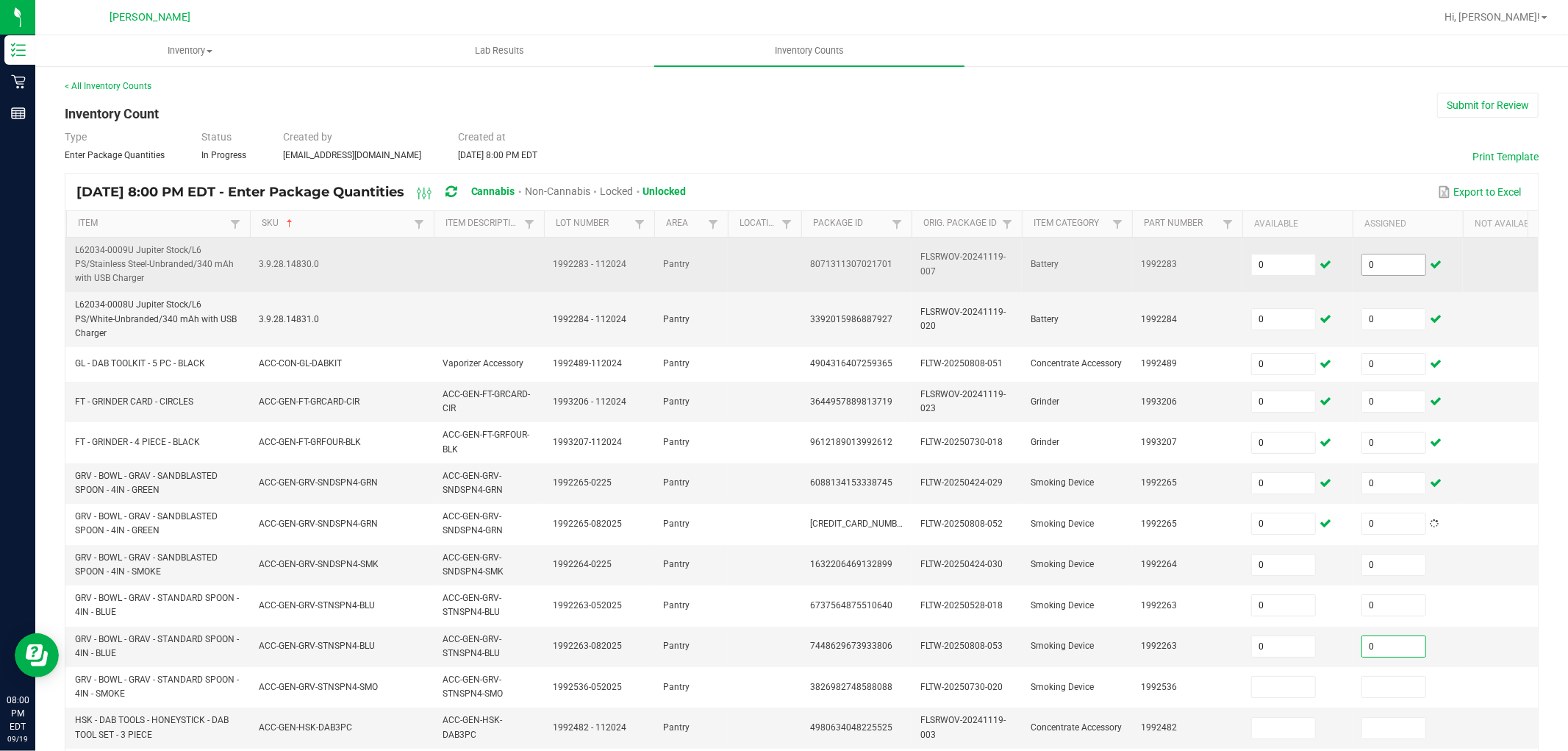
type input "0"
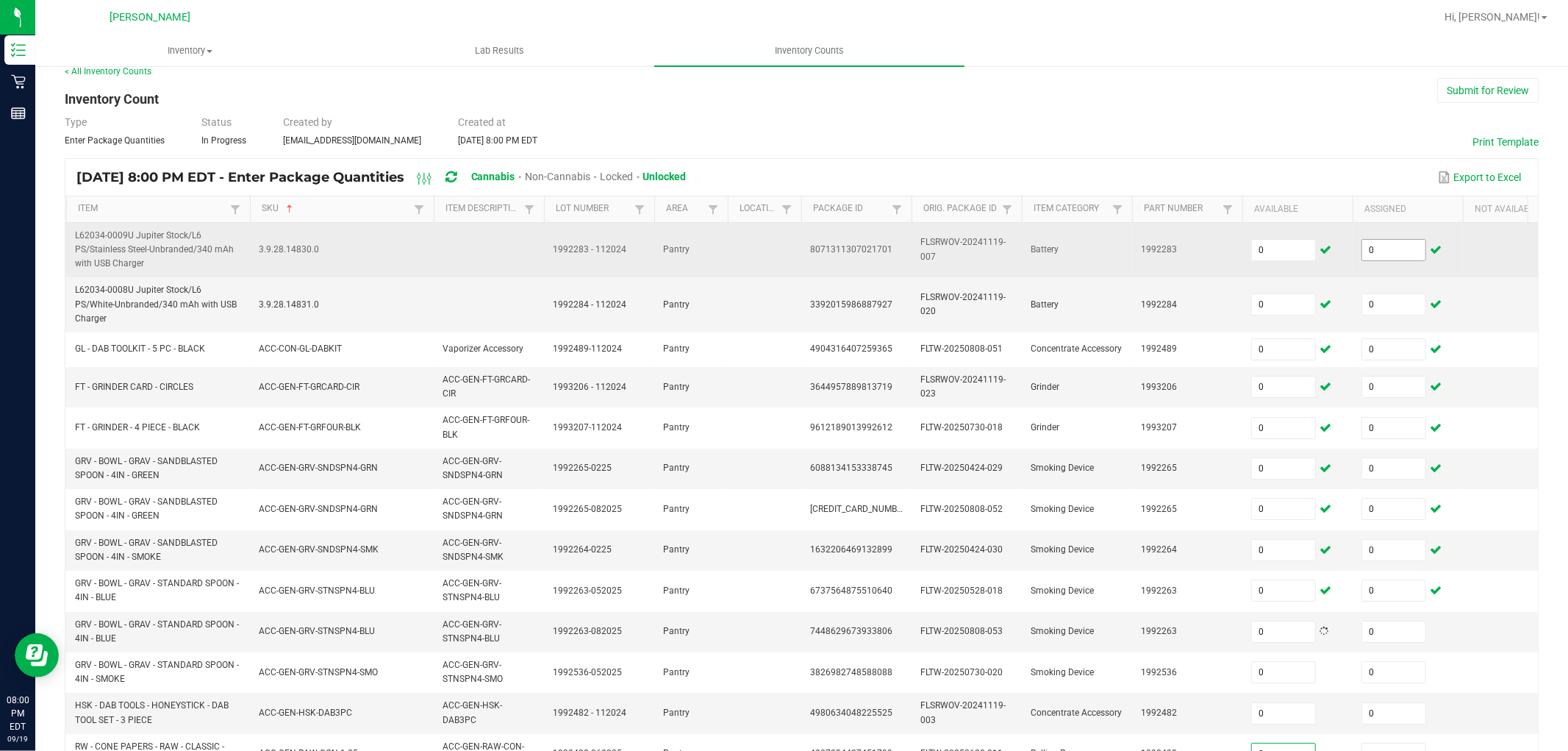
type input "0"
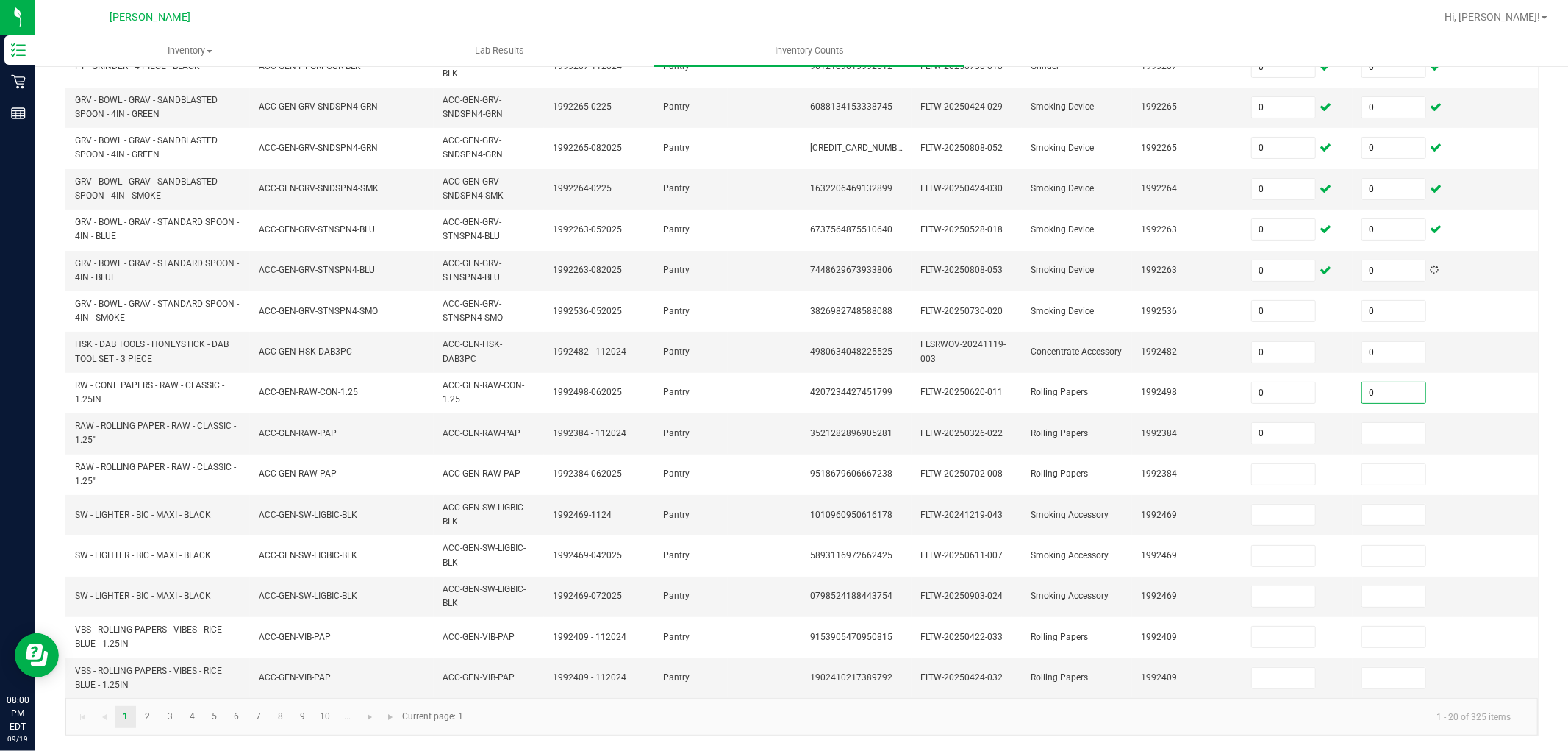
type input "0"
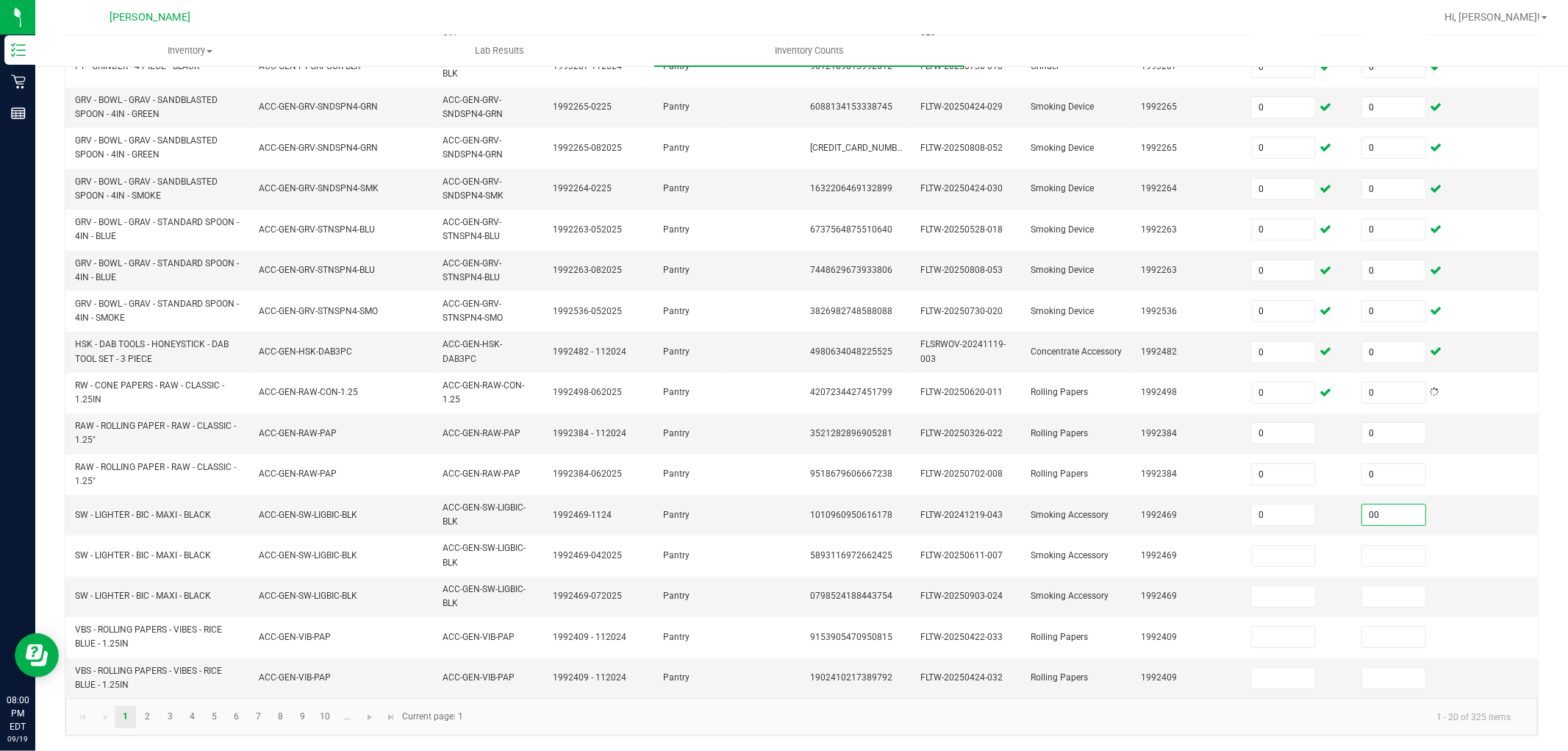
type input "0"
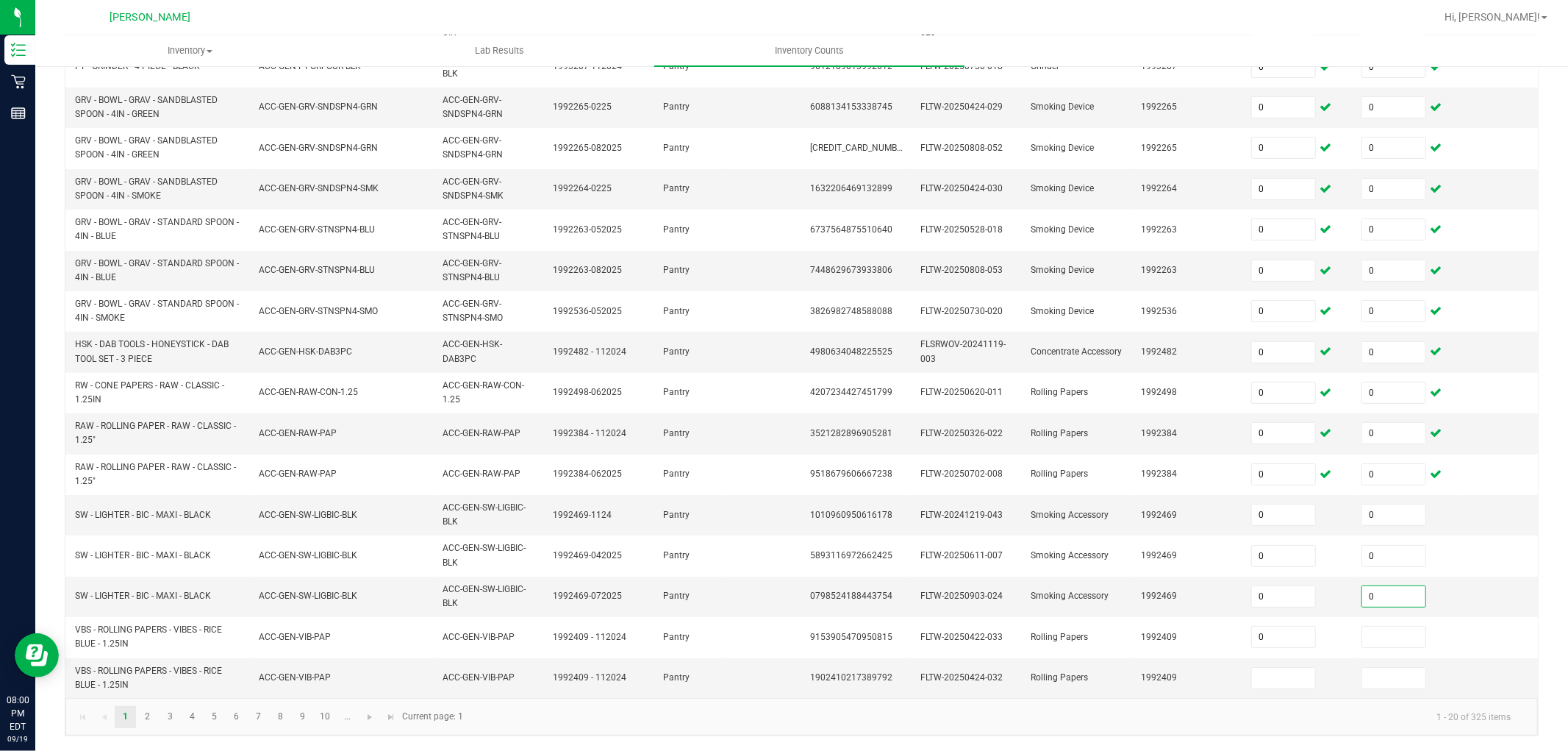
type input "0"
click at [147, 675] on link "2" at bounding box center [147, 716] width 21 height 22
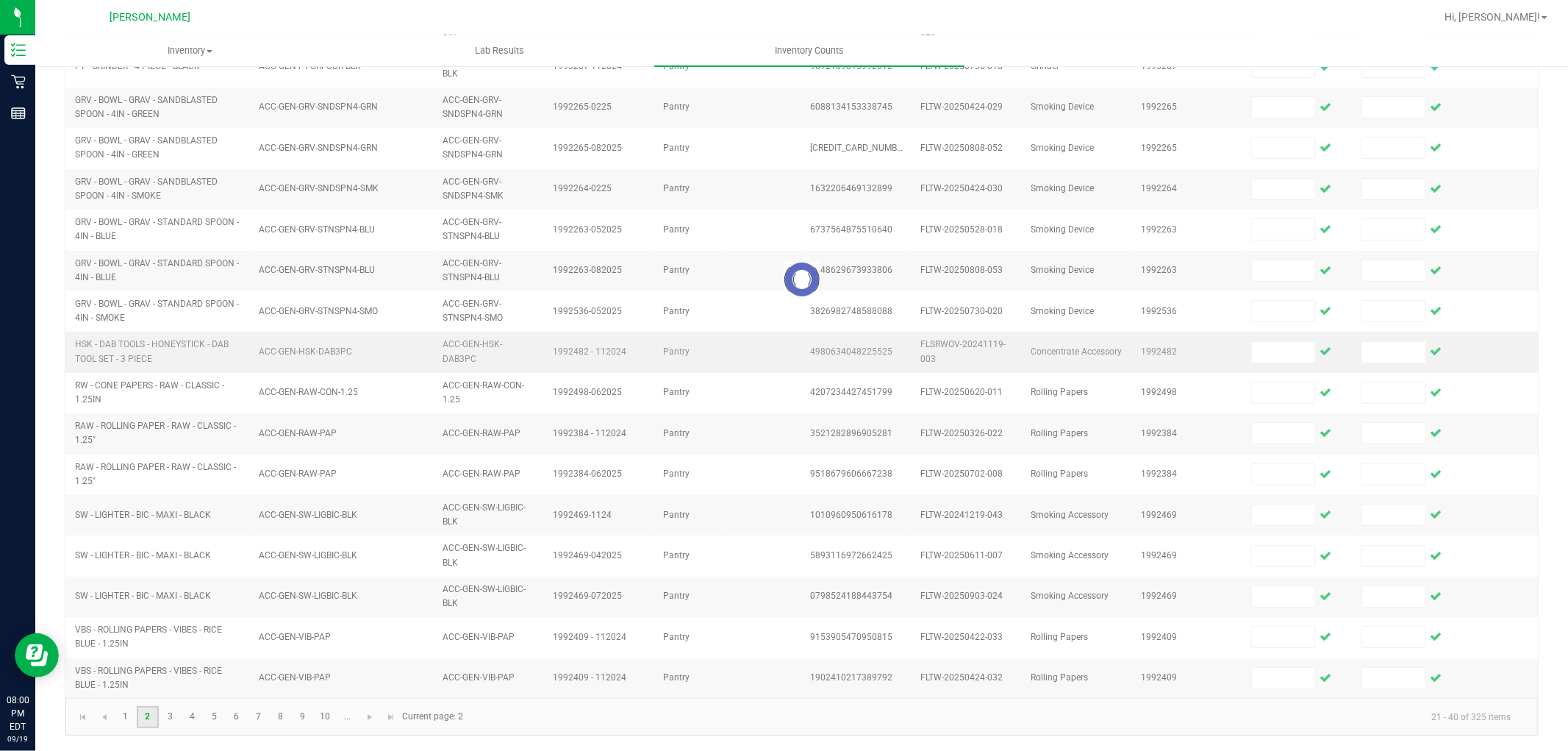
scroll to position [349, 0]
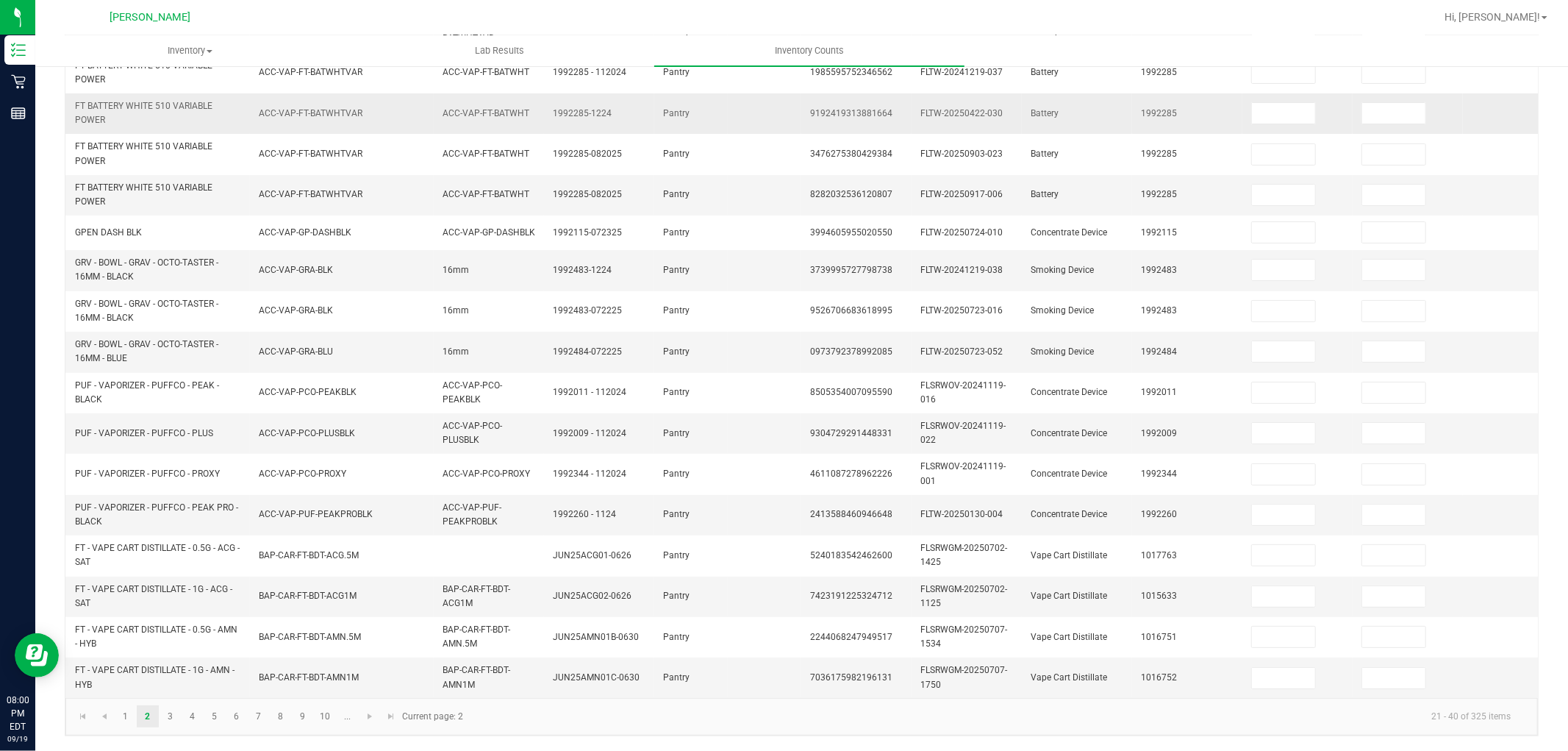
click at [1281, 115] on td at bounding box center [1297, 113] width 110 height 41
click at [1284, 104] on input at bounding box center [1284, 113] width 63 height 20
type input "0"
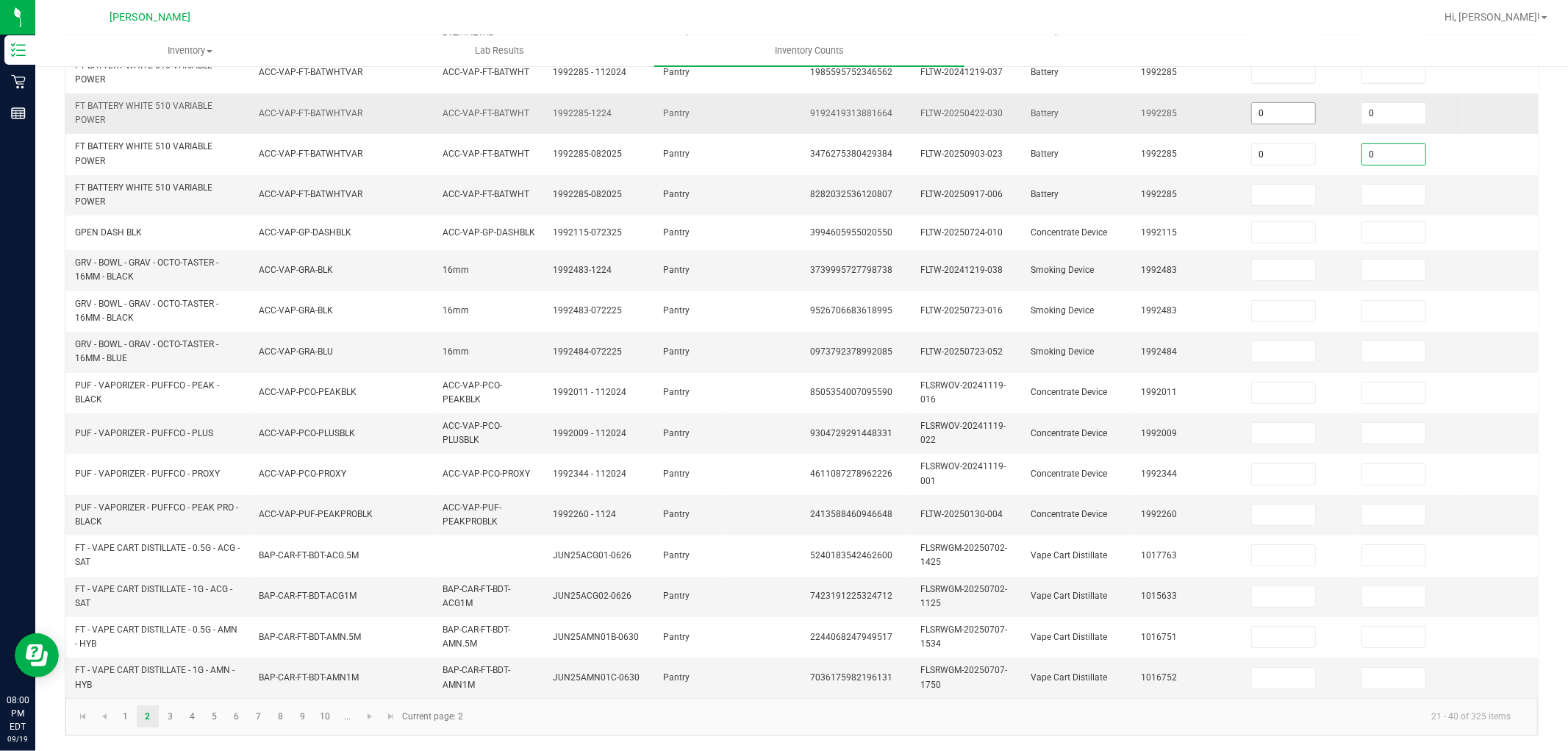
type input "0"
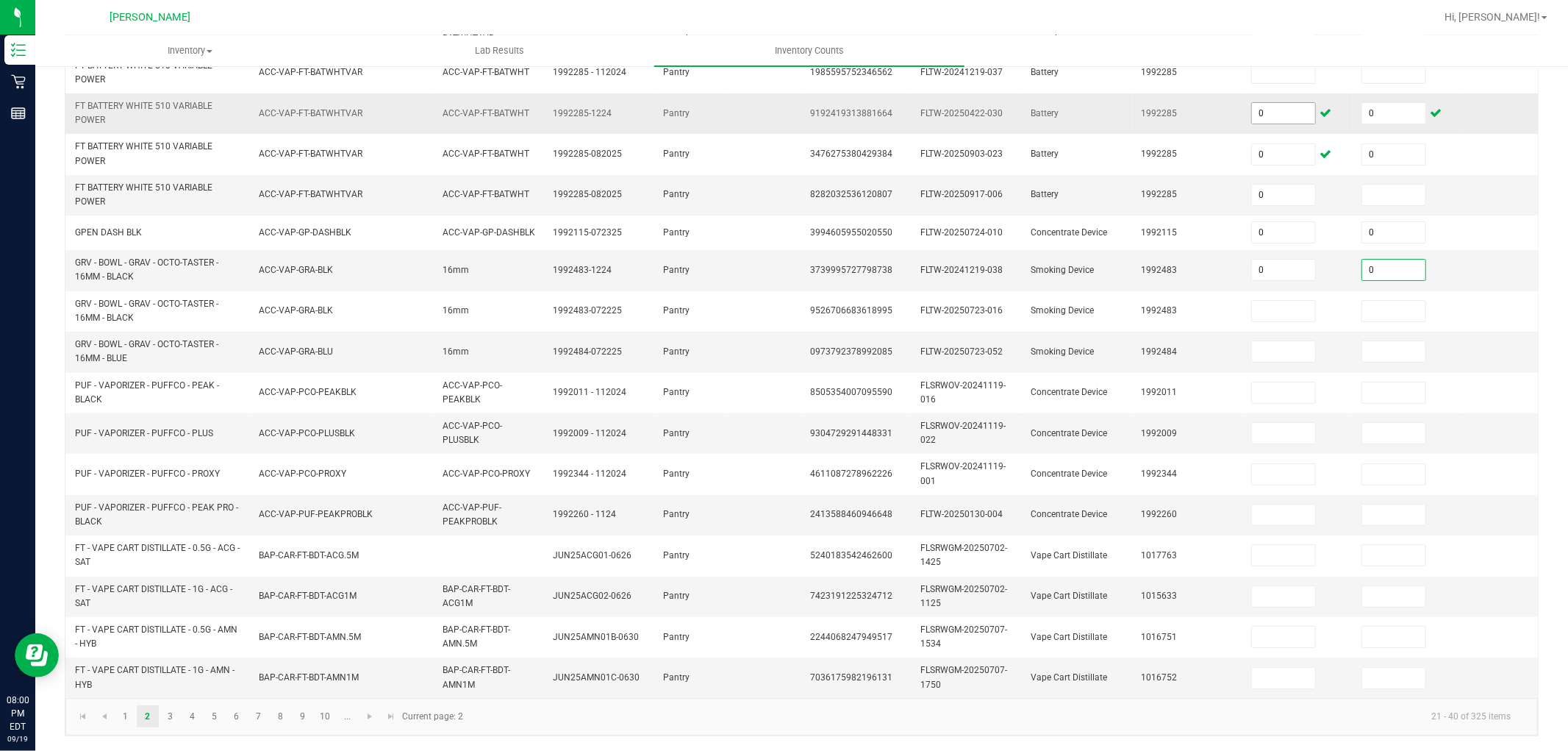
type input "0"
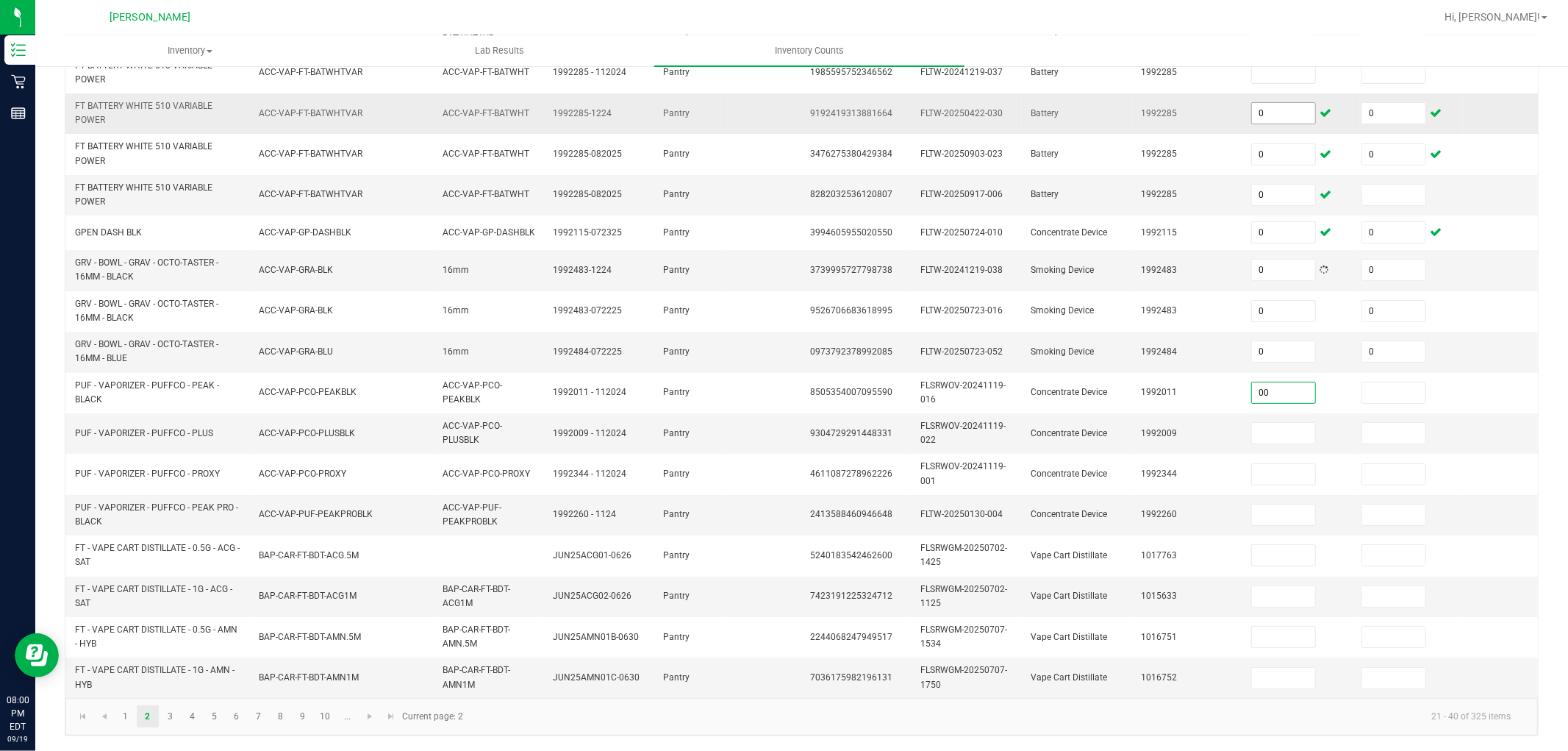
type input "0"
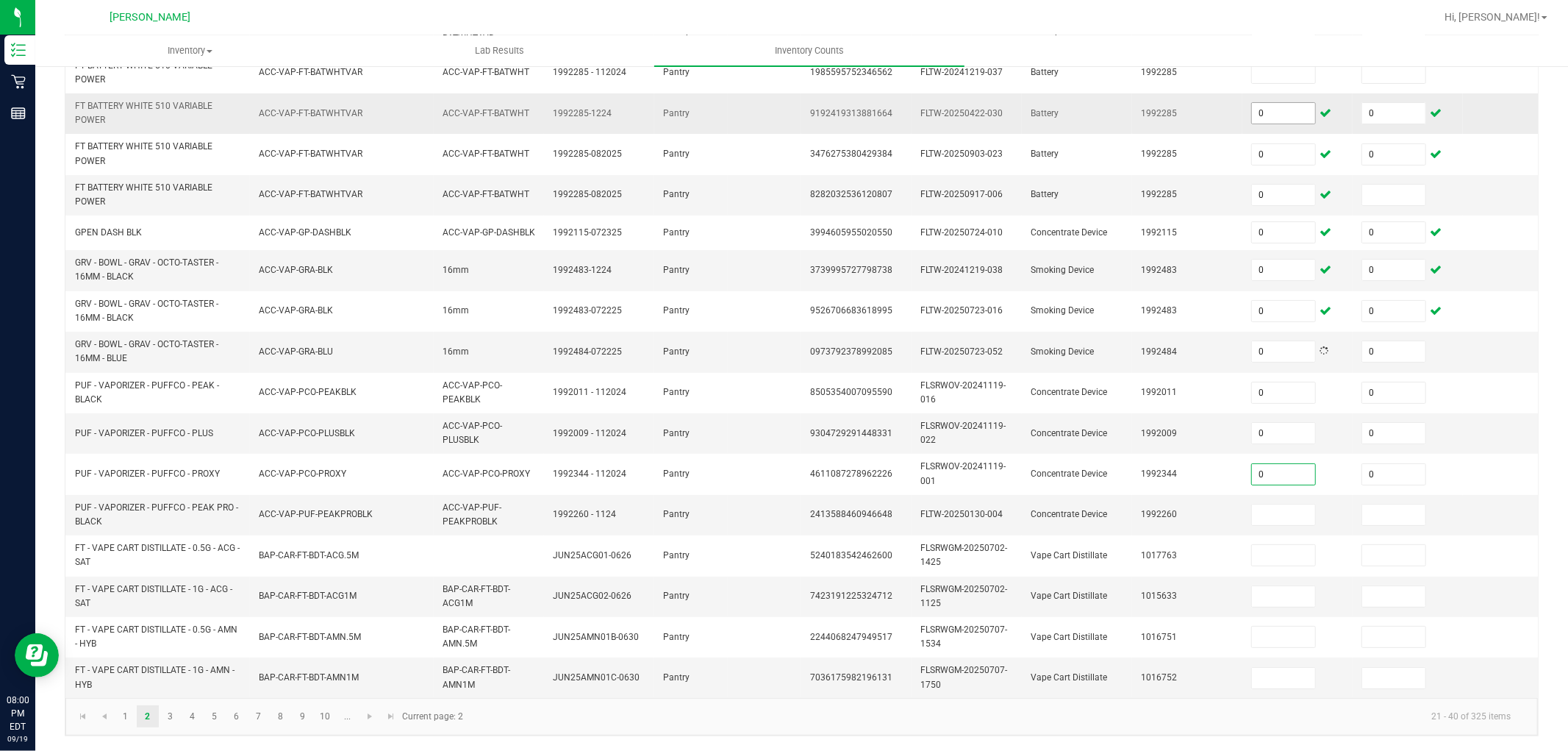
type input "0"
type input "00"
type input "0"
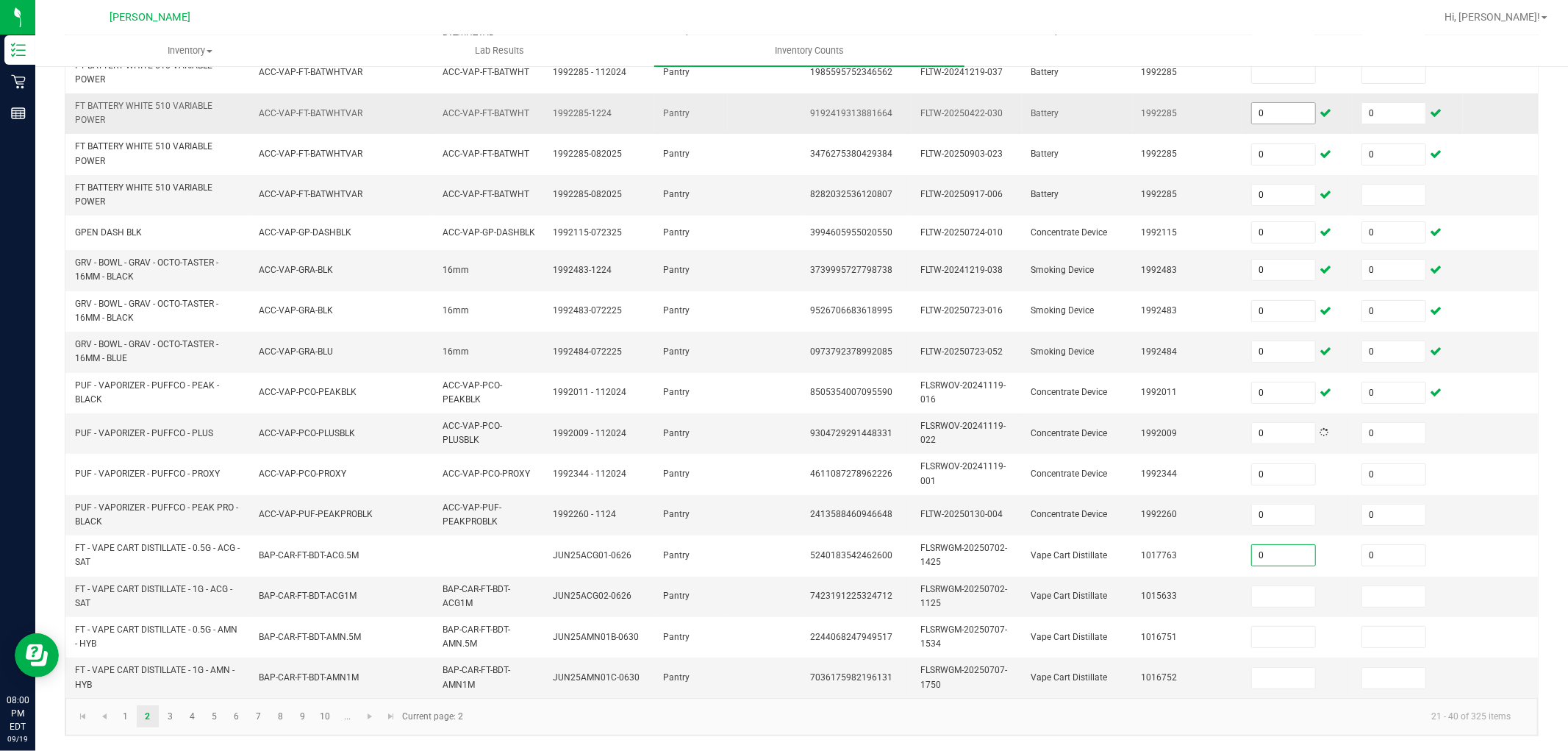
type input "0"
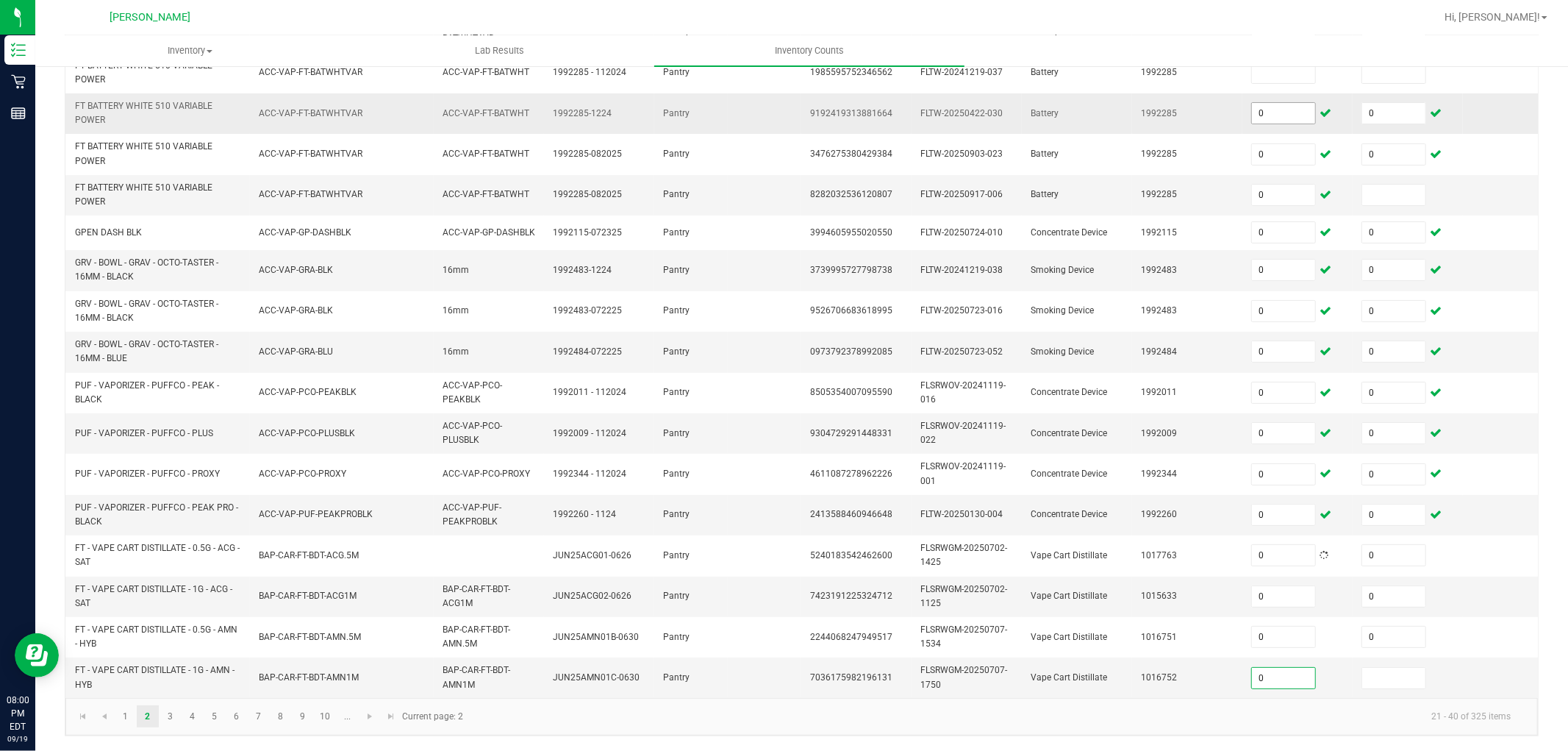
type input "0"
click at [177, 675] on link "3" at bounding box center [170, 716] width 21 height 22
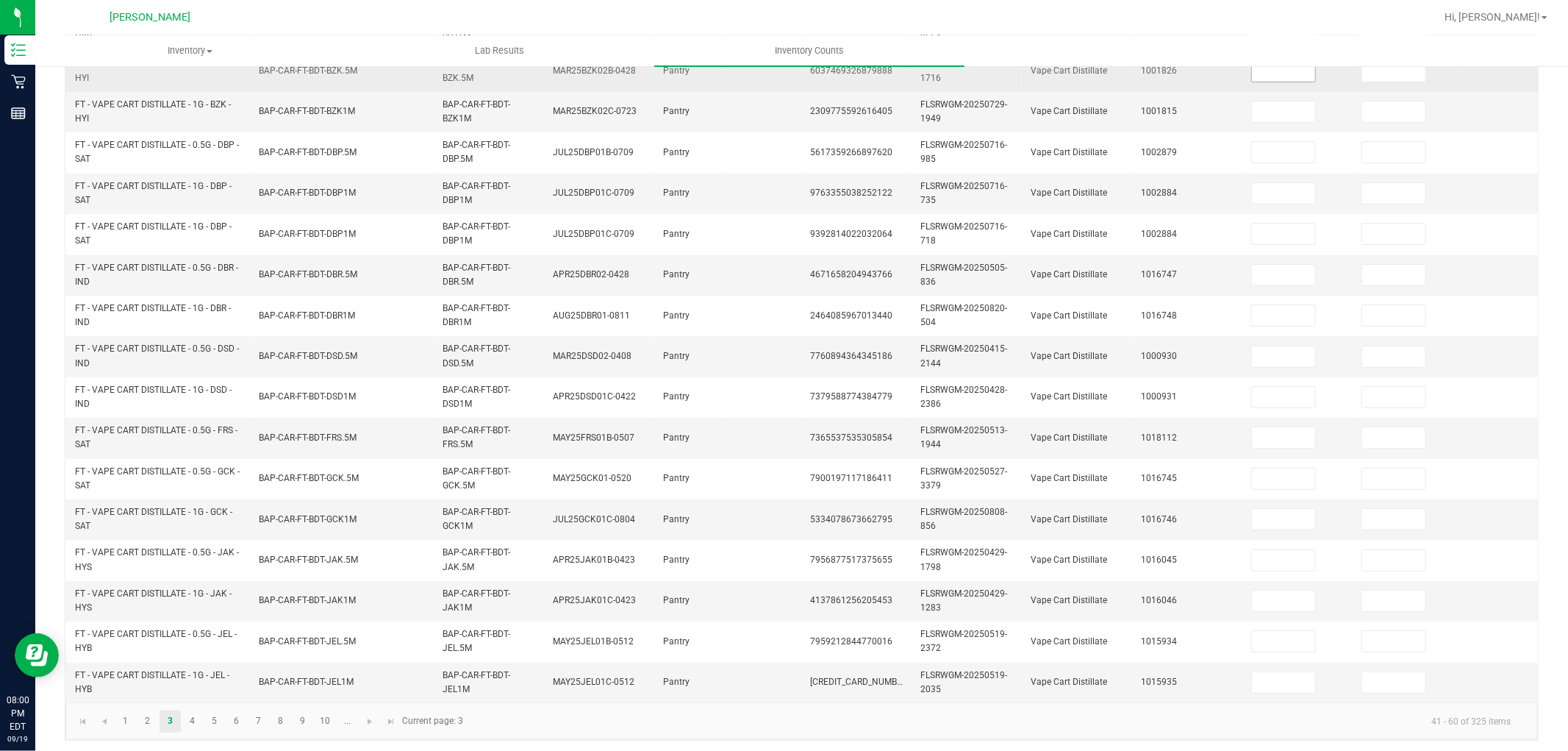
click at [1277, 68] on input at bounding box center [1284, 71] width 63 height 20
type input "0"
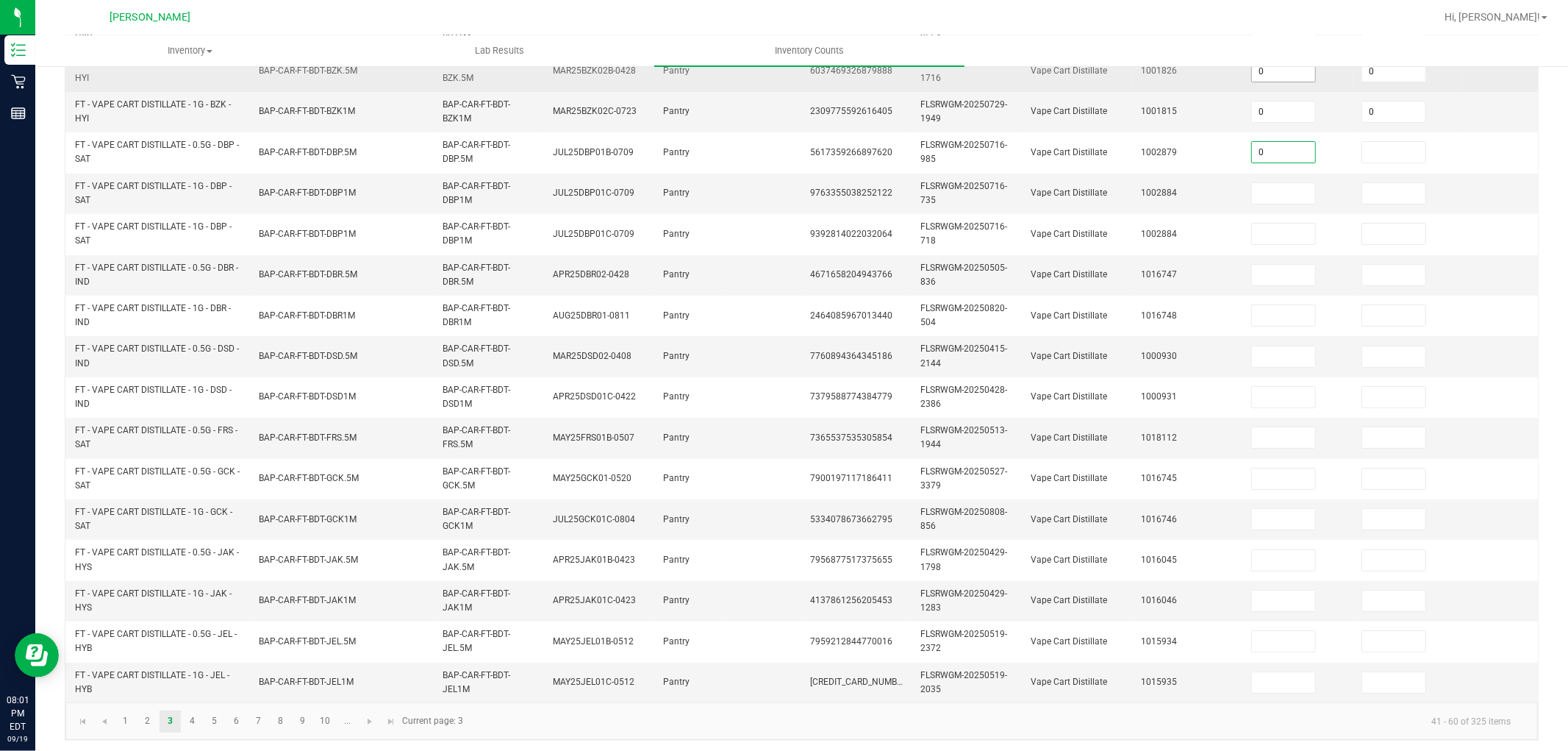
type input "0"
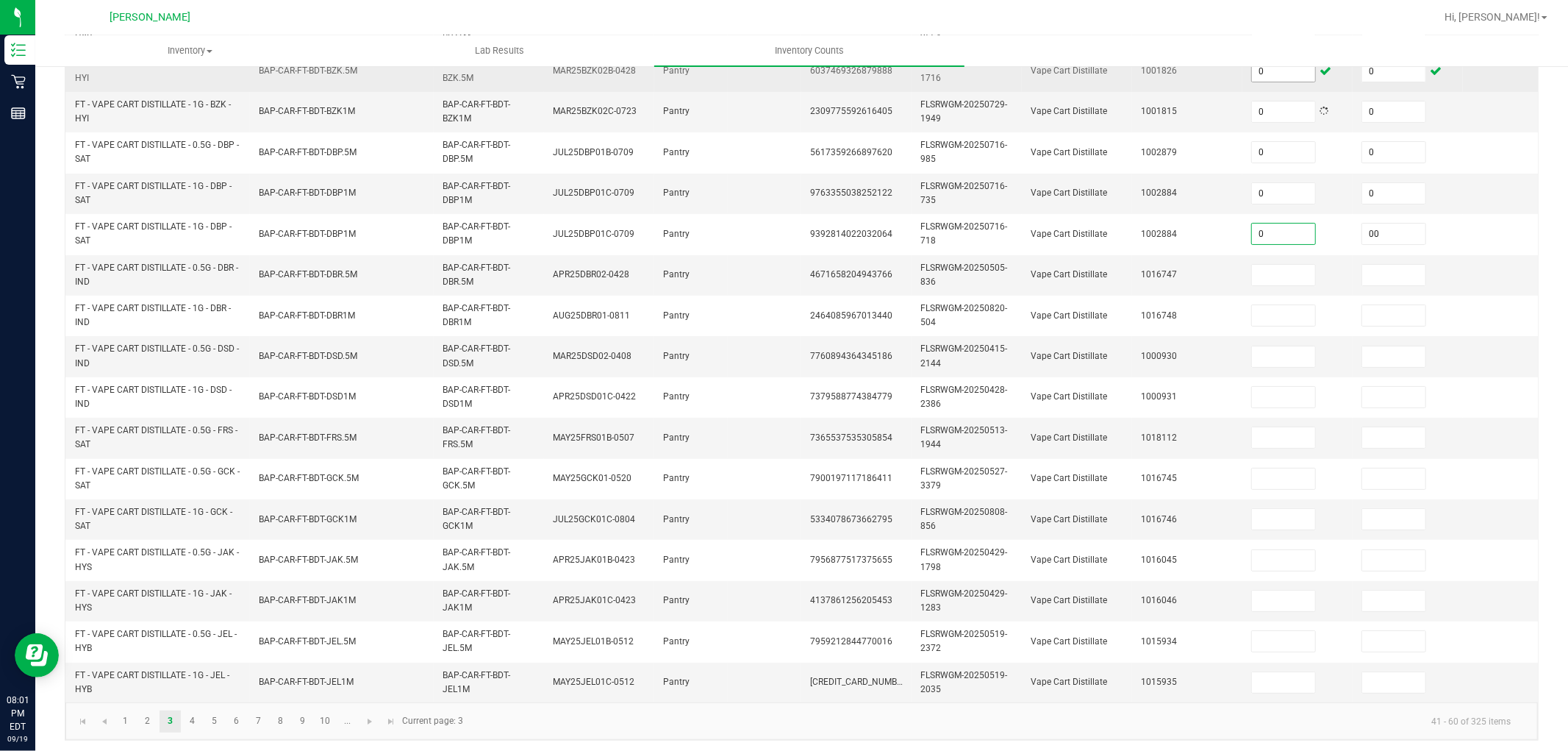
type input "0"
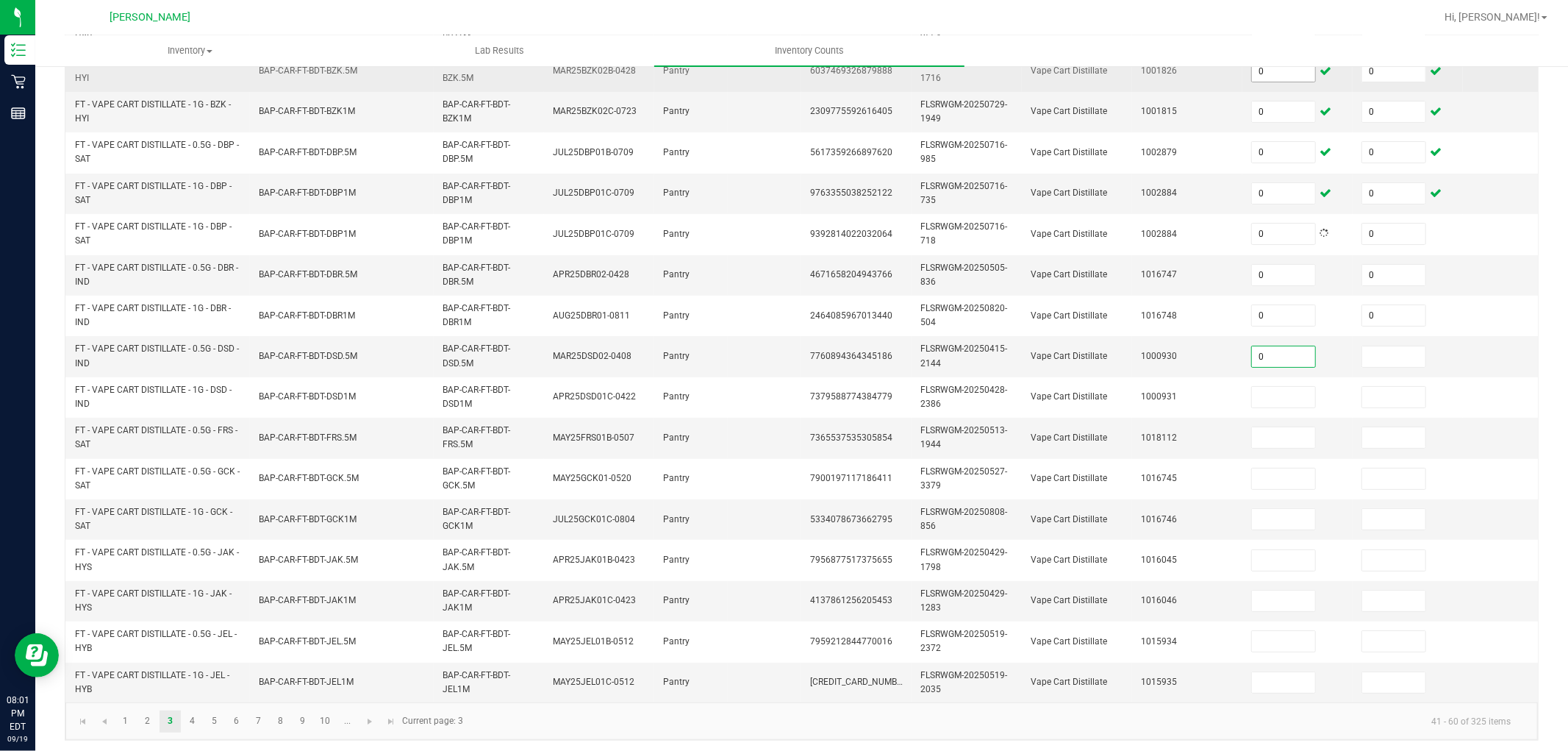
type input "0"
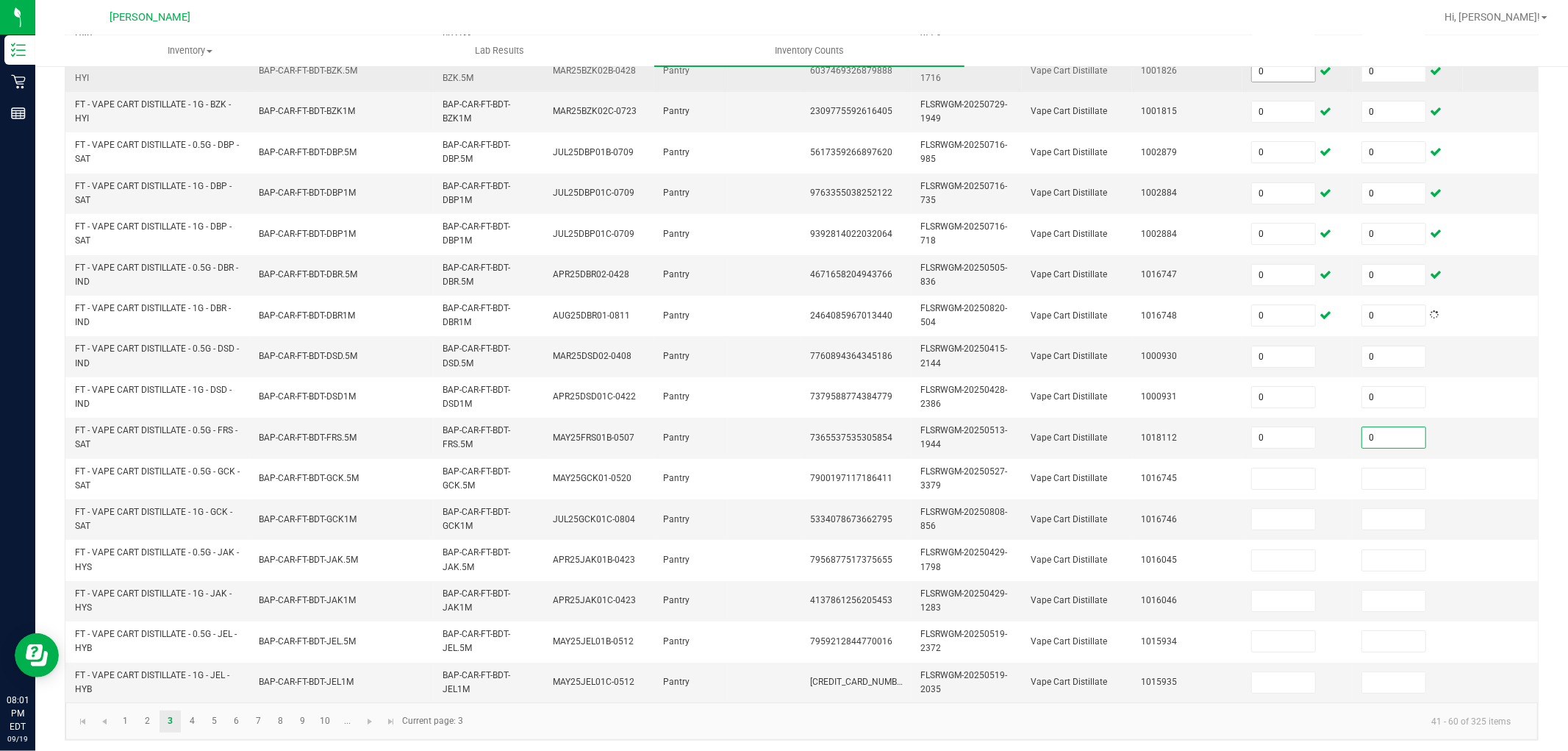
type input "0"
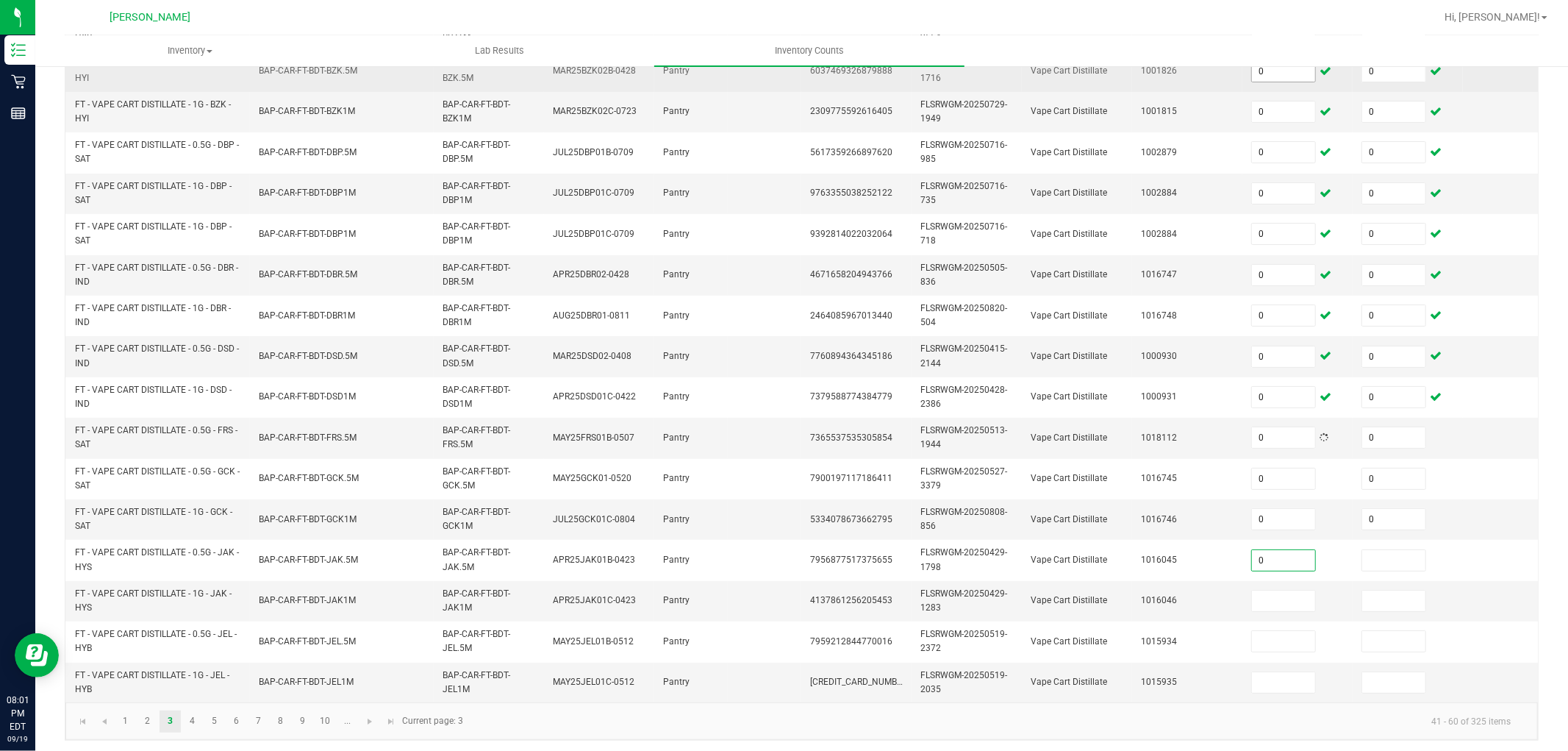
type input "0"
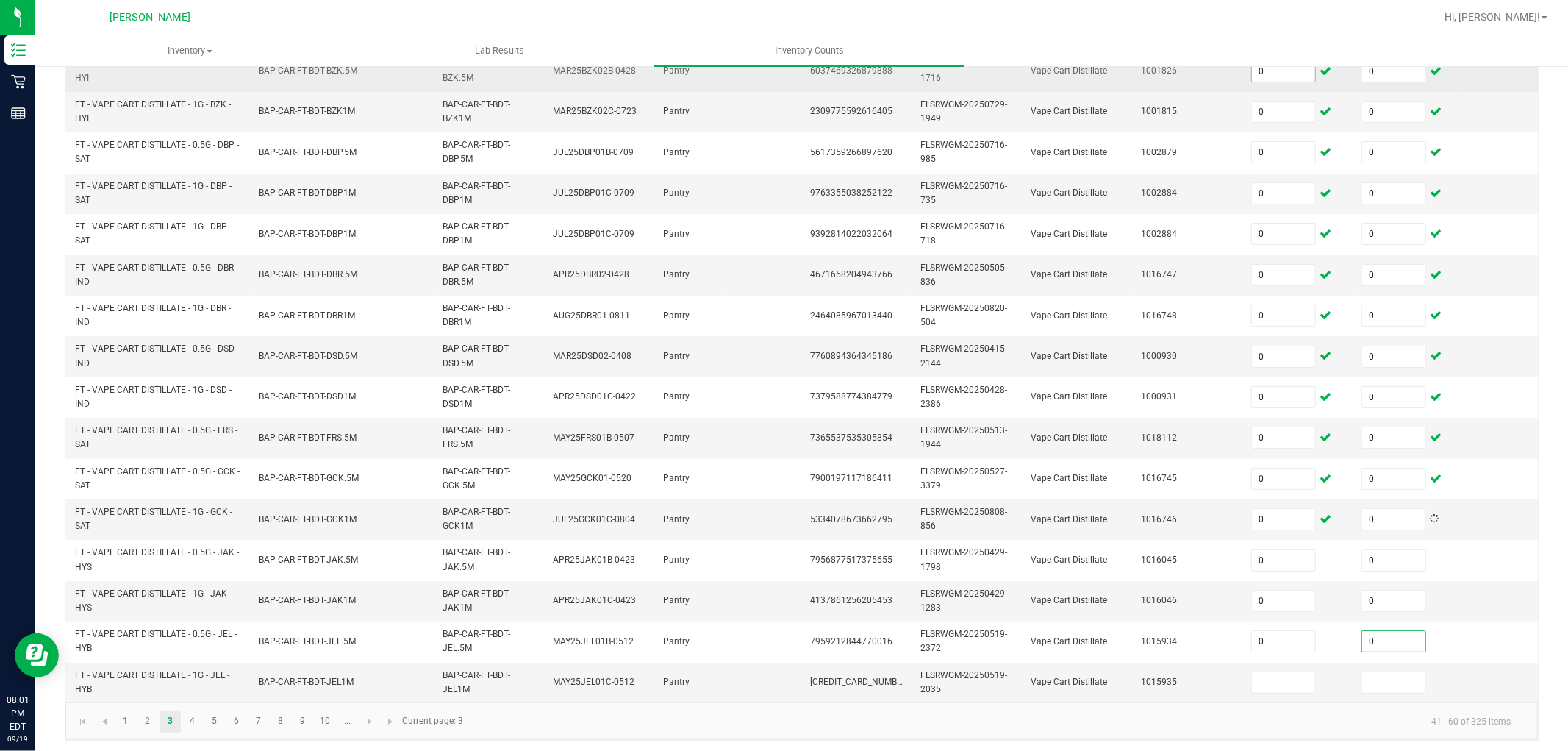
type input "0"
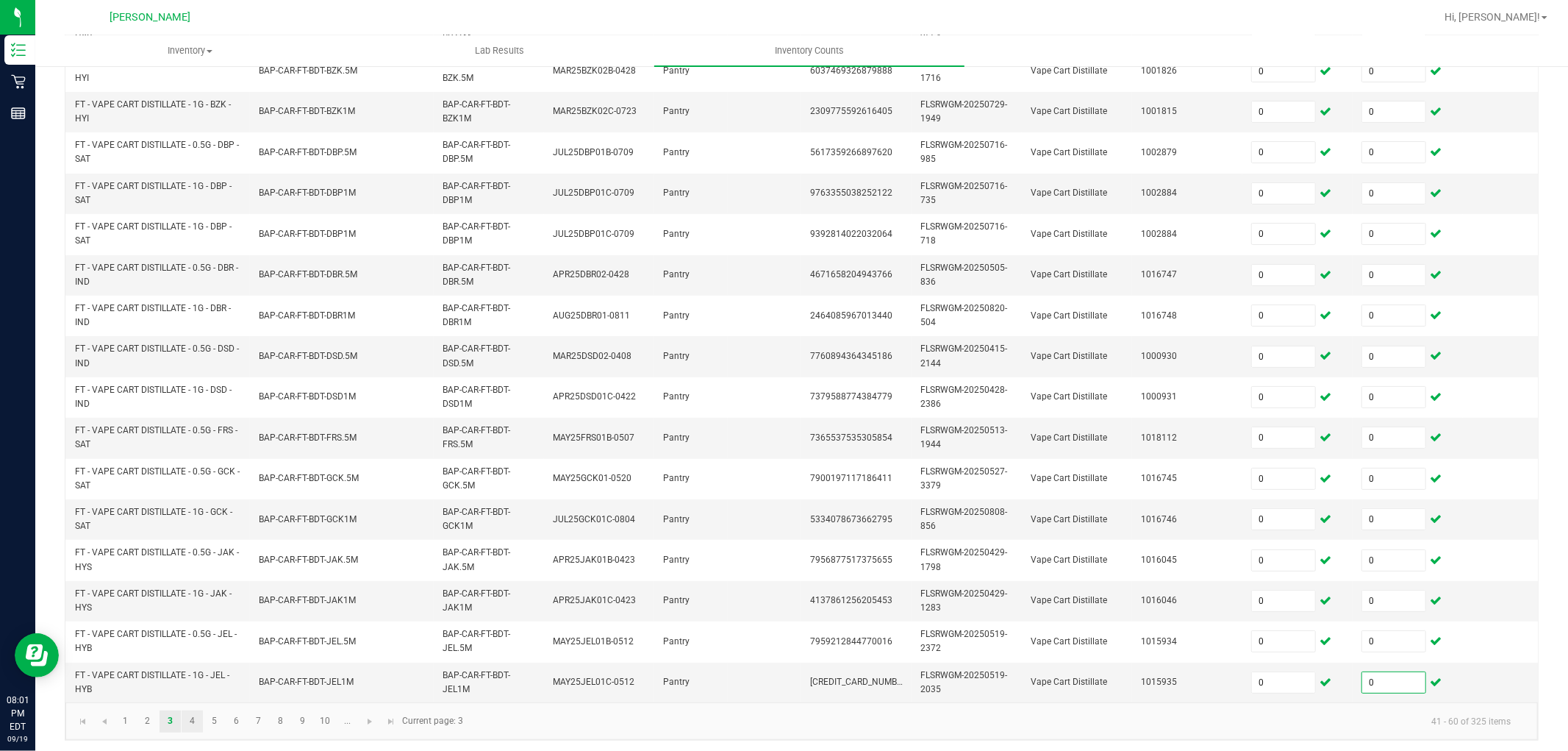
type input "0"
click at [197, 675] on link "4" at bounding box center [192, 721] width 21 height 22
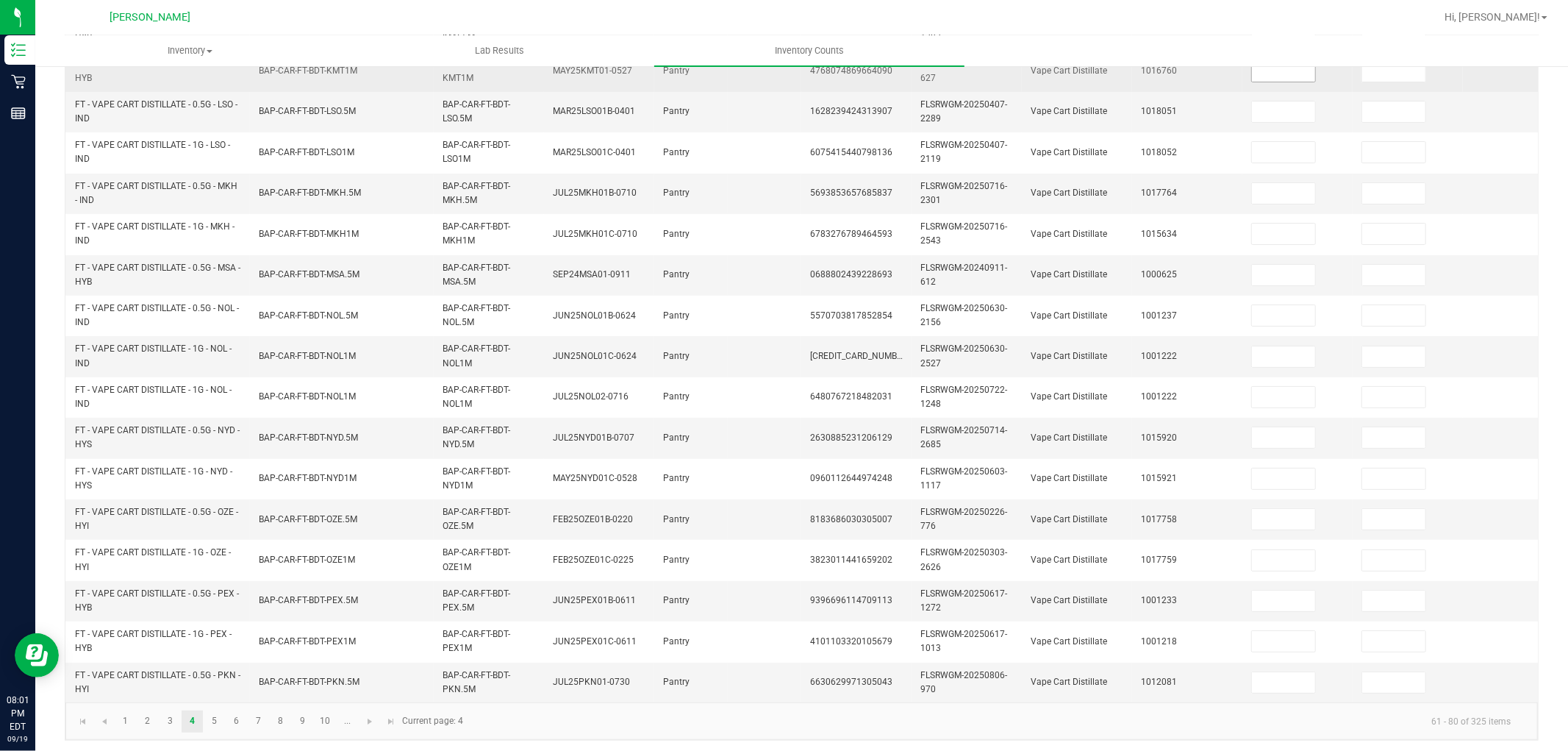
click at [1285, 76] on input at bounding box center [1284, 71] width 63 height 20
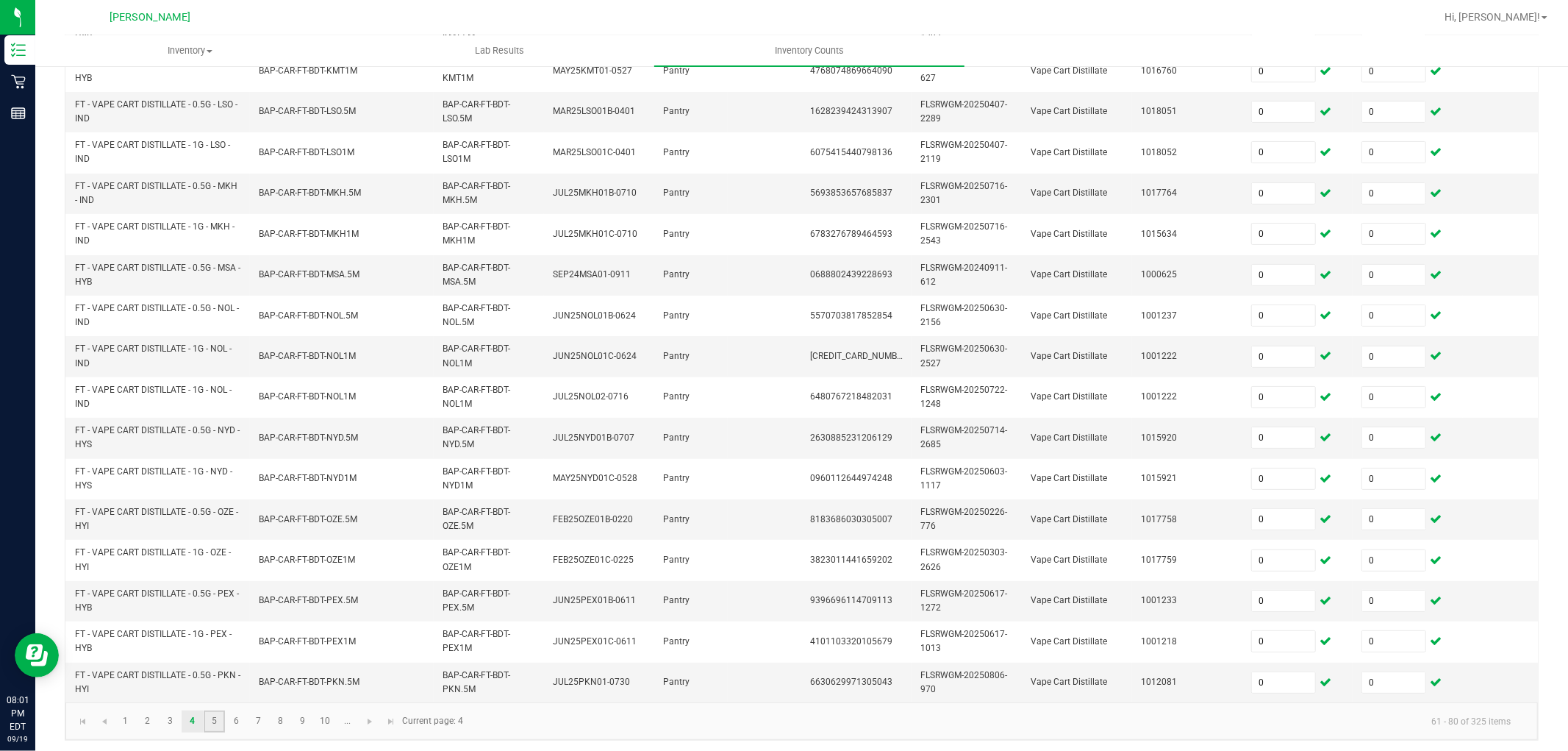
drag, startPoint x: 206, startPoint y: 741, endPoint x: 214, endPoint y: 728, distance: 15.3
click at [209, 675] on link "5" at bounding box center [214, 721] width 21 height 22
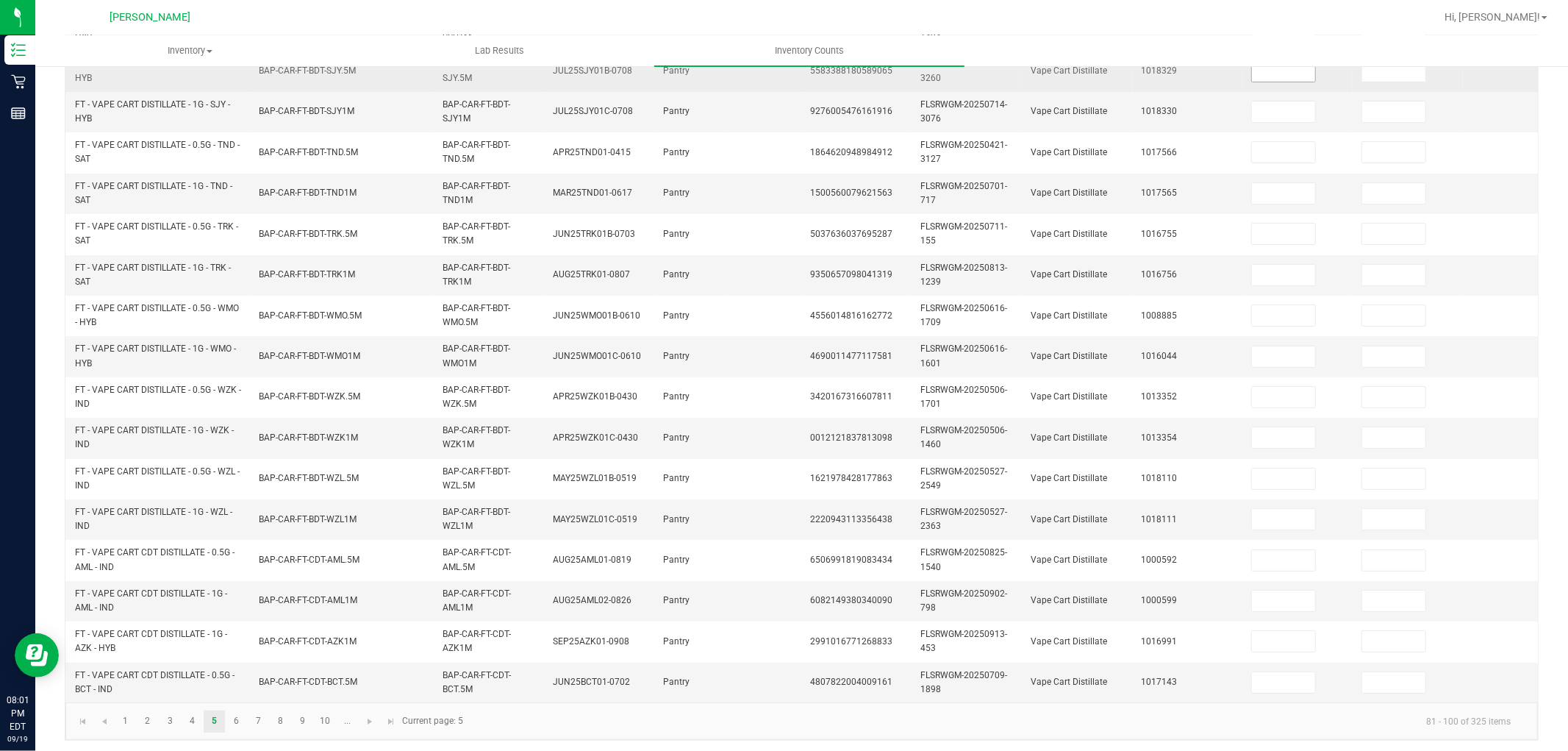
click at [1291, 76] on input at bounding box center [1284, 71] width 63 height 20
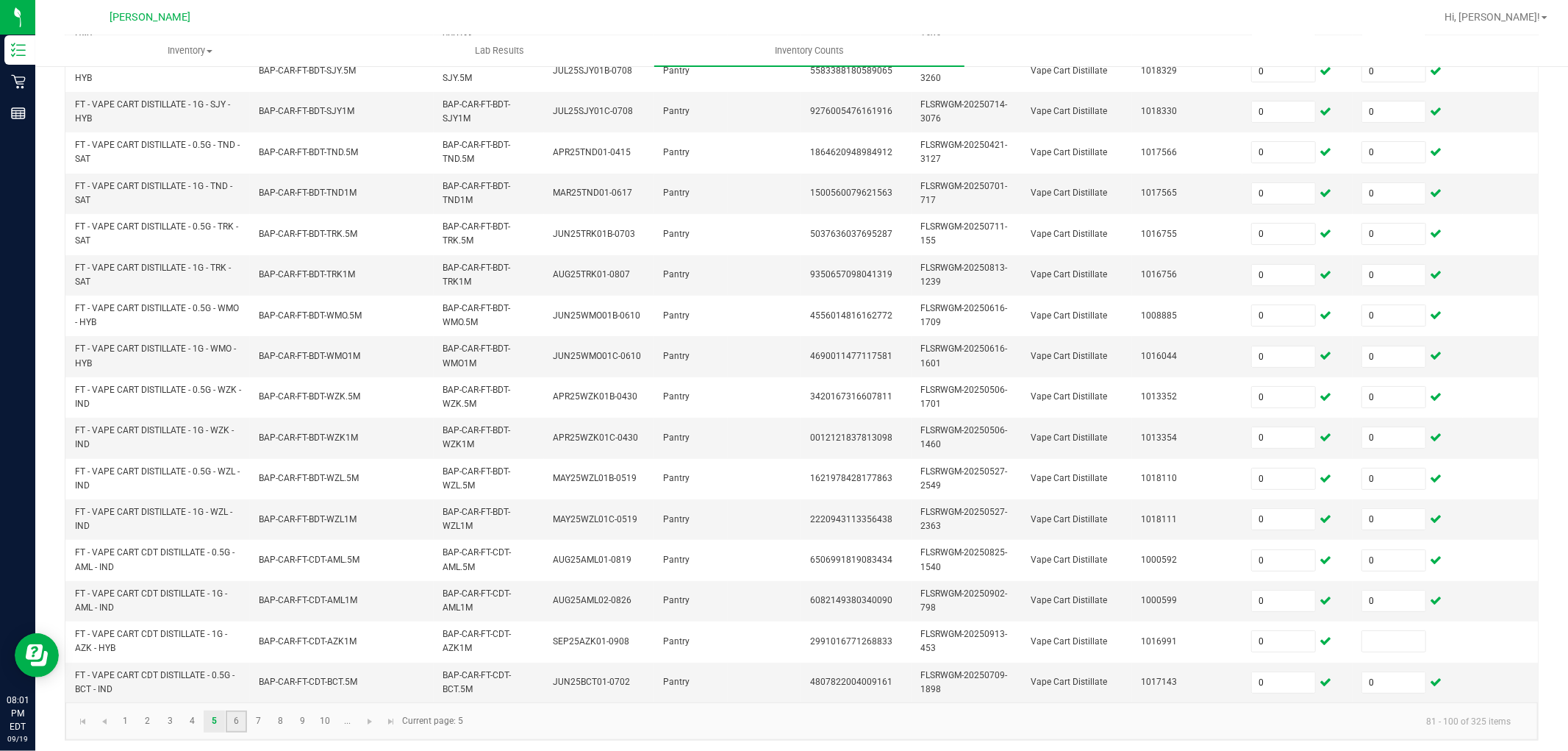
click at [235, 675] on link "6" at bounding box center [236, 721] width 21 height 22
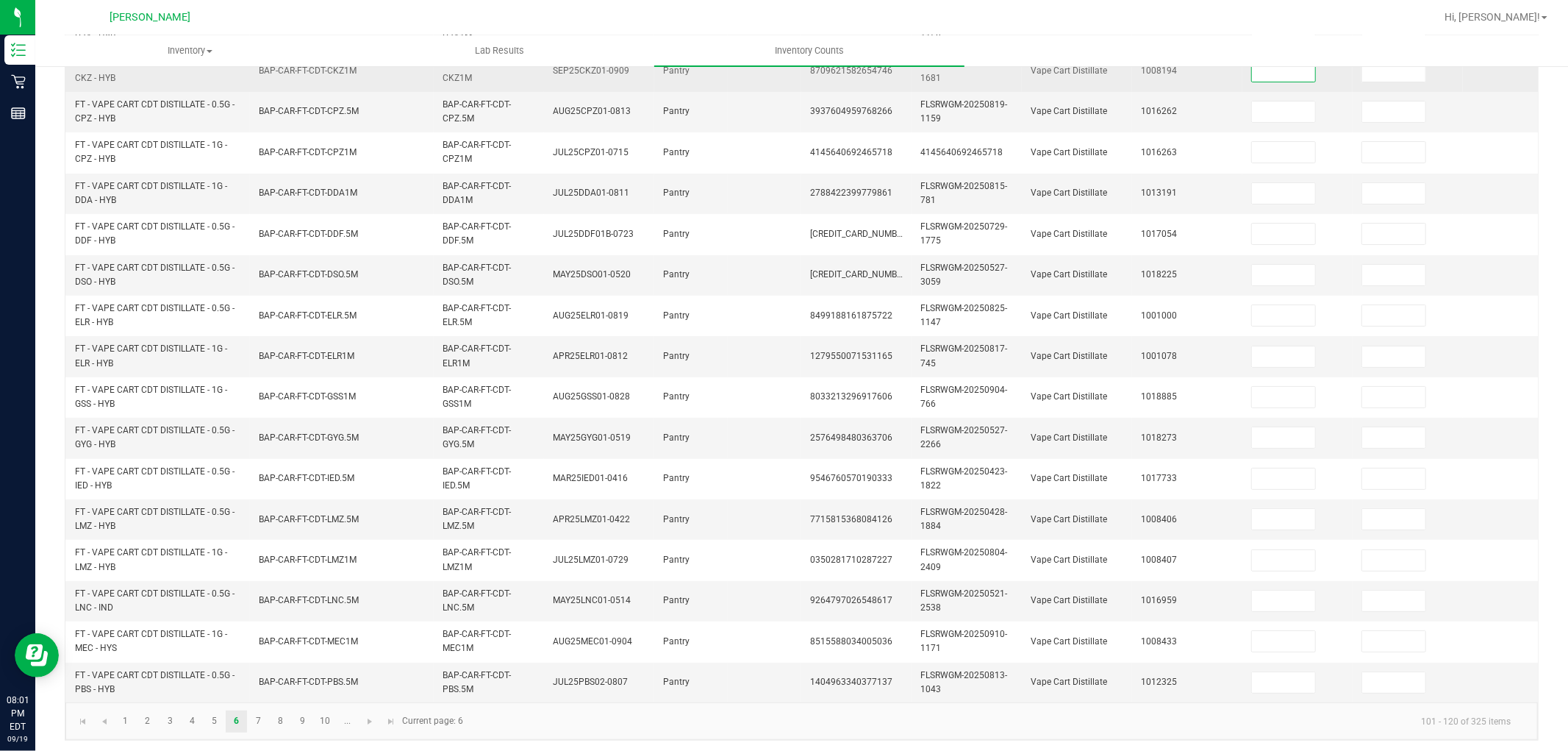
click at [1305, 72] on input at bounding box center [1284, 71] width 63 height 20
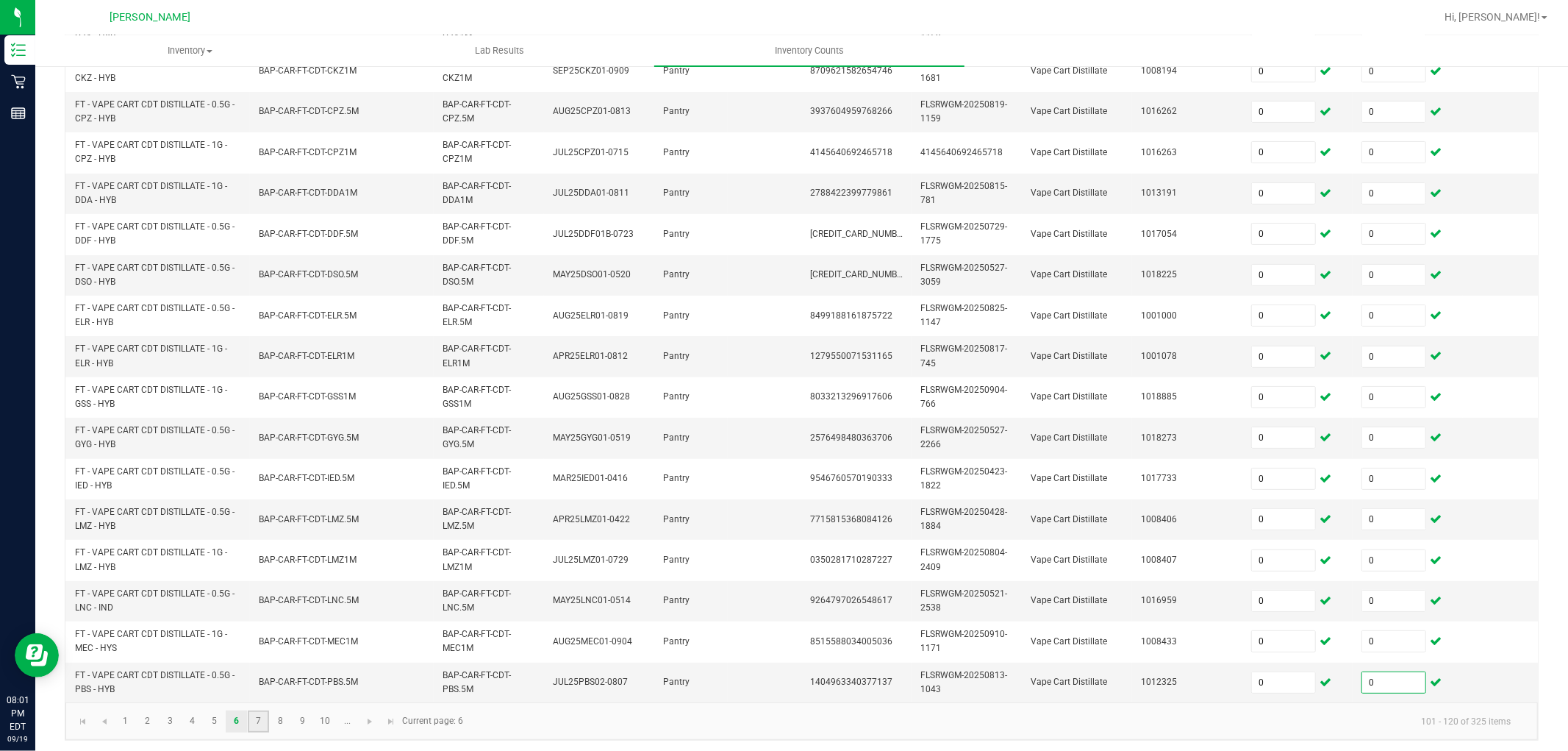
click at [260, 675] on link "7" at bounding box center [258, 721] width 21 height 22
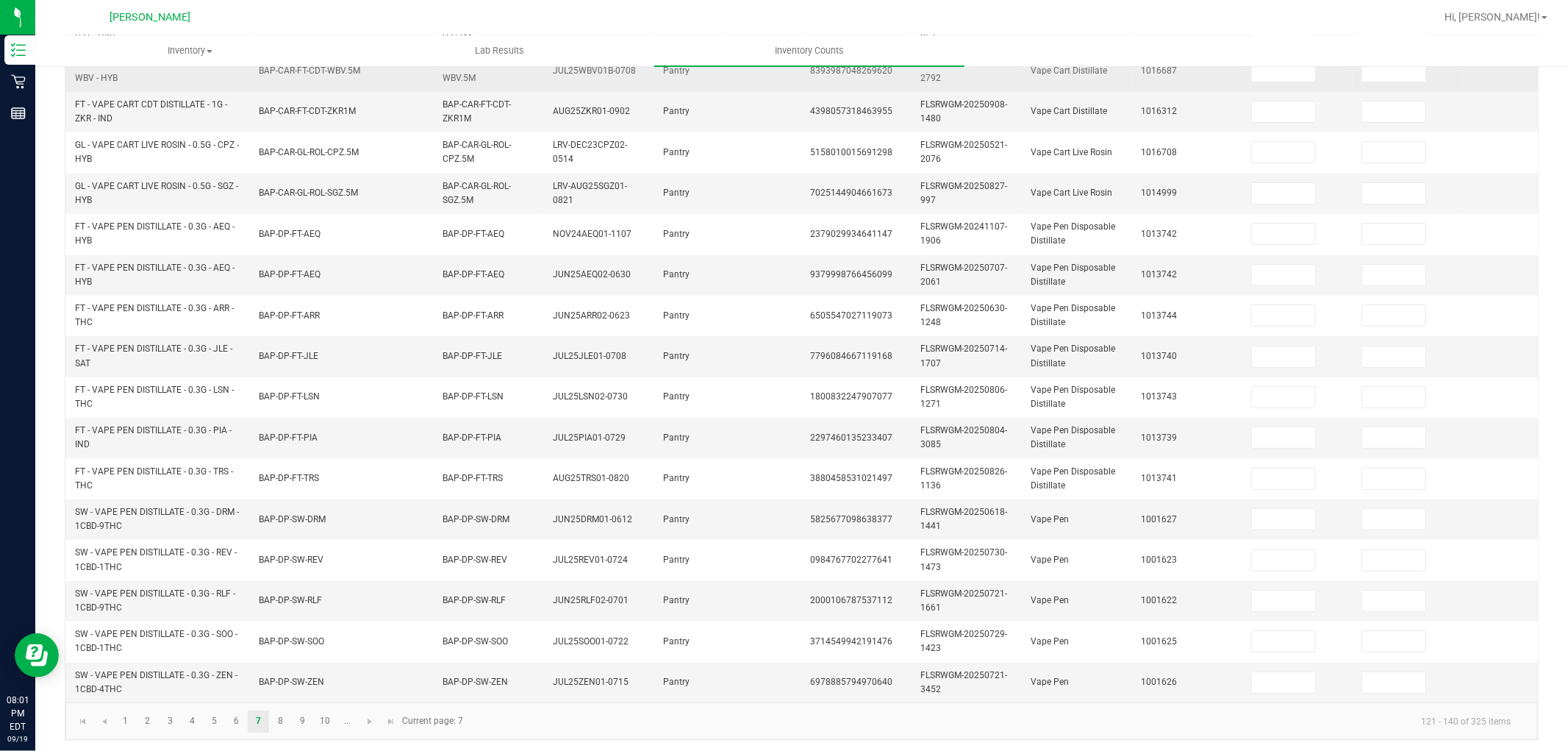
click at [1320, 82] on td at bounding box center [1297, 71] width 110 height 41
click at [1296, 83] on td at bounding box center [1297, 71] width 110 height 41
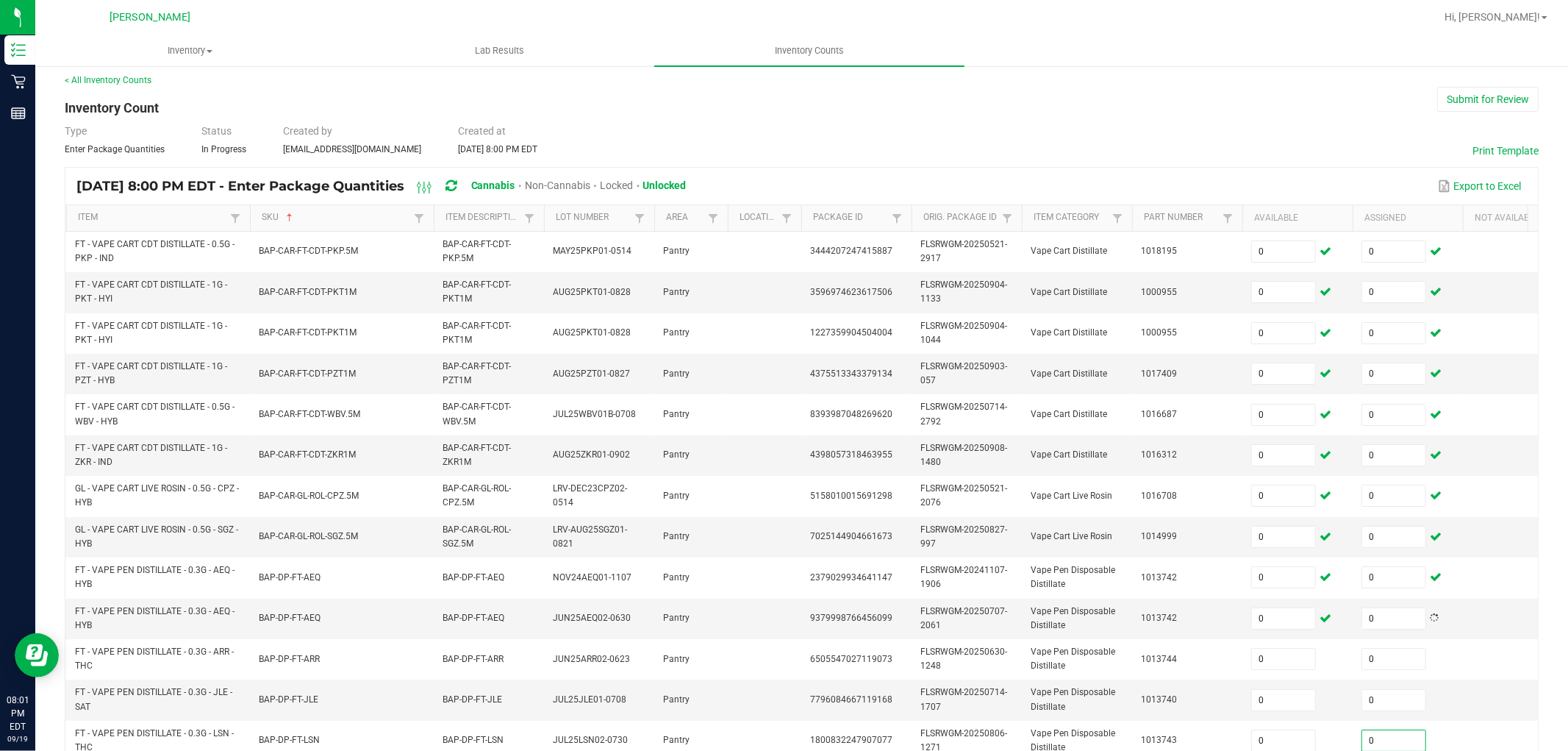
scroll to position [368, 0]
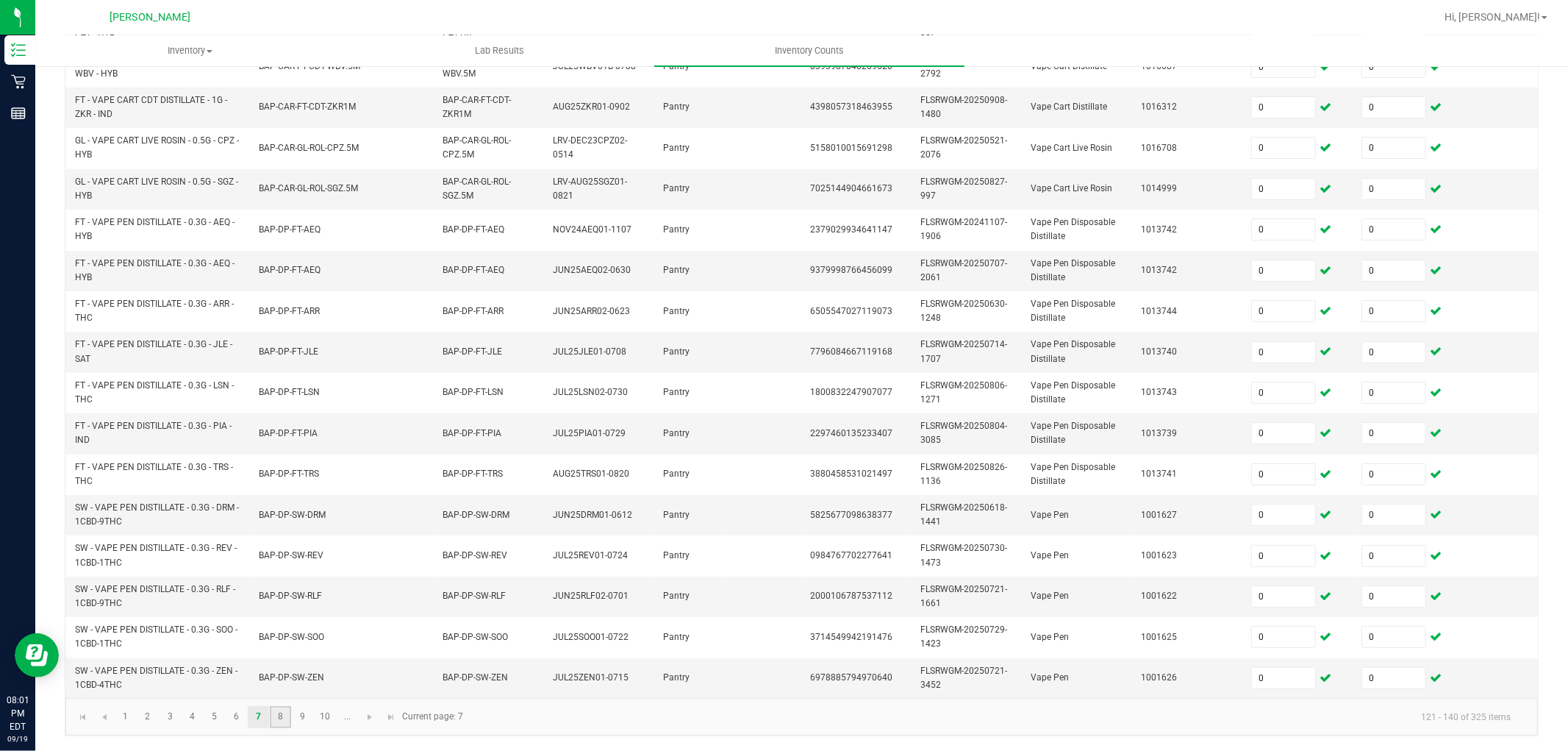
click at [282, 675] on link "8" at bounding box center [280, 716] width 21 height 22
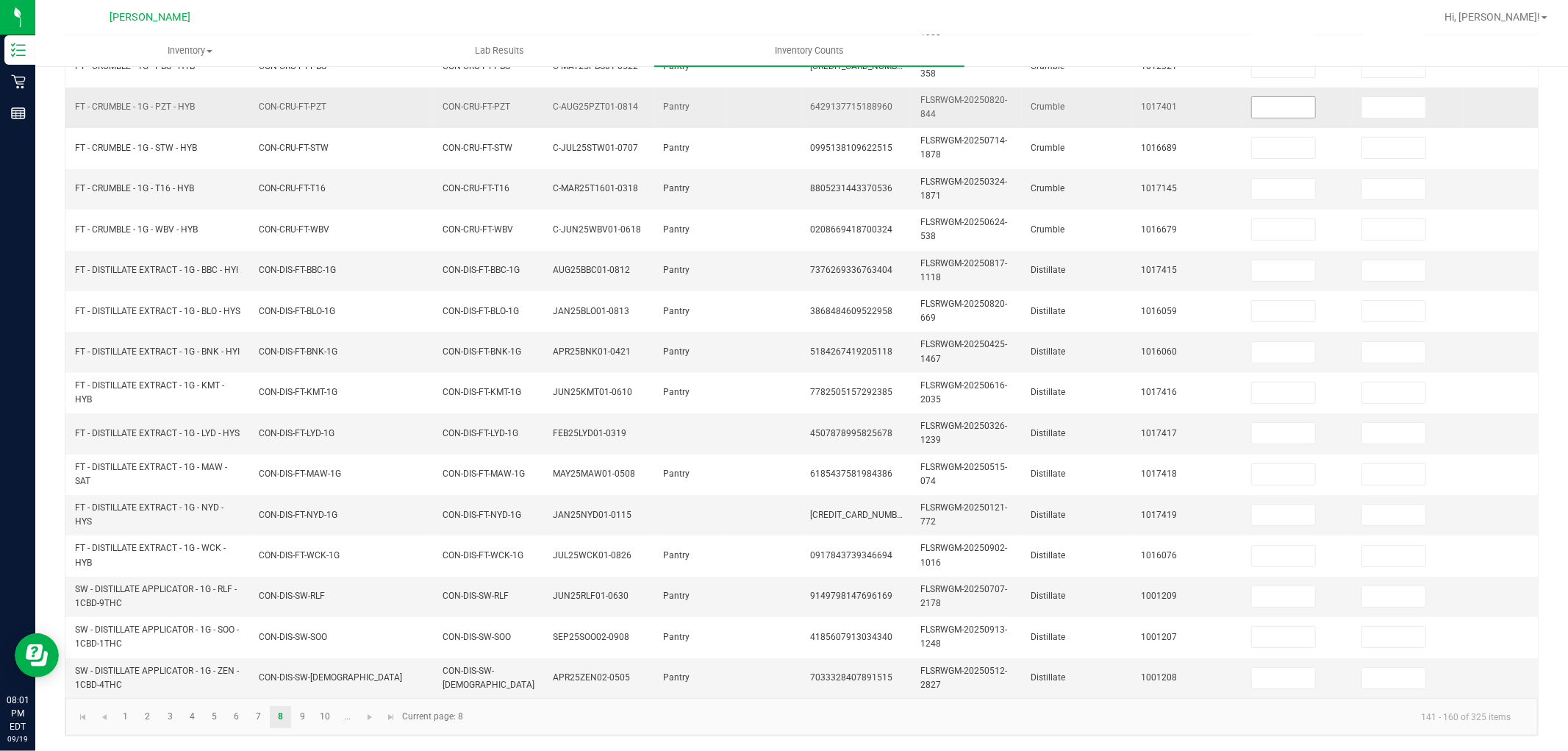
click at [1289, 98] on input at bounding box center [1284, 107] width 63 height 20
click at [315, 675] on link "10" at bounding box center [325, 716] width 21 height 22
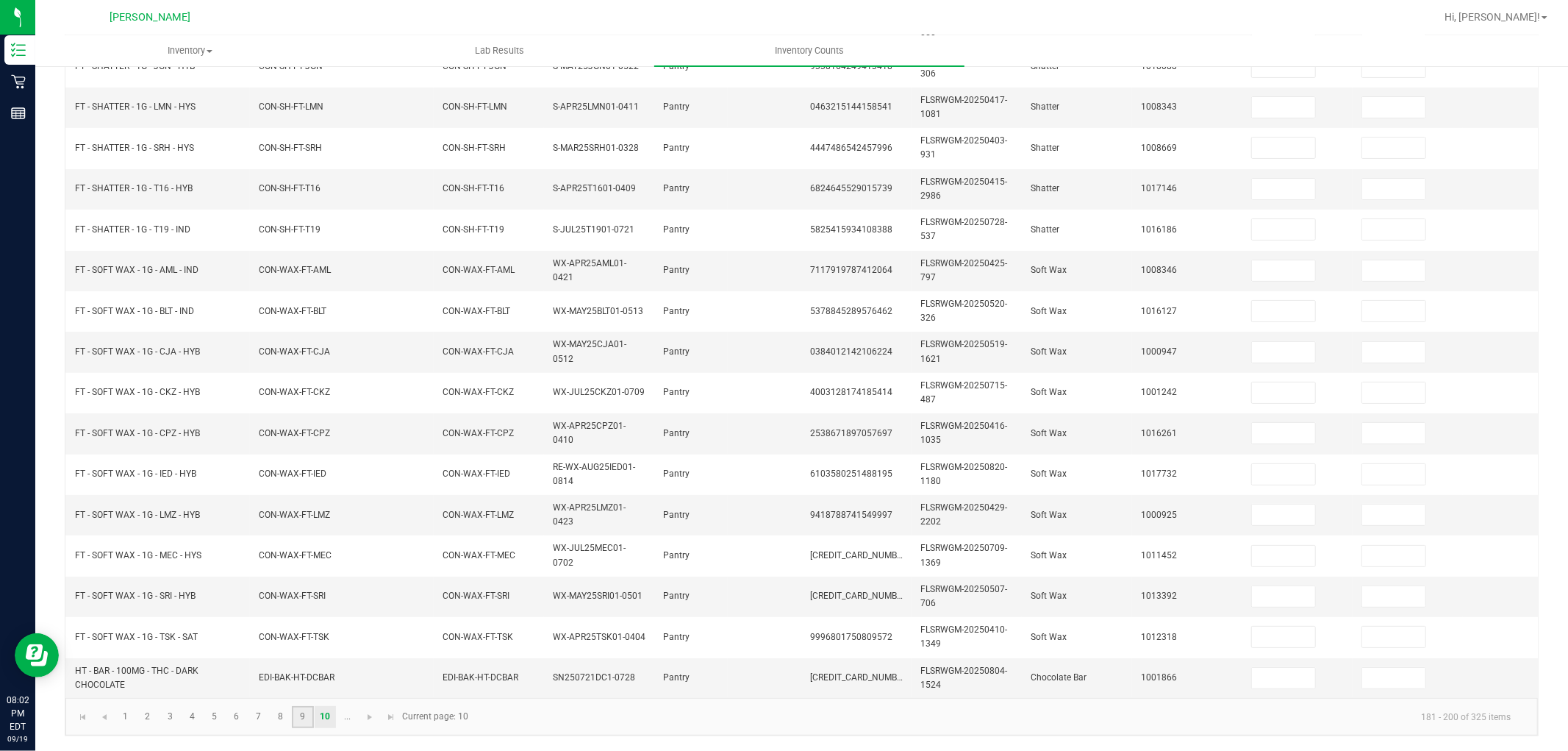
click at [305, 675] on link "9" at bounding box center [302, 716] width 21 height 22
click at [1283, 104] on span at bounding box center [1284, 107] width 65 height 22
click at [1263, 101] on input at bounding box center [1284, 107] width 63 height 20
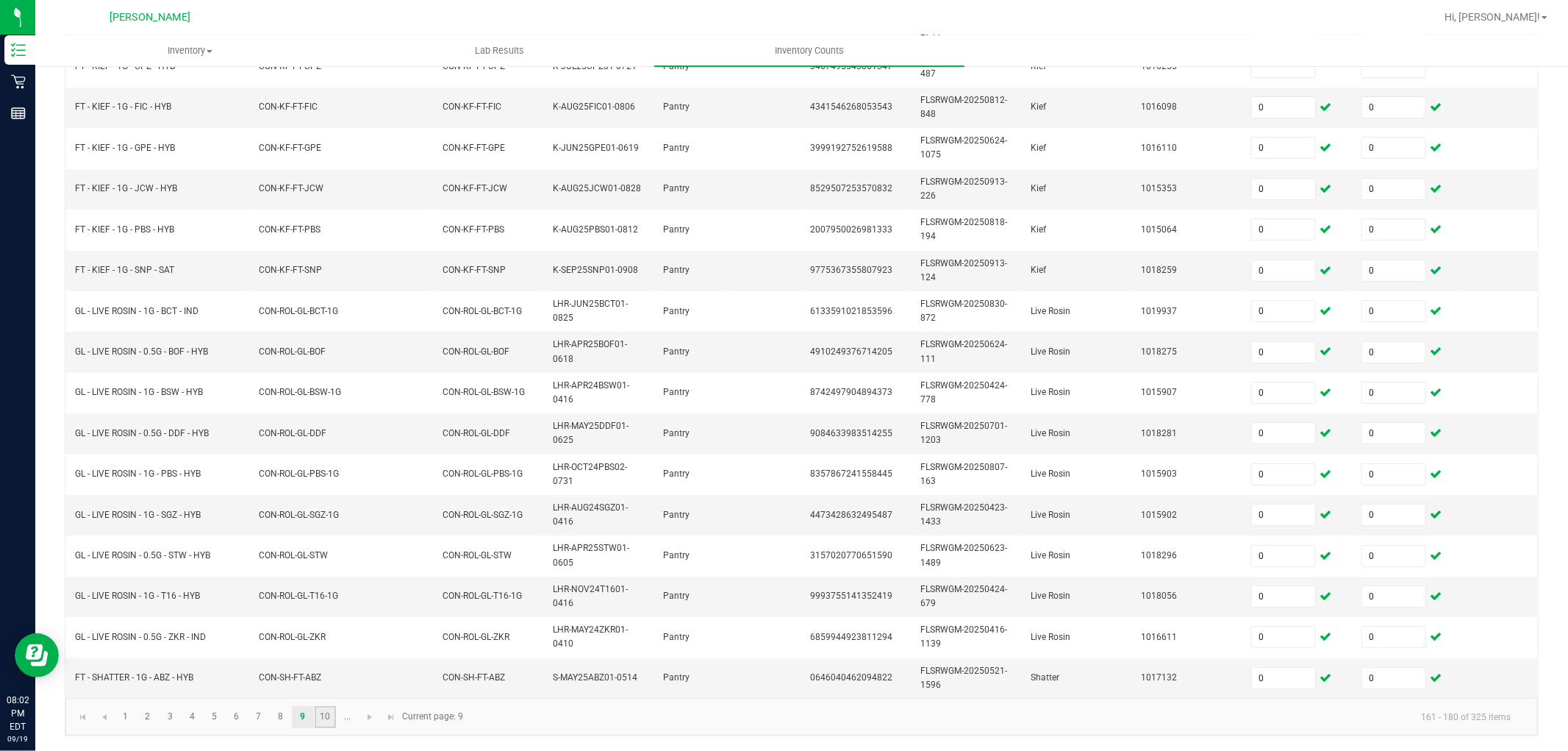
click at [318, 675] on link "10" at bounding box center [325, 716] width 21 height 22
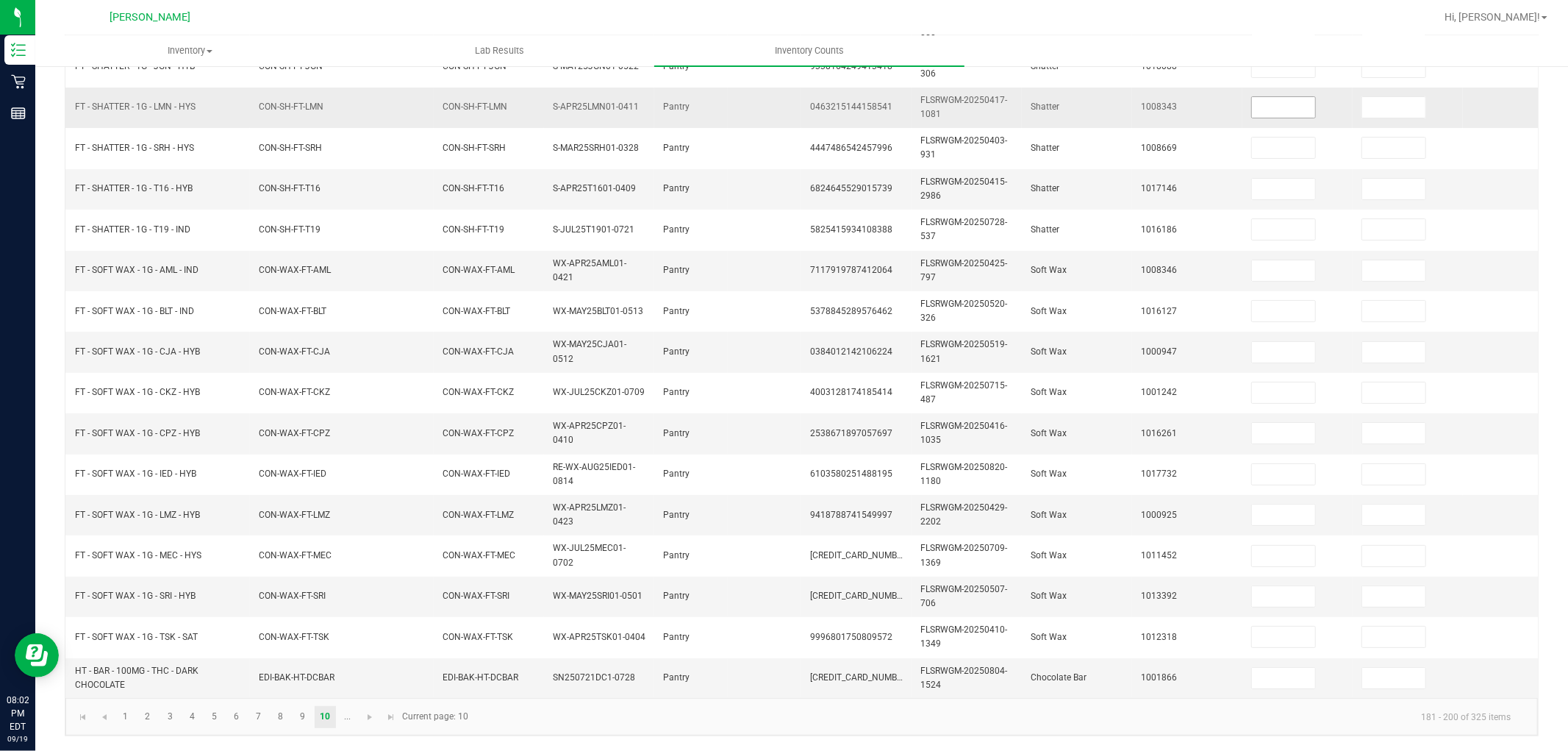
click at [1289, 96] on span at bounding box center [1284, 107] width 65 height 22
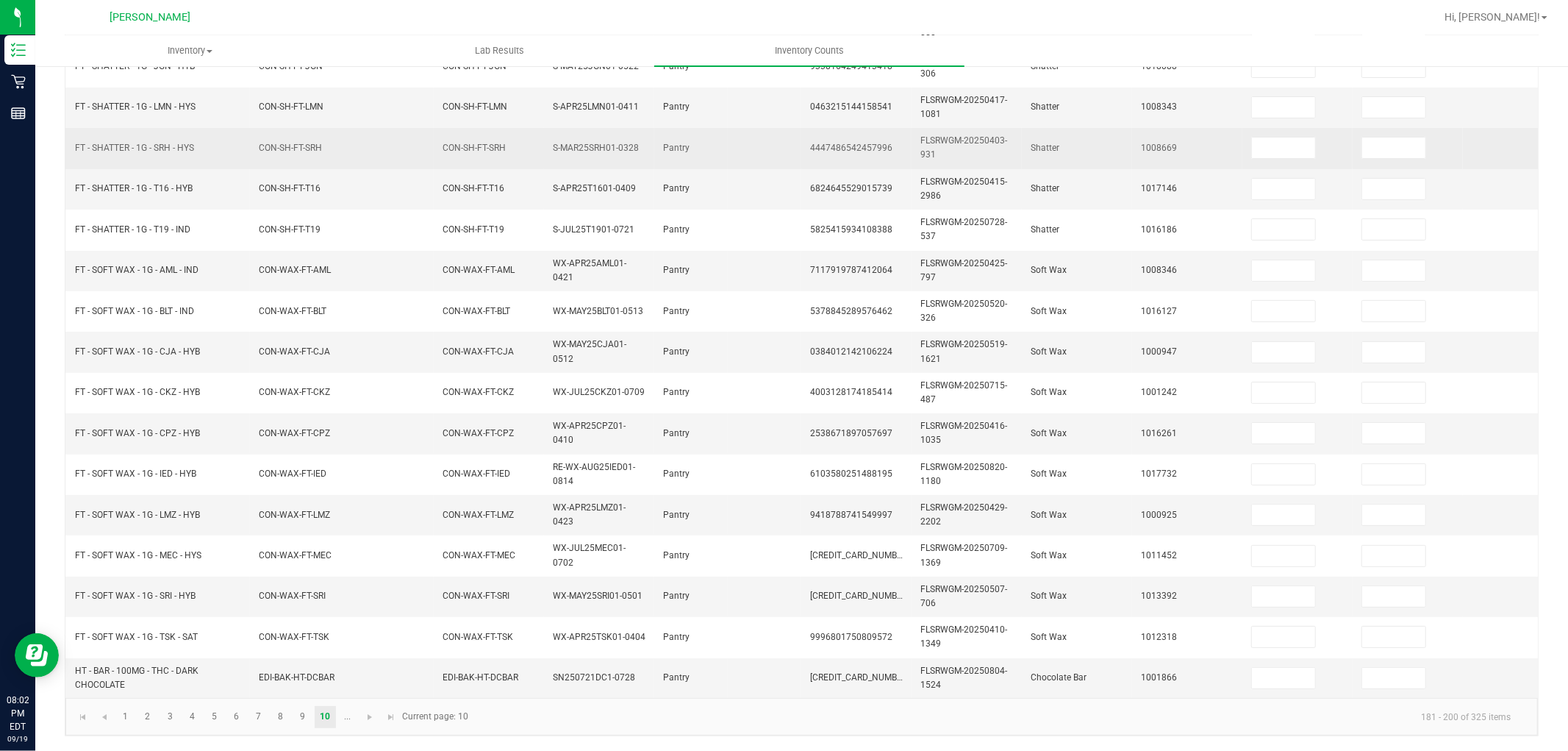
click at [1287, 128] on td at bounding box center [1297, 148] width 110 height 41
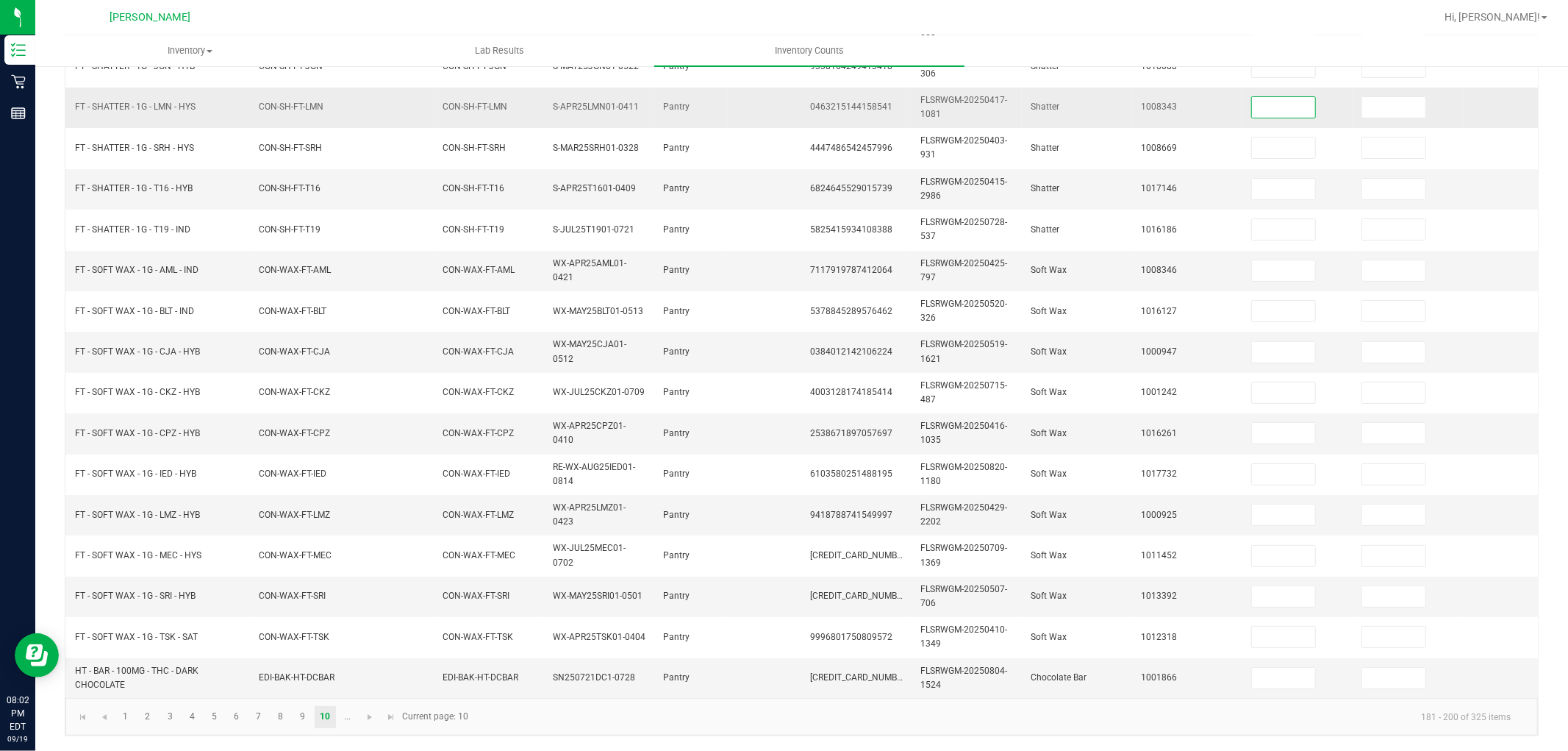
click at [1284, 97] on input at bounding box center [1284, 107] width 63 height 20
click at [369, 675] on span "Go to the next page" at bounding box center [370, 717] width 12 height 12
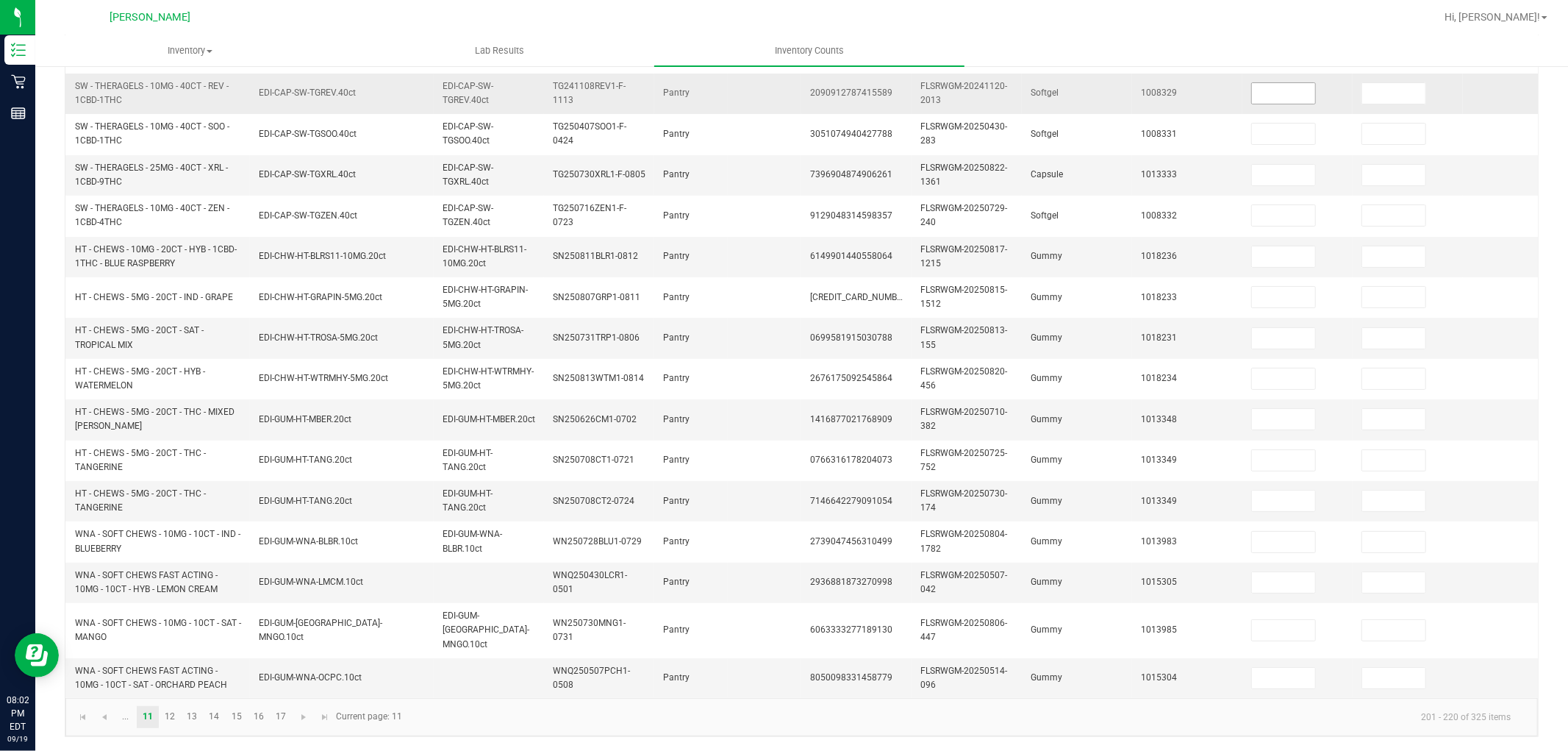
click at [1262, 103] on input at bounding box center [1284, 93] width 63 height 20
click at [161, 675] on link "12" at bounding box center [170, 716] width 21 height 22
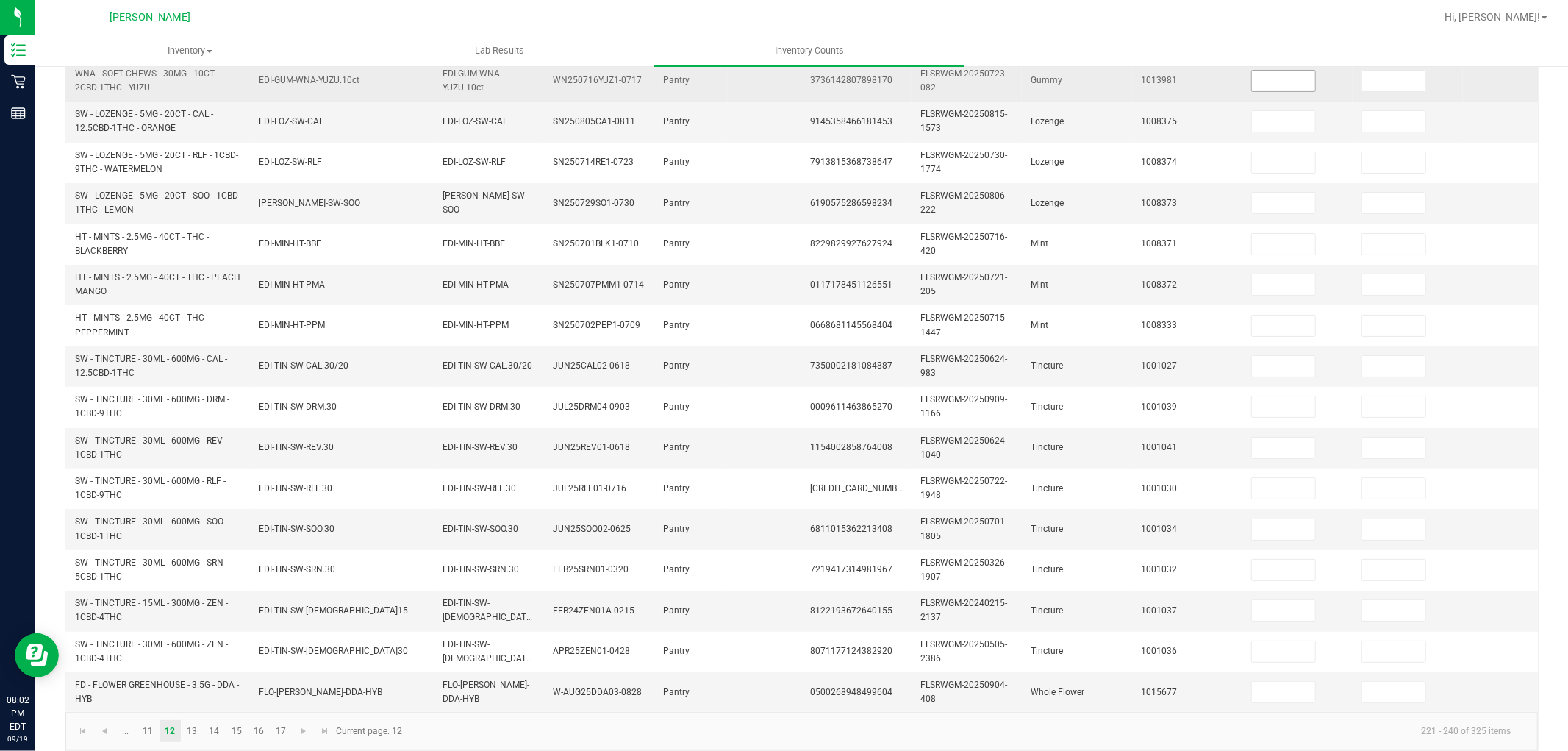
click at [1285, 82] on input at bounding box center [1284, 80] width 63 height 20
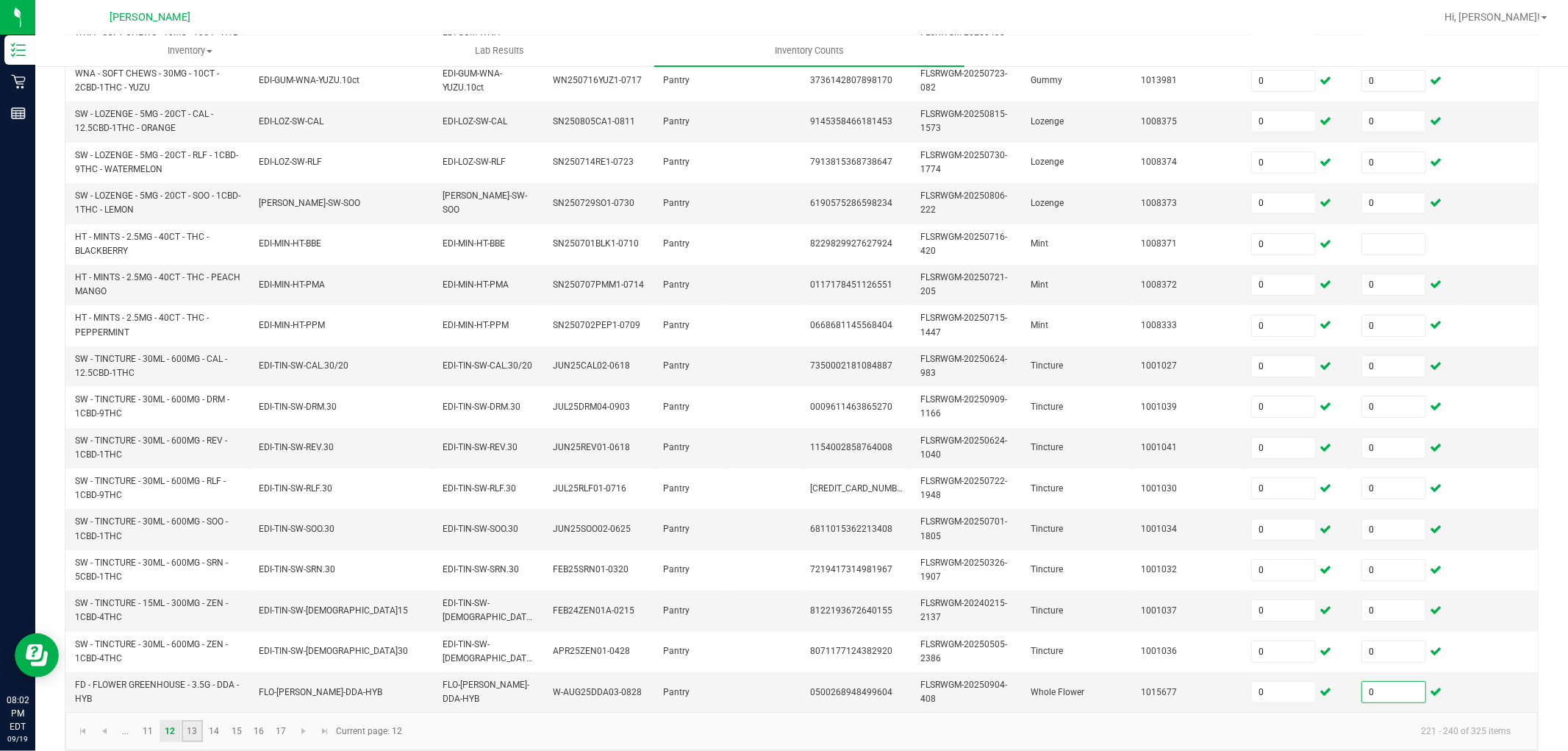
click at [194, 675] on link "13" at bounding box center [192, 731] width 21 height 22
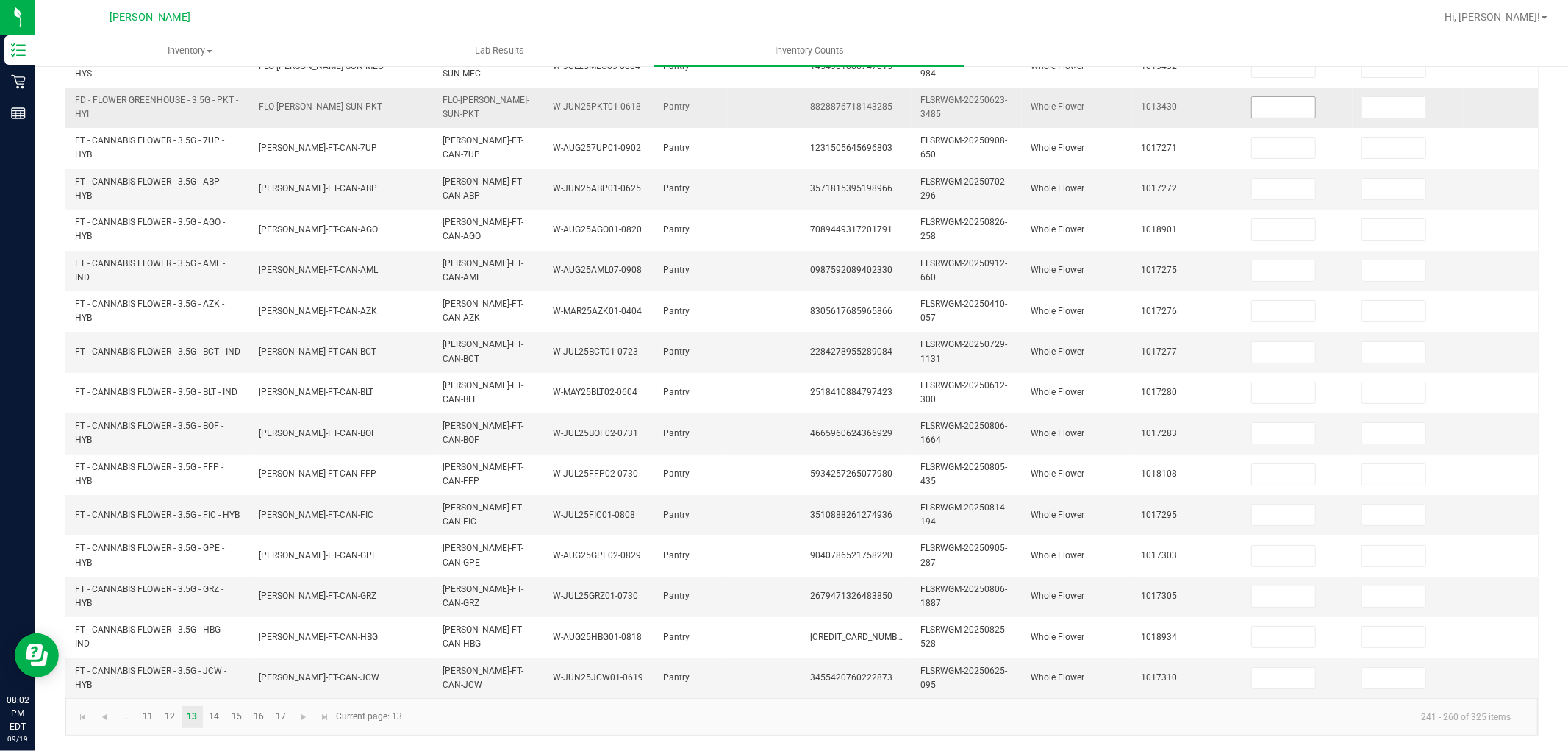
click at [1289, 98] on input at bounding box center [1284, 107] width 63 height 20
click at [218, 675] on link "14" at bounding box center [214, 716] width 21 height 22
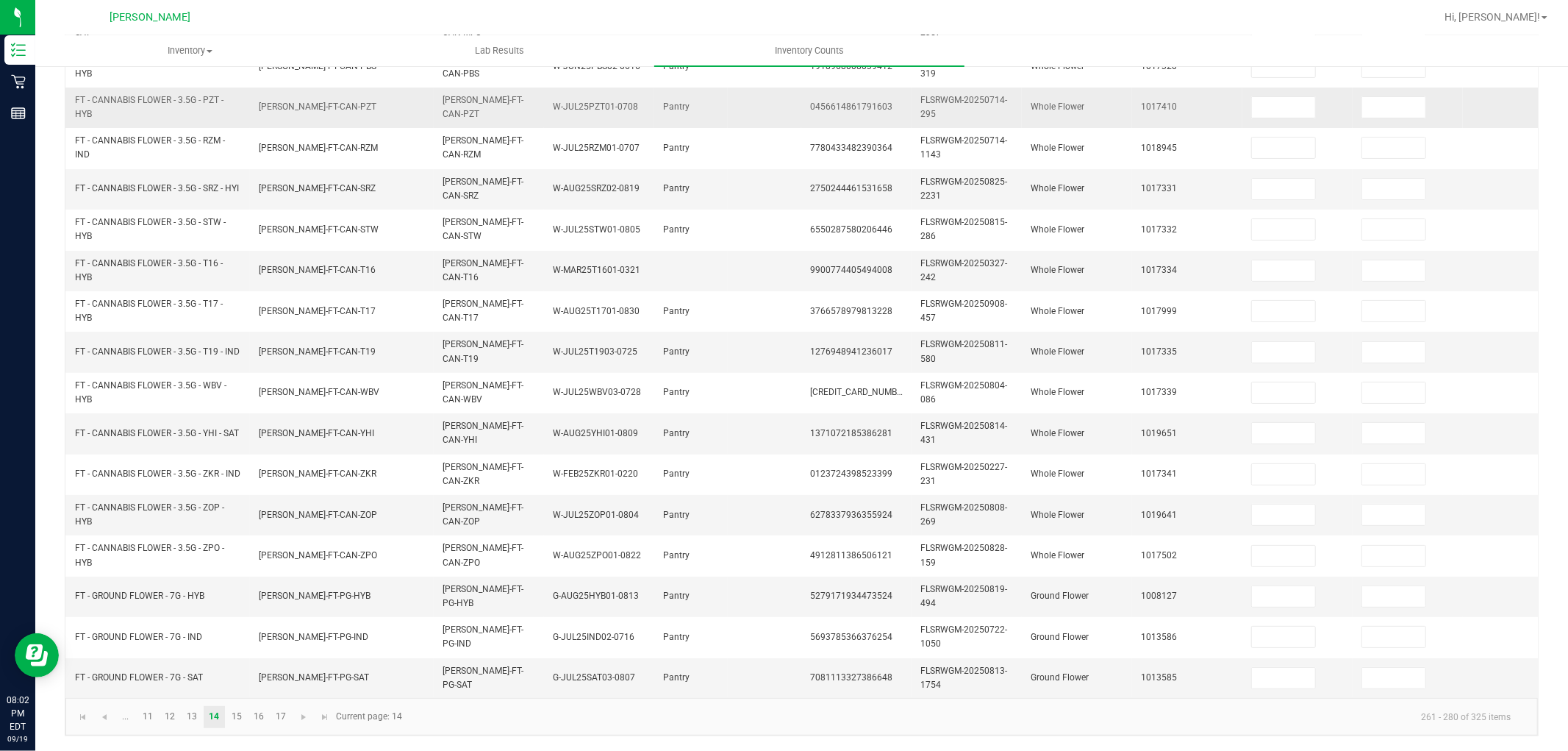
drag, startPoint x: 1284, startPoint y: 90, endPoint x: 1295, endPoint y: 106, distance: 19.4
click at [1284, 97] on input at bounding box center [1284, 107] width 63 height 20
click at [236, 675] on link "15" at bounding box center [236, 716] width 21 height 22
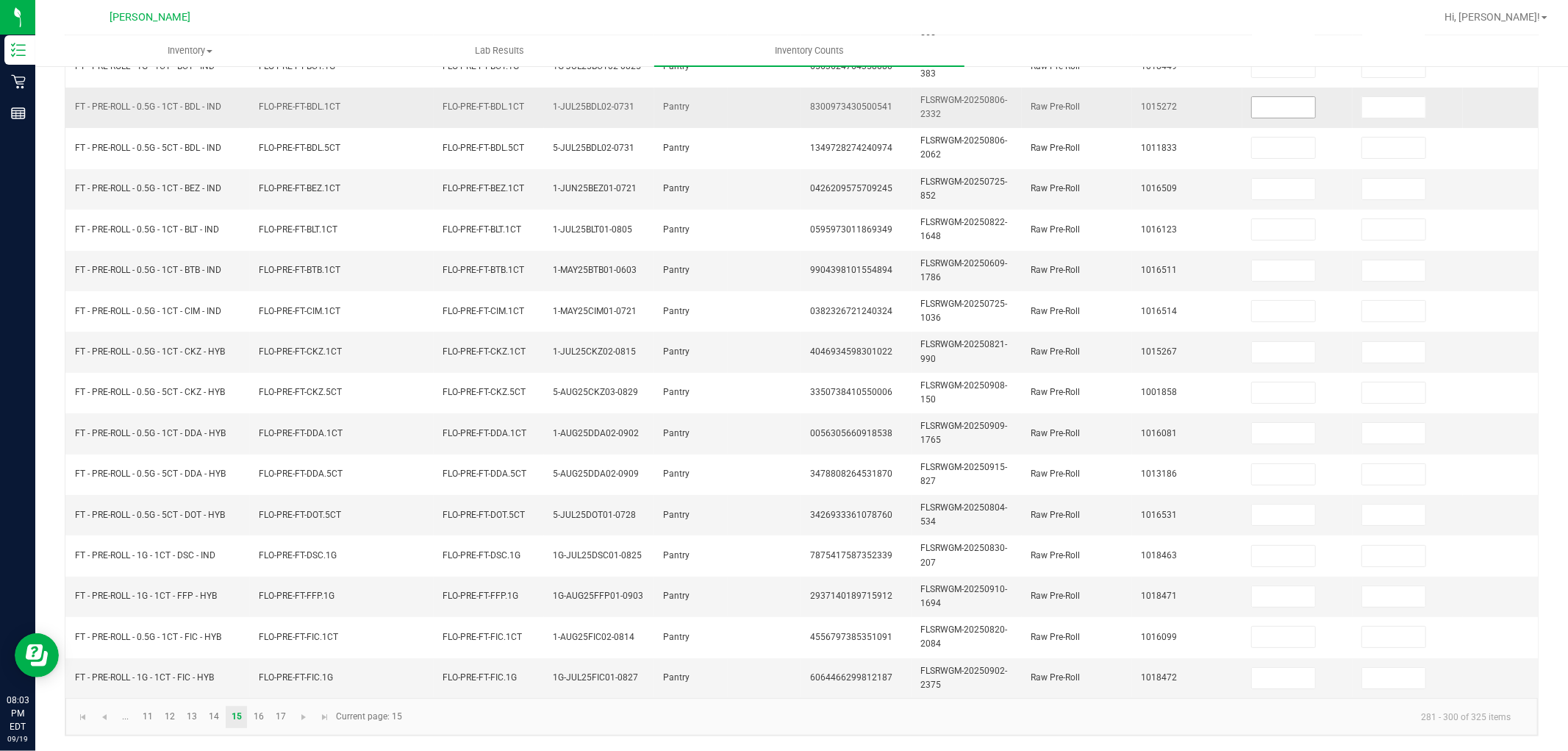
click at [1290, 97] on input at bounding box center [1284, 107] width 63 height 20
click at [253, 675] on link "16" at bounding box center [258, 716] width 21 height 22
click at [1279, 97] on input at bounding box center [1284, 107] width 63 height 20
click at [285, 675] on link "17" at bounding box center [280, 716] width 21 height 22
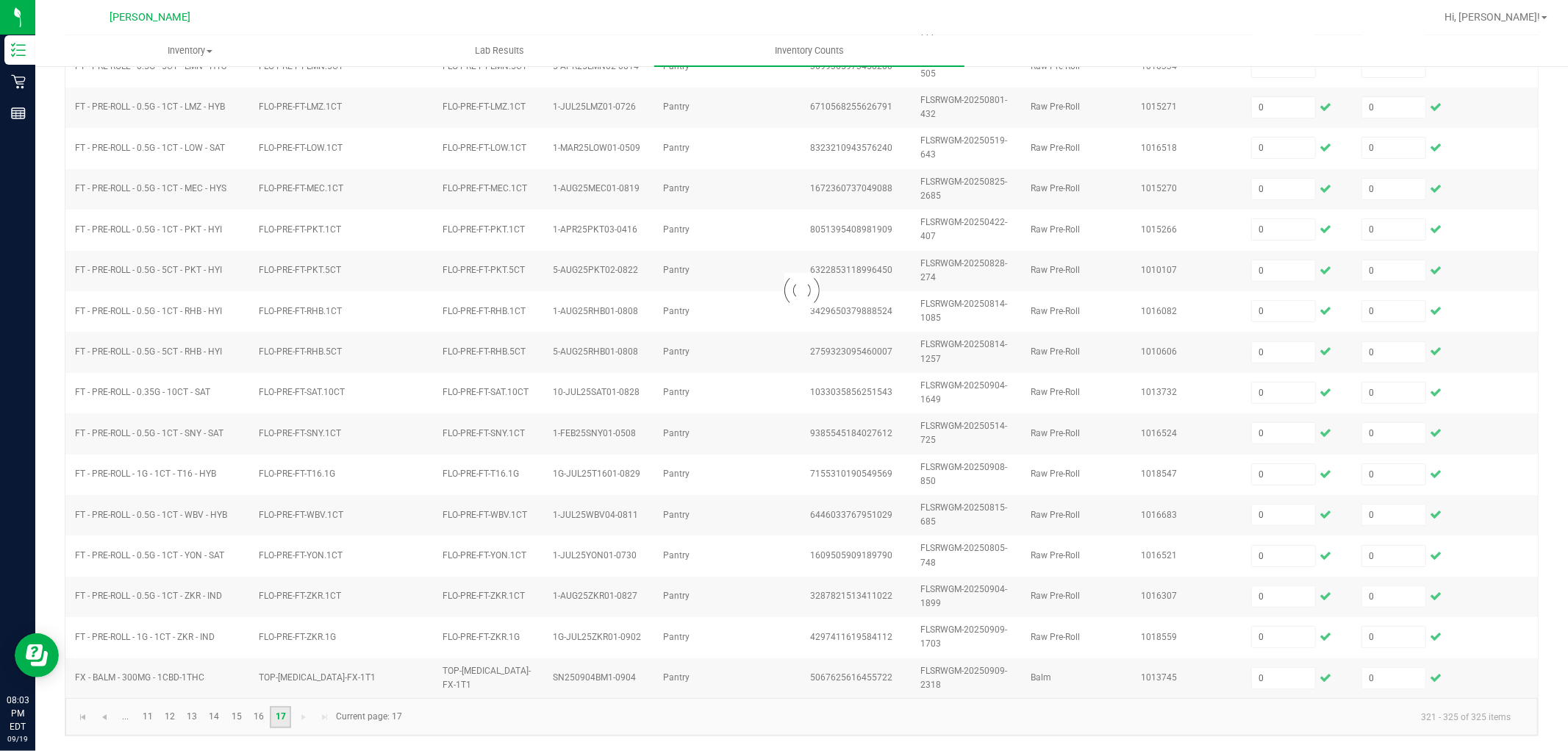
scroll to position [0, 0]
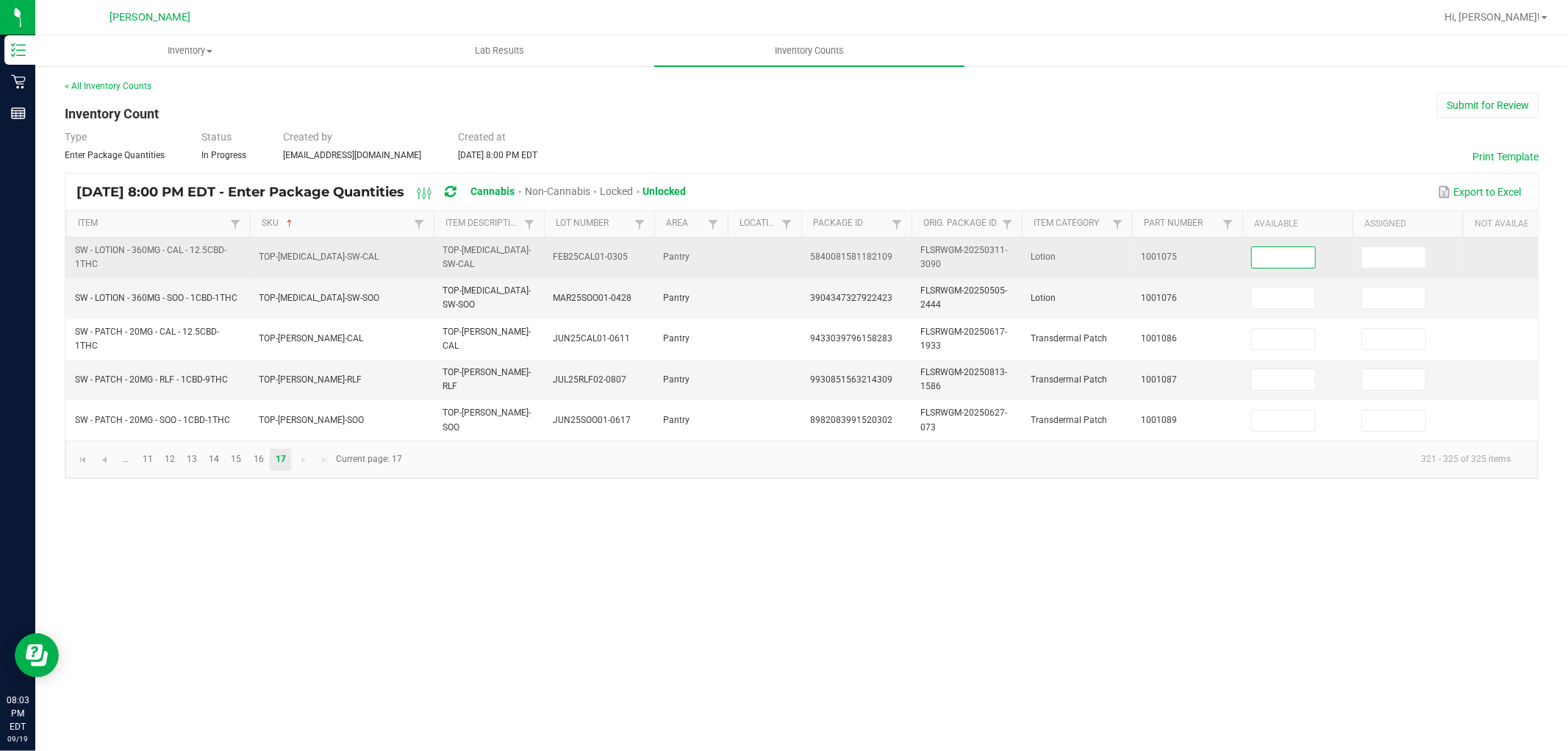
click at [1305, 261] on input at bounding box center [1284, 257] width 63 height 20
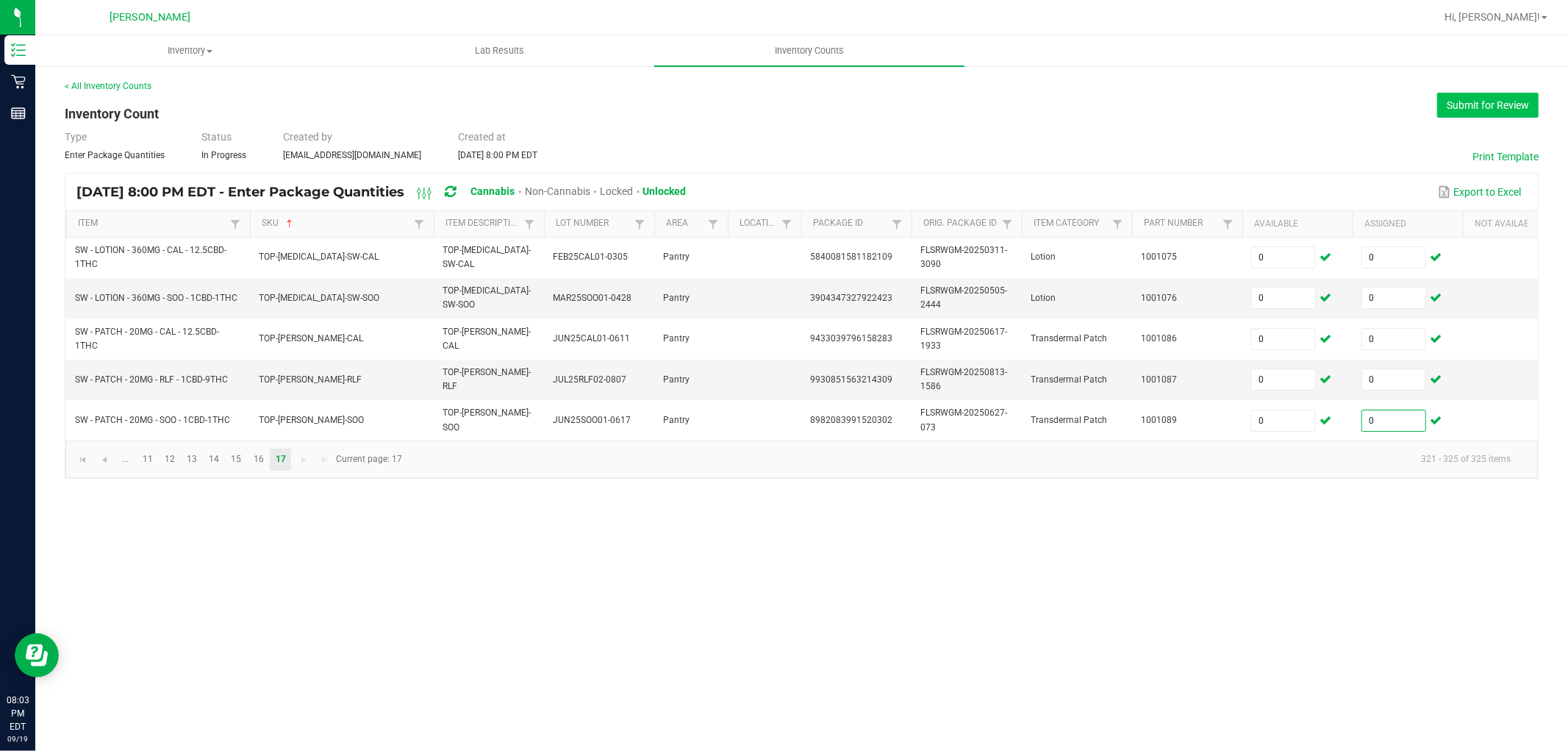
click at [1411, 100] on button "Submit for Review" at bounding box center [1488, 104] width 101 height 25
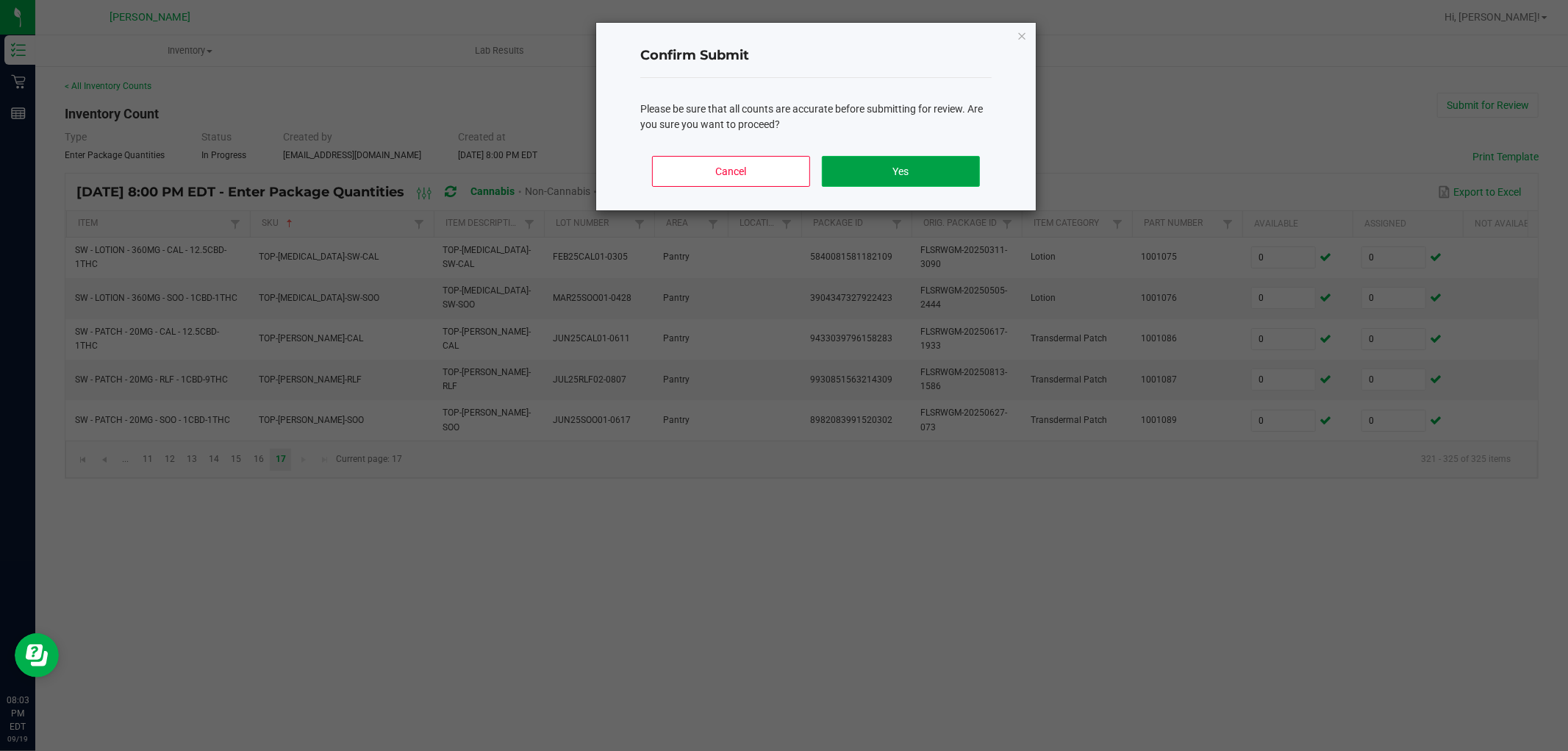
click at [925, 164] on button "Yes" at bounding box center [901, 171] width 158 height 31
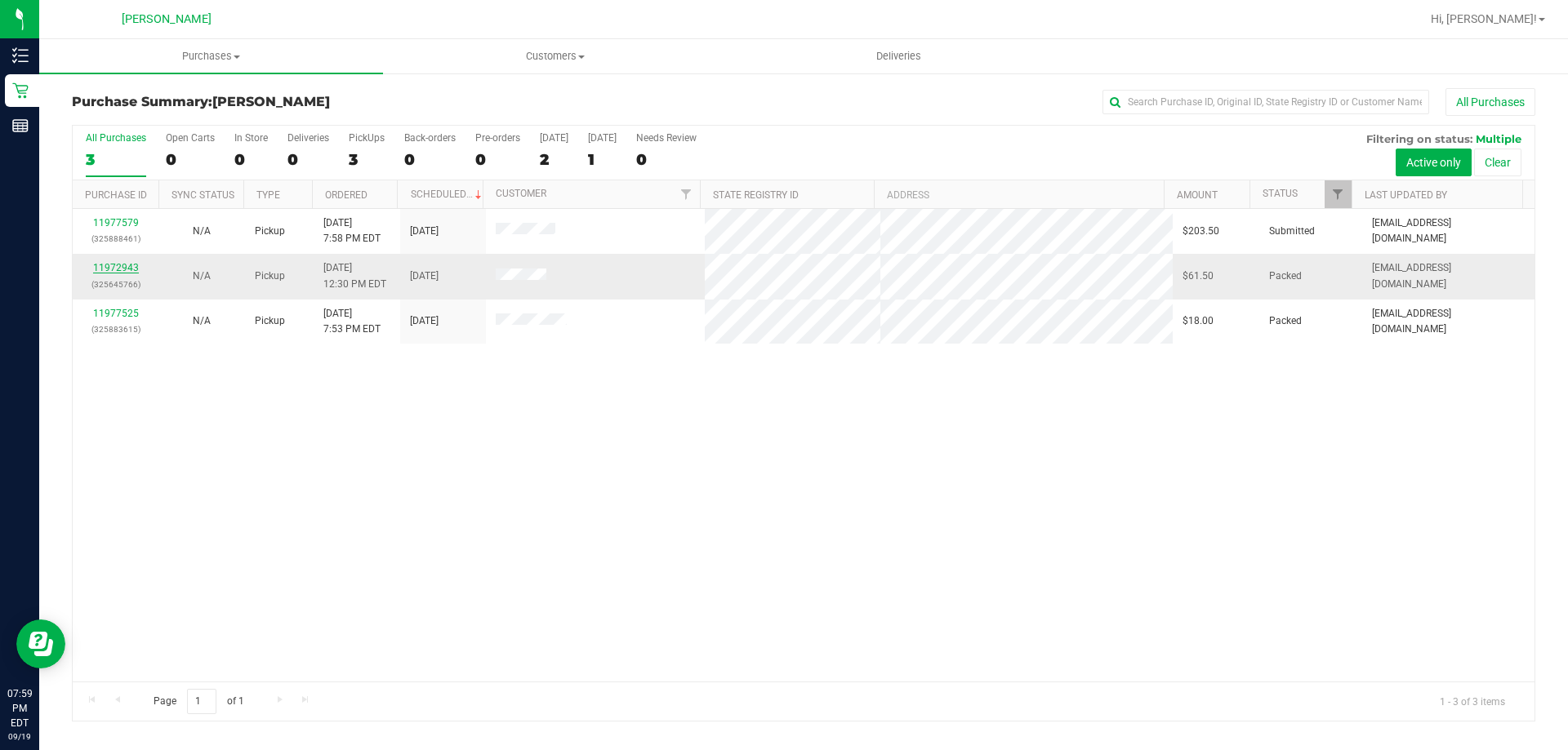
click at [134, 268] on link "11972943" at bounding box center [116, 268] width 46 height 12
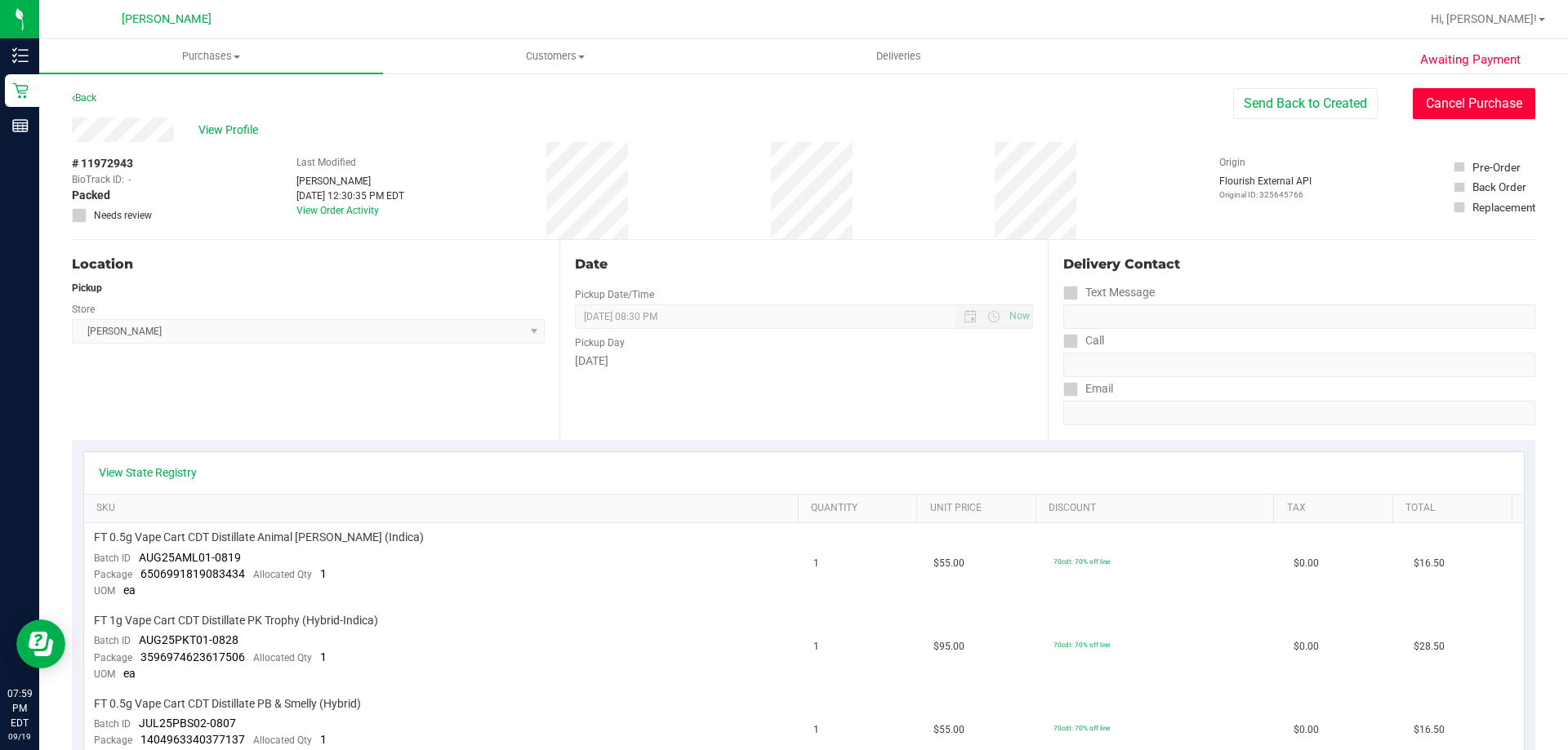
click at [1436, 102] on button "Cancel Purchase" at bounding box center [1473, 103] width 123 height 31
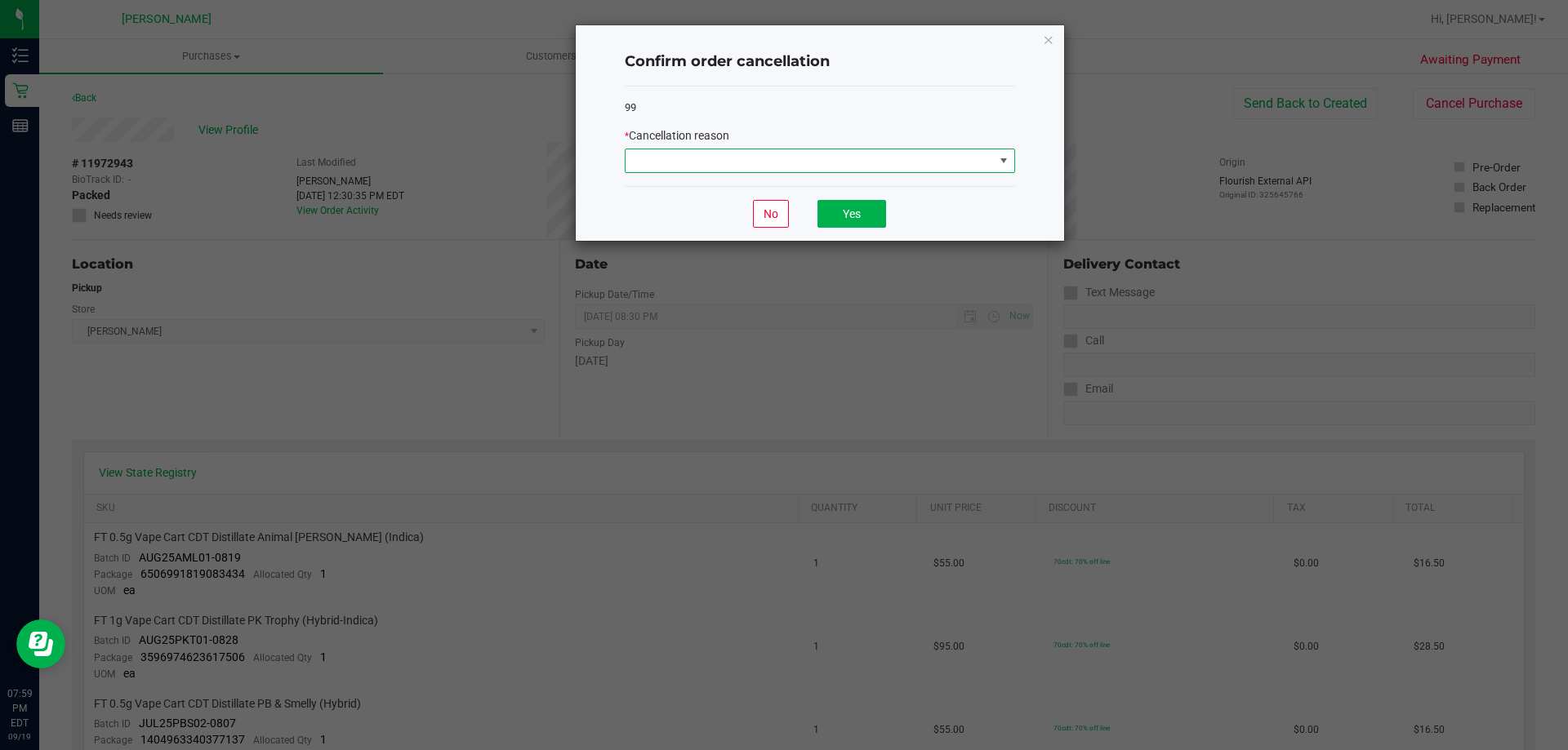
drag, startPoint x: 765, startPoint y: 162, endPoint x: 757, endPoint y: 162, distance: 8.0
click at [765, 158] on span at bounding box center [809, 160] width 368 height 22
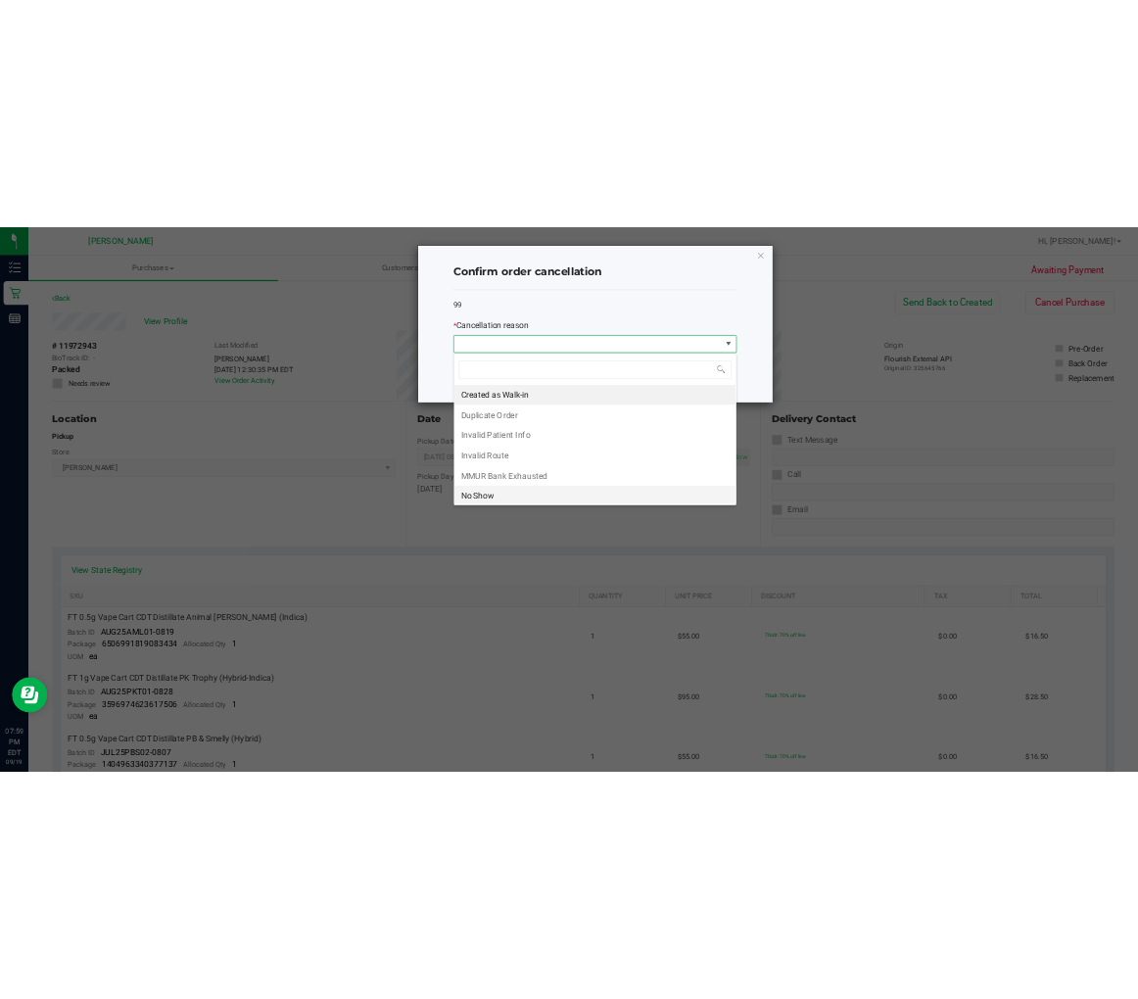
scroll to position [29, 468]
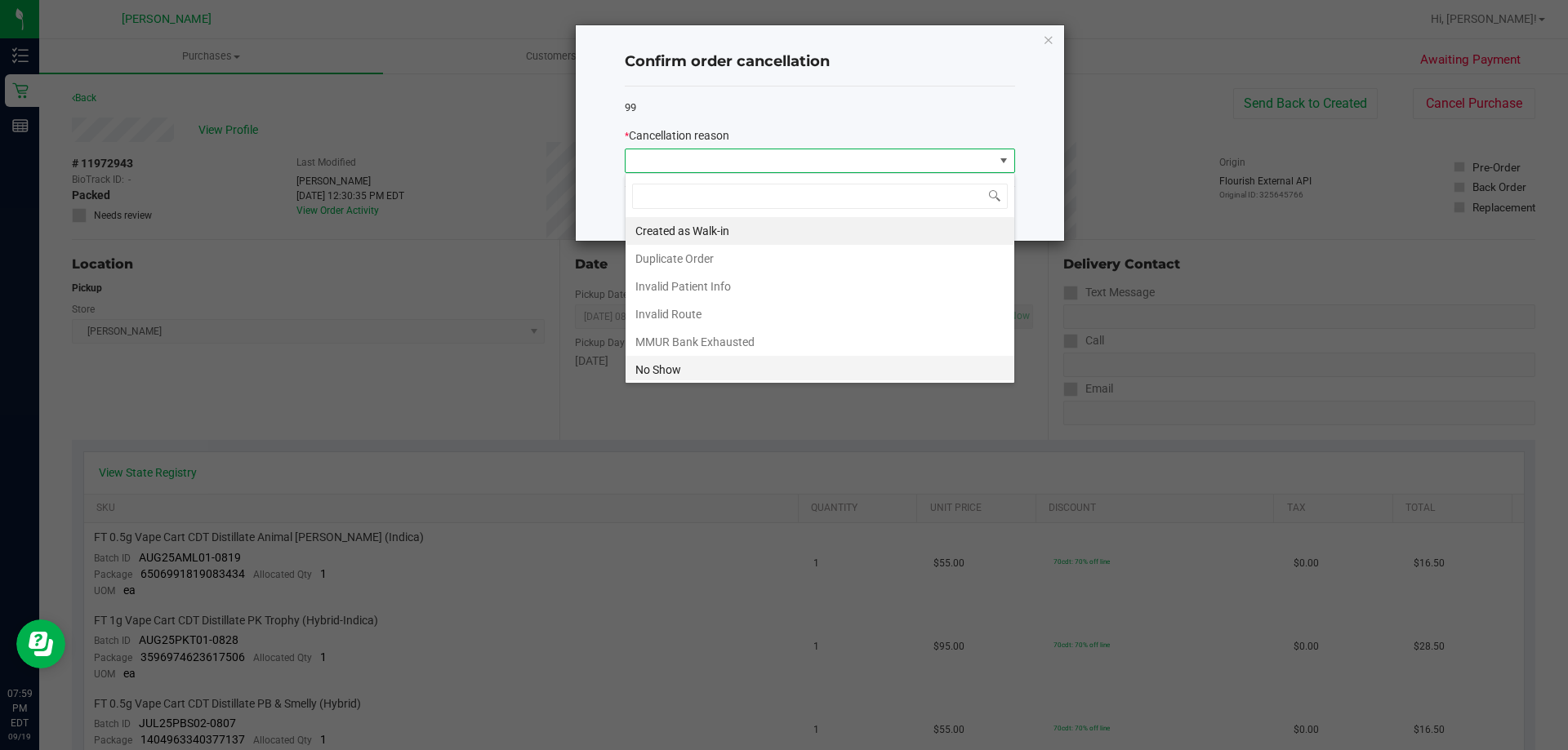
click at [702, 372] on li "No Show" at bounding box center [819, 369] width 388 height 28
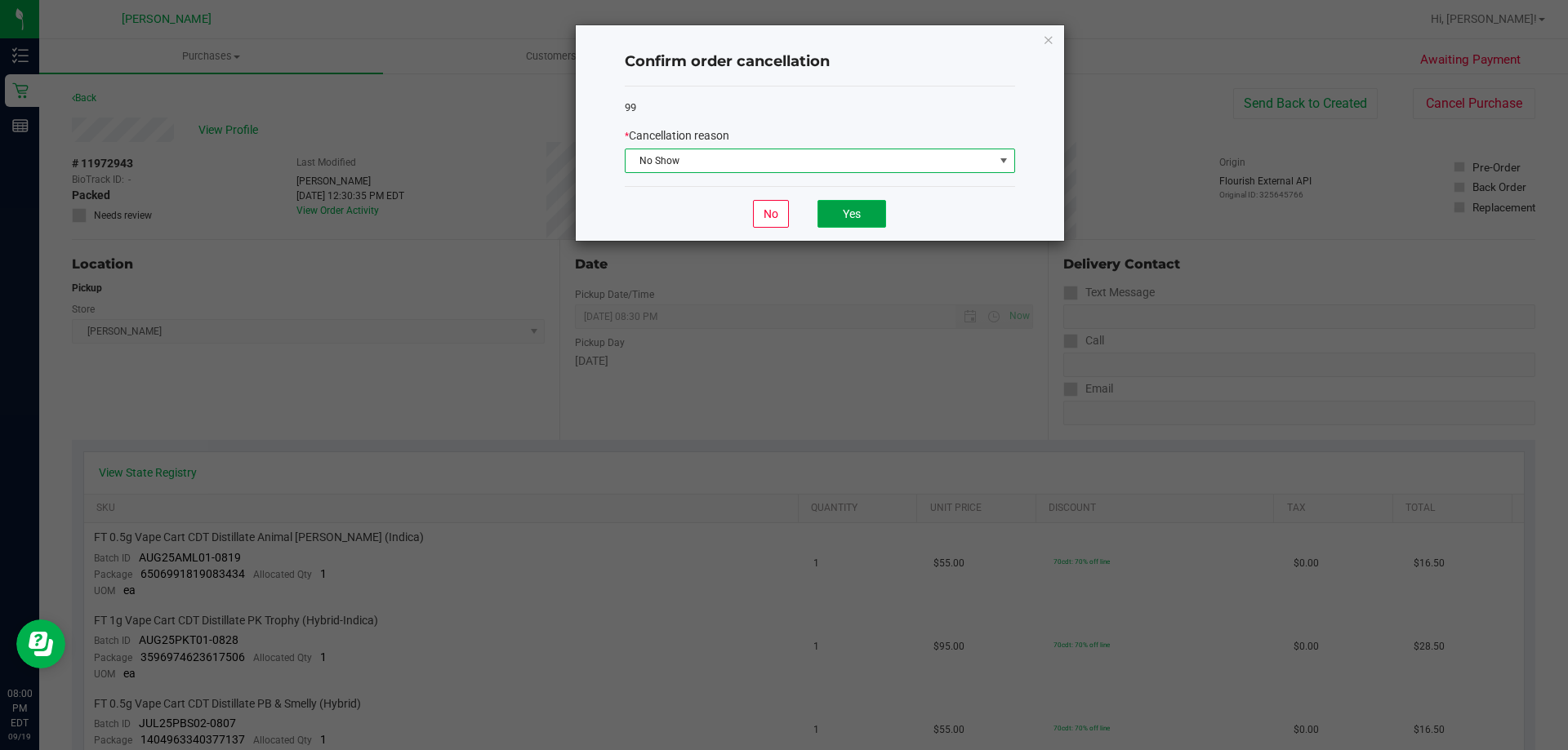
click at [851, 215] on button "Yes" at bounding box center [851, 213] width 68 height 28
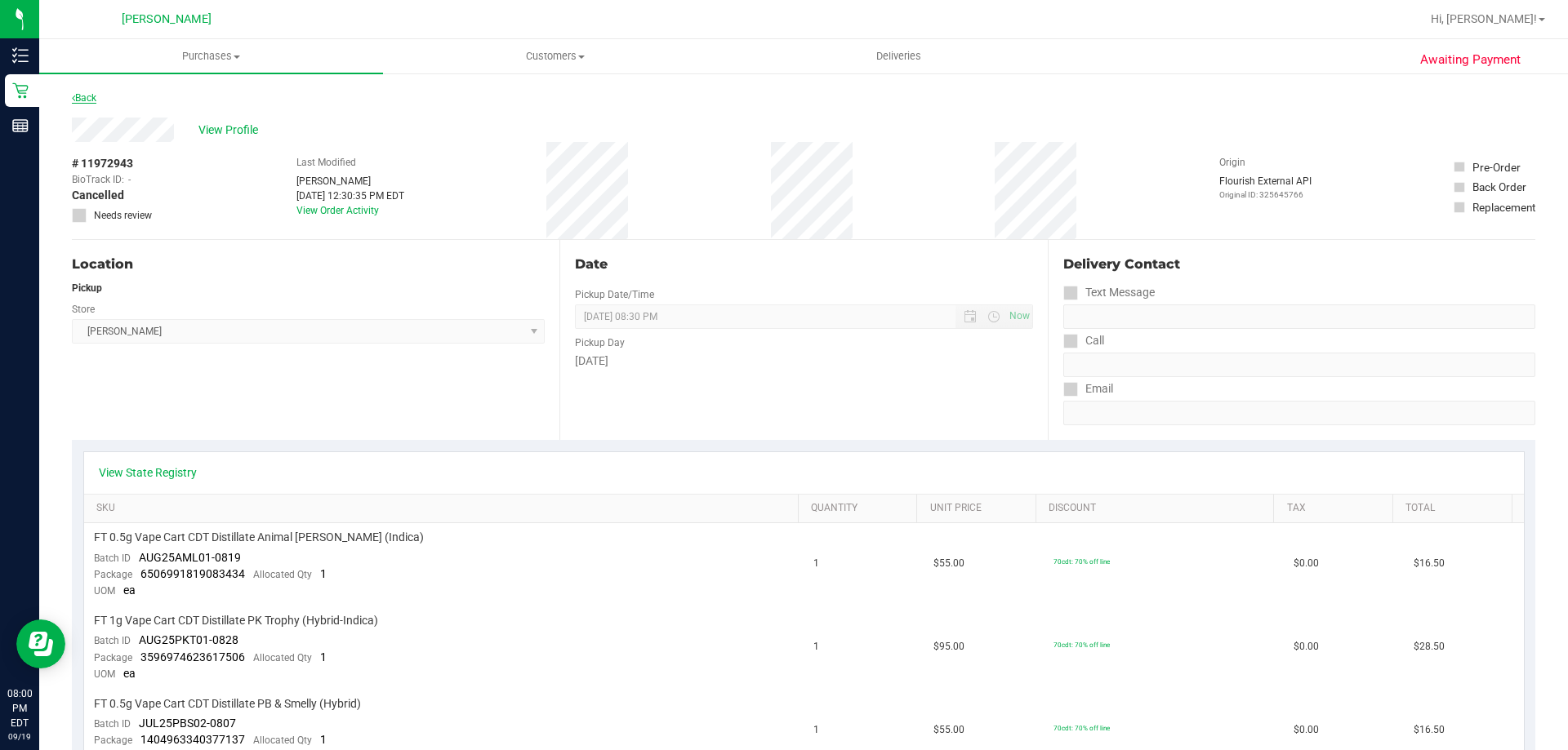
click at [80, 98] on link "Back" at bounding box center [83, 98] width 24 height 12
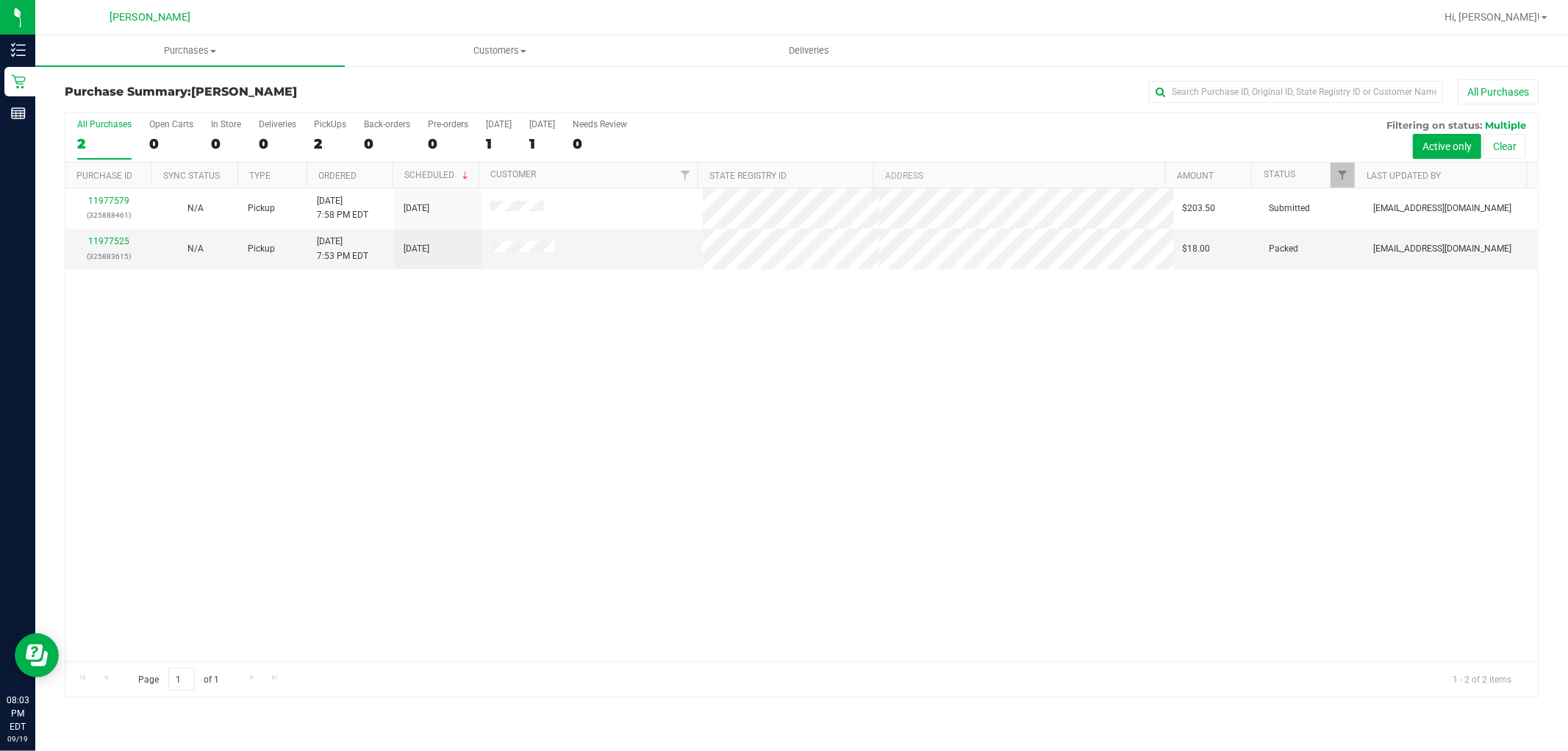
click at [453, 371] on div "11977579 (325888461) N/A Pickup [DATE] 7:58 PM EDT 9/20/2025 $203.50 Submitted …" at bounding box center [802, 425] width 1473 height 473
click at [637, 365] on div "11977579 (325888461) N/A Pickup [DATE] 7:58 PM EDT 9/20/2025 $203.50 Submitted …" at bounding box center [802, 425] width 1473 height 473
